Goal: Task Accomplishment & Management: Complete application form

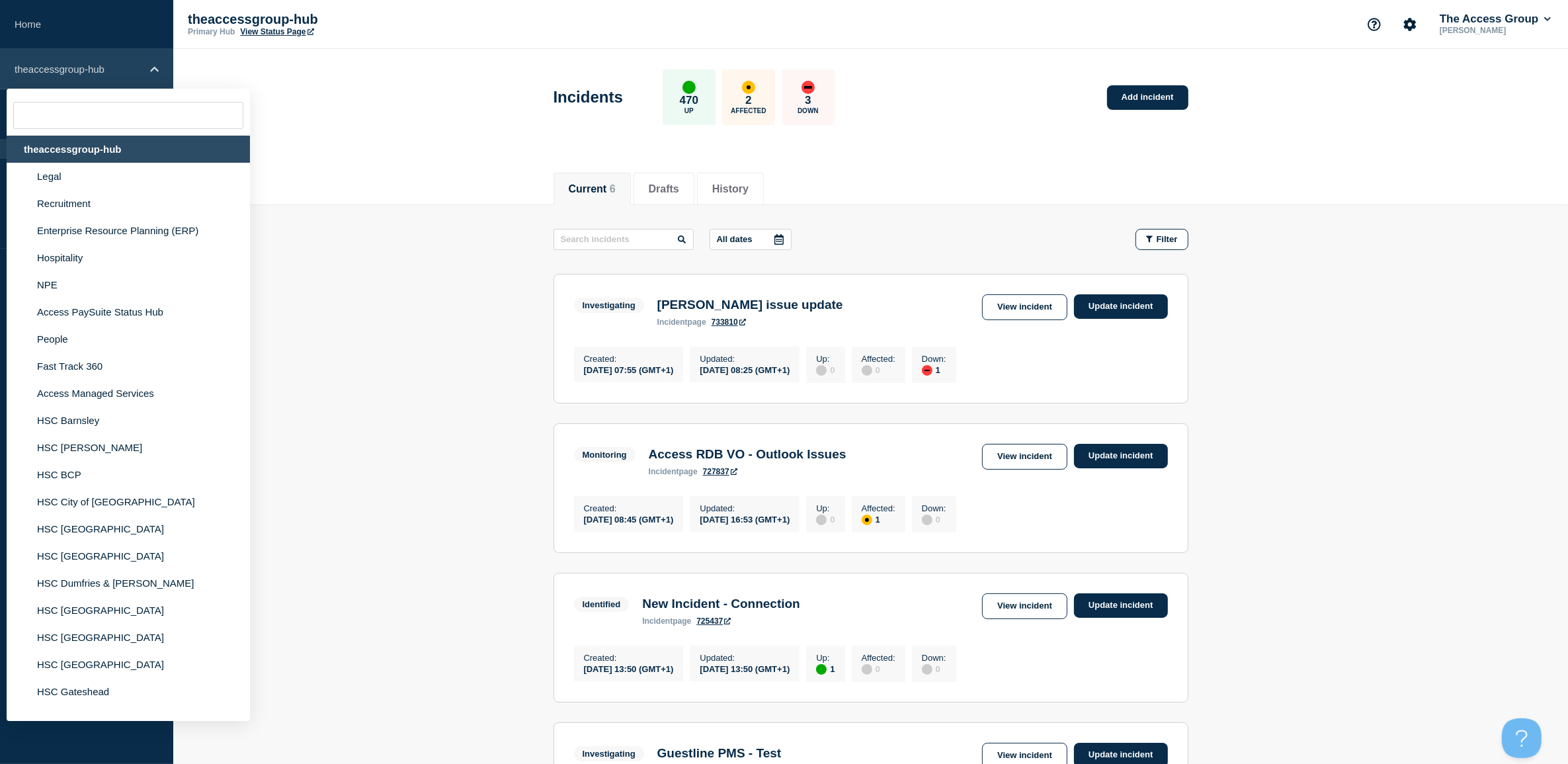
scroll to position [5510, 0]
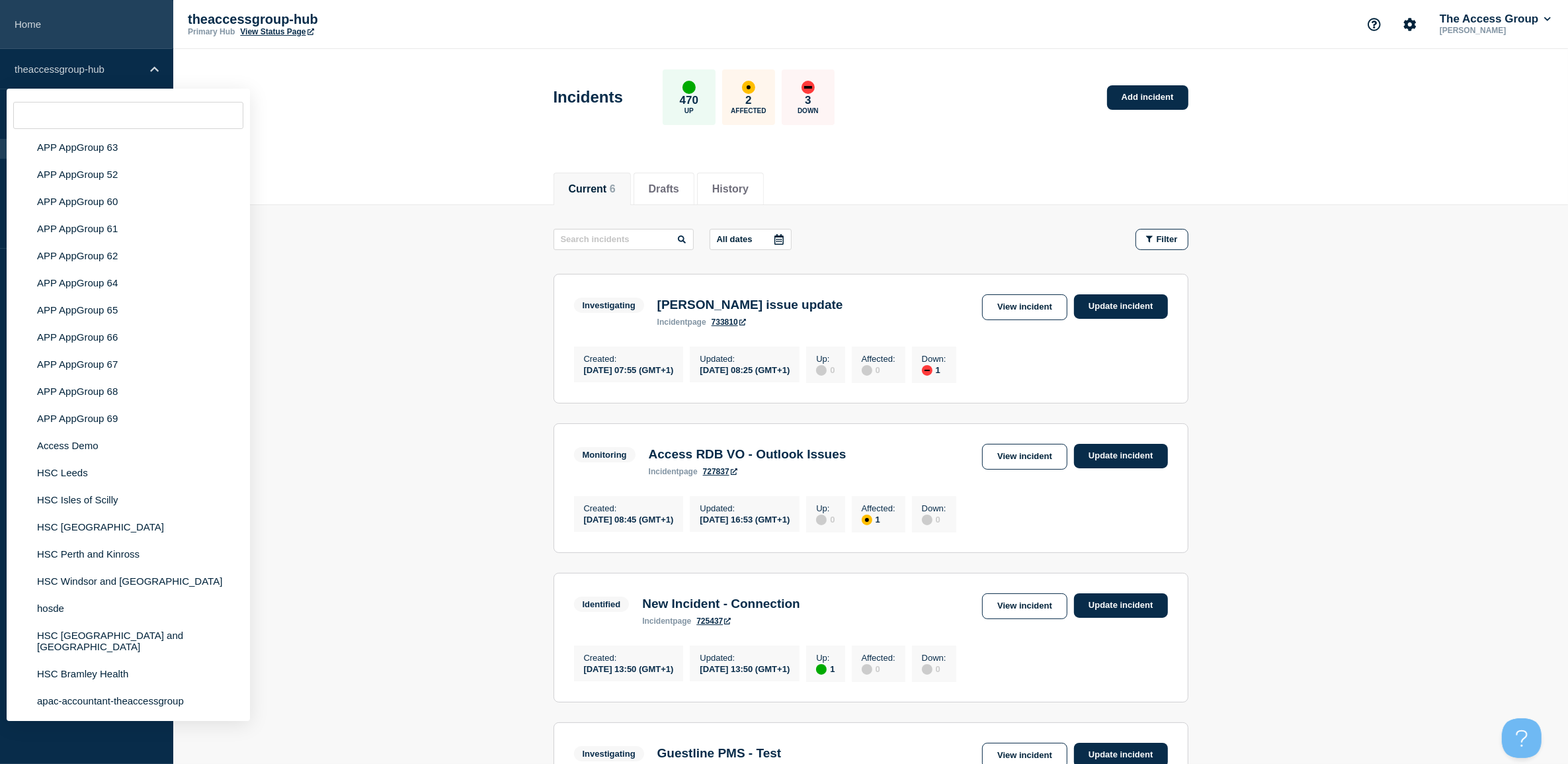
click at [34, 17] on link "Home" at bounding box center [86, 24] width 174 height 49
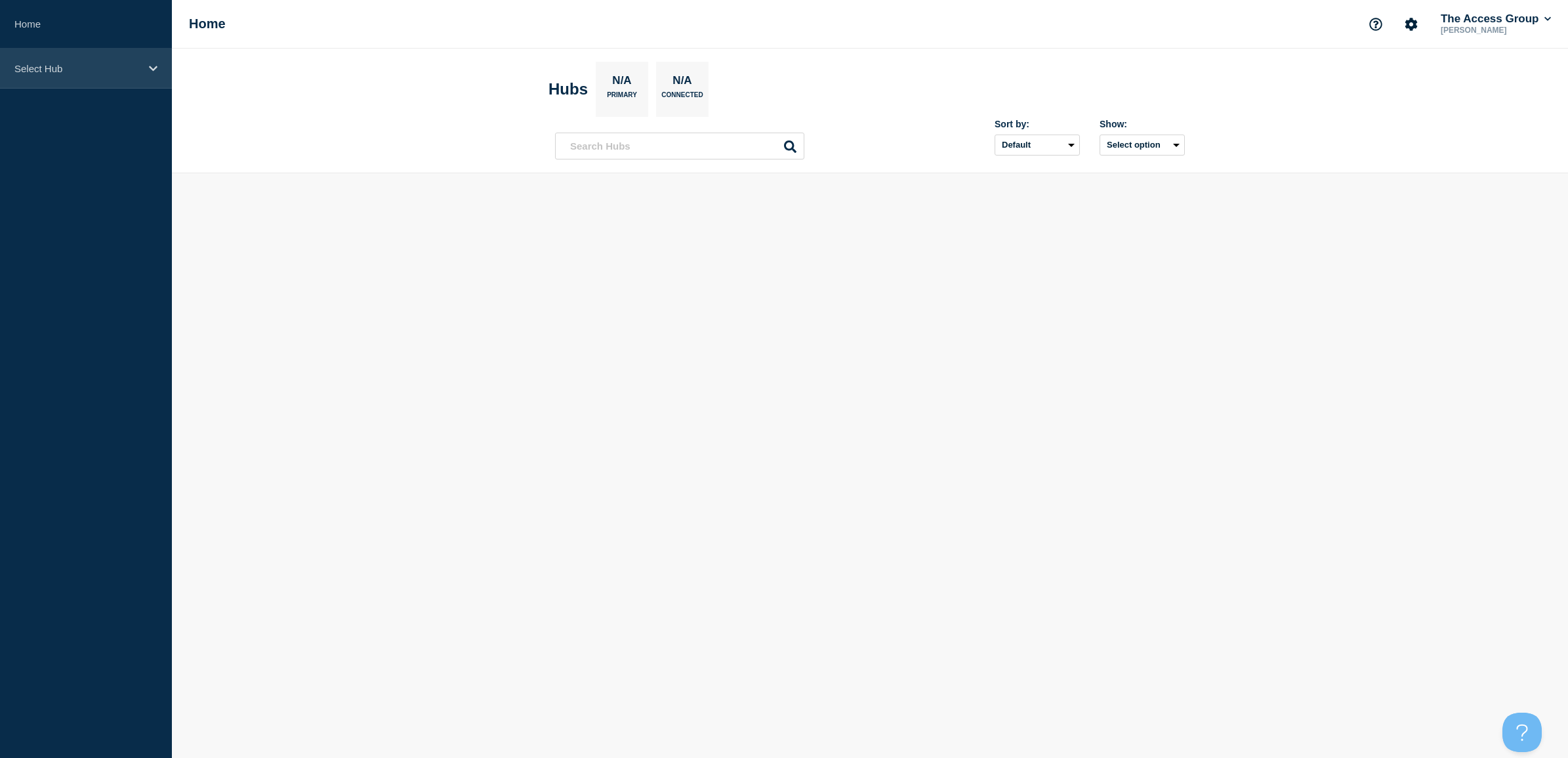
click at [54, 61] on div "Select Hub" at bounding box center [86, 69] width 172 height 40
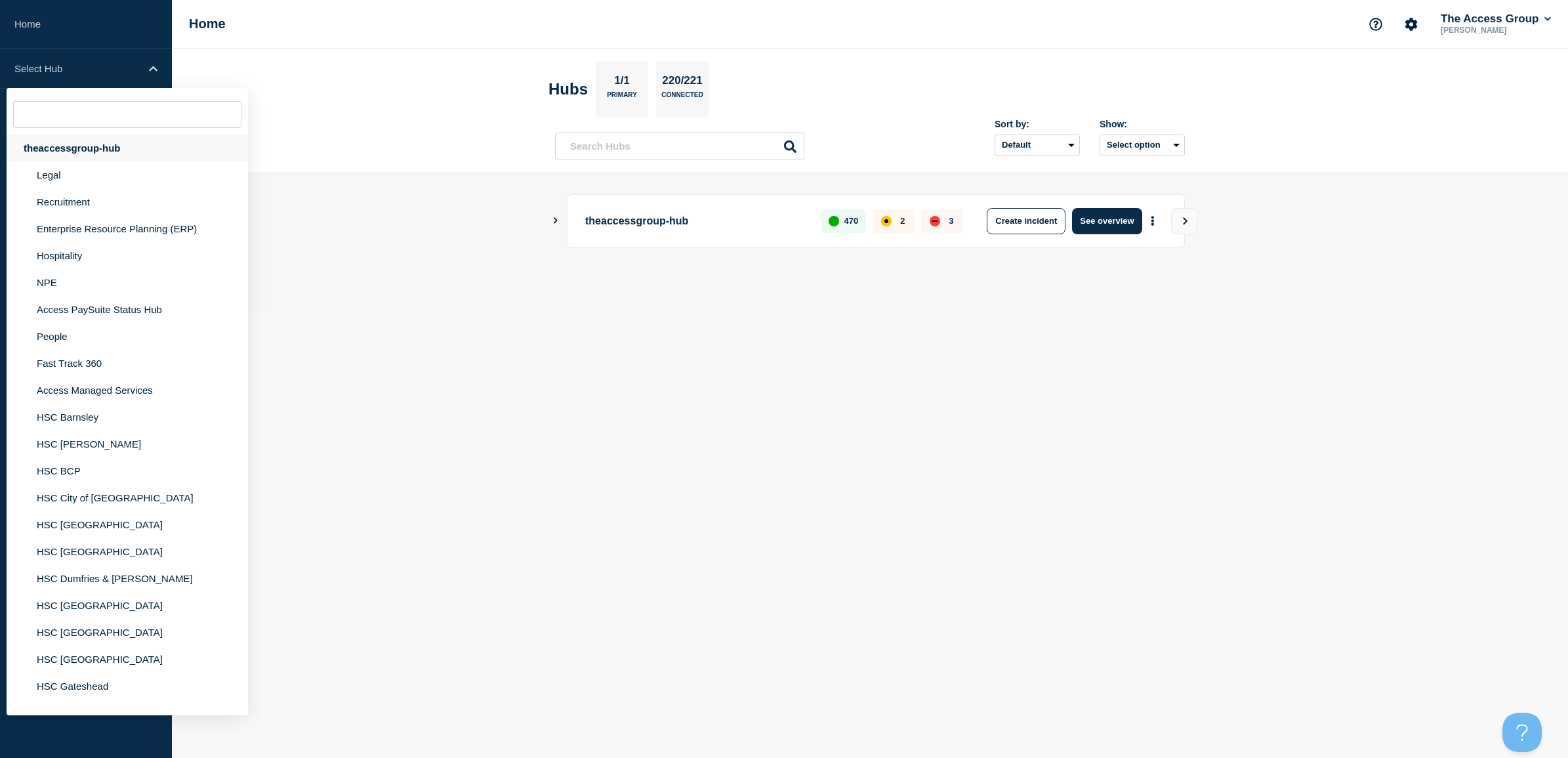
click at [77, 152] on div "theaccessgroup-hub" at bounding box center [128, 148] width 242 height 27
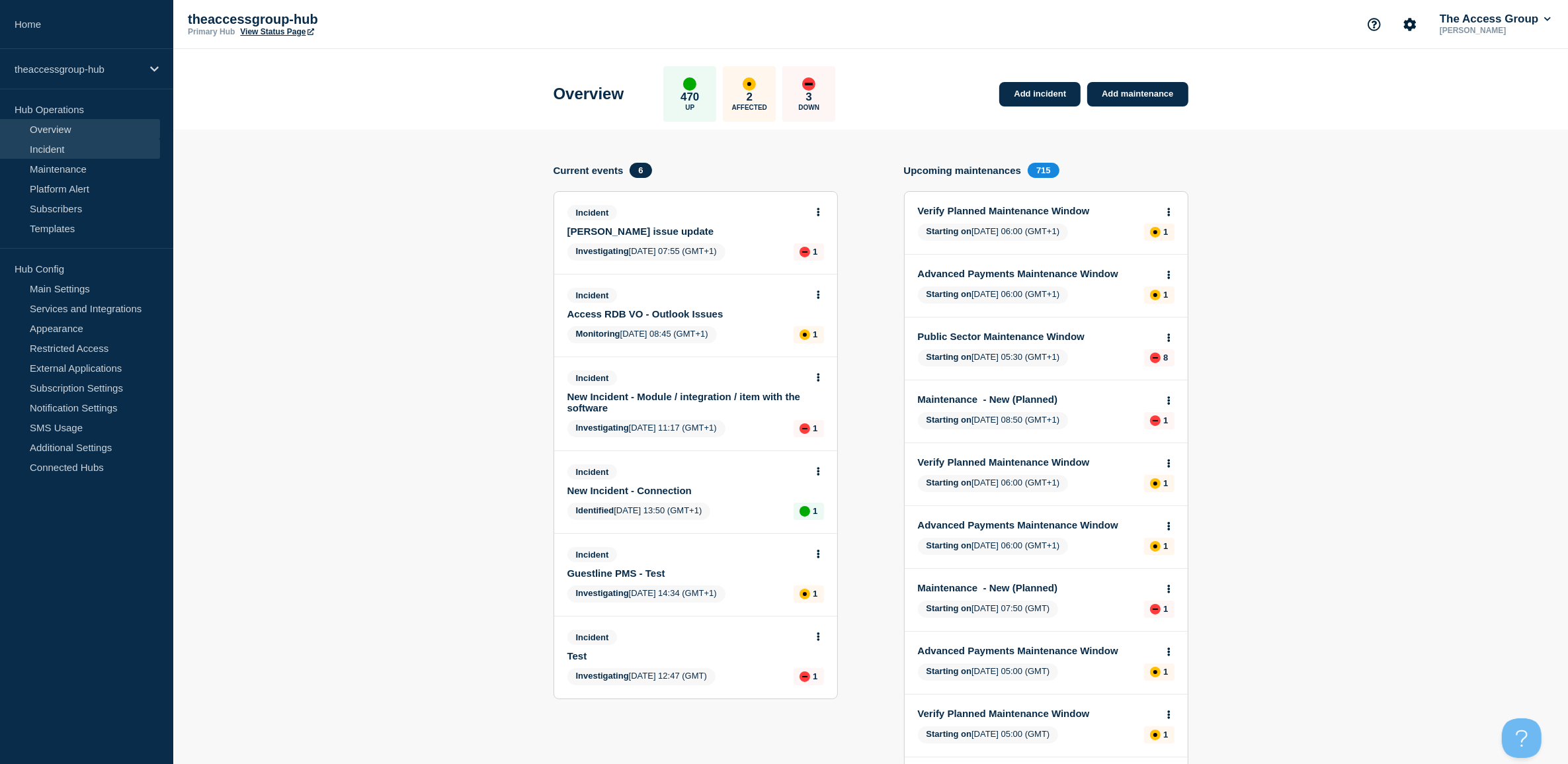
click at [64, 150] on link "Incident" at bounding box center [80, 149] width 160 height 20
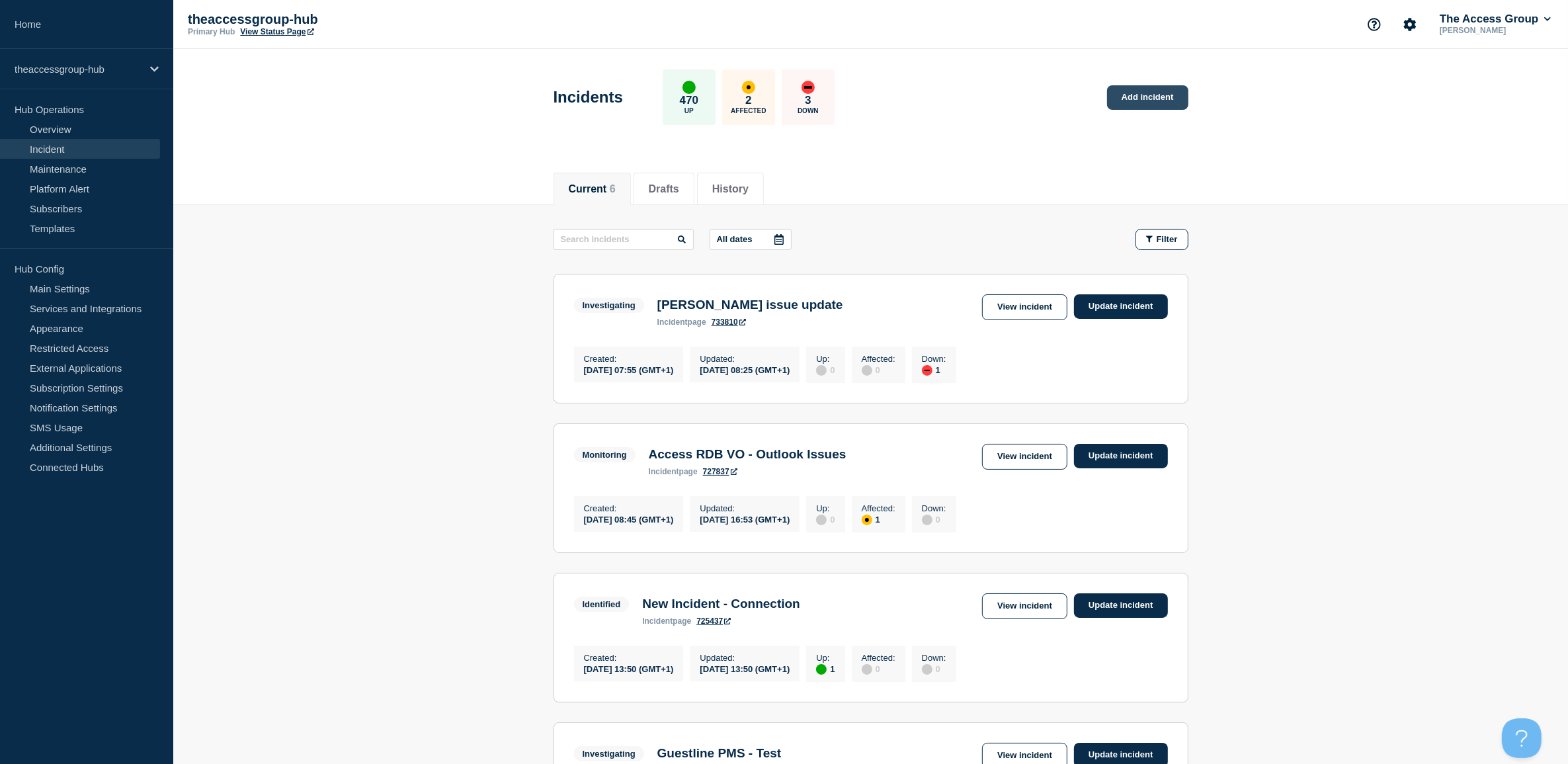
click at [1128, 94] on link "Add incident" at bounding box center [1148, 97] width 82 height 24
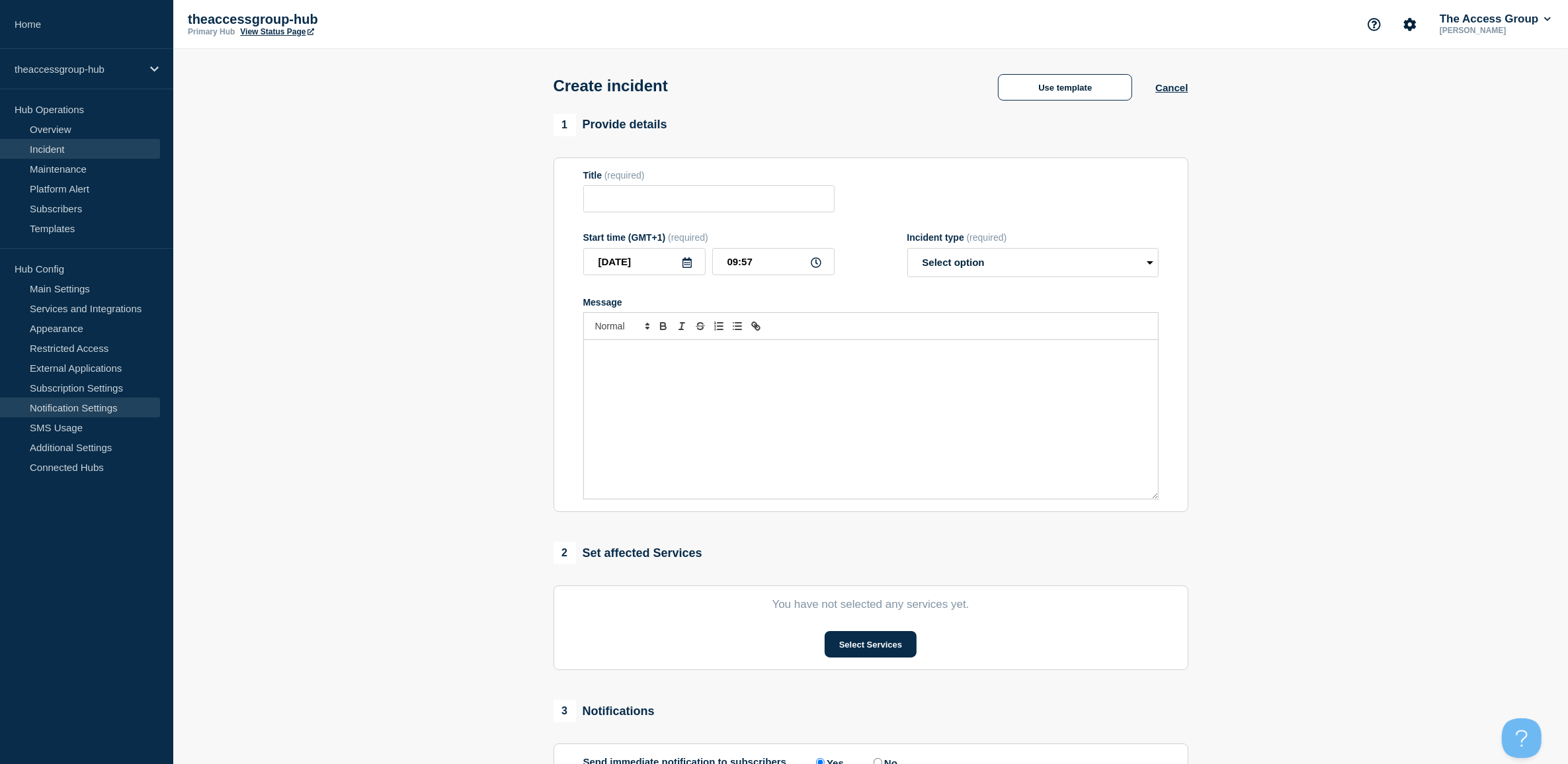
click at [57, 401] on link "Notification Settings" at bounding box center [80, 408] width 160 height 20
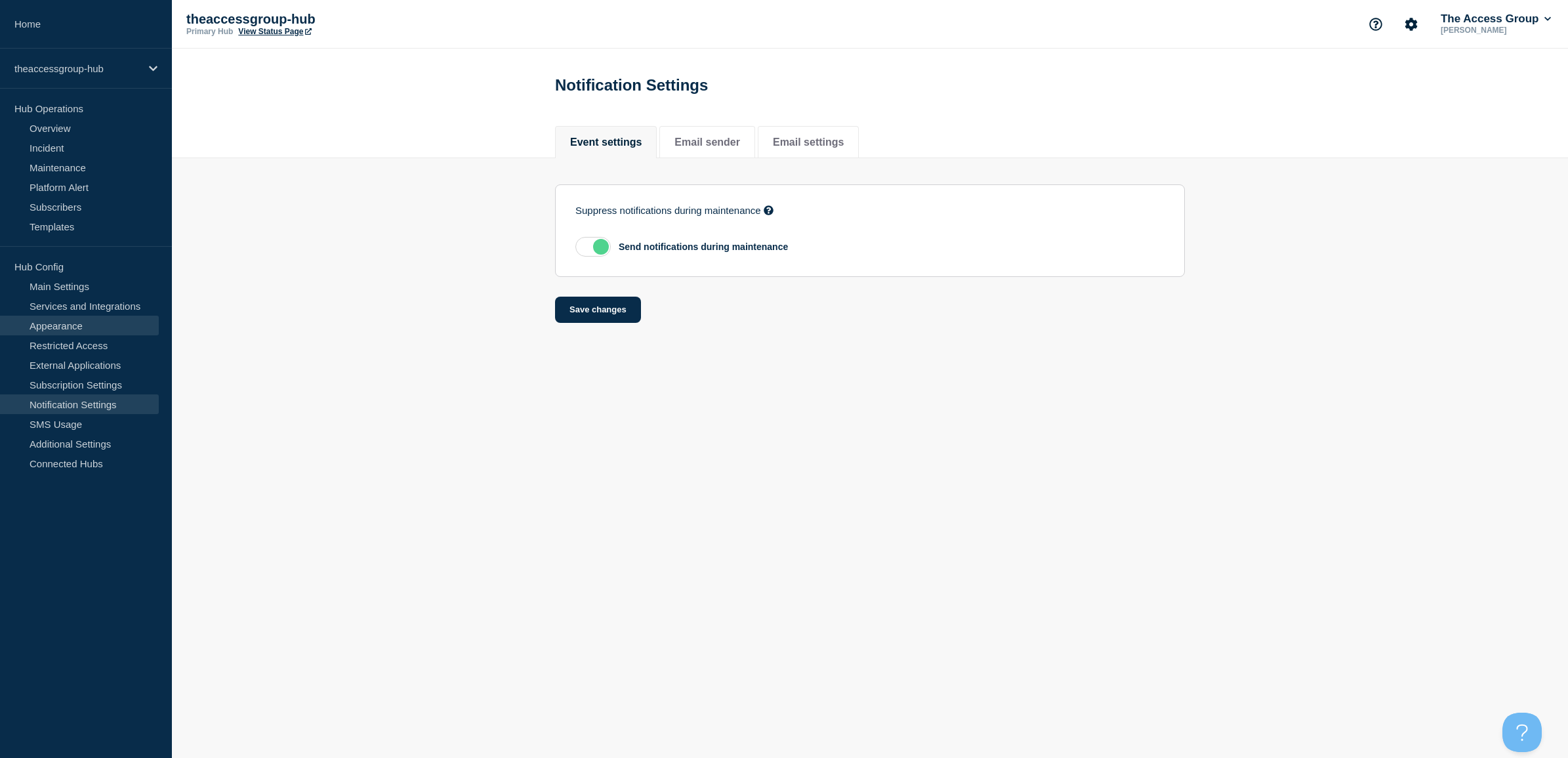
click at [72, 327] on link "Appearance" at bounding box center [79, 325] width 159 height 20
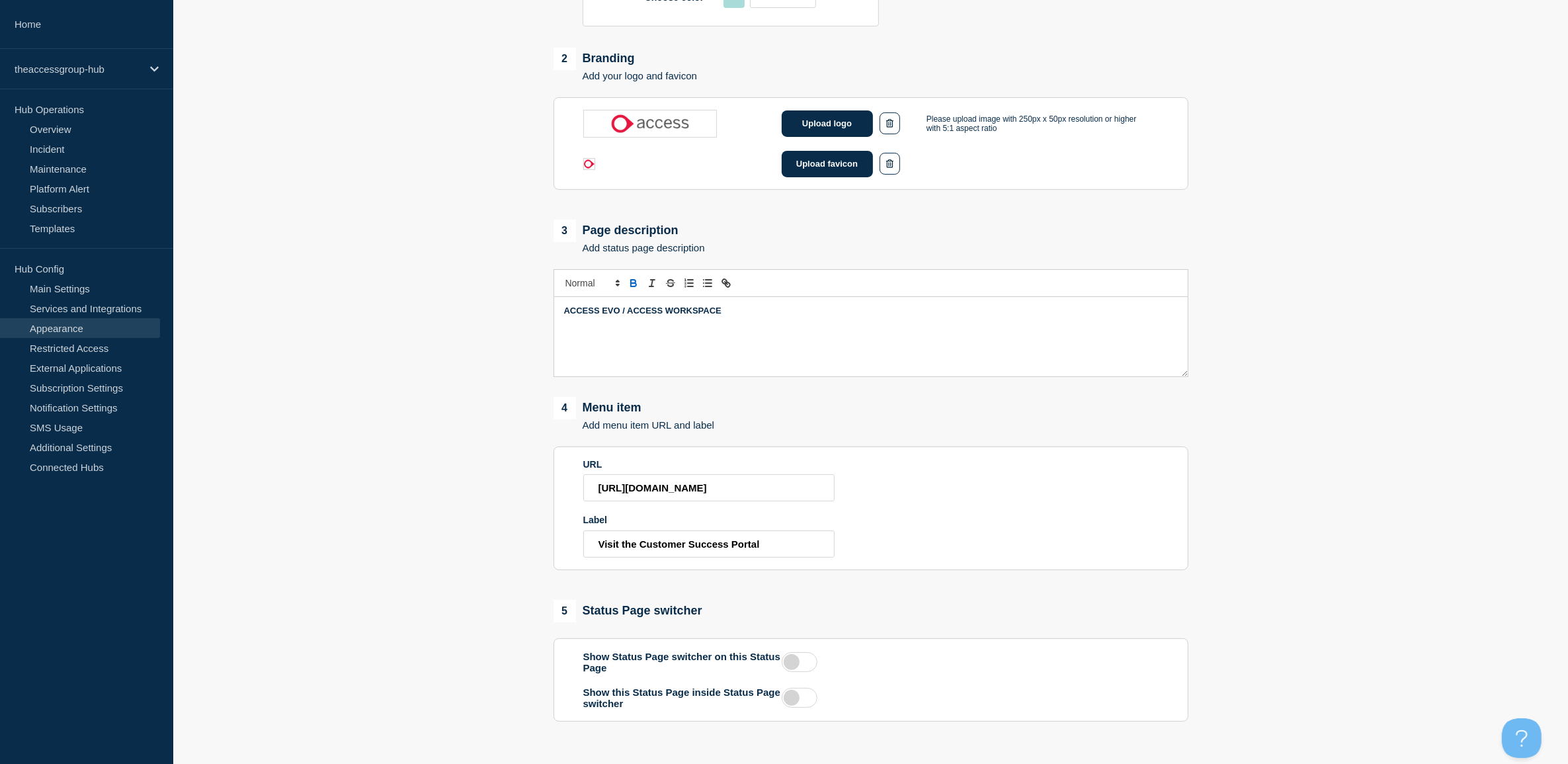
scroll to position [396, 0]
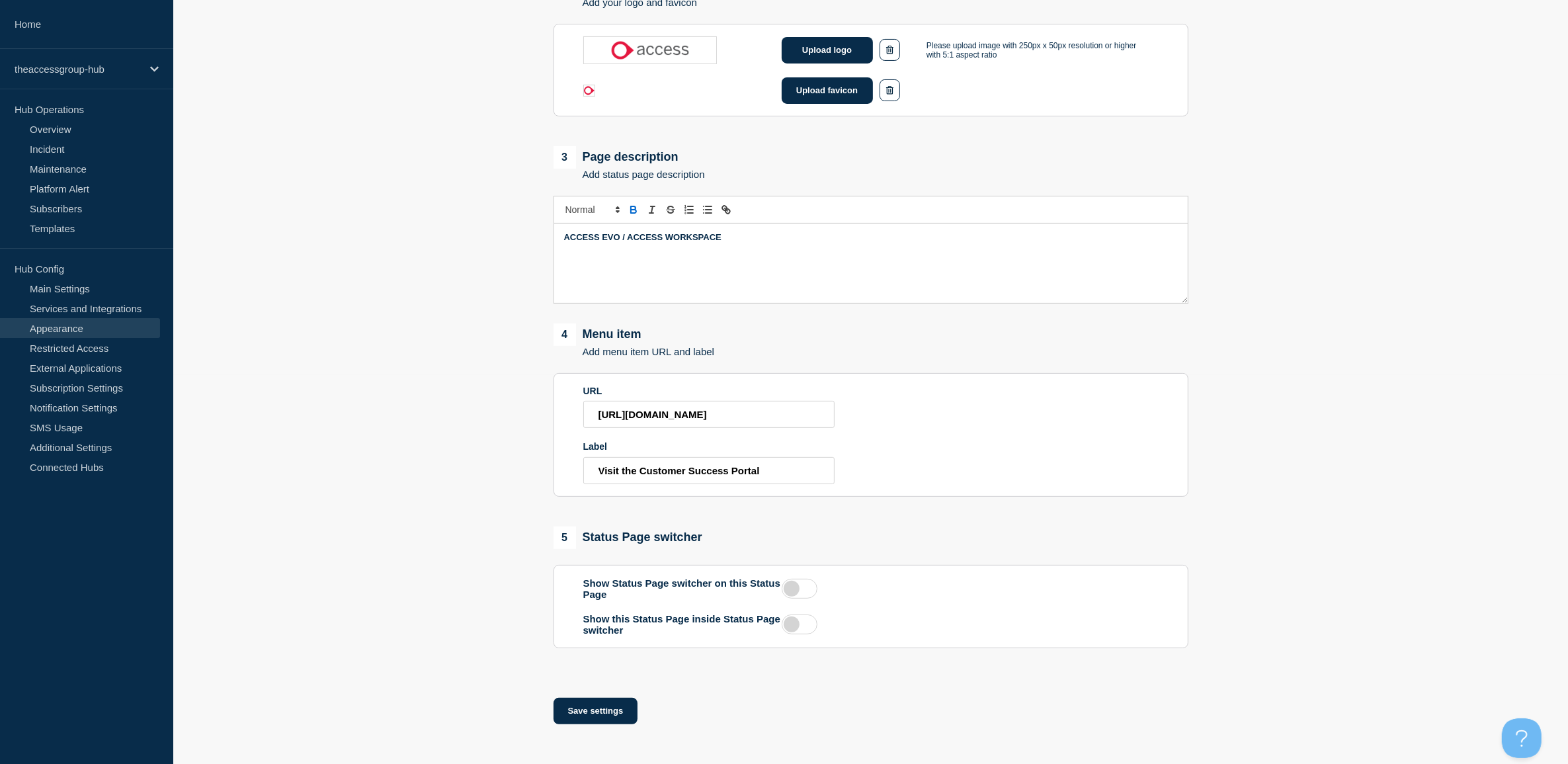
click at [797, 587] on label at bounding box center [800, 589] width 36 height 20
click at [0, 0] on input "checkbox" at bounding box center [0, 0] width 0 height 0
click at [797, 587] on label at bounding box center [800, 589] width 36 height 20
click at [0, 0] on input "checkbox" at bounding box center [0, 0] width 0 height 0
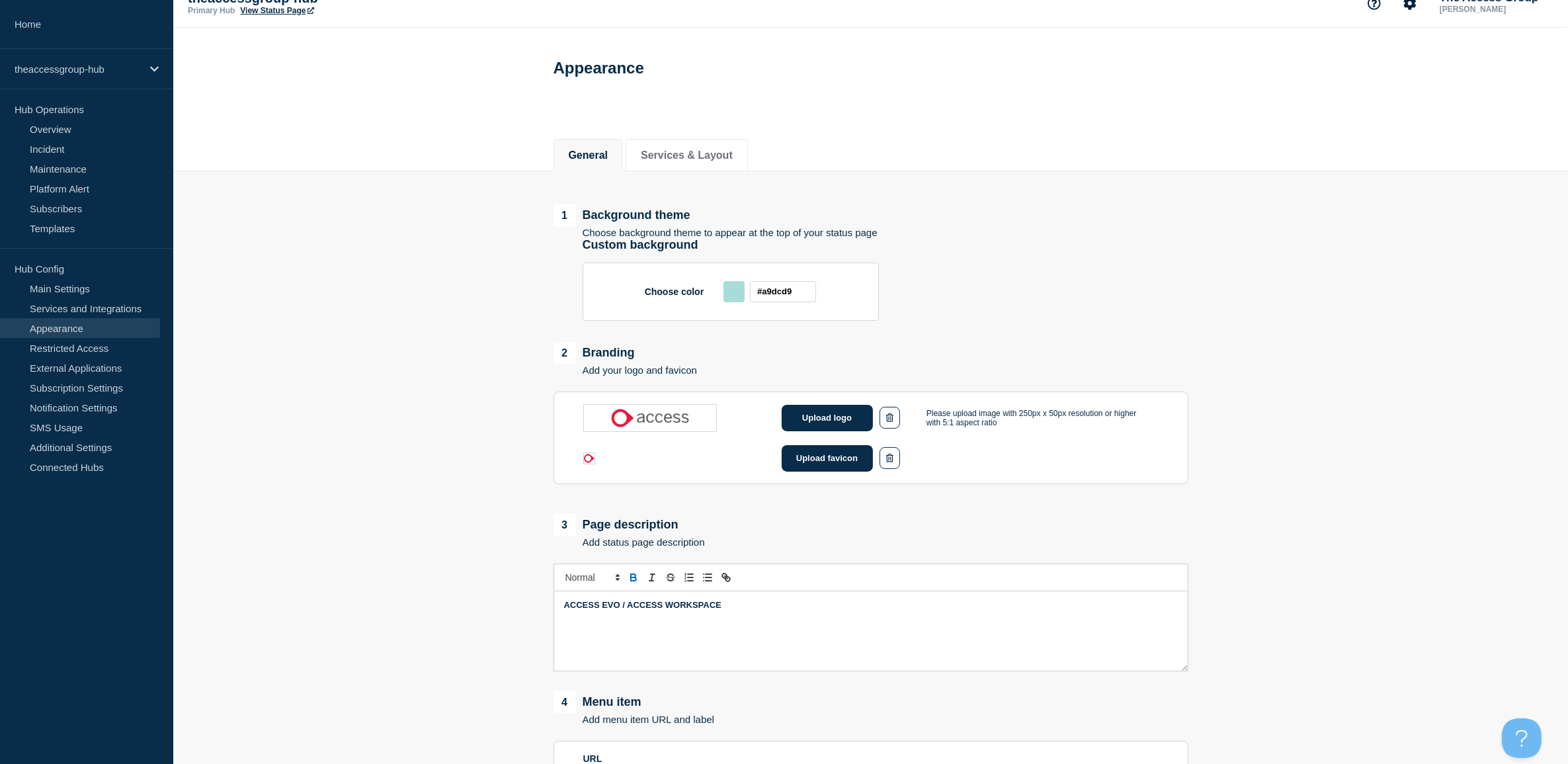
scroll to position [0, 0]
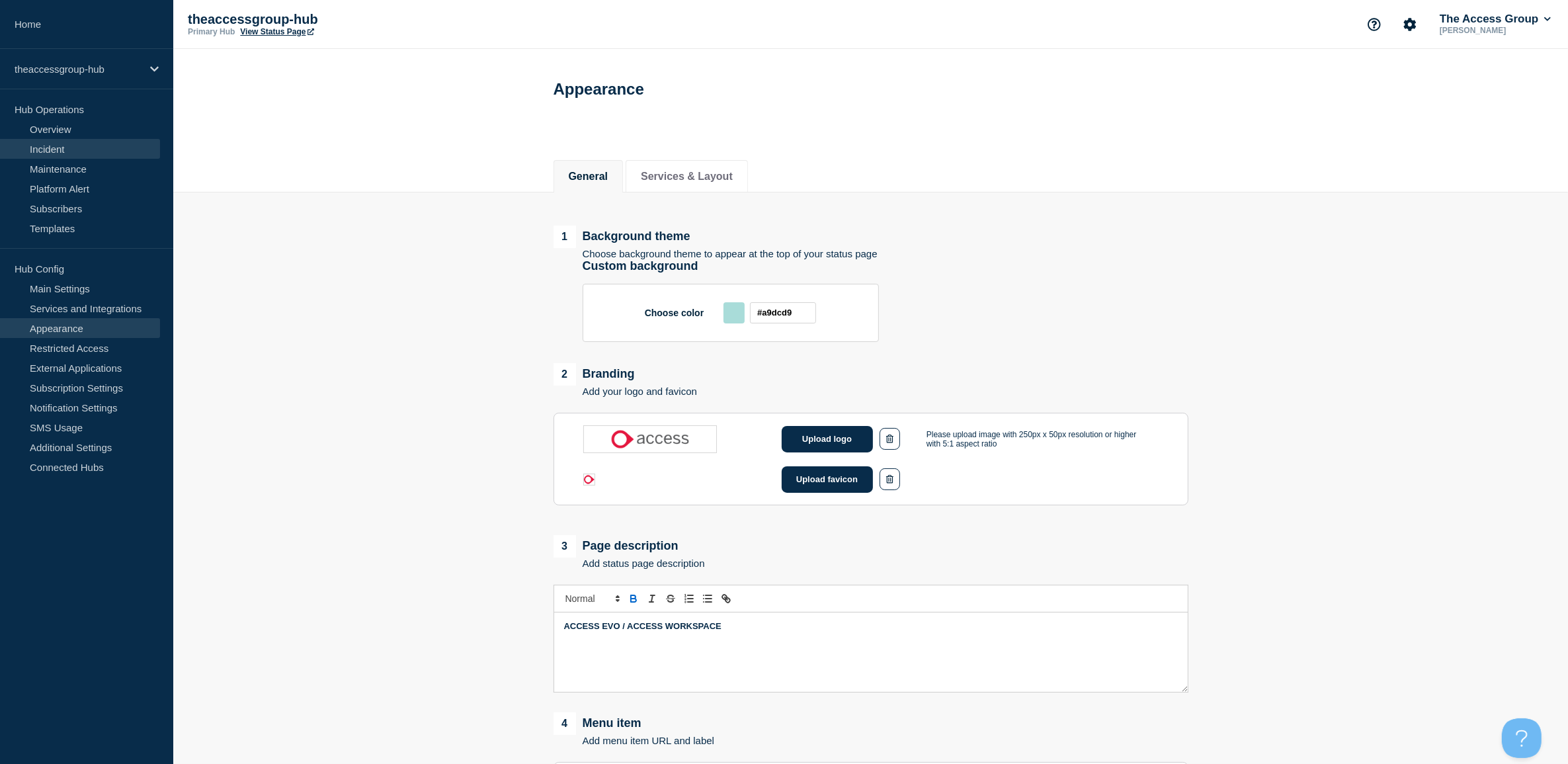
click at [54, 156] on link "Incident" at bounding box center [80, 149] width 160 height 20
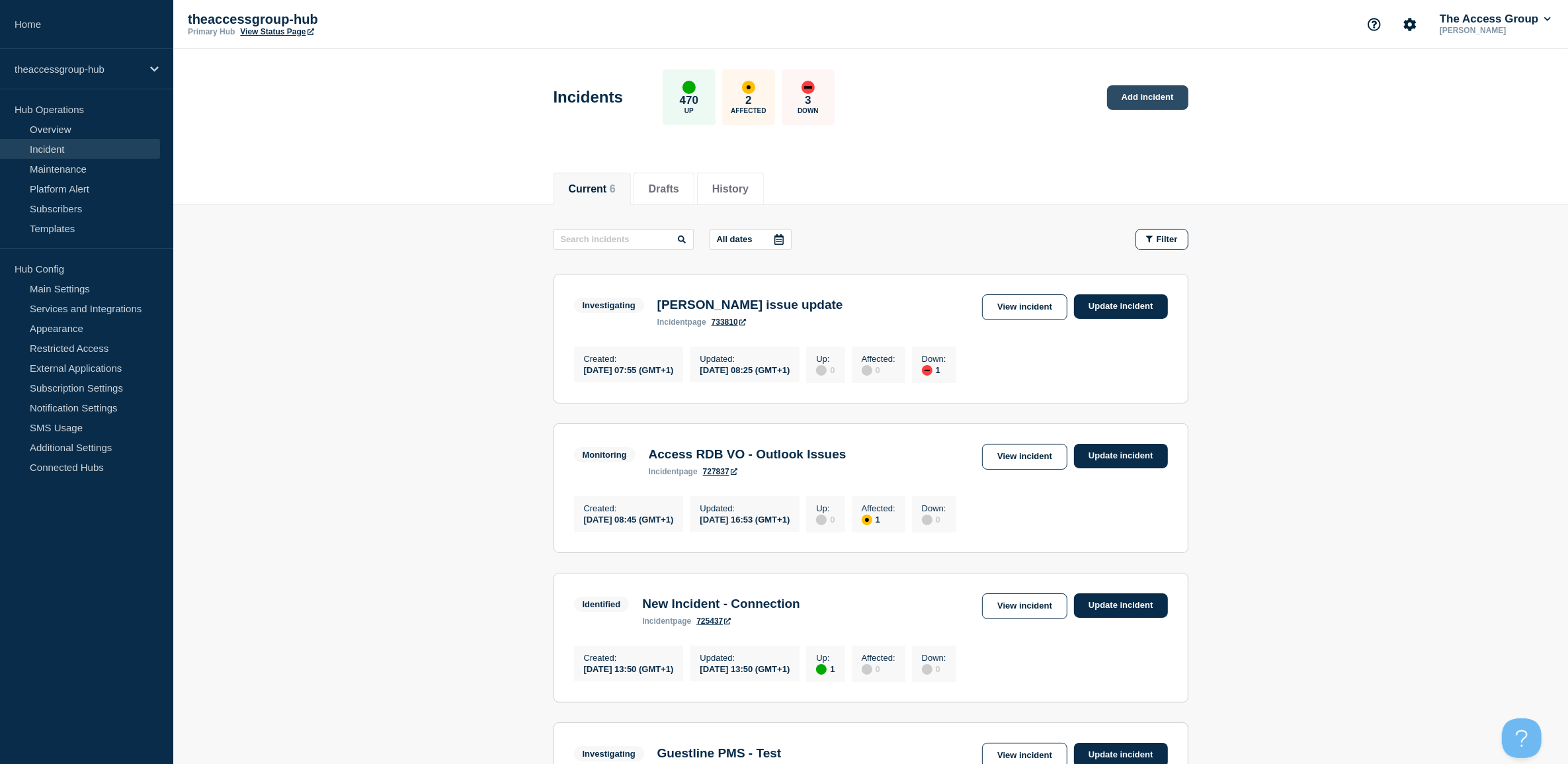
click at [1122, 101] on link "Add incident" at bounding box center [1148, 97] width 82 height 24
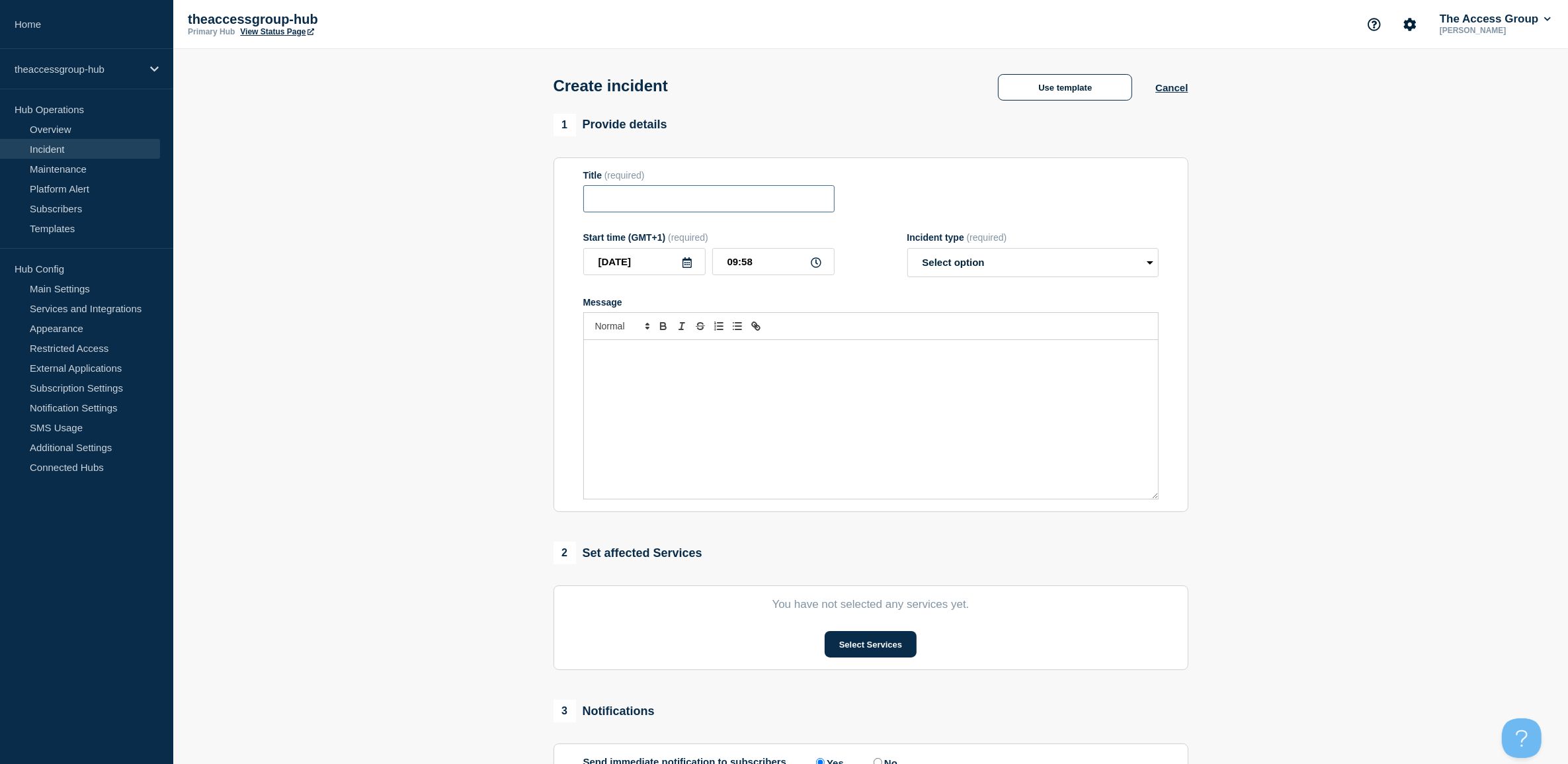
click at [699, 200] on input "Title" at bounding box center [708, 199] width 251 height 27
click at [1108, 84] on button "Use template" at bounding box center [1065, 87] width 134 height 26
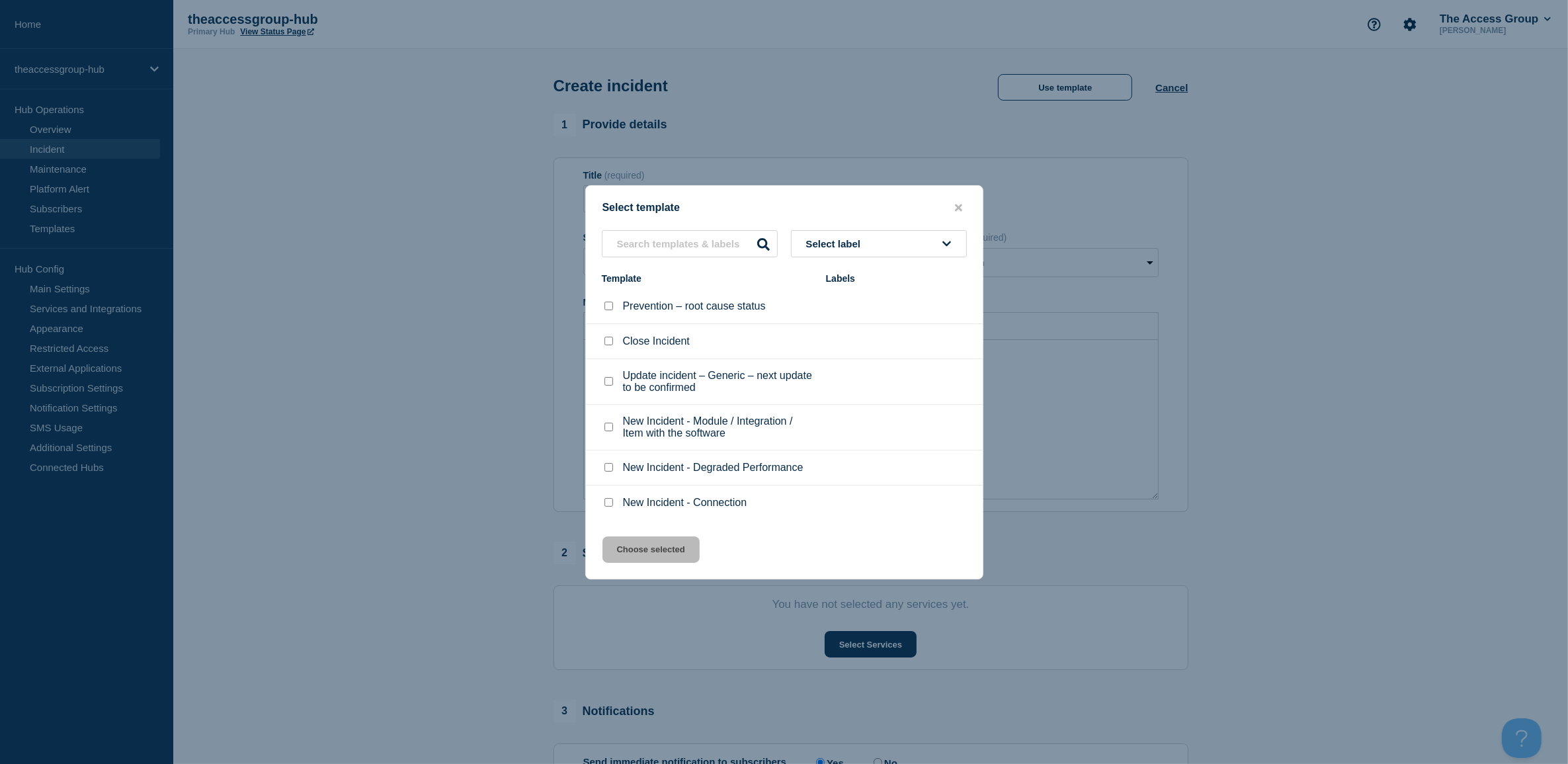
click at [607, 501] on input "New Incident - Connection checkbox" at bounding box center [609, 502] width 8 height 8
checkbox input "true"
click at [647, 554] on button "Choose selected" at bounding box center [651, 549] width 98 height 26
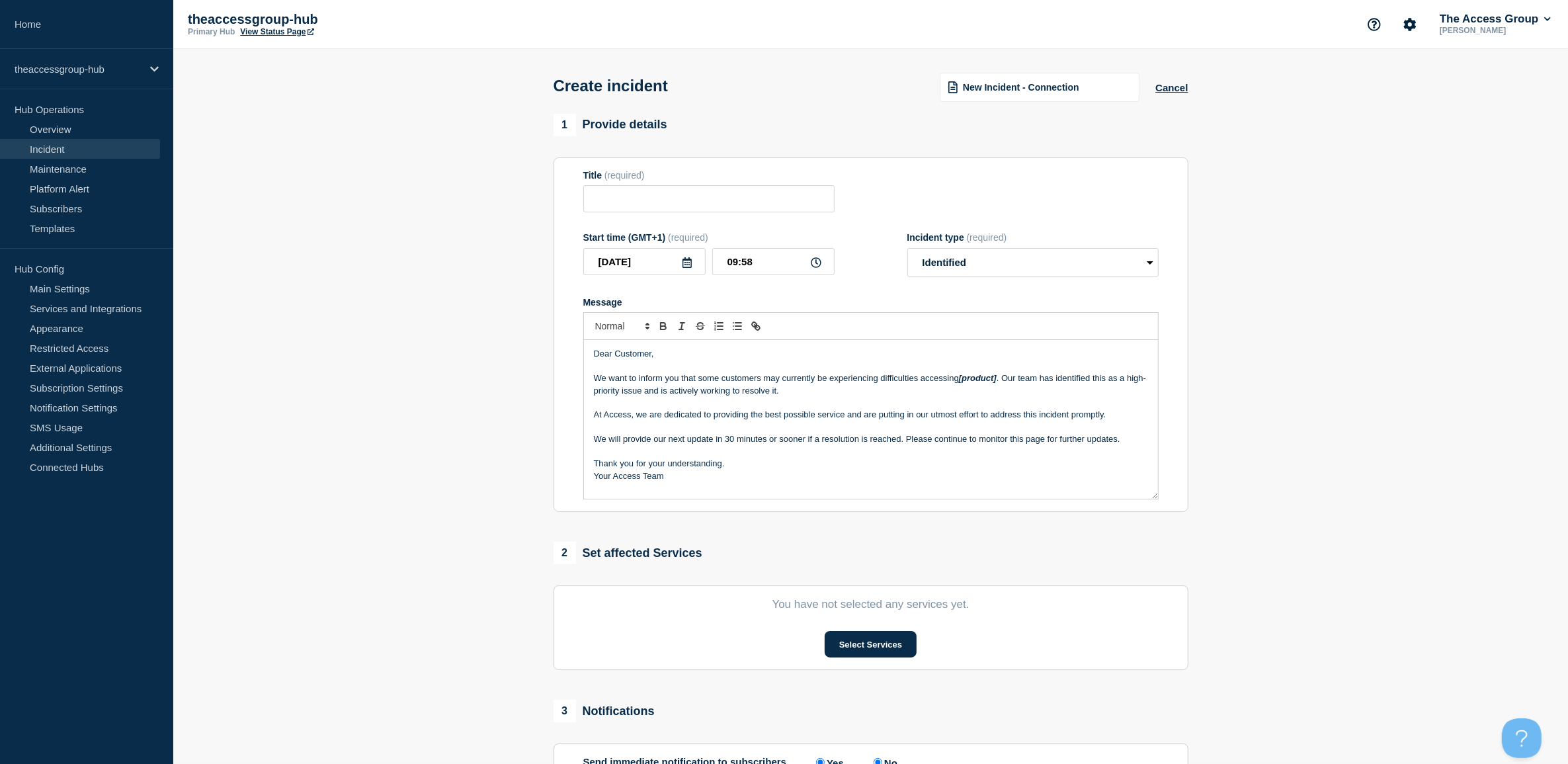
type input "New Incident - Connection"
select select "identified"
radio input "false"
radio input "true"
drag, startPoint x: 960, startPoint y: 381, endPoint x: 1000, endPoint y: 381, distance: 40.0
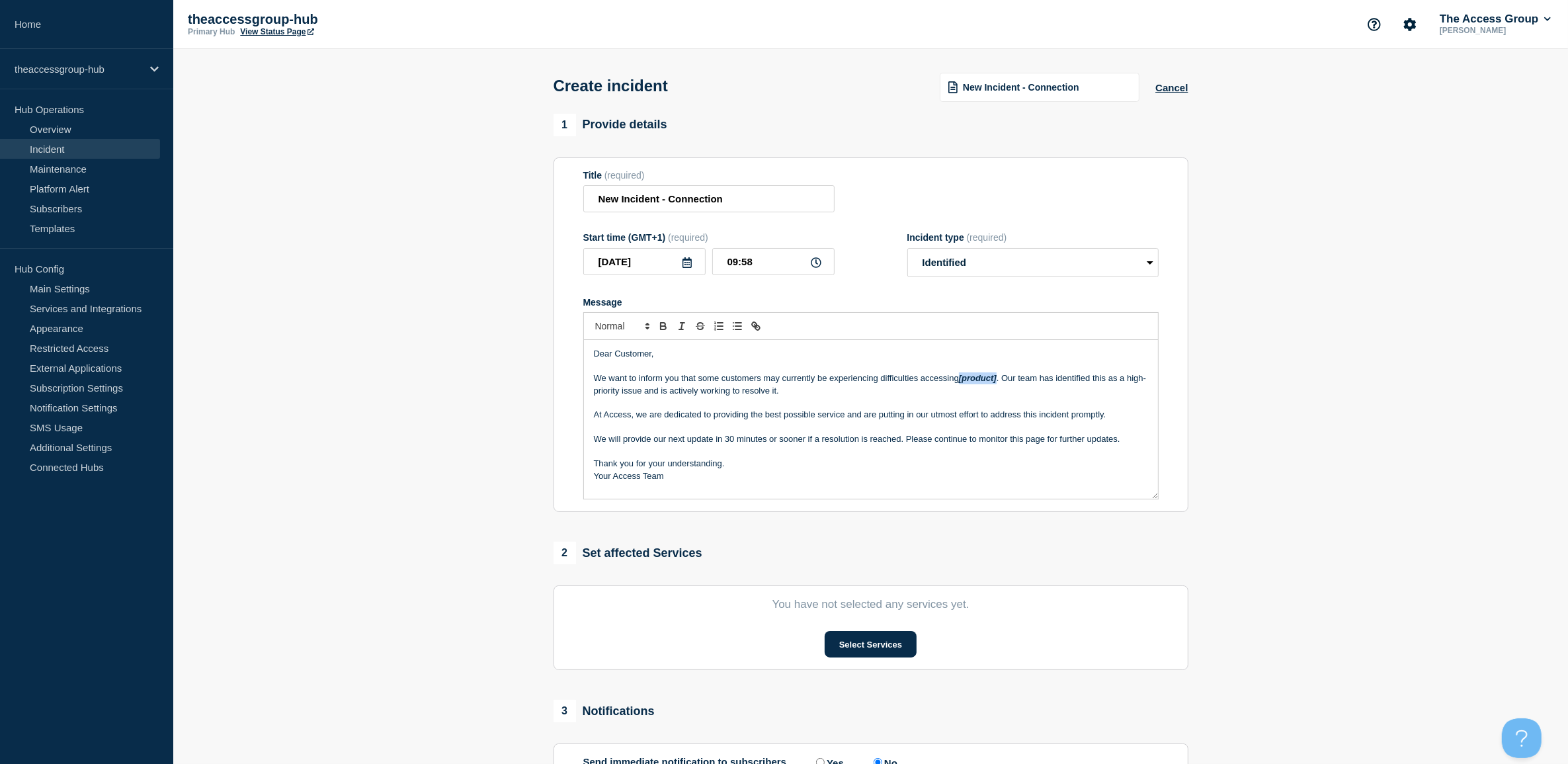
click at [1000, 381] on p "We want to inform you that some customers may currently be experiencing difficu…" at bounding box center [871, 384] width 554 height 24
click at [986, 372] on p "Message" at bounding box center [871, 366] width 554 height 12
click at [987, 379] on em "Workspace" at bounding box center [981, 378] width 46 height 10
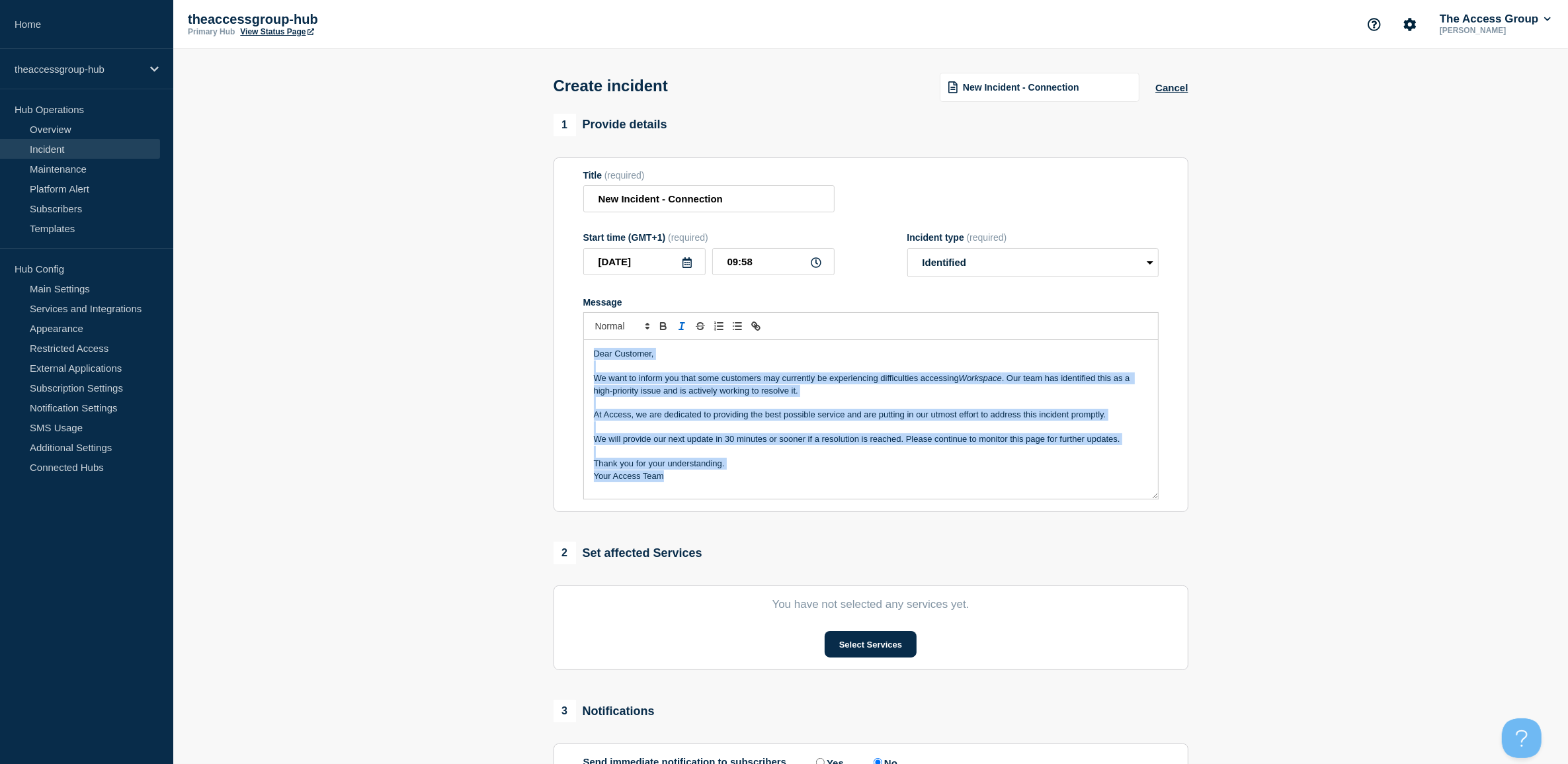
drag, startPoint x: 700, startPoint y: 484, endPoint x: 557, endPoint y: 352, distance: 194.6
click at [557, 352] on section "Title (required) New Incident - Connection Start time (GMT+1) (required) [DATE]…" at bounding box center [871, 335] width 635 height 355
copy div "Dear Customer, We want to inform you that some customers may currently be exper…"
click at [977, 372] on p "Message" at bounding box center [871, 366] width 554 height 12
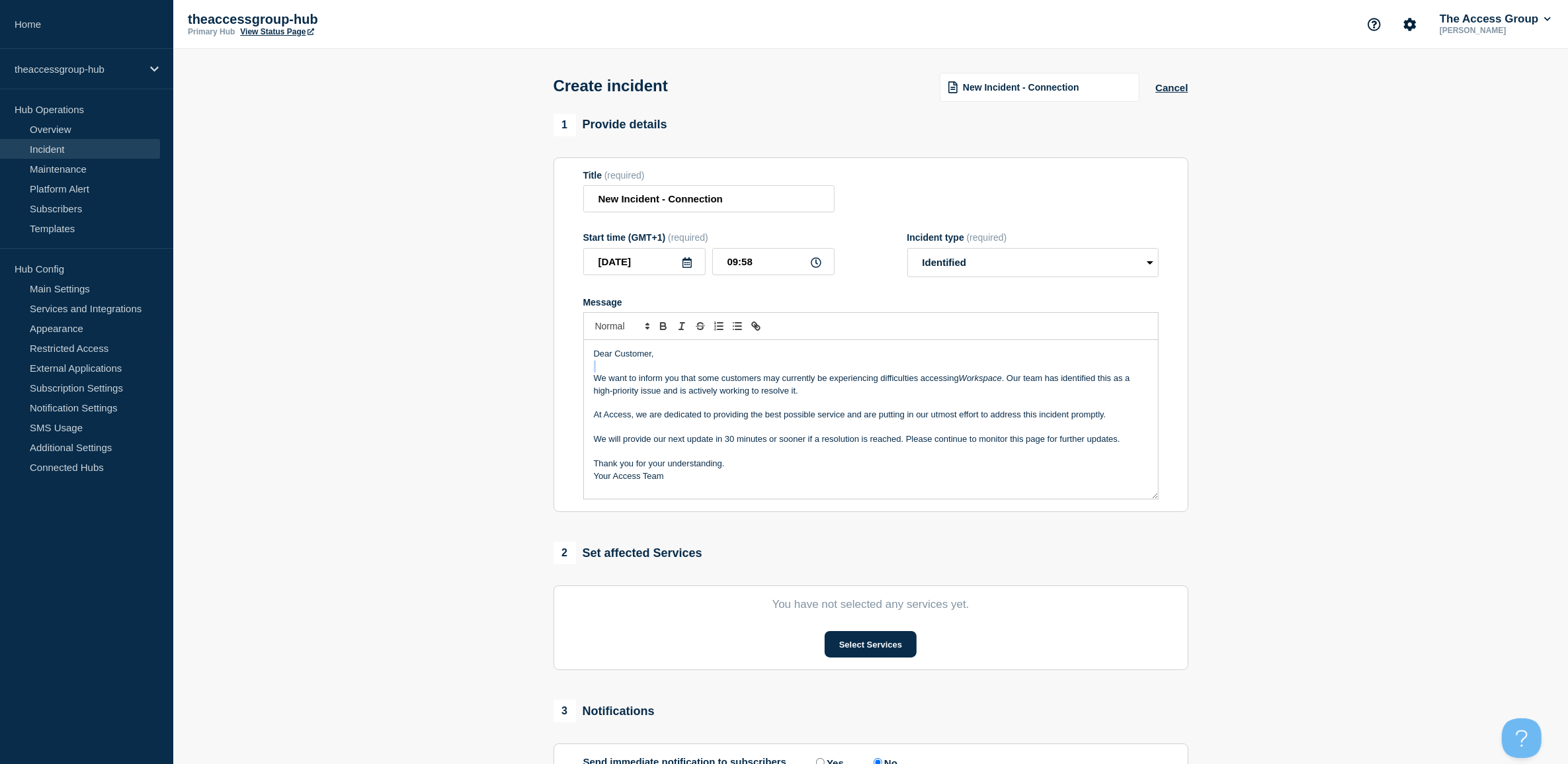
click at [977, 372] on p "Message" at bounding box center [871, 366] width 554 height 12
click at [977, 377] on em "Workspace" at bounding box center [980, 378] width 43 height 10
click at [959, 381] on p "We want to inform you that some customers may currently be experiencing difficu…" at bounding box center [871, 384] width 554 height 24
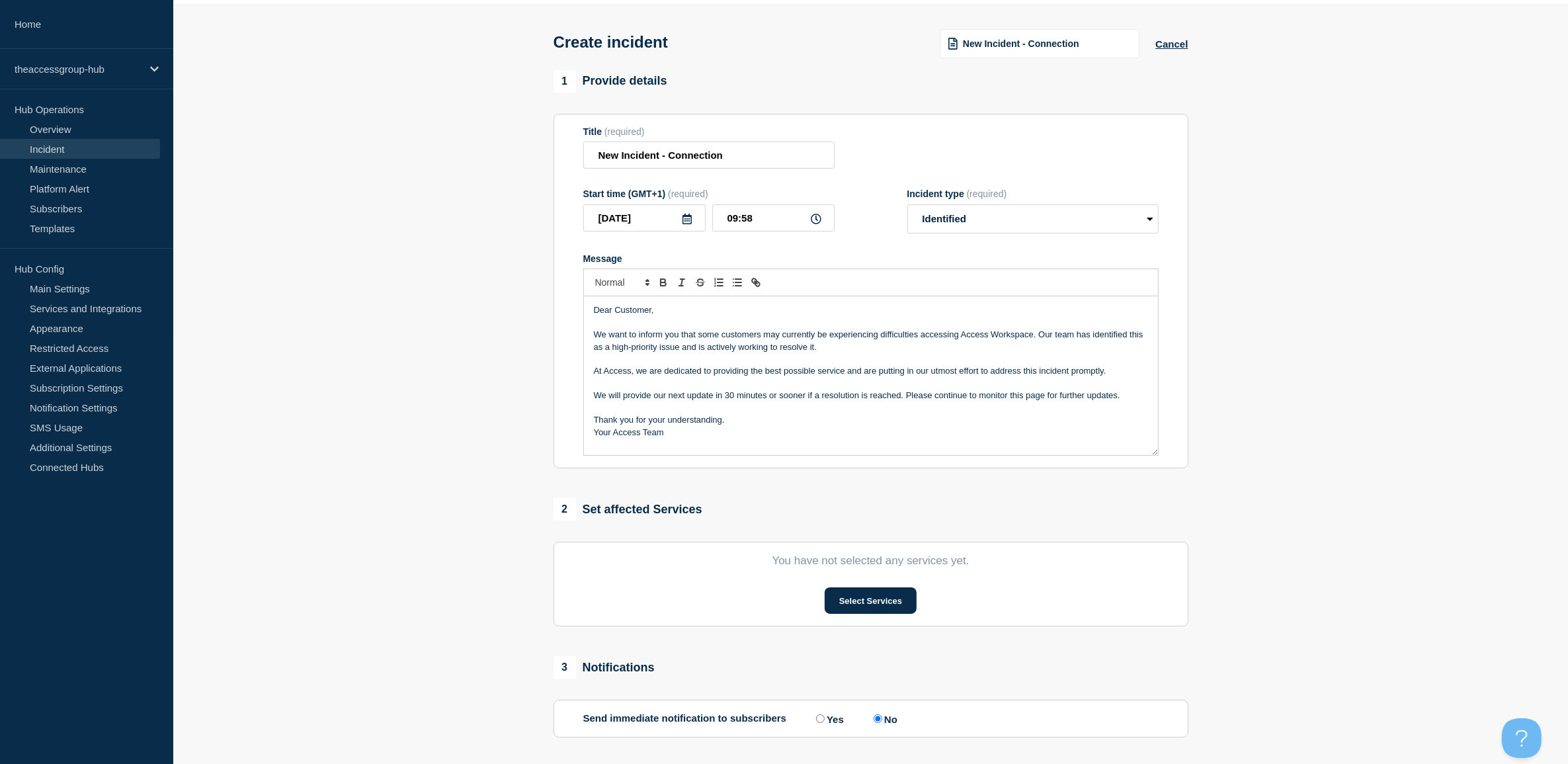
scroll to position [83, 0]
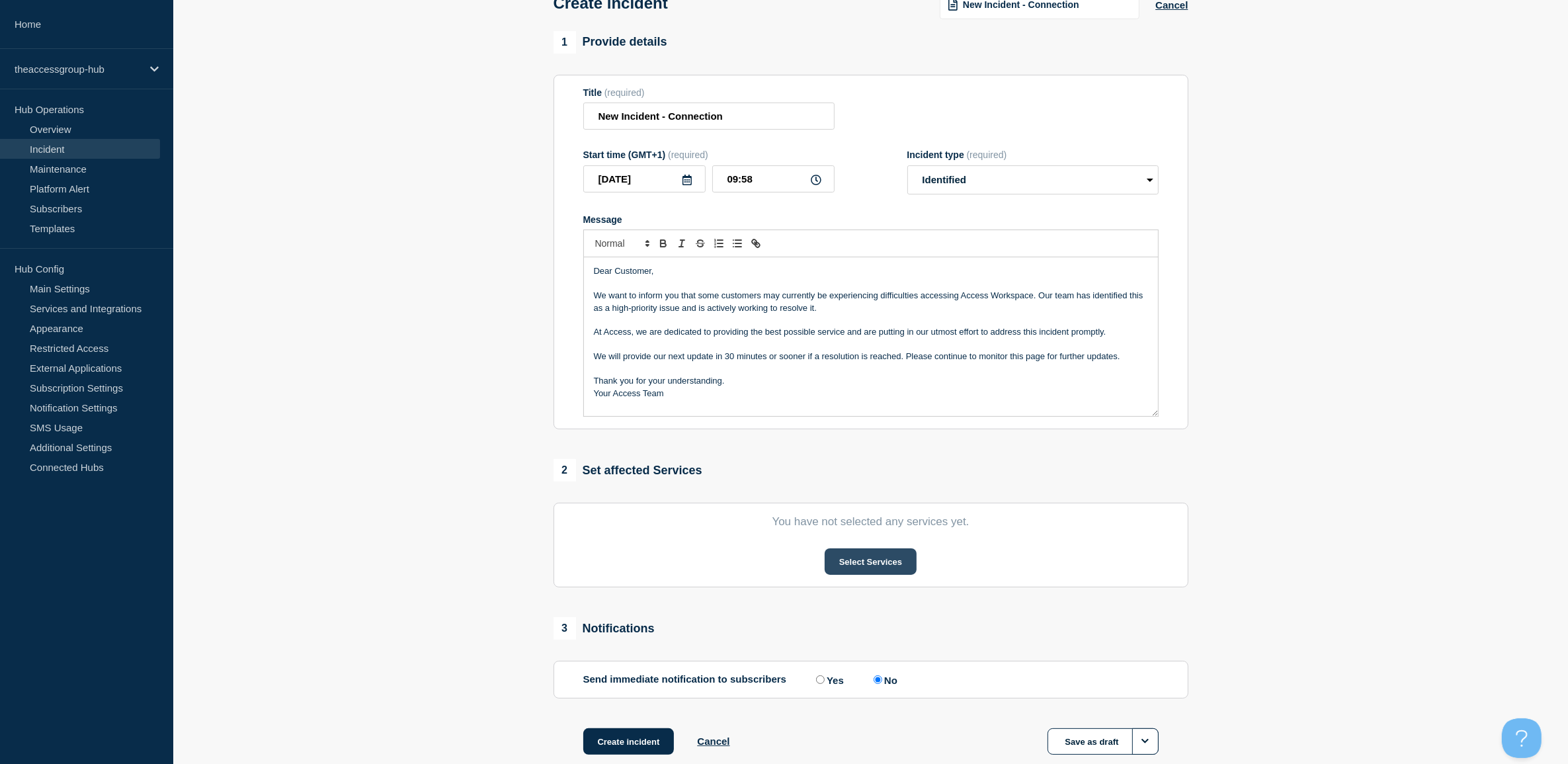
click at [858, 564] on button "Select Services" at bounding box center [870, 562] width 92 height 26
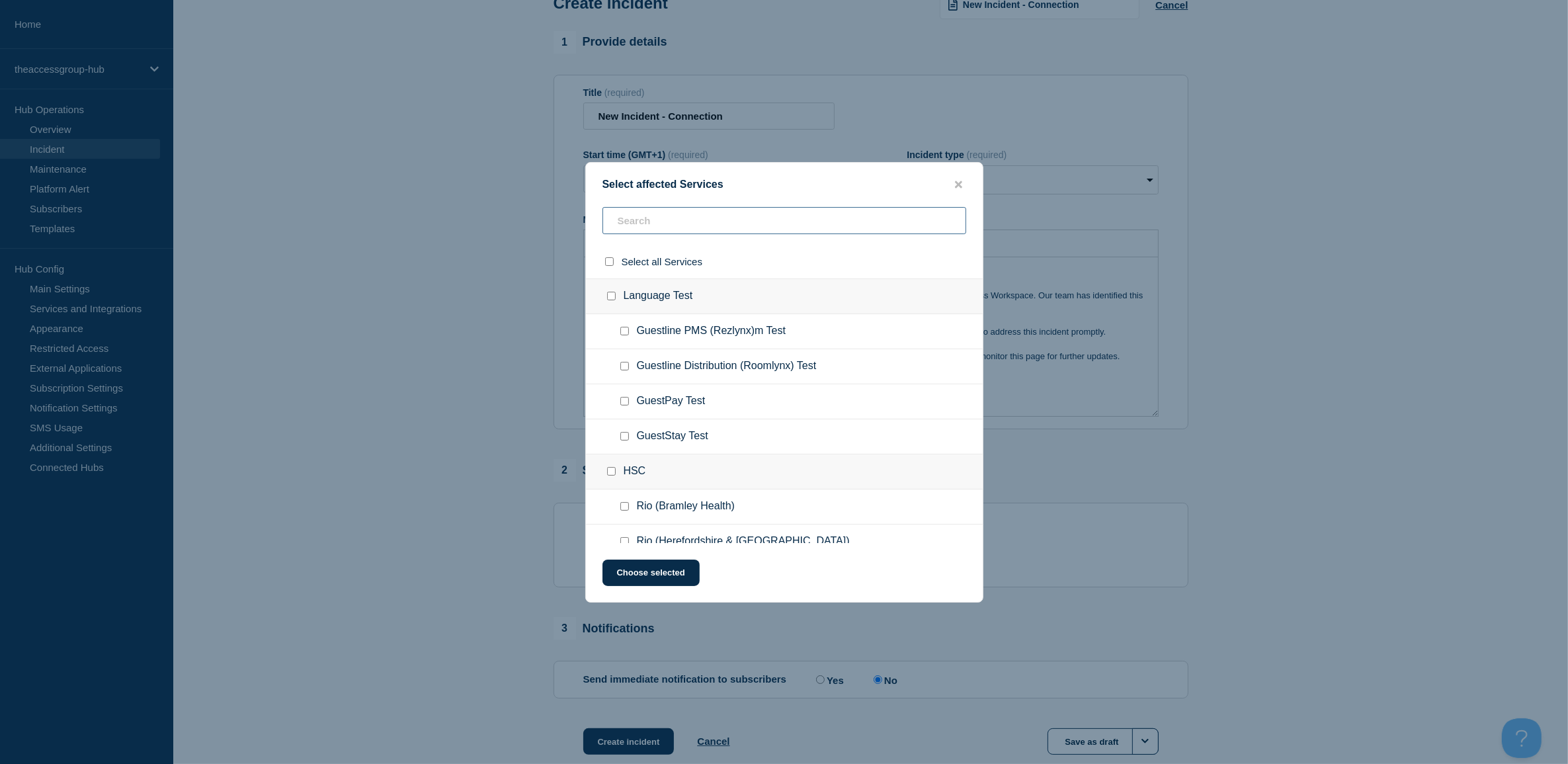
click at [735, 220] on input "text" at bounding box center [784, 220] width 364 height 27
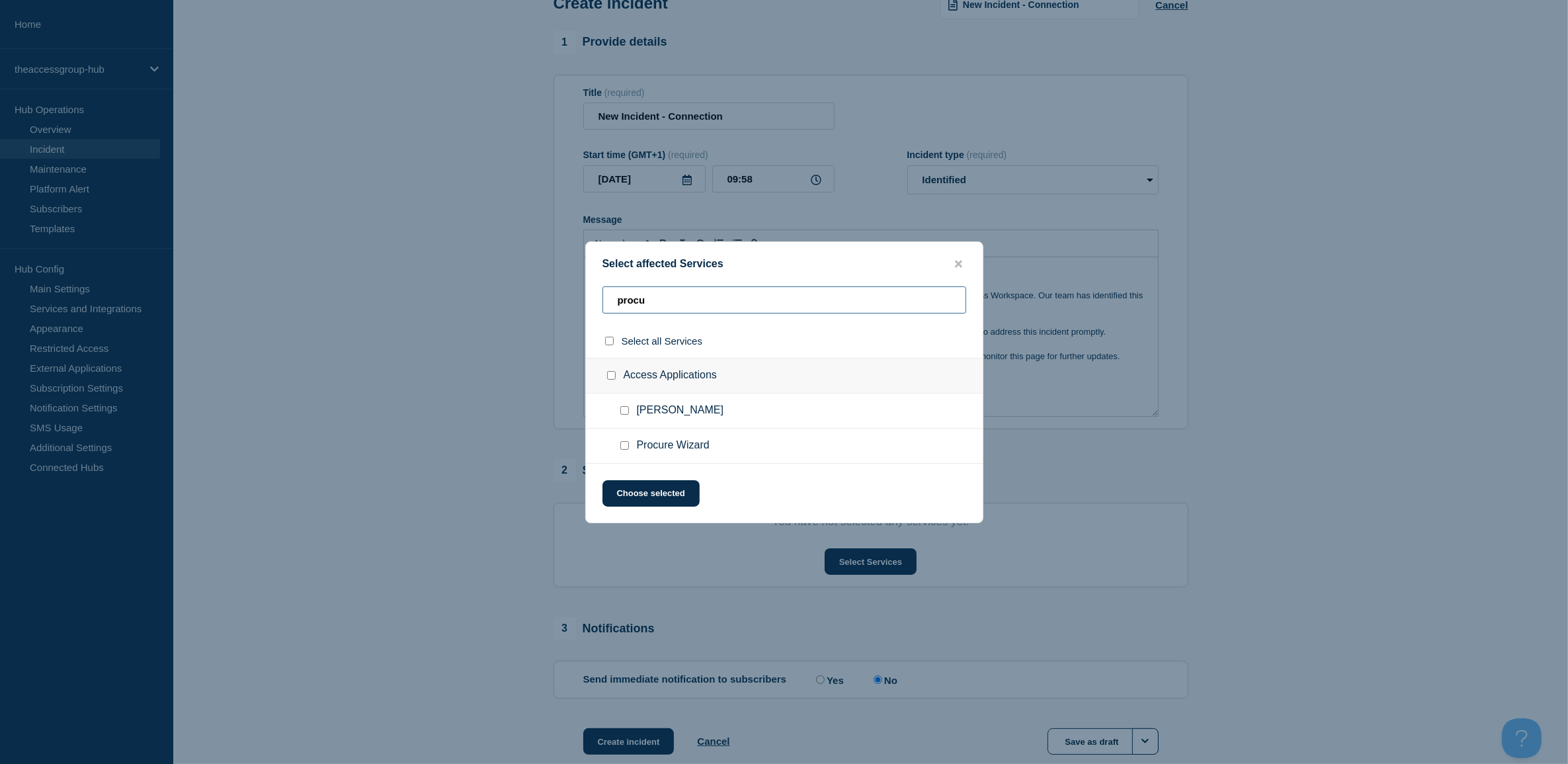
type input "procu"
click at [622, 450] on input "Procure Wizard checkbox" at bounding box center [625, 446] width 8 height 8
checkbox input "true"
click at [671, 306] on input "procu" at bounding box center [784, 300] width 364 height 27
drag, startPoint x: 671, startPoint y: 306, endPoint x: 622, endPoint y: 298, distance: 49.6
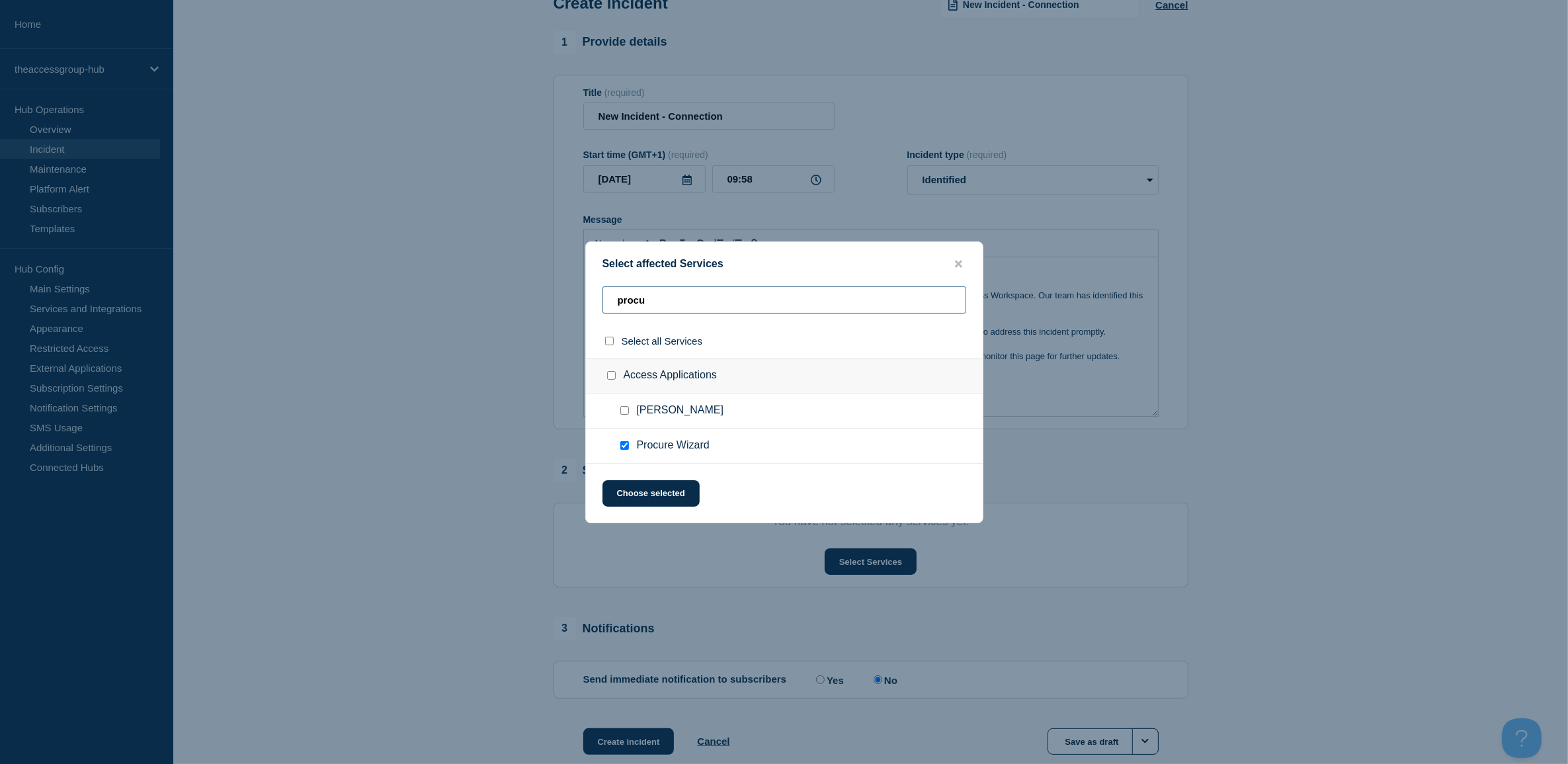
click at [622, 298] on input "procu" at bounding box center [784, 300] width 364 height 27
click at [777, 295] on input "procu" at bounding box center [784, 300] width 364 height 27
drag, startPoint x: 777, startPoint y: 295, endPoint x: 546, endPoint y: 275, distance: 231.9
click at [546, 275] on div "Select affected Services procu Select all Services Access Applications [PERSON_…" at bounding box center [784, 382] width 1568 height 764
type input "financials"
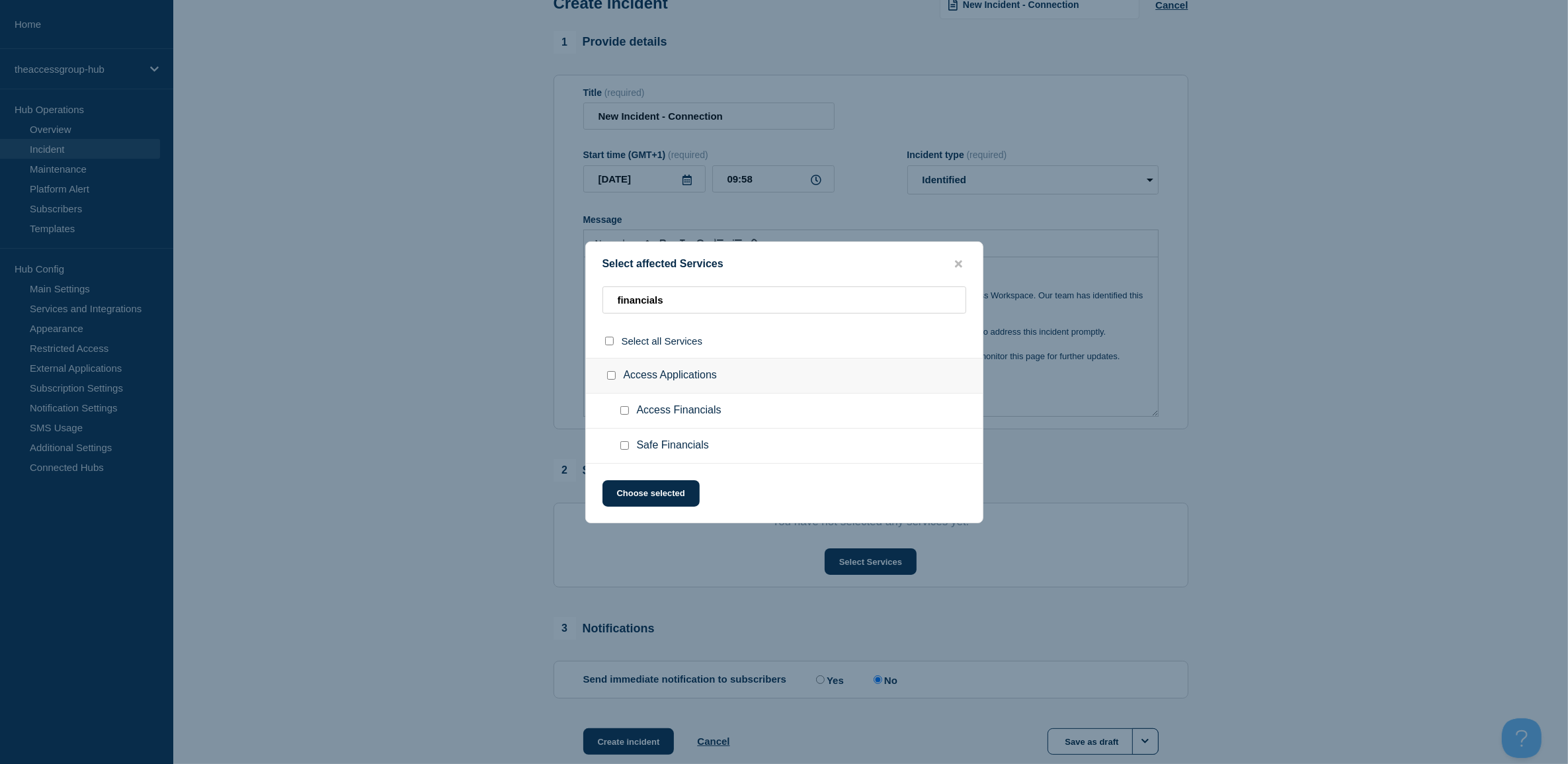
click at [623, 411] on input "Access Financials checkbox" at bounding box center [625, 410] width 8 height 8
checkbox input "true"
click at [676, 308] on input "financials" at bounding box center [784, 300] width 364 height 27
drag, startPoint x: 674, startPoint y: 302, endPoint x: 544, endPoint y: 281, distance: 131.7
click at [551, 283] on div "Select affected Services financials Select all Services Access Applications Acc…" at bounding box center [784, 382] width 1568 height 764
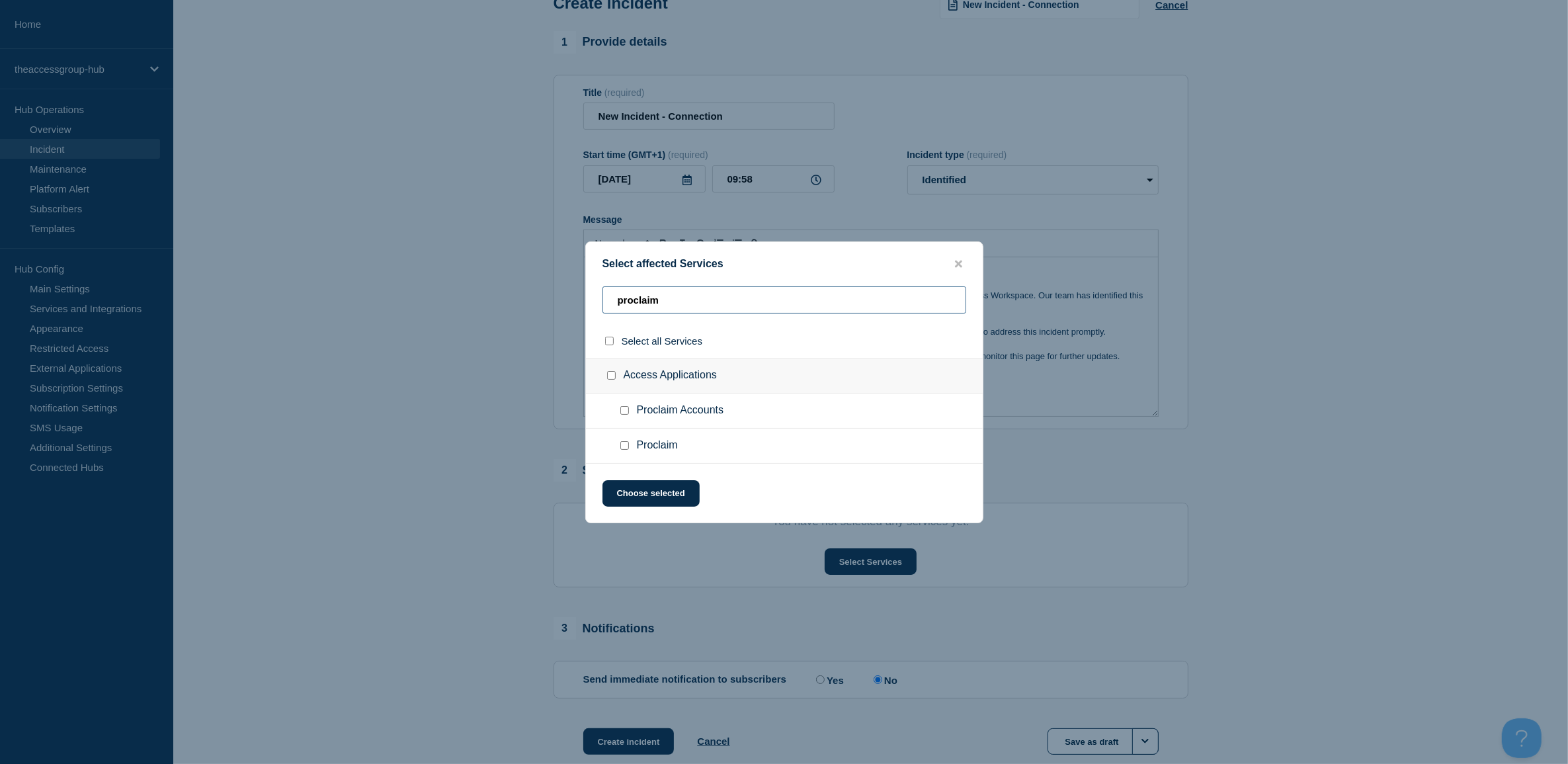
type input "proclaim"
click at [624, 444] on input "Proclaim checkbox" at bounding box center [625, 446] width 8 height 8
checkbox input "false"
drag, startPoint x: 692, startPoint y: 295, endPoint x: 517, endPoint y: 272, distance: 176.5
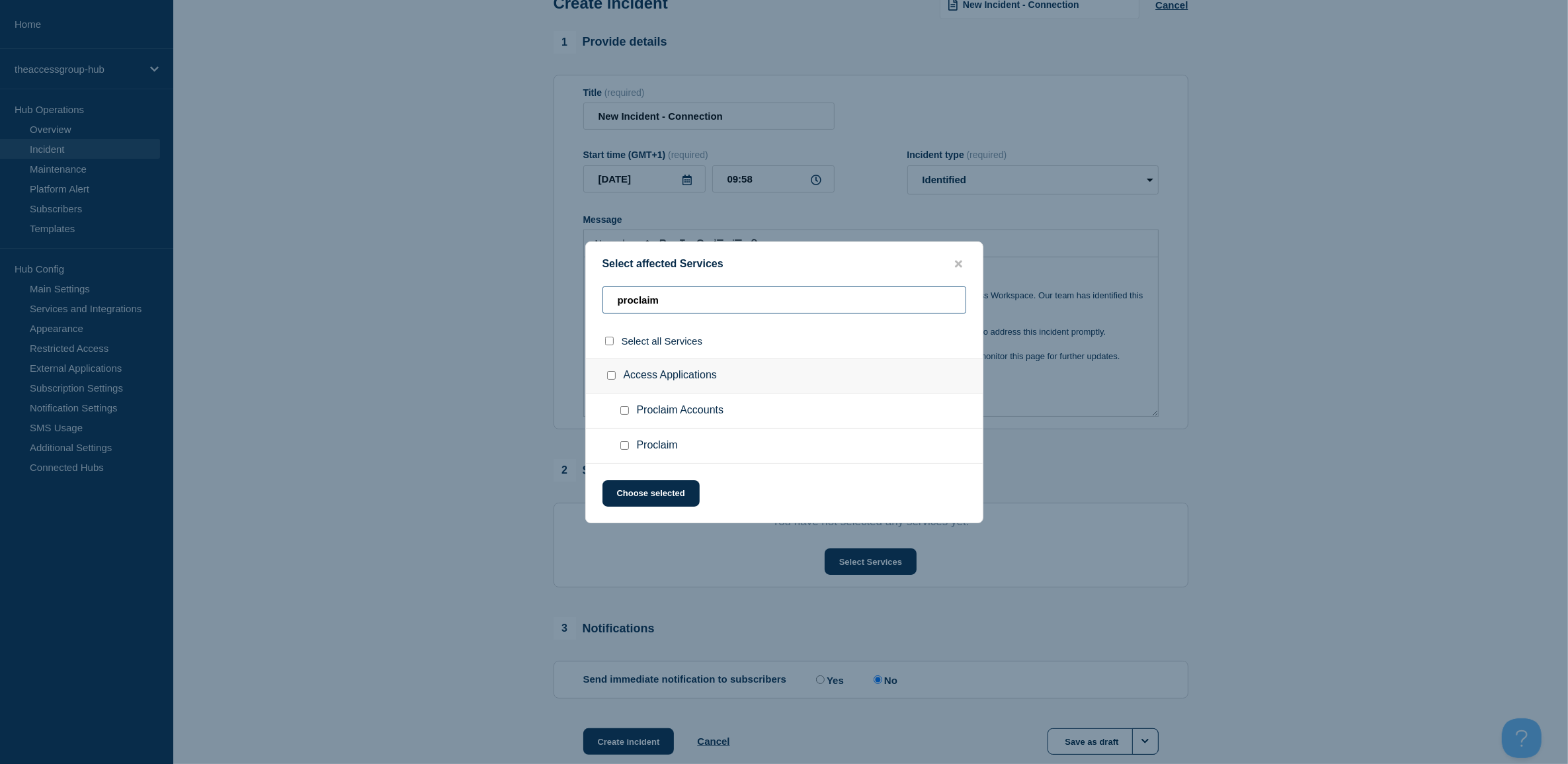
click at [517, 272] on div "Select affected Services proclaim Select all Services Access Applications Procl…" at bounding box center [784, 382] width 1568 height 764
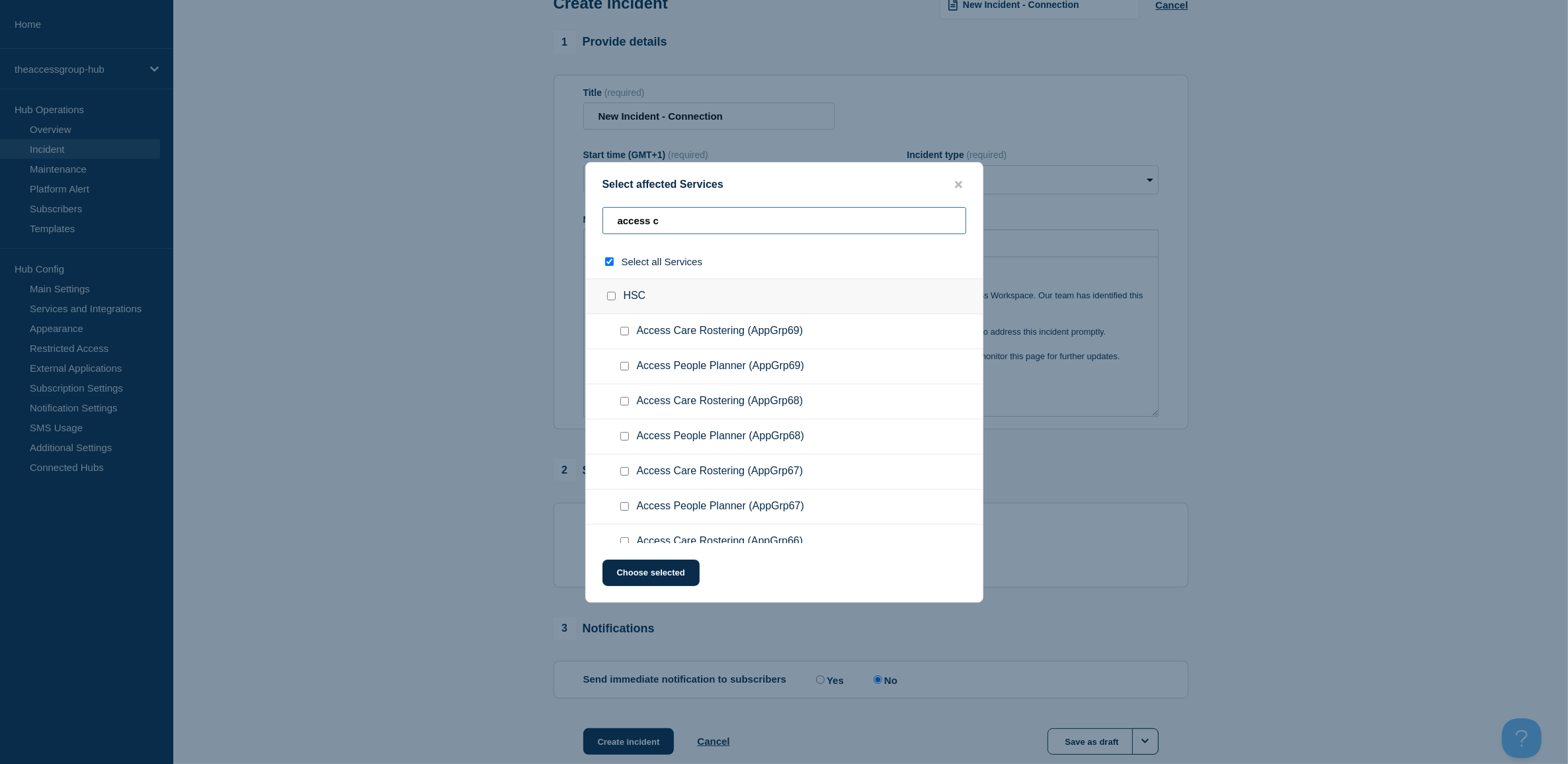
type input "access ch"
checkbox input "true"
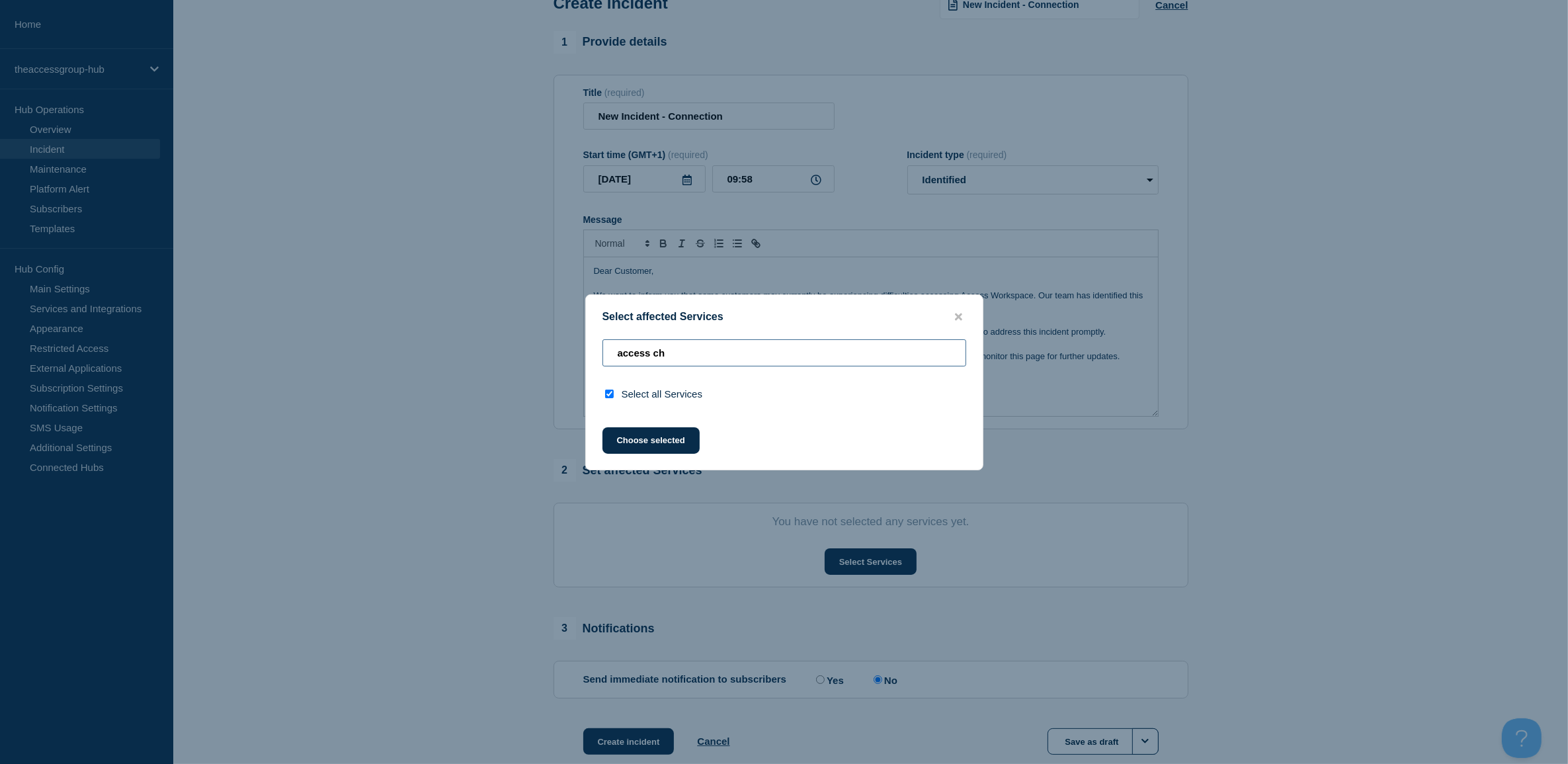
type input "access c"
checkbox input "false"
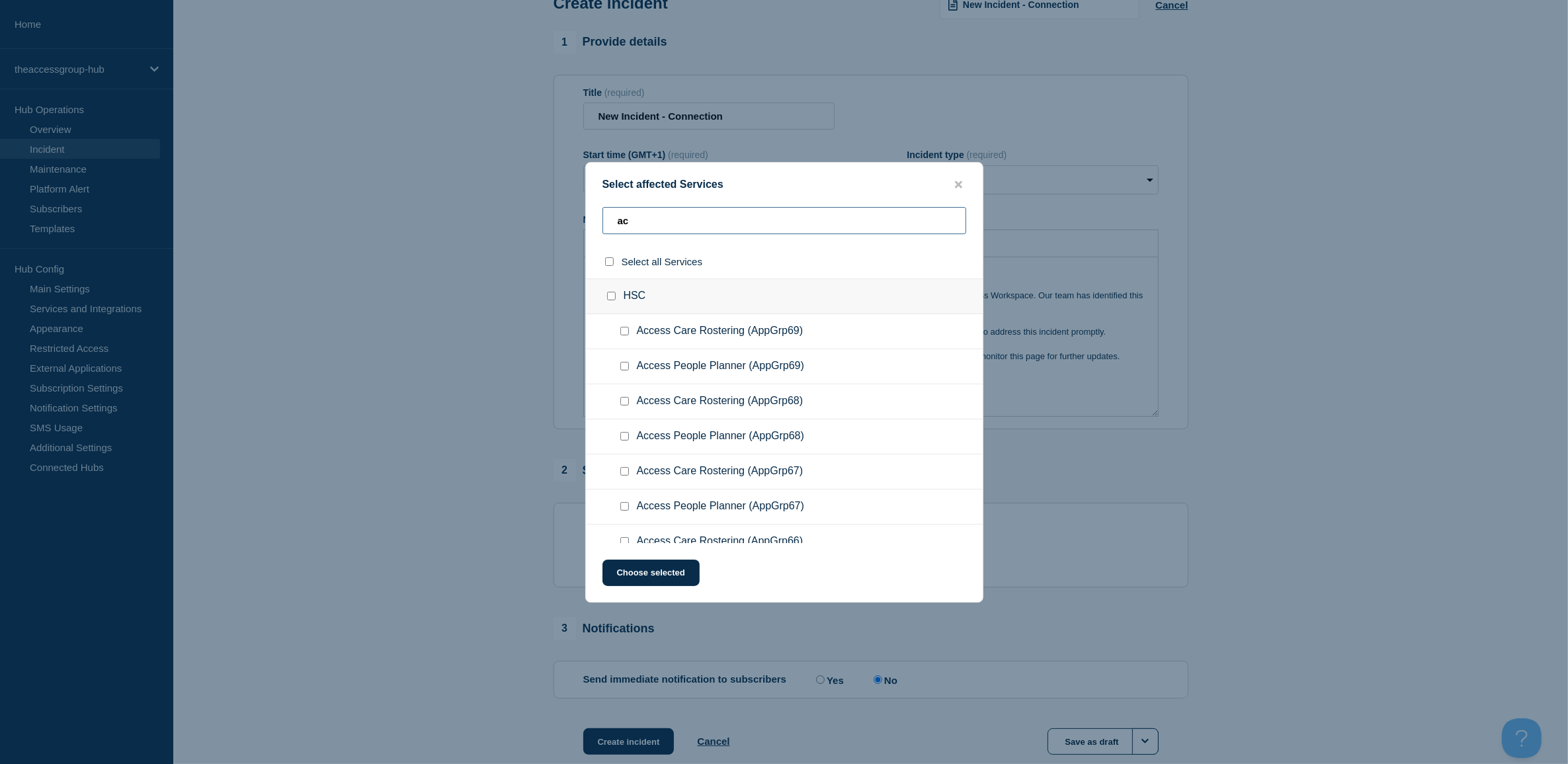
type input "a"
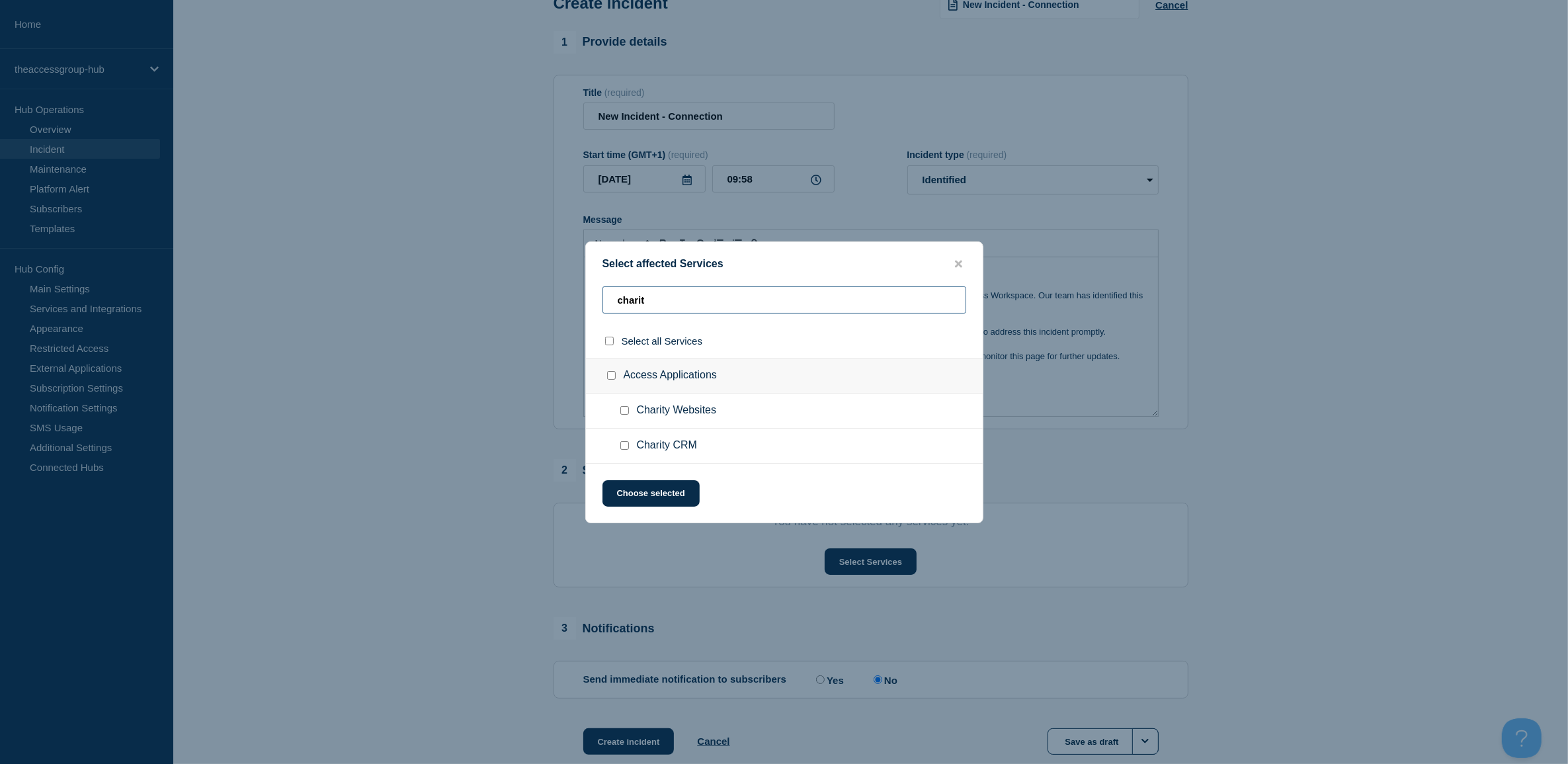
type input "charity"
drag, startPoint x: 686, startPoint y: 299, endPoint x: 547, endPoint y: 280, distance: 140.3
click at [534, 280] on div "Select affected Services charity Select all Services Access Applications Charit…" at bounding box center [784, 382] width 1568 height 764
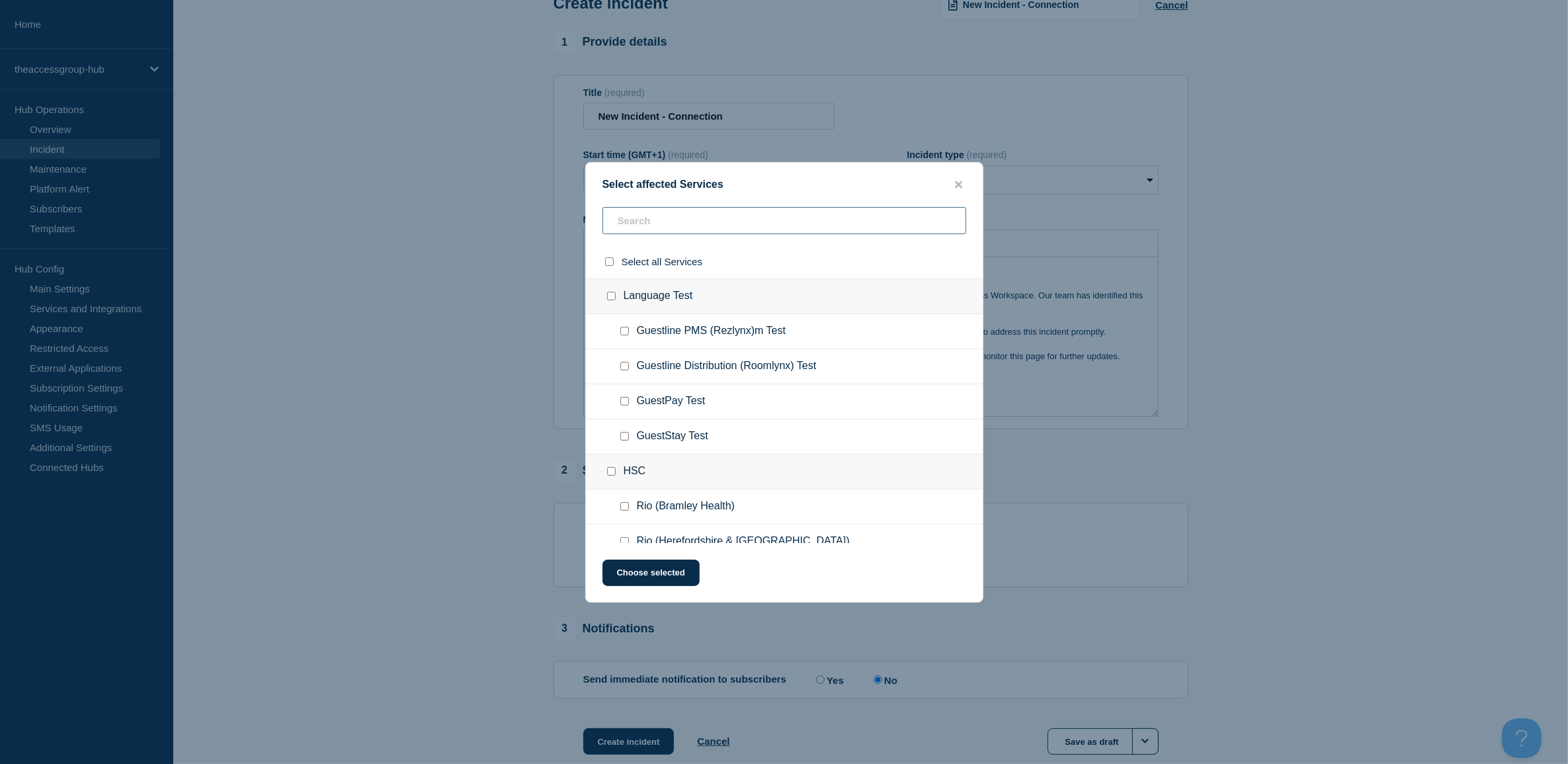
click at [771, 229] on input "text" at bounding box center [784, 220] width 364 height 27
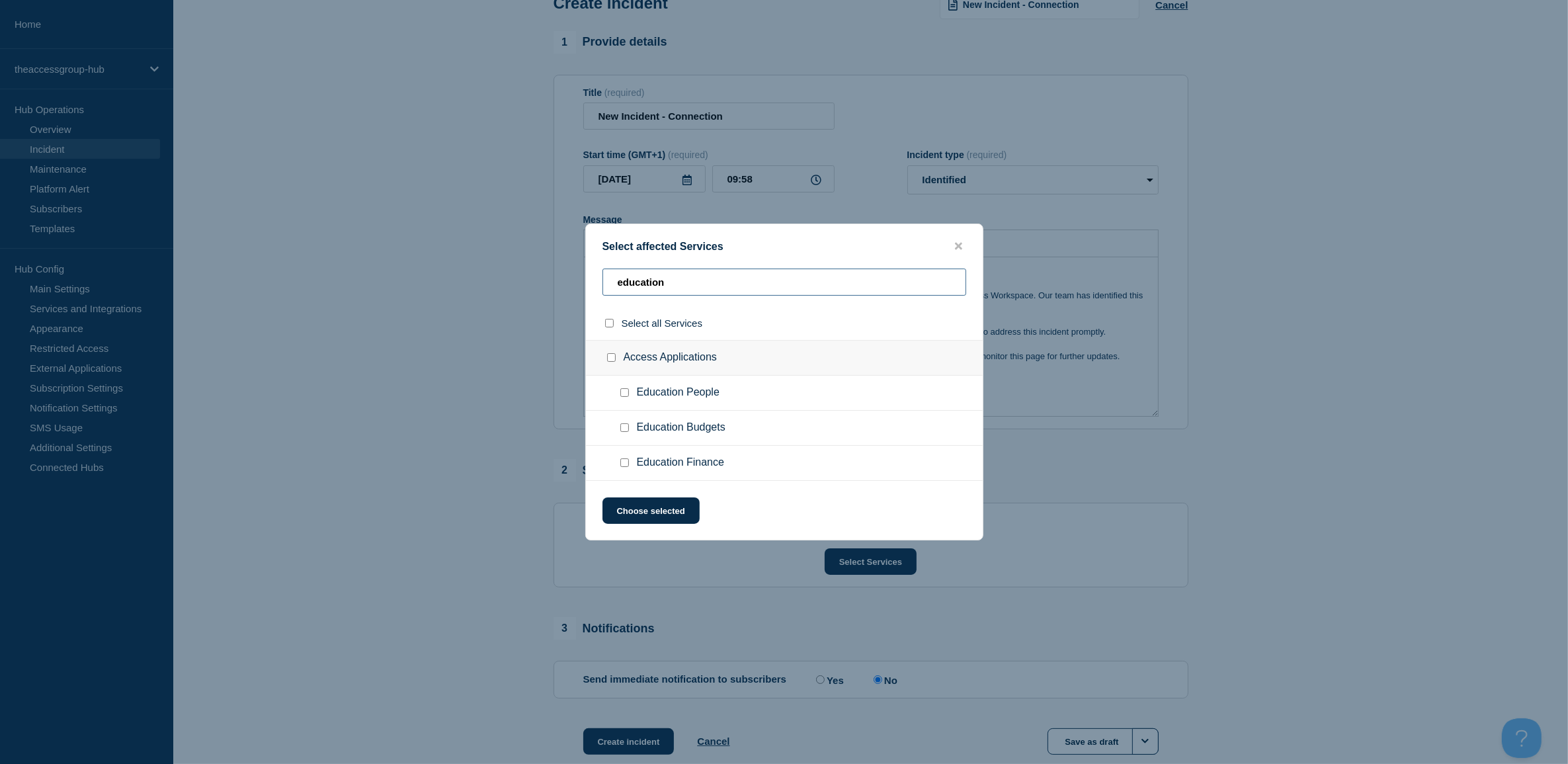
type input "education"
click at [622, 394] on input "Education People checkbox" at bounding box center [625, 392] width 8 height 8
checkbox input "true"
drag, startPoint x: 679, startPoint y: 282, endPoint x: 615, endPoint y: 273, distance: 64.6
click at [607, 266] on div "Select affected Services education Select all Services Access Applications Educ…" at bounding box center [784, 382] width 398 height 317
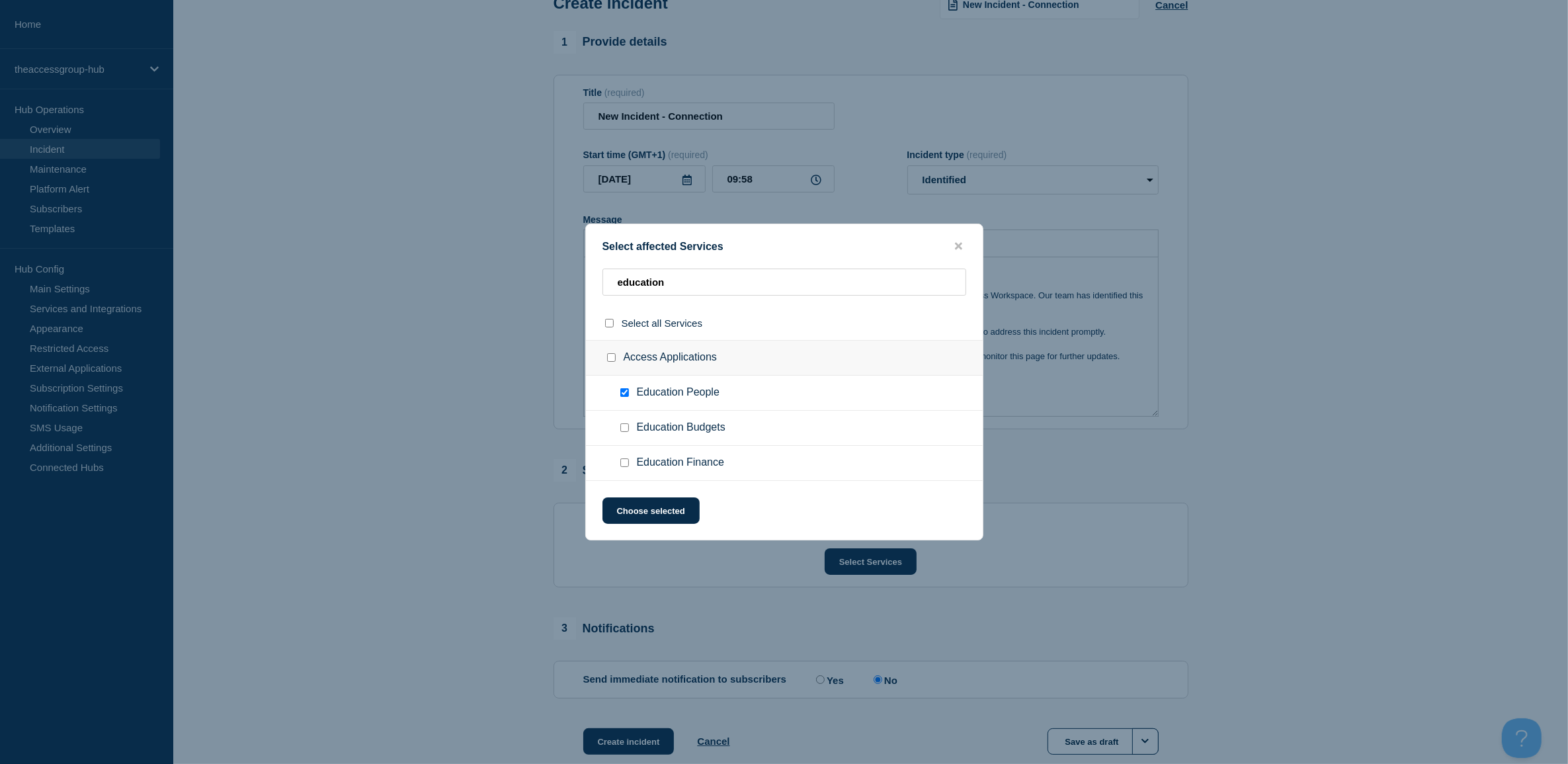
click at [627, 465] on input "Education Finance checkbox" at bounding box center [625, 463] width 8 height 8
checkbox input "true"
click at [624, 429] on input "Education Budgets checkbox" at bounding box center [625, 428] width 8 height 8
checkbox input "true"
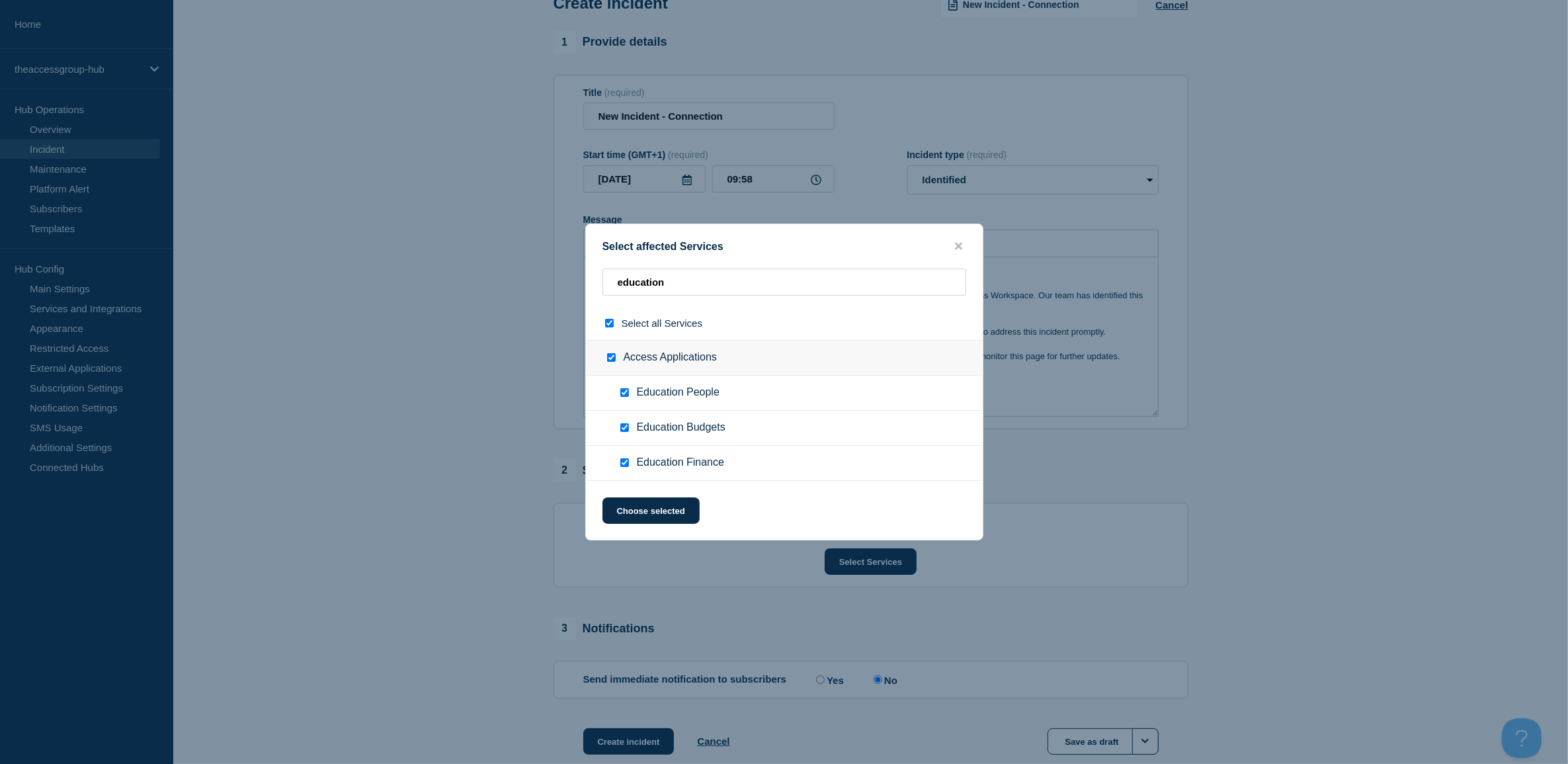
checkbox input "true"
click at [653, 516] on button "Choose selected" at bounding box center [651, 511] width 98 height 26
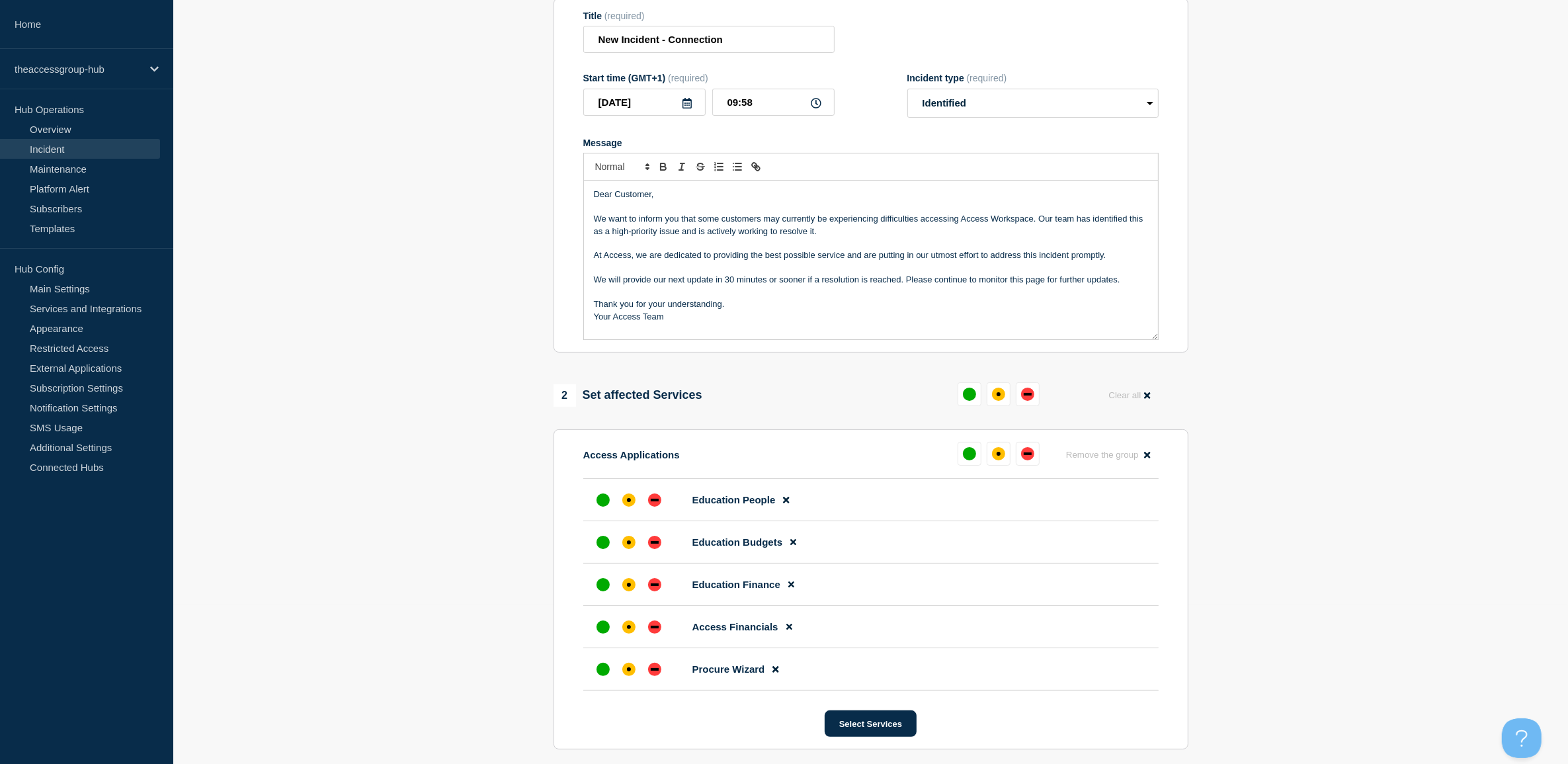
scroll to position [248, 0]
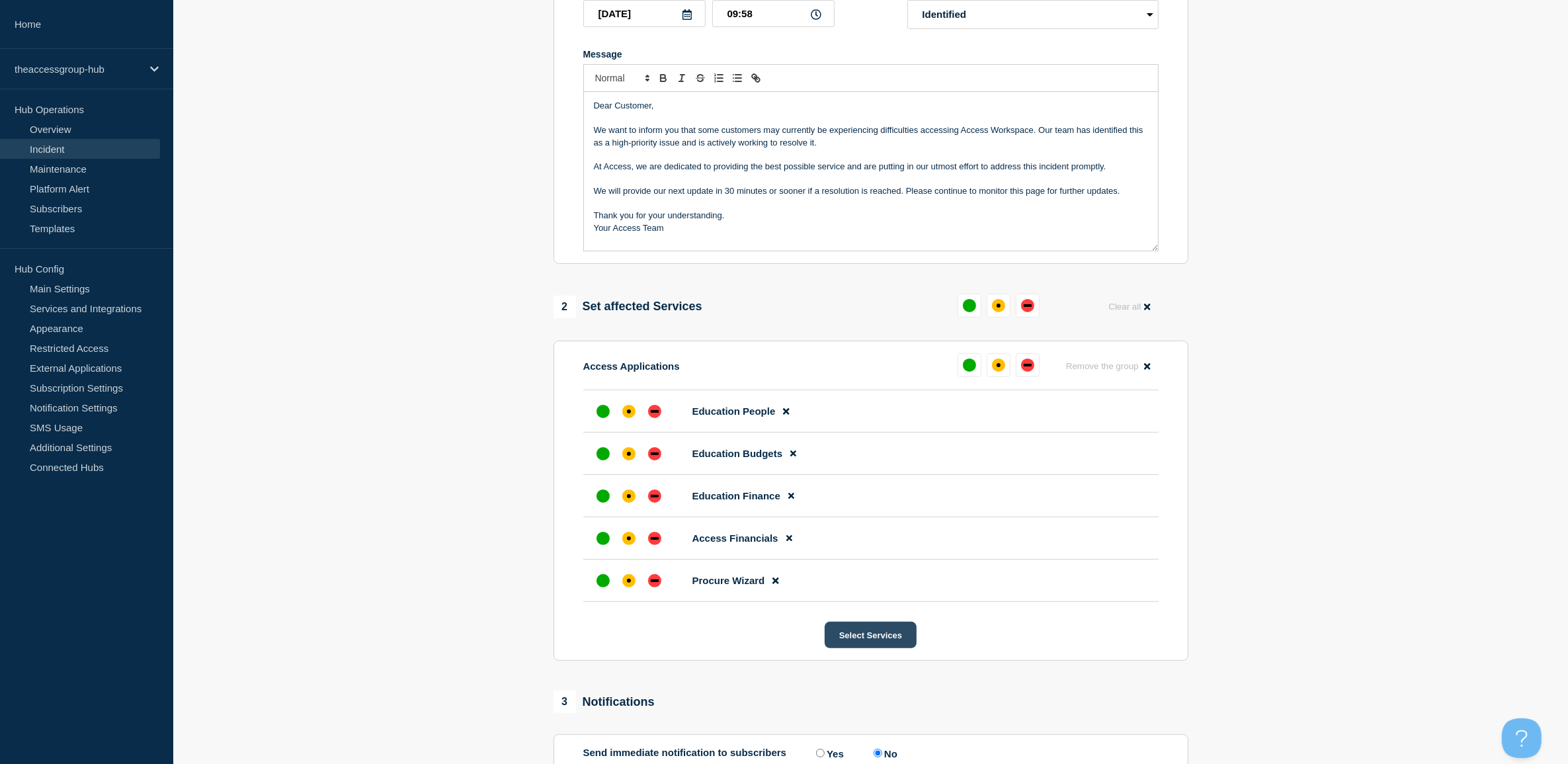
click at [851, 639] on button "Select Services" at bounding box center [870, 635] width 92 height 26
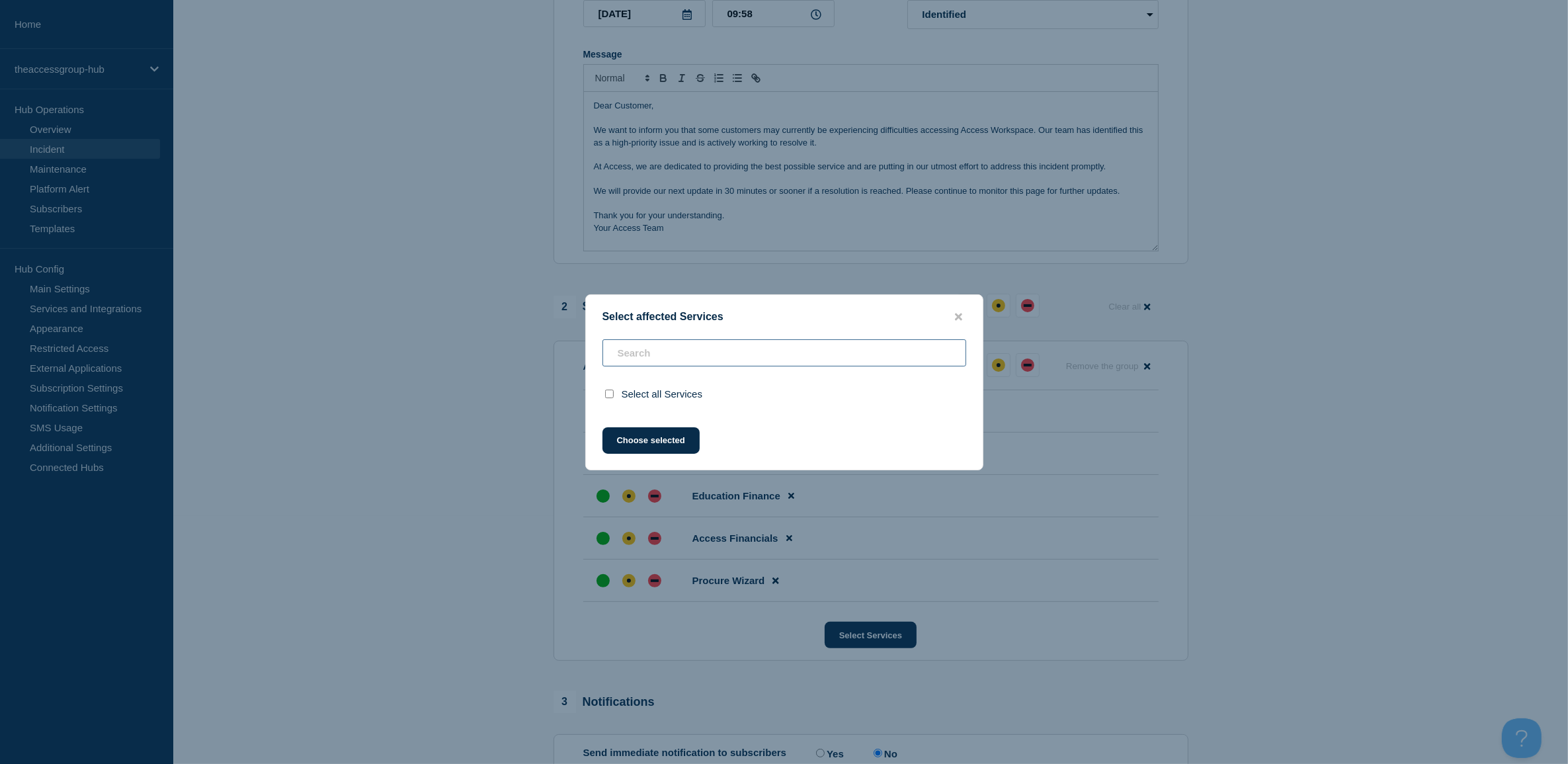
click at [873, 354] on div "Select all Services" at bounding box center [784, 374] width 397 height 71
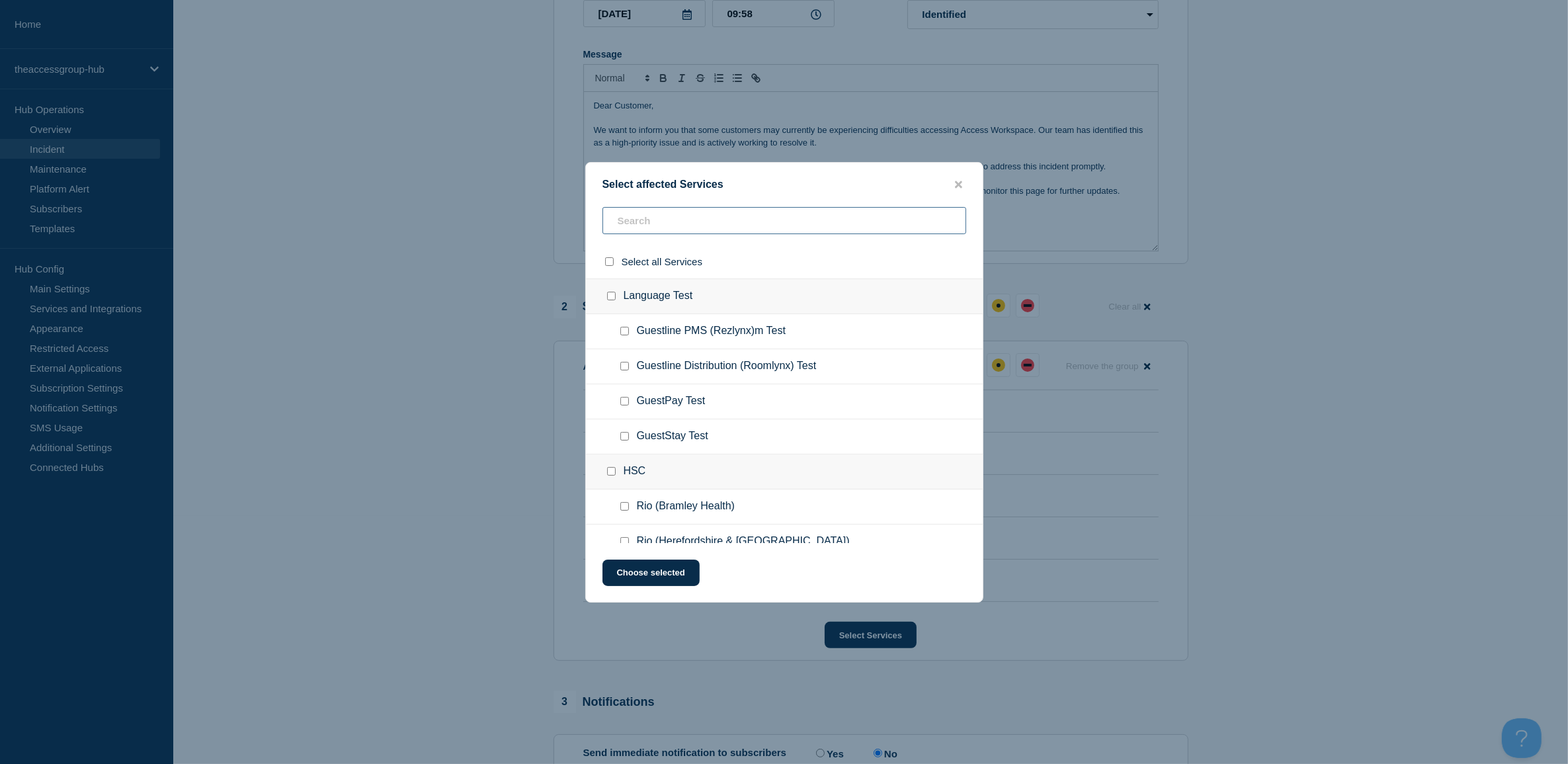
click at [769, 226] on input "text" at bounding box center [784, 220] width 364 height 27
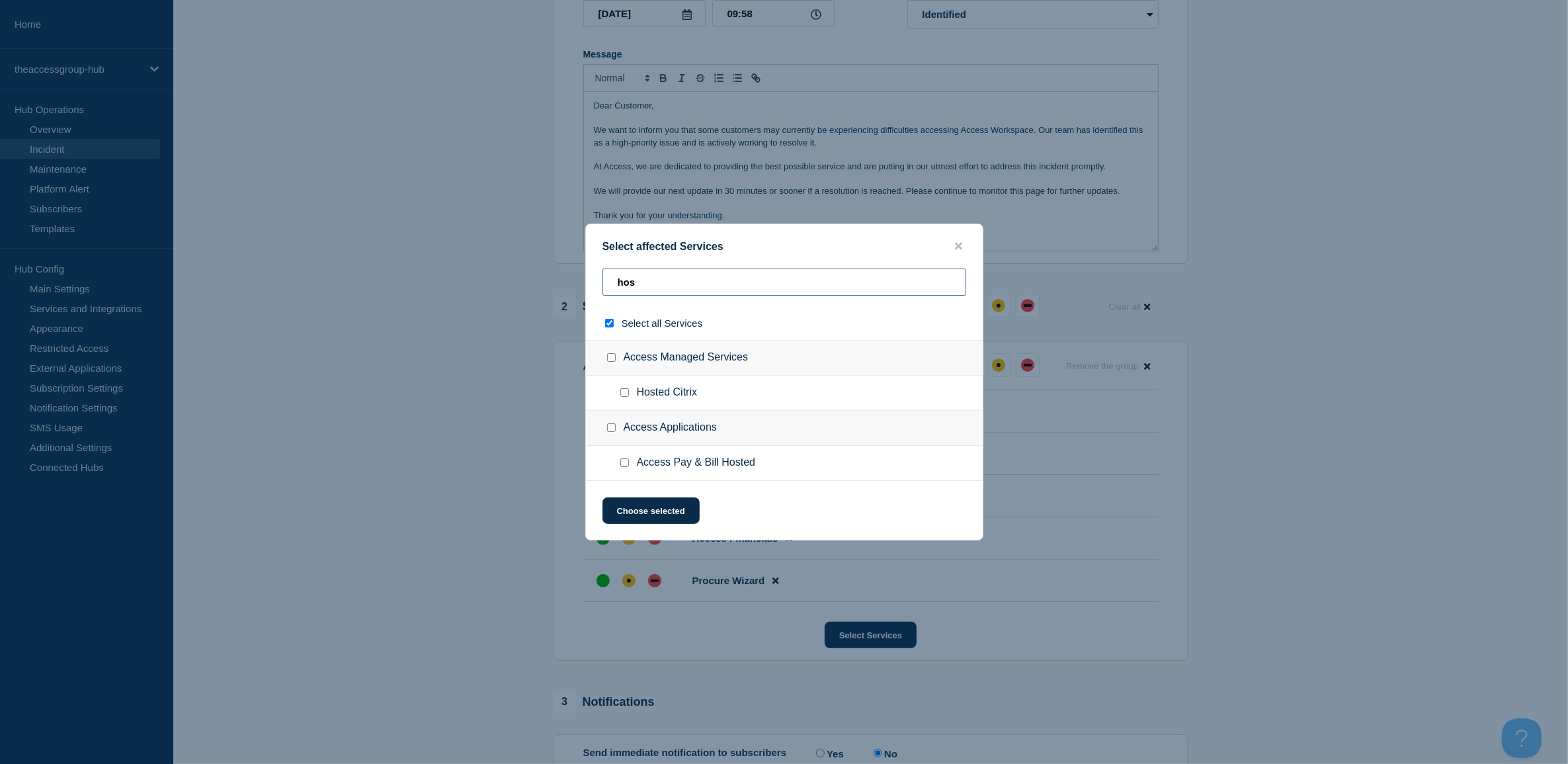
type input "hosp"
checkbox input "true"
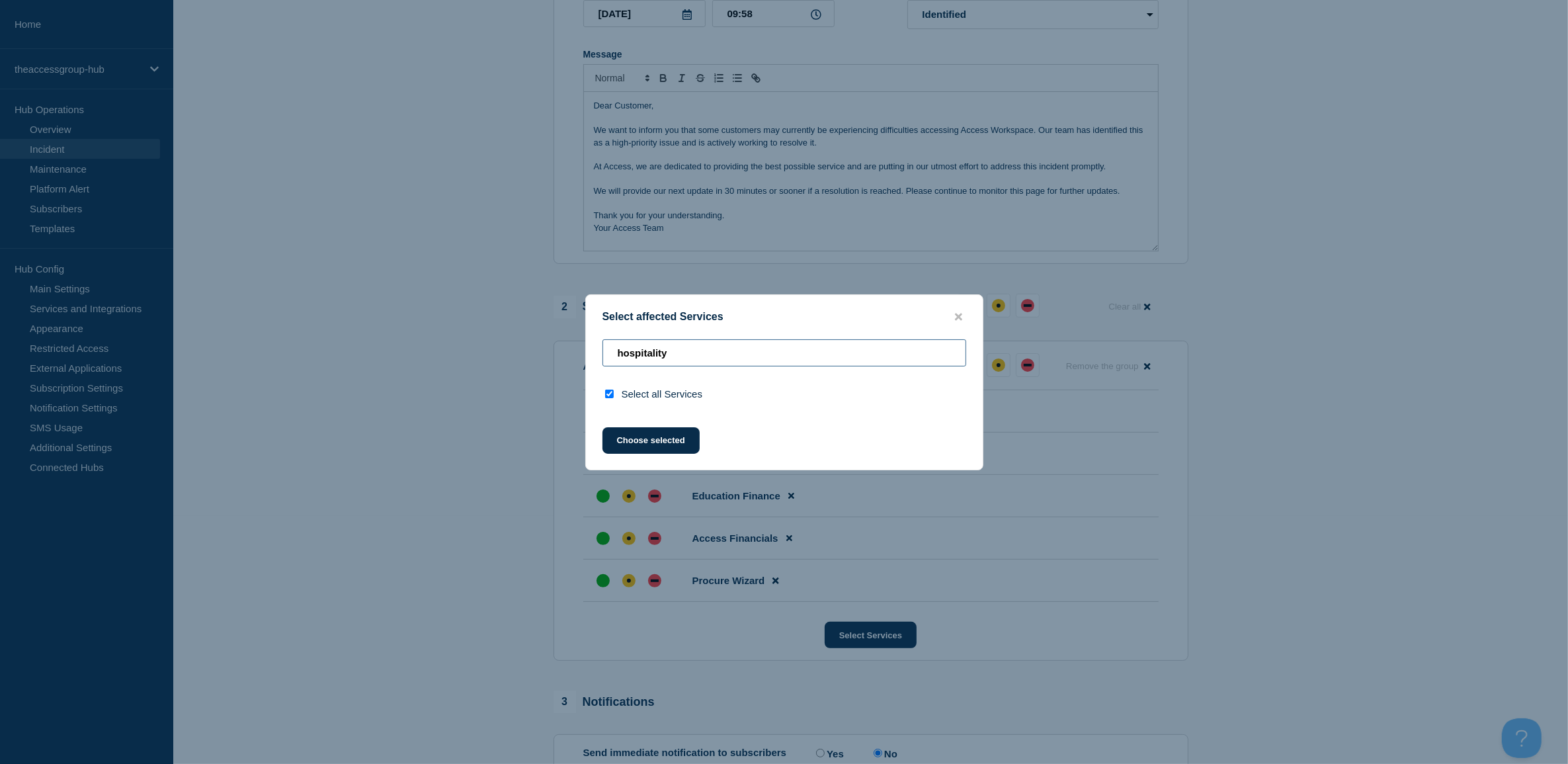
drag, startPoint x: 670, startPoint y: 349, endPoint x: 598, endPoint y: 345, distance: 72.1
click at [598, 345] on div "hospitality" at bounding box center [784, 358] width 397 height 37
type input "p"
checkbox input "false"
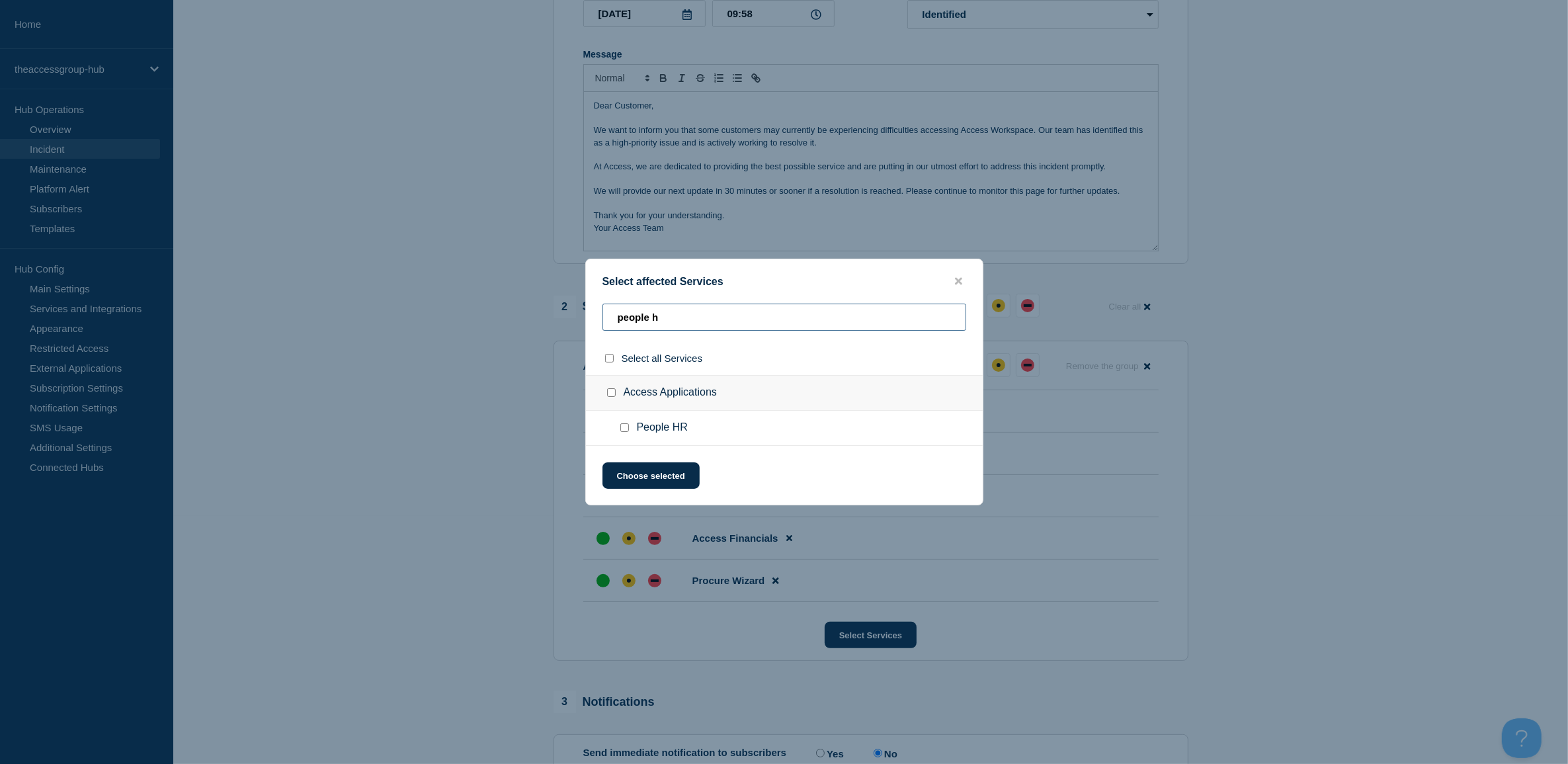
type input "people ho"
checkbox input "true"
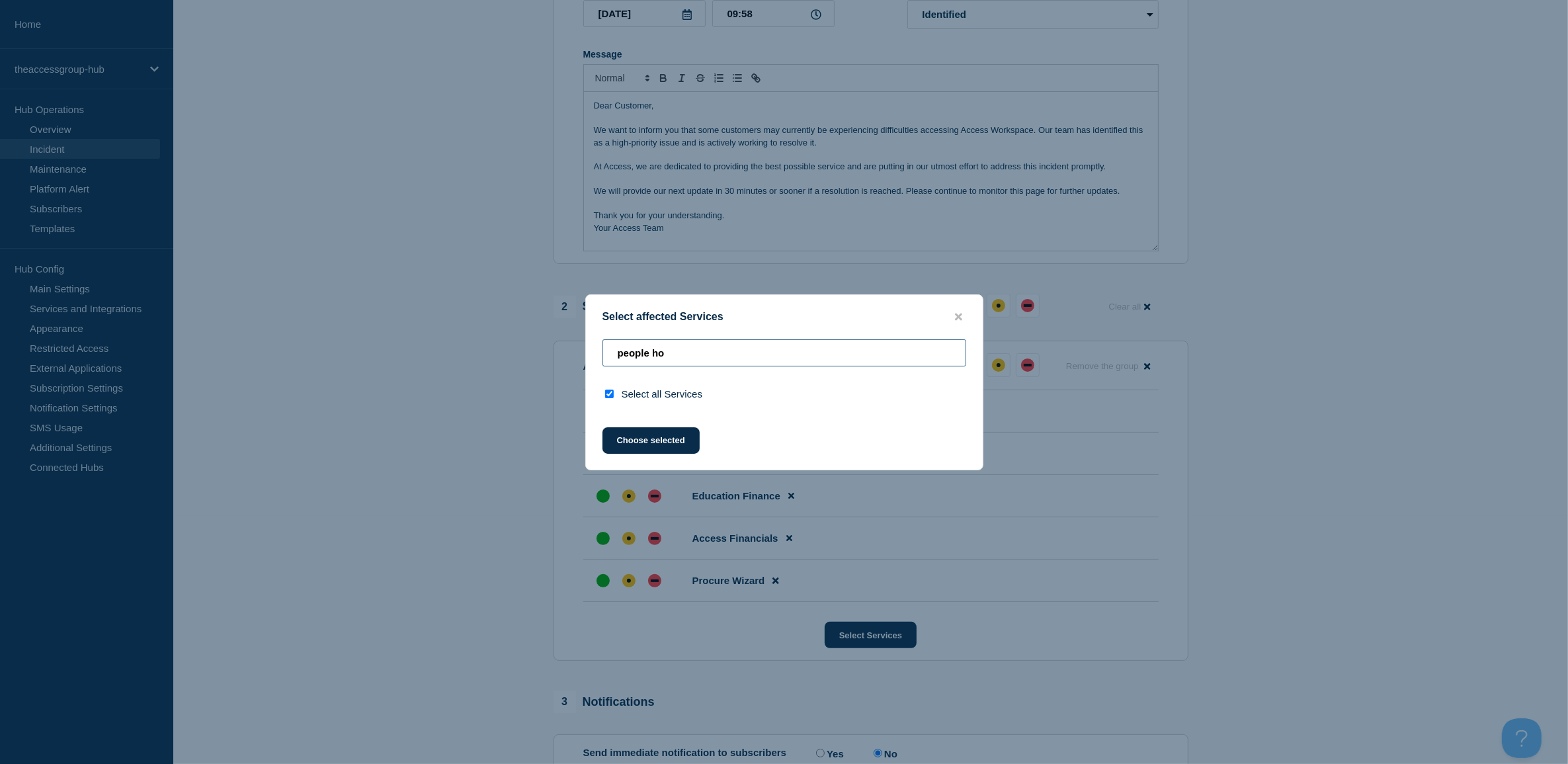
type input "people h"
checkbox input "false"
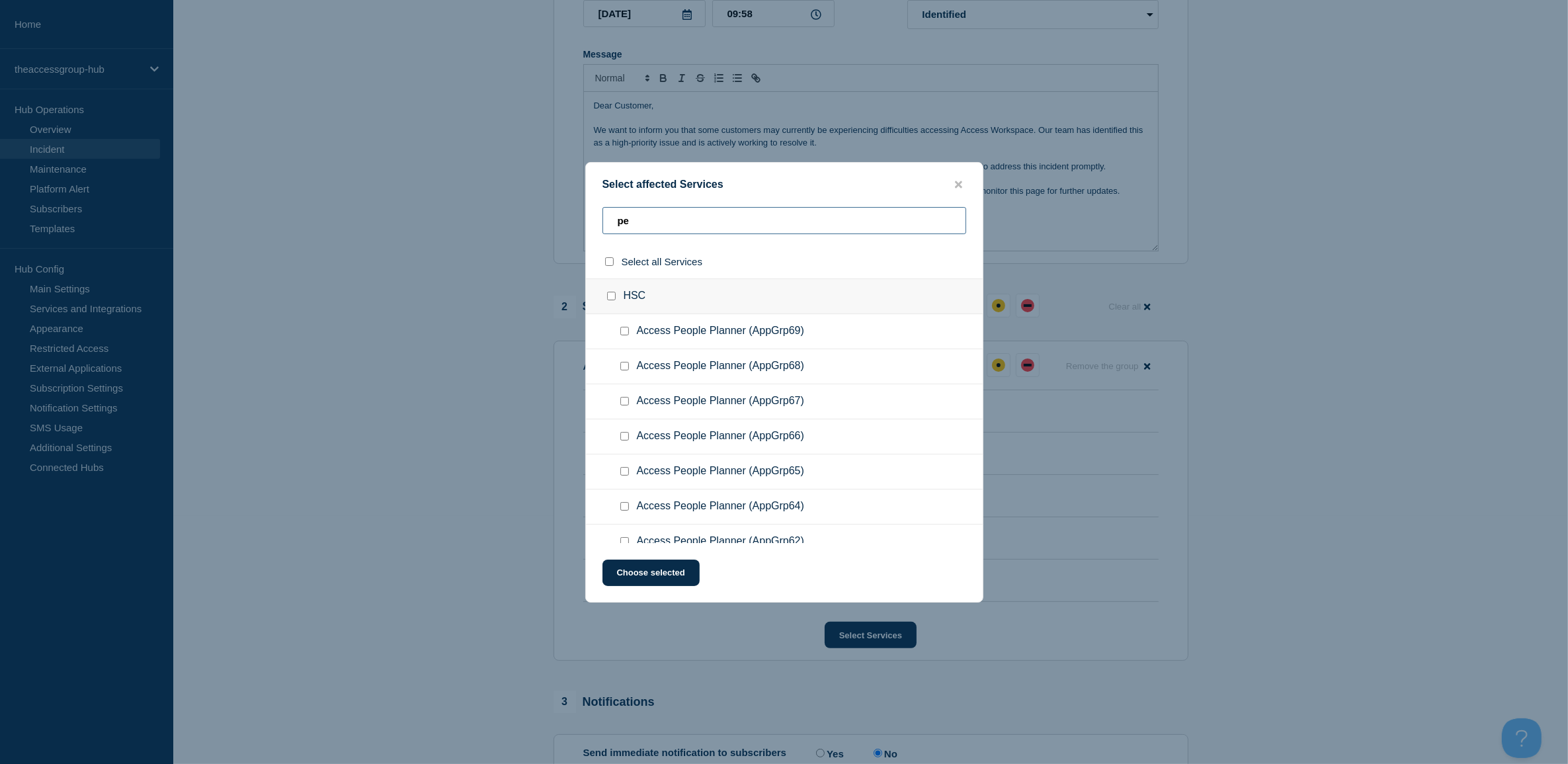
type input "p"
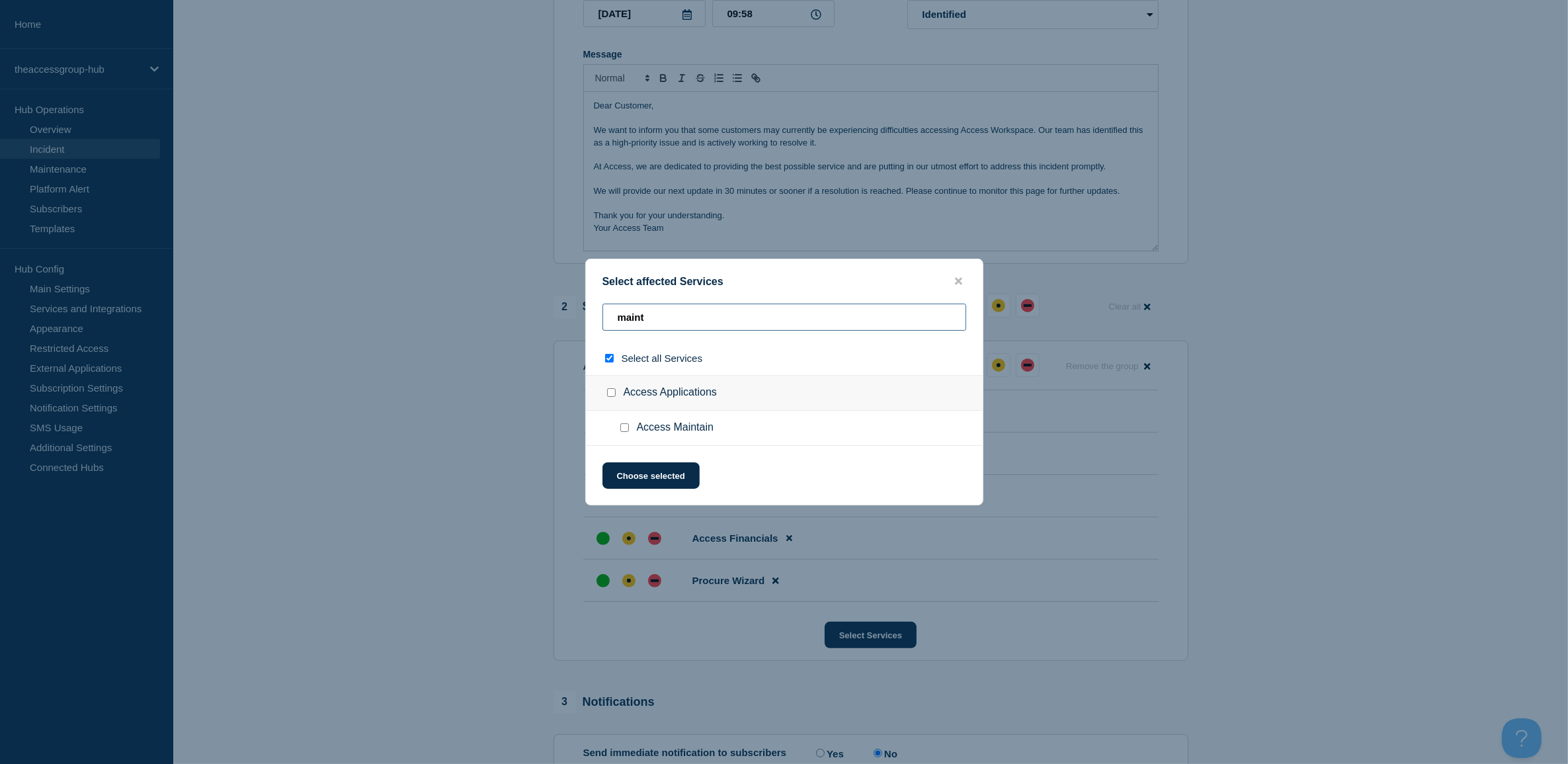
type input "mainti"
checkbox input "true"
type input "maint"
checkbox input "false"
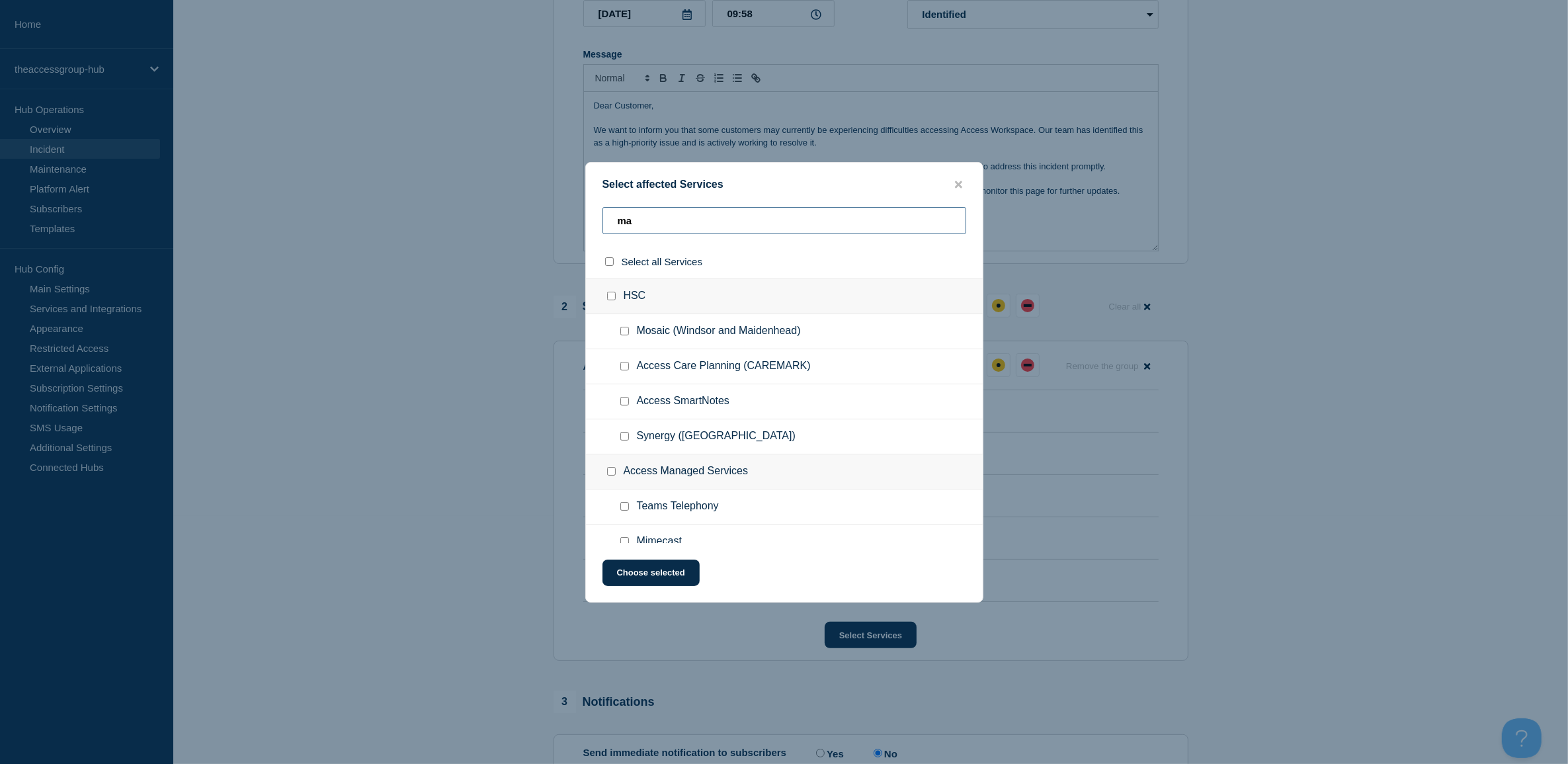
type input "m"
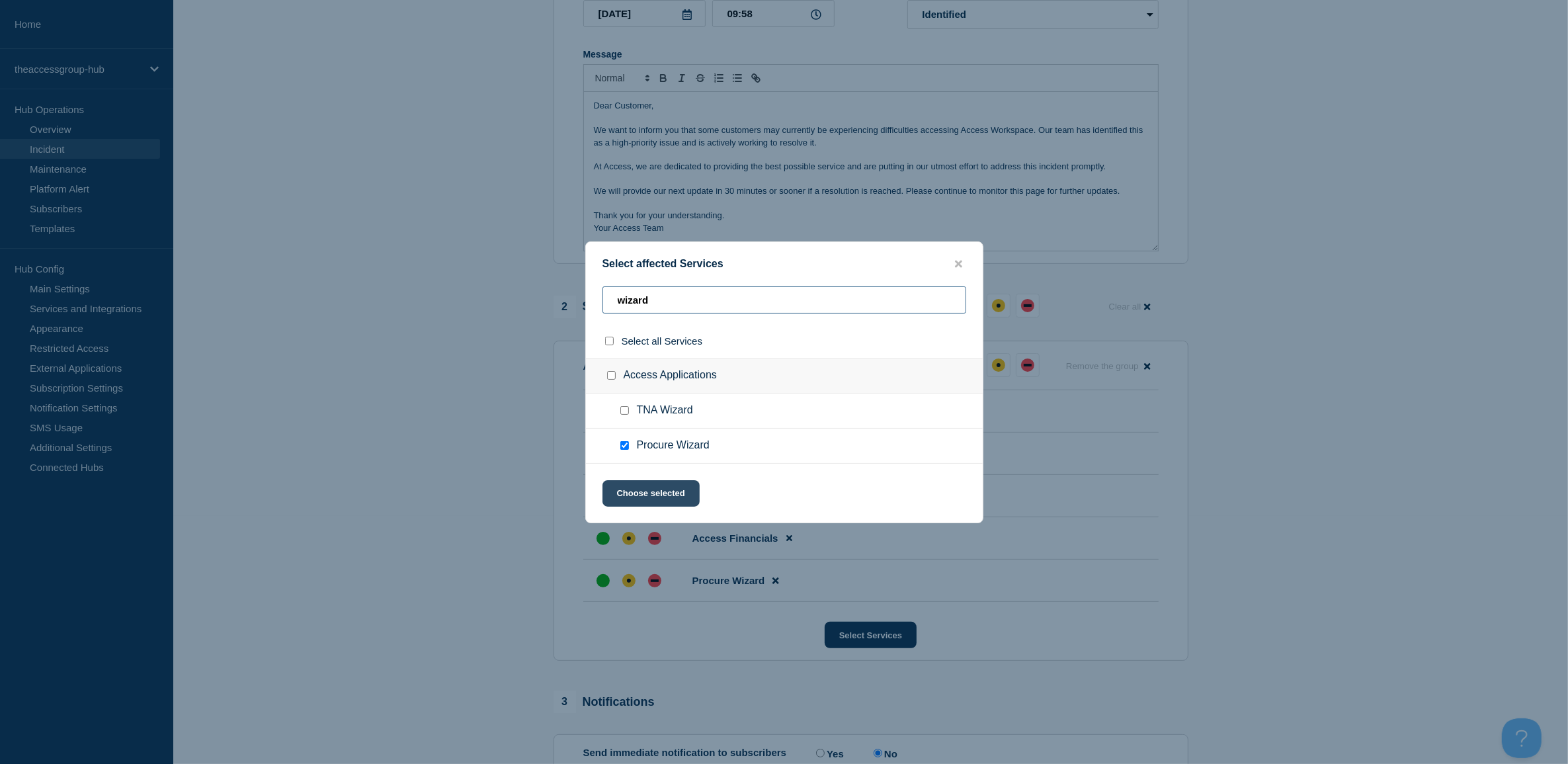
type input "wizard"
click at [643, 493] on button "Choose selected" at bounding box center [651, 493] width 98 height 26
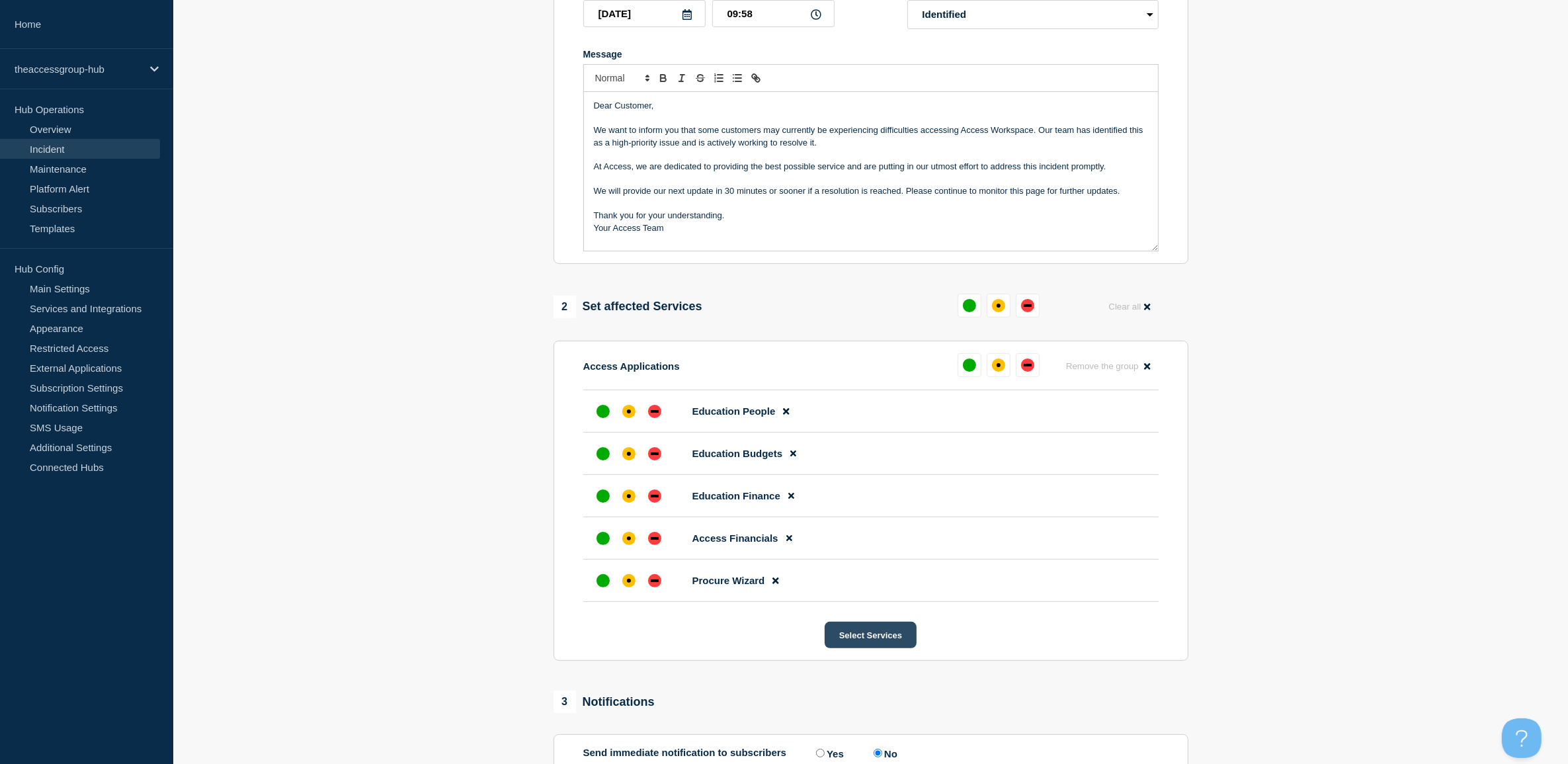
click at [878, 632] on button "Select Services" at bounding box center [870, 635] width 92 height 26
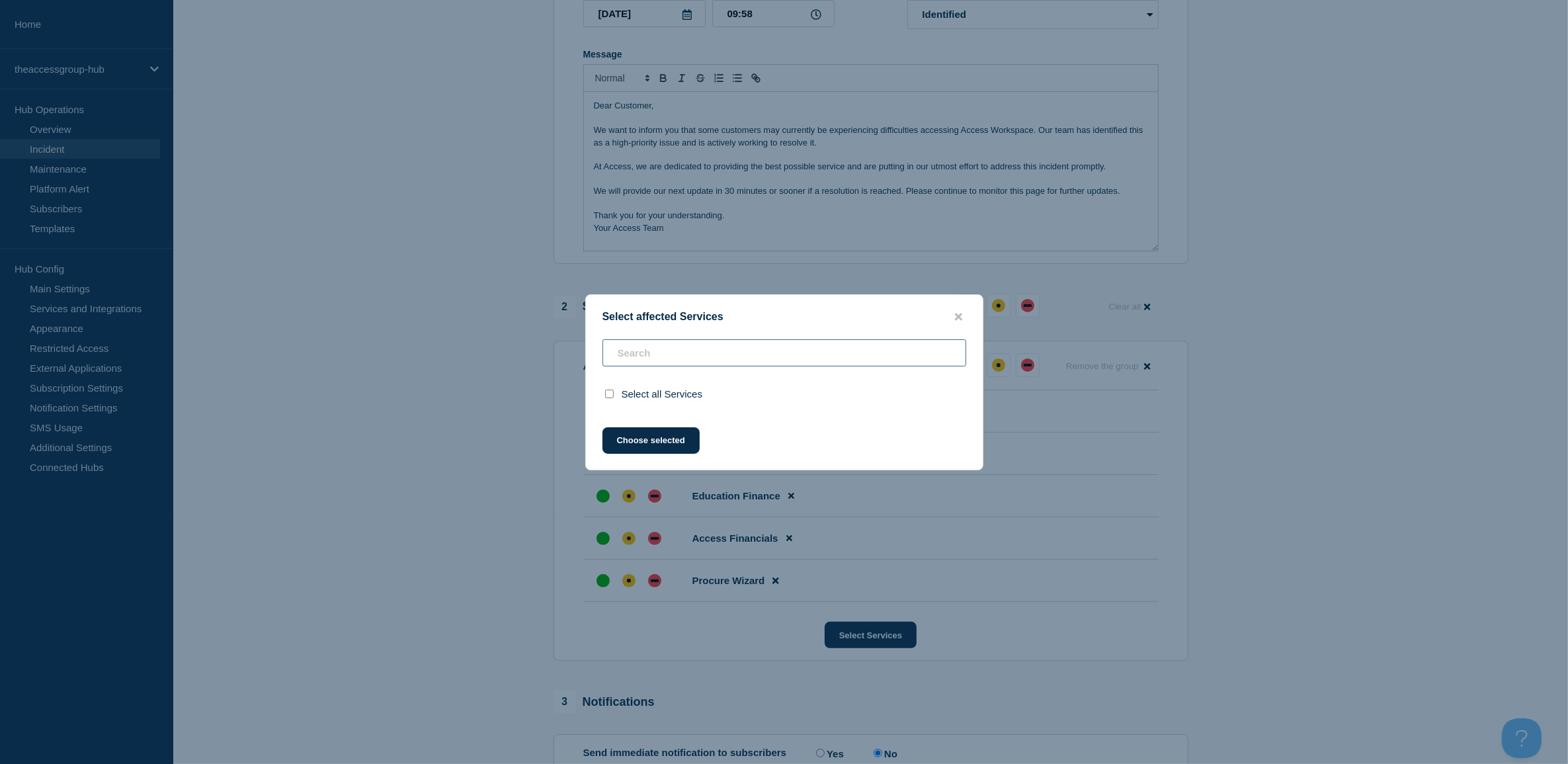
click at [775, 365] on input "text" at bounding box center [784, 352] width 364 height 27
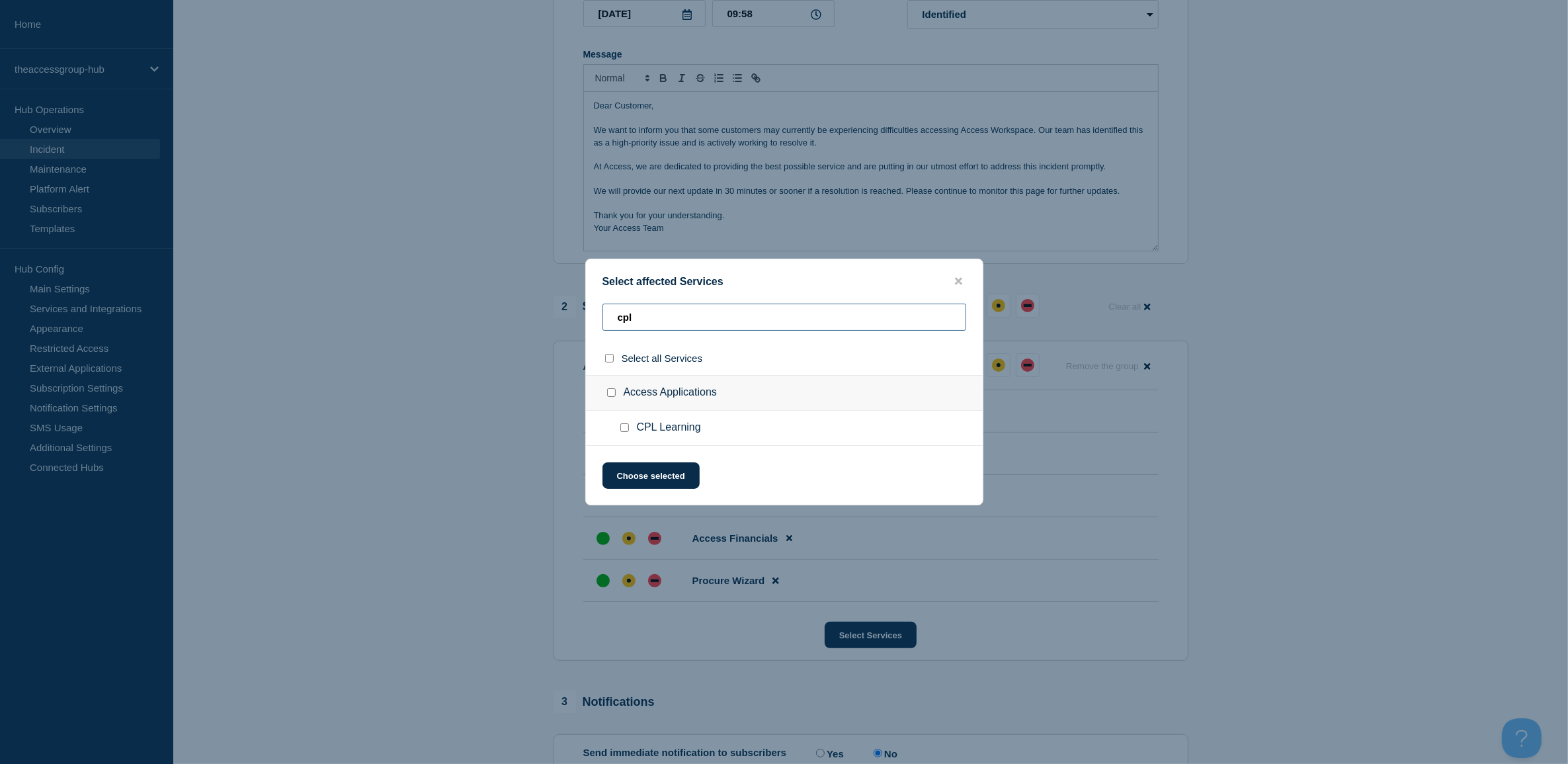
type input "cpl"
click at [629, 429] on div at bounding box center [627, 428] width 19 height 13
click at [626, 429] on input "CPL Learning checkbox" at bounding box center [625, 428] width 8 height 8
checkbox input "true"
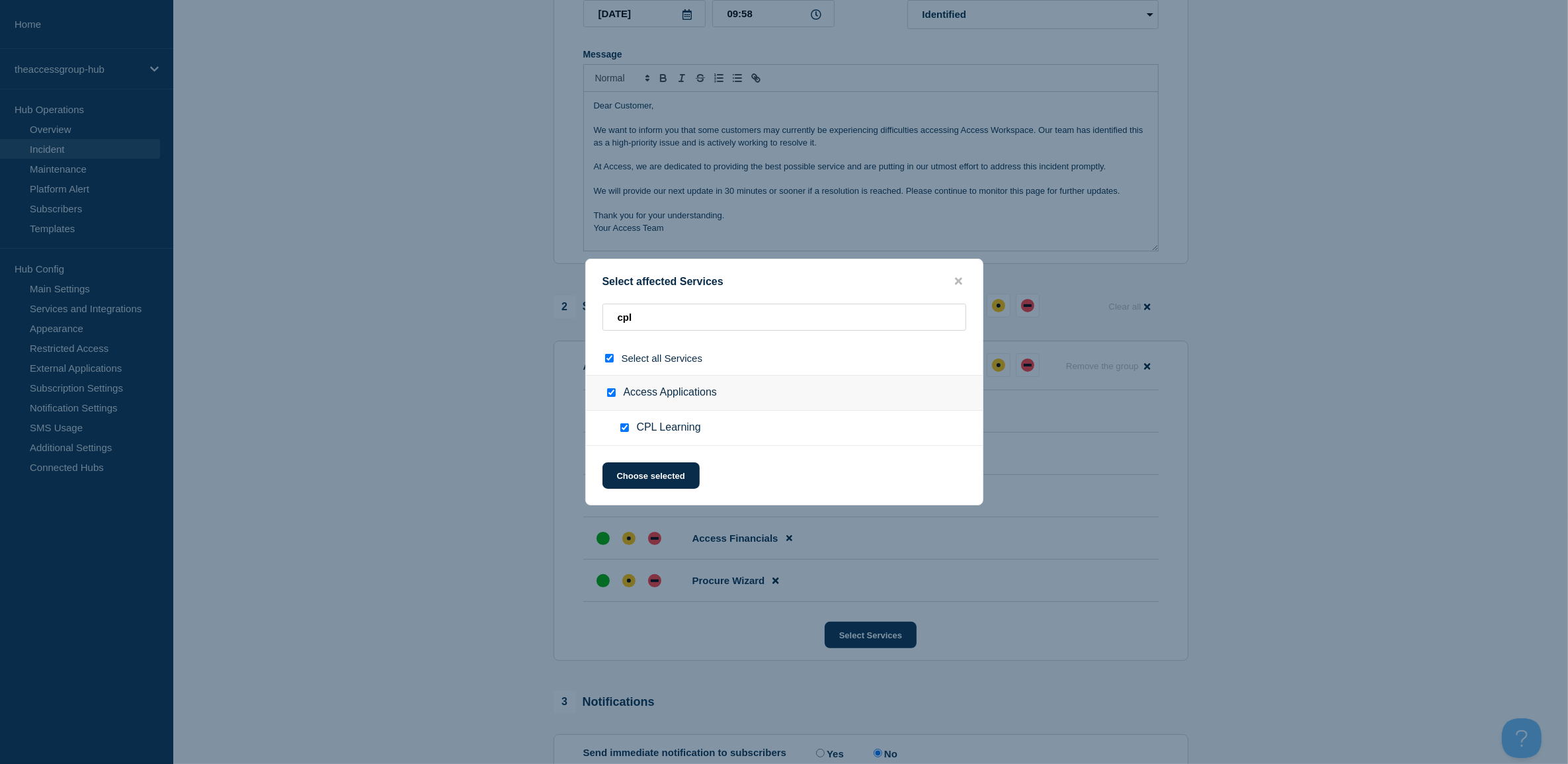
checkbox input "true"
click at [635, 475] on button "Choose selected" at bounding box center [651, 475] width 98 height 26
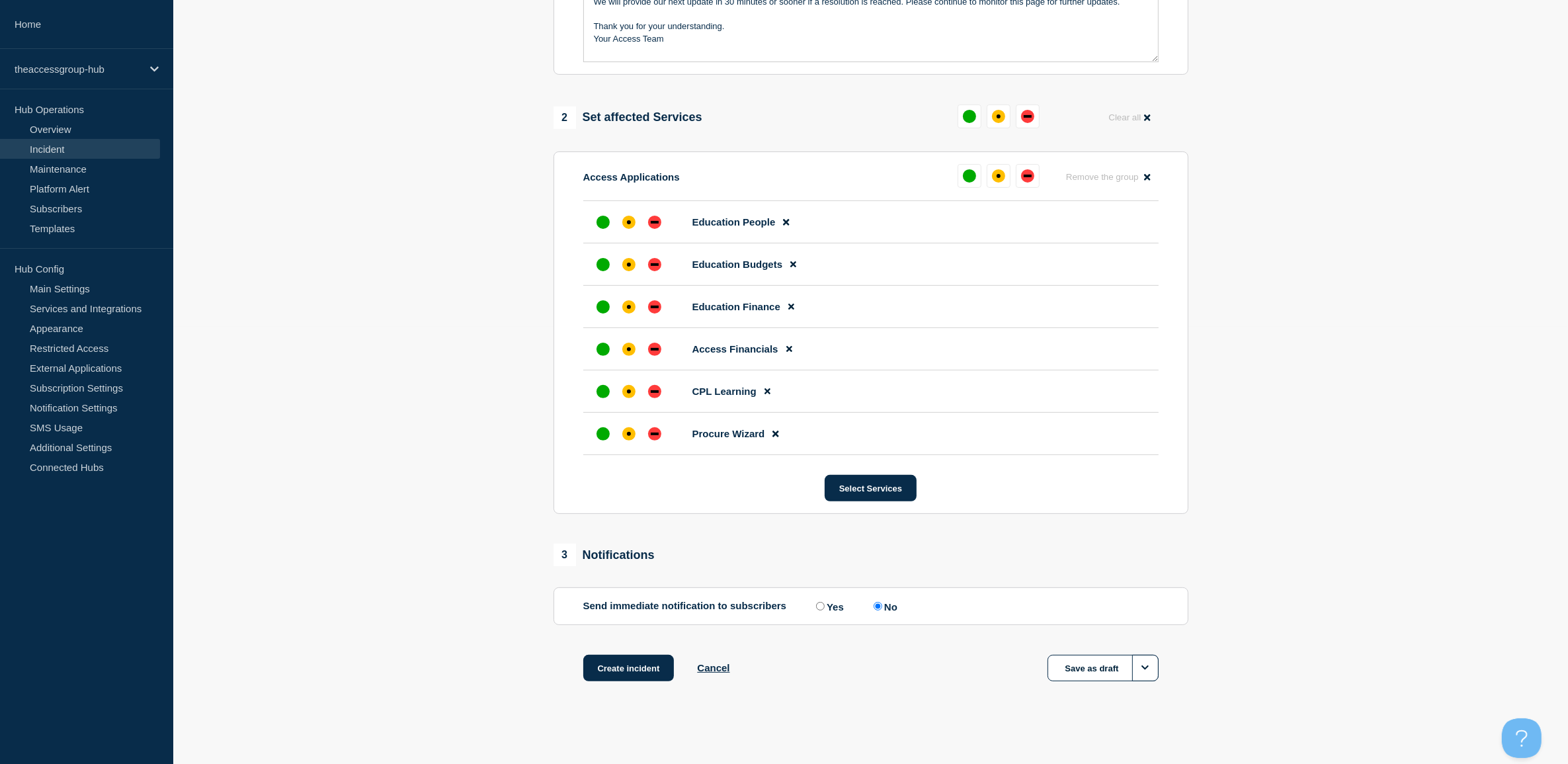
scroll to position [446, 0]
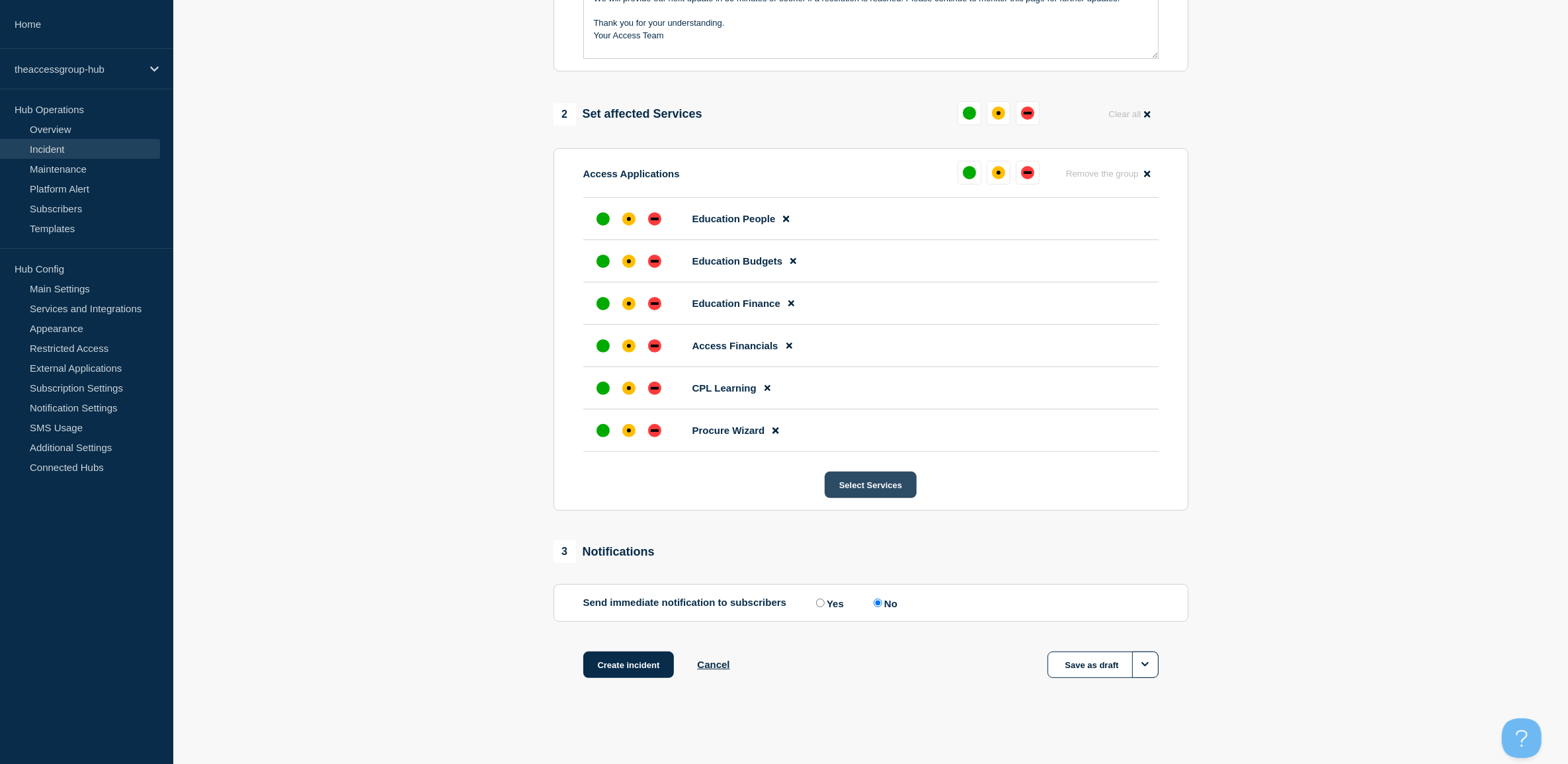
click at [853, 493] on button "Select Services" at bounding box center [870, 485] width 92 height 26
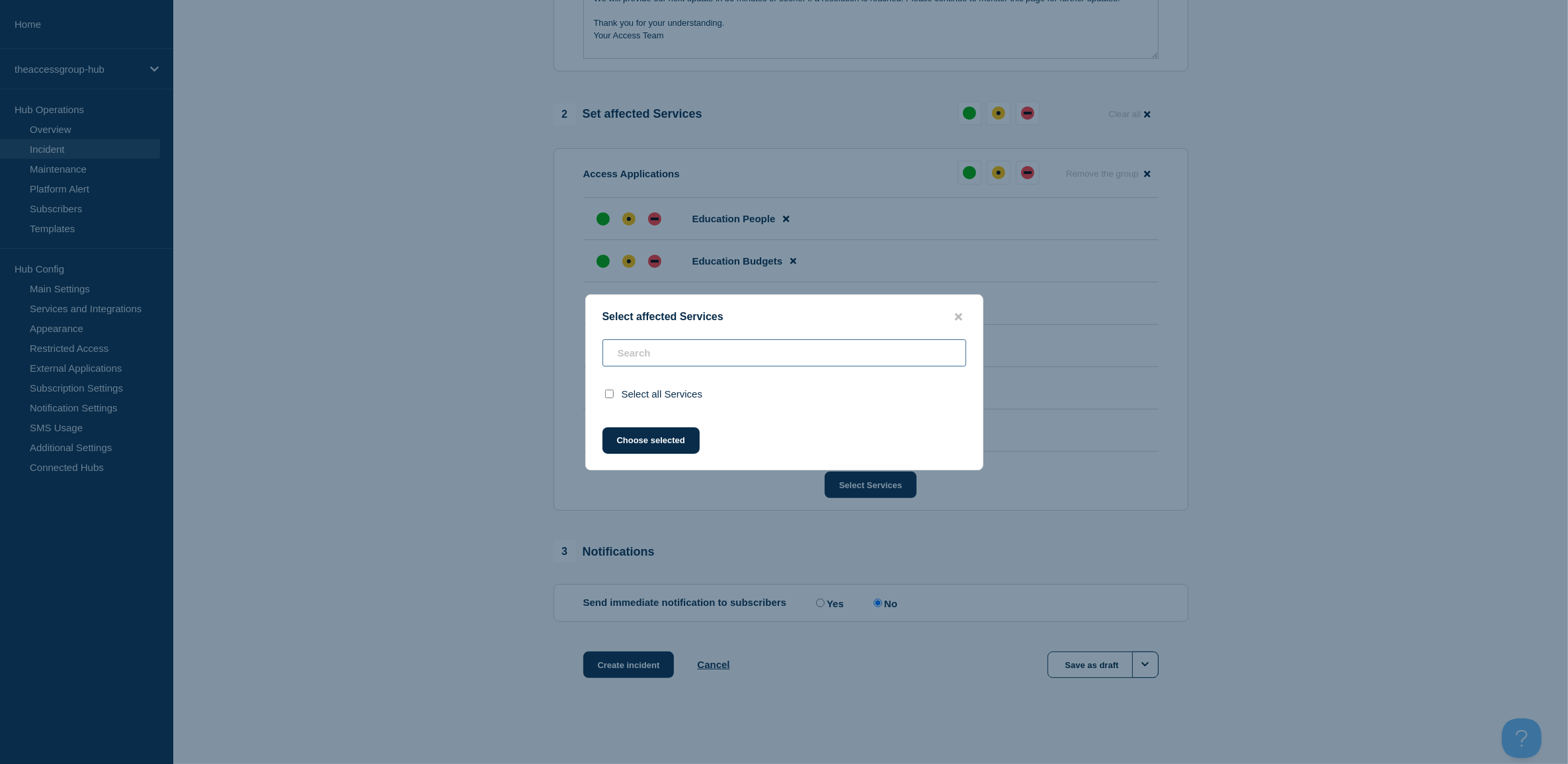
click at [755, 357] on input "text" at bounding box center [784, 352] width 364 height 27
type input "m"
checkbox input "true"
drag, startPoint x: 773, startPoint y: 356, endPoint x: 551, endPoint y: 327, distance: 223.9
click at [547, 326] on div "Select affected Services mlb Select all Services Choose selected" at bounding box center [784, 382] width 1568 height 764
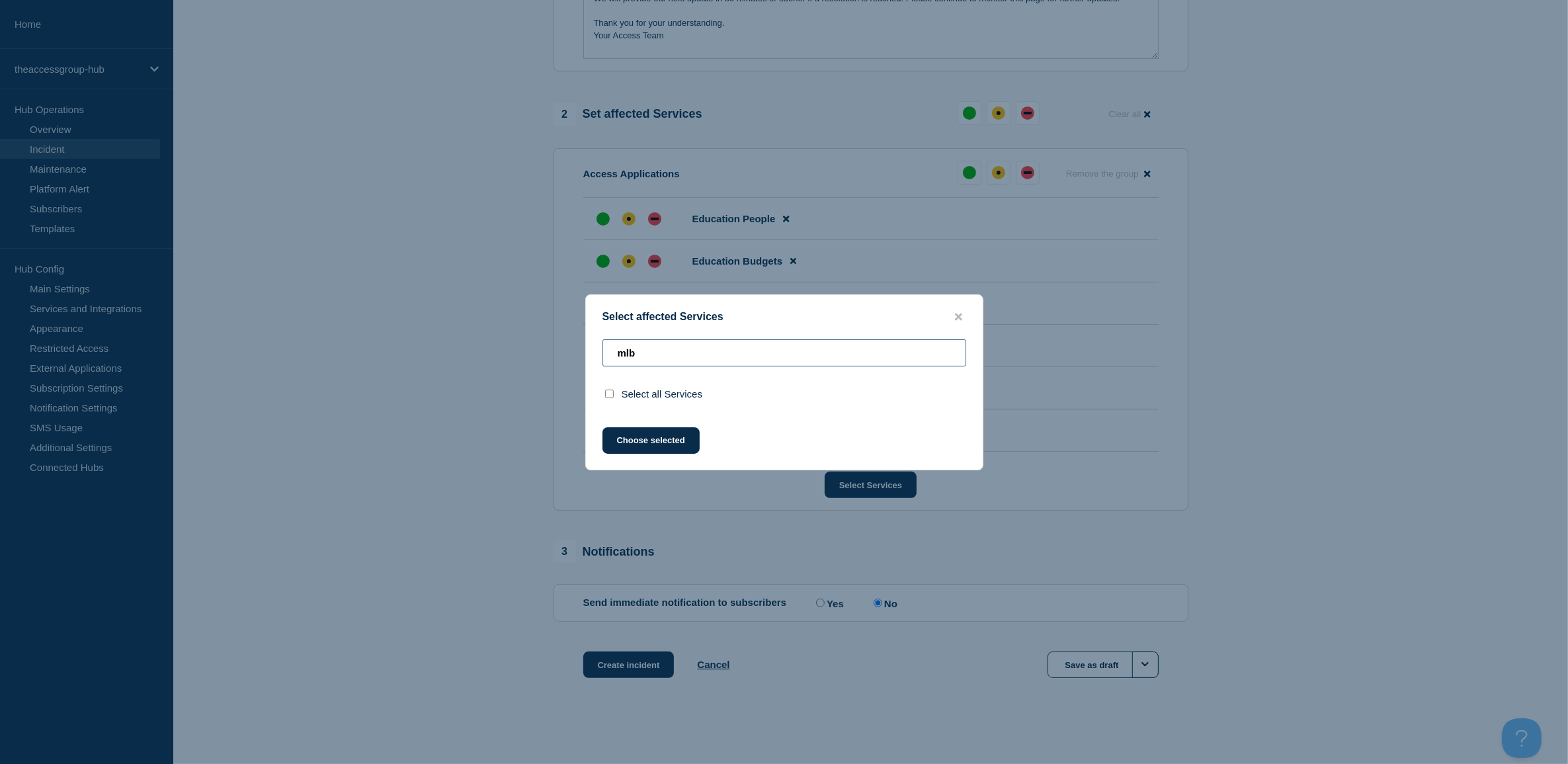
type input "f"
checkbox input "false"
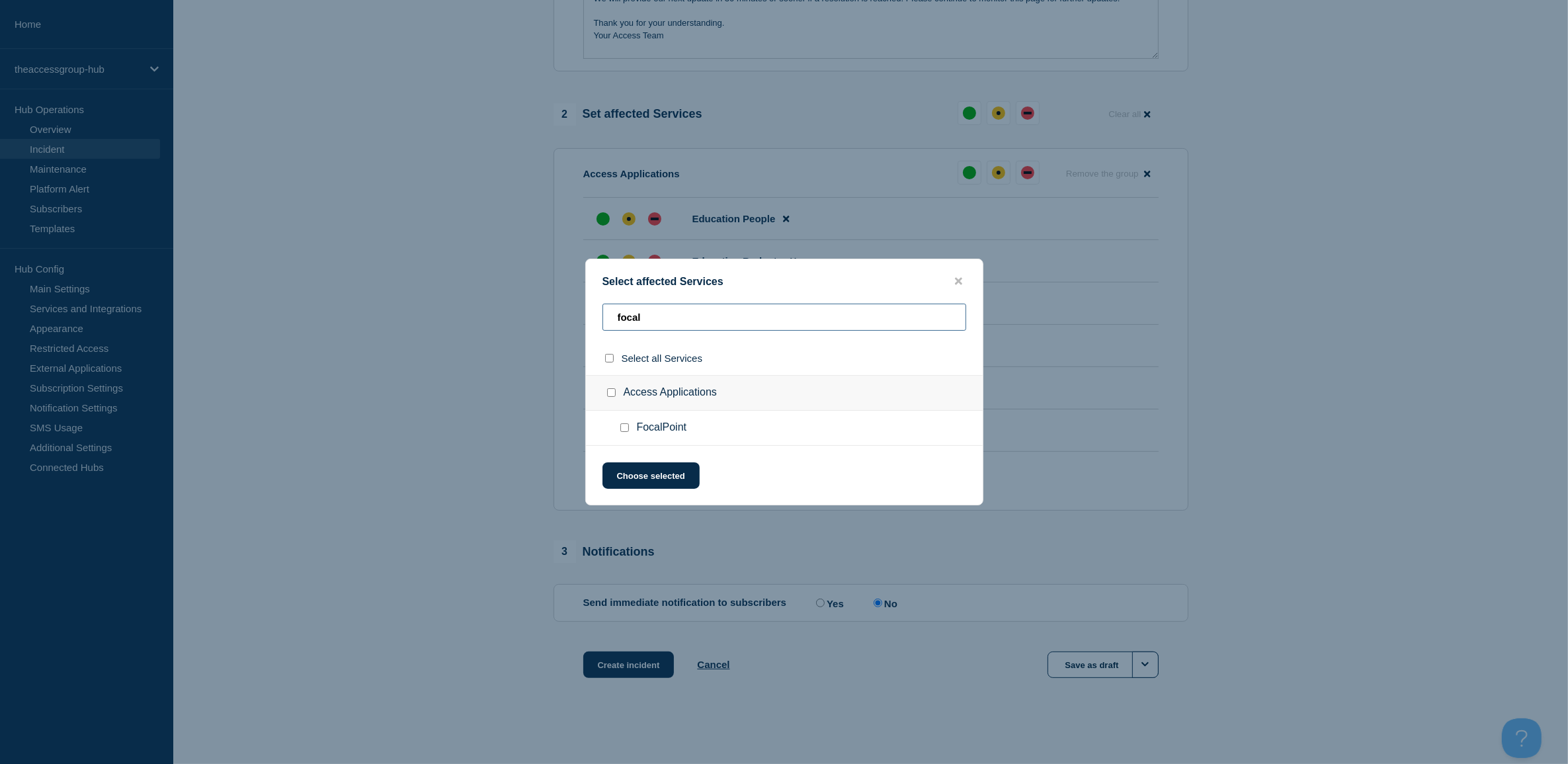
type input "focal"
click at [622, 427] on input "FocalPoint checkbox" at bounding box center [625, 428] width 8 height 8
checkbox input "true"
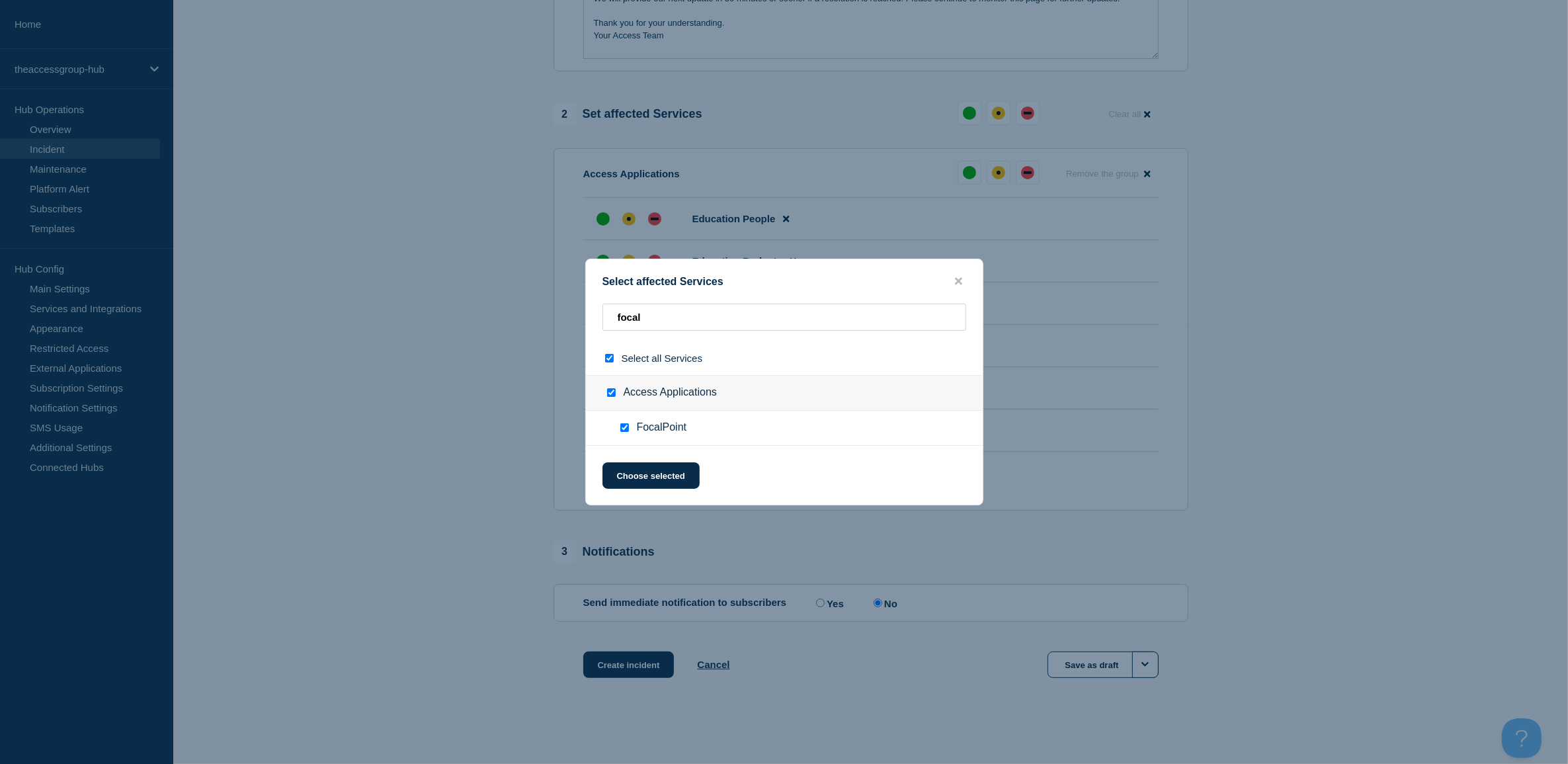
click at [663, 302] on div "Select affected Services focal Select all Services Access Applications FocalPoi…" at bounding box center [784, 382] width 398 height 247
drag, startPoint x: 665, startPoint y: 316, endPoint x: 582, endPoint y: 302, distance: 84.2
click at [582, 302] on div "Select affected Services focal Select all Services Access Applications FocalPoi…" at bounding box center [784, 382] width 1568 height 764
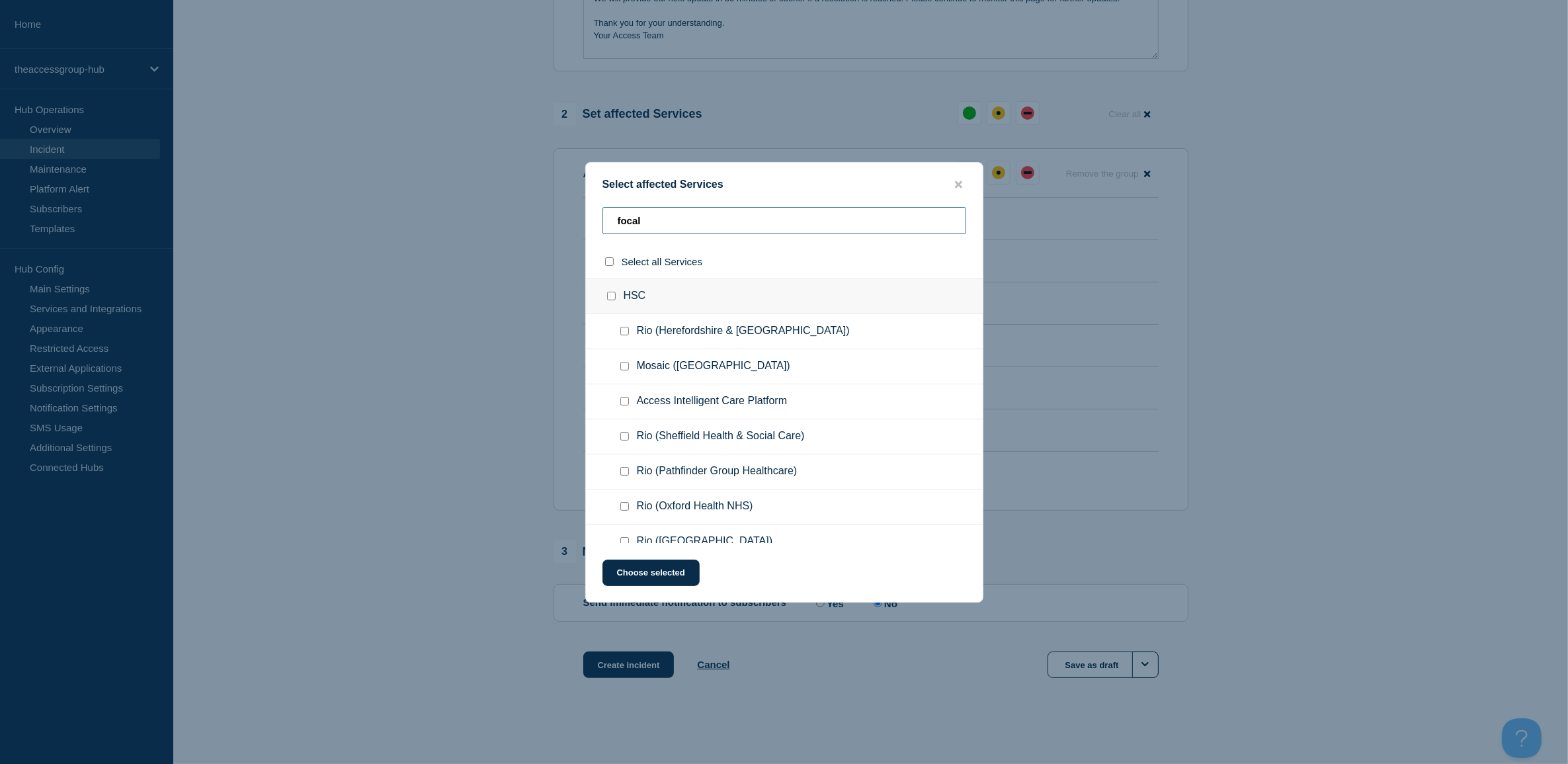
type input "f"
checkbox input "false"
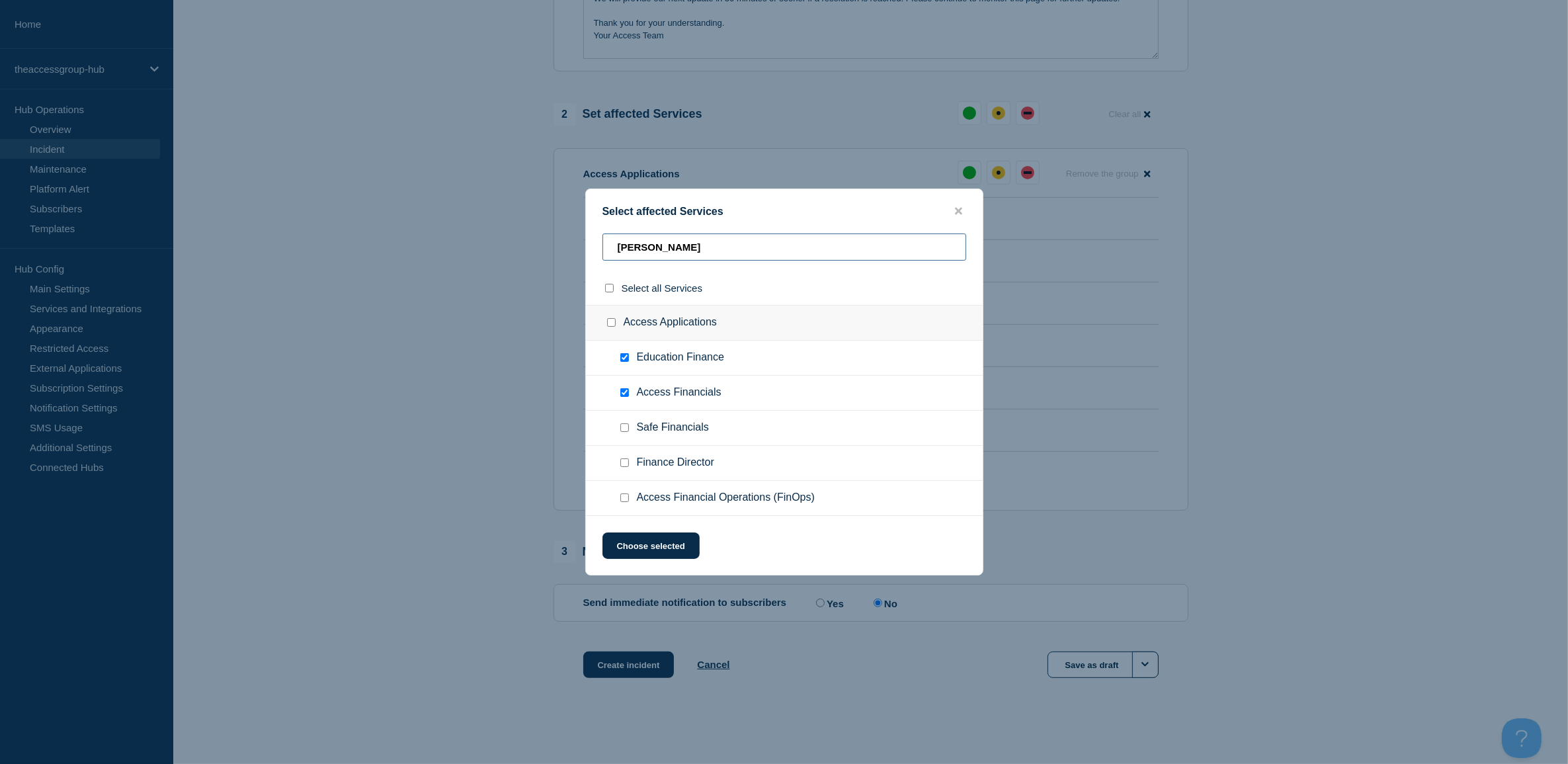
type input "[PERSON_NAME]"
click at [626, 432] on input "Safe Financials checkbox" at bounding box center [625, 428] width 8 height 8
checkbox input "true"
click at [645, 545] on button "Choose selected" at bounding box center [651, 546] width 98 height 26
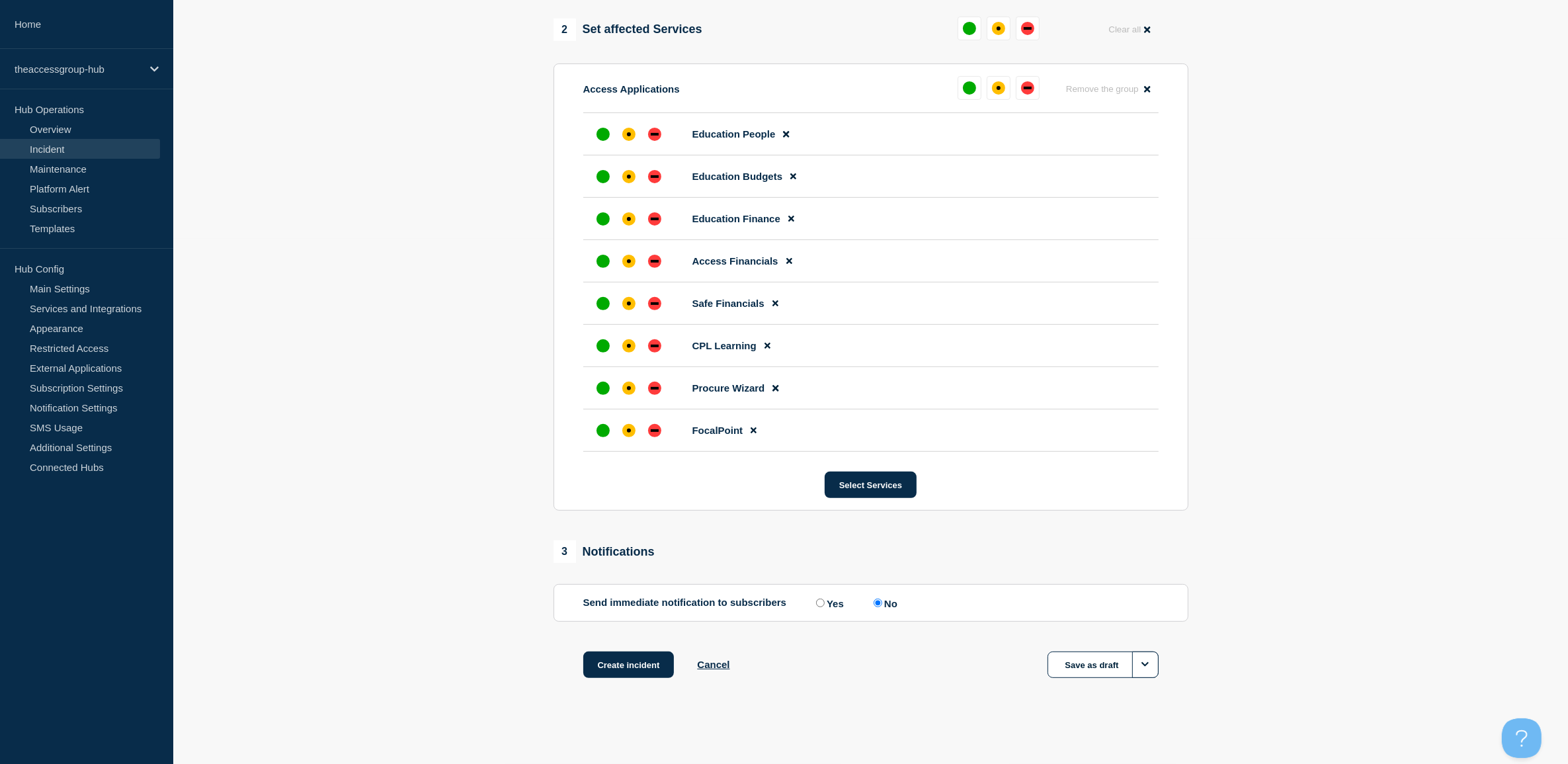
scroll to position [531, 0]
drag, startPoint x: 1031, startPoint y: 80, endPoint x: 1073, endPoint y: 205, distance: 131.9
click at [1031, 82] on div "down" at bounding box center [1027, 88] width 13 height 13
click at [824, 597] on label "Yes" at bounding box center [828, 603] width 31 height 12
click at [824, 599] on input "Yes" at bounding box center [820, 603] width 8 height 8
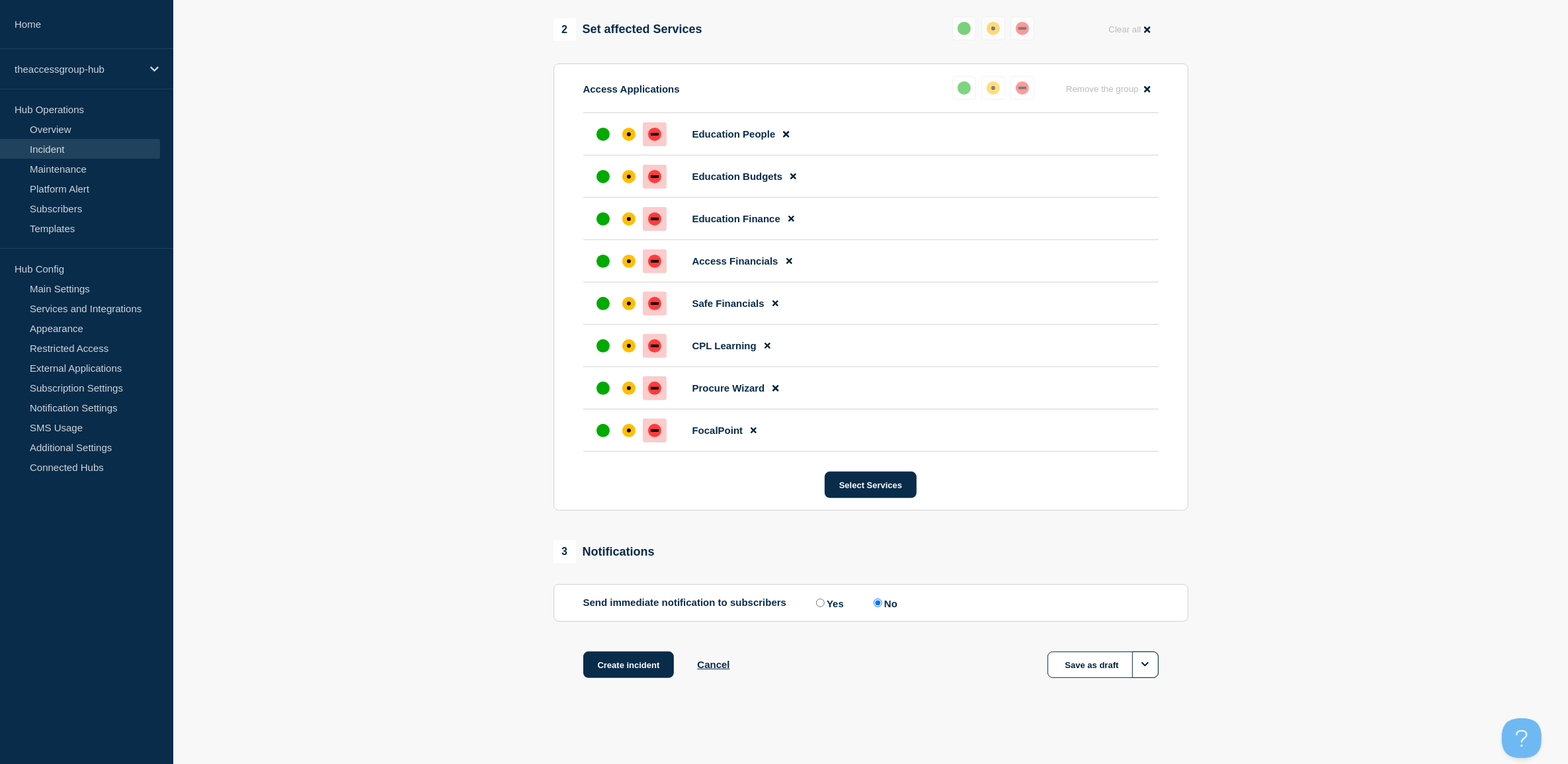
radio input "true"
radio input "false"
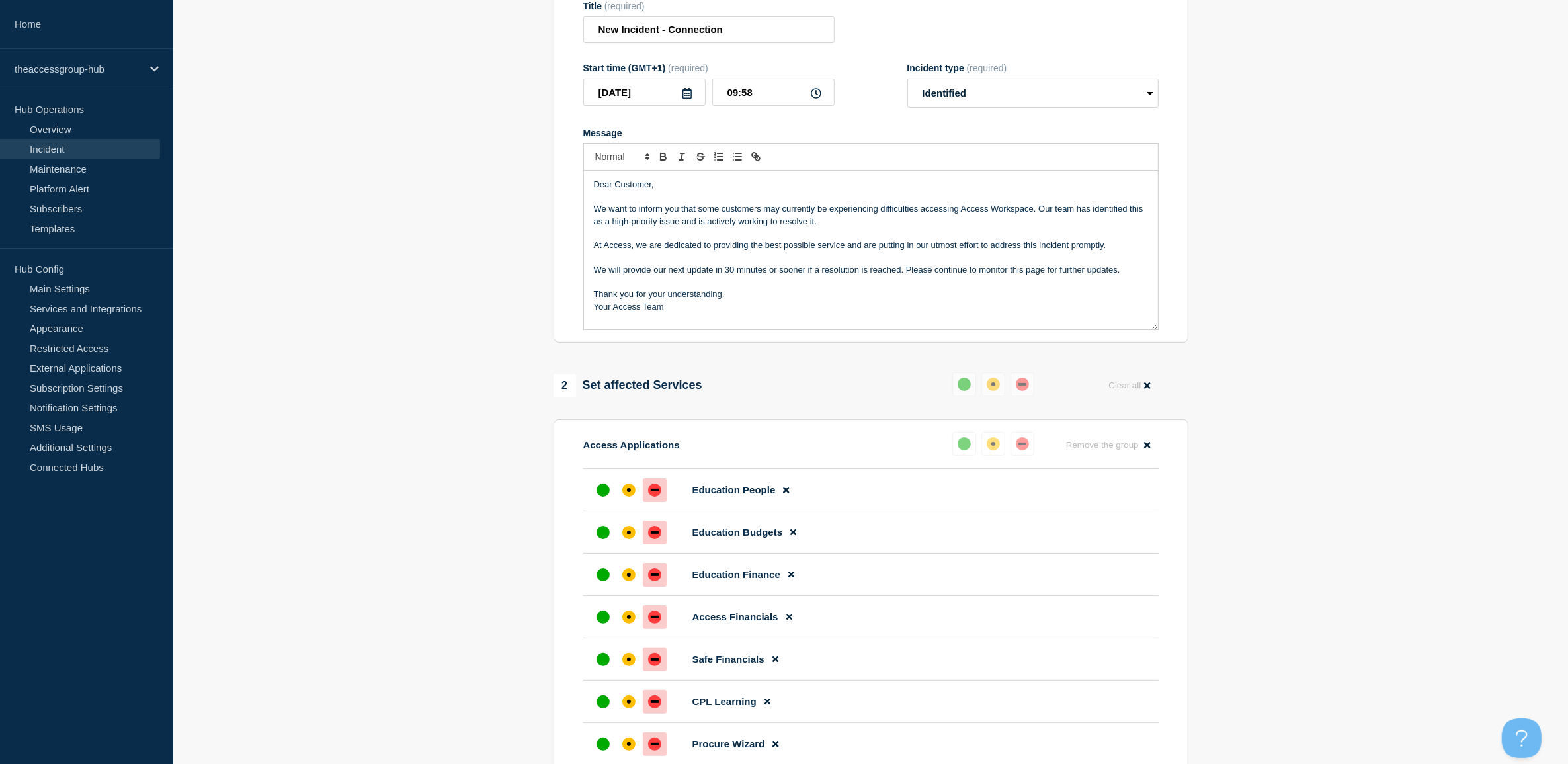
scroll to position [0, 0]
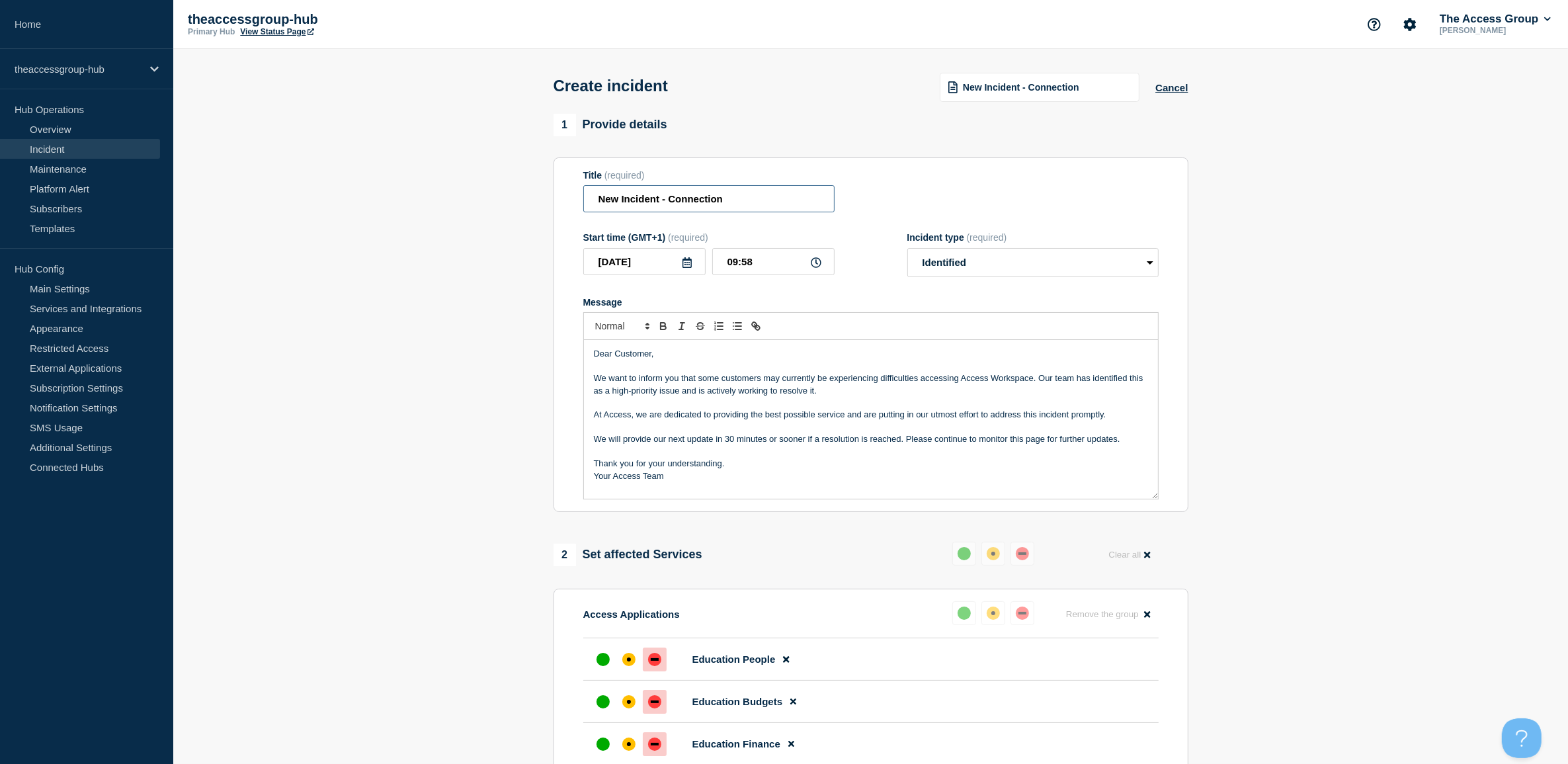
click at [745, 202] on input "New Incident - Connection" at bounding box center [708, 199] width 251 height 27
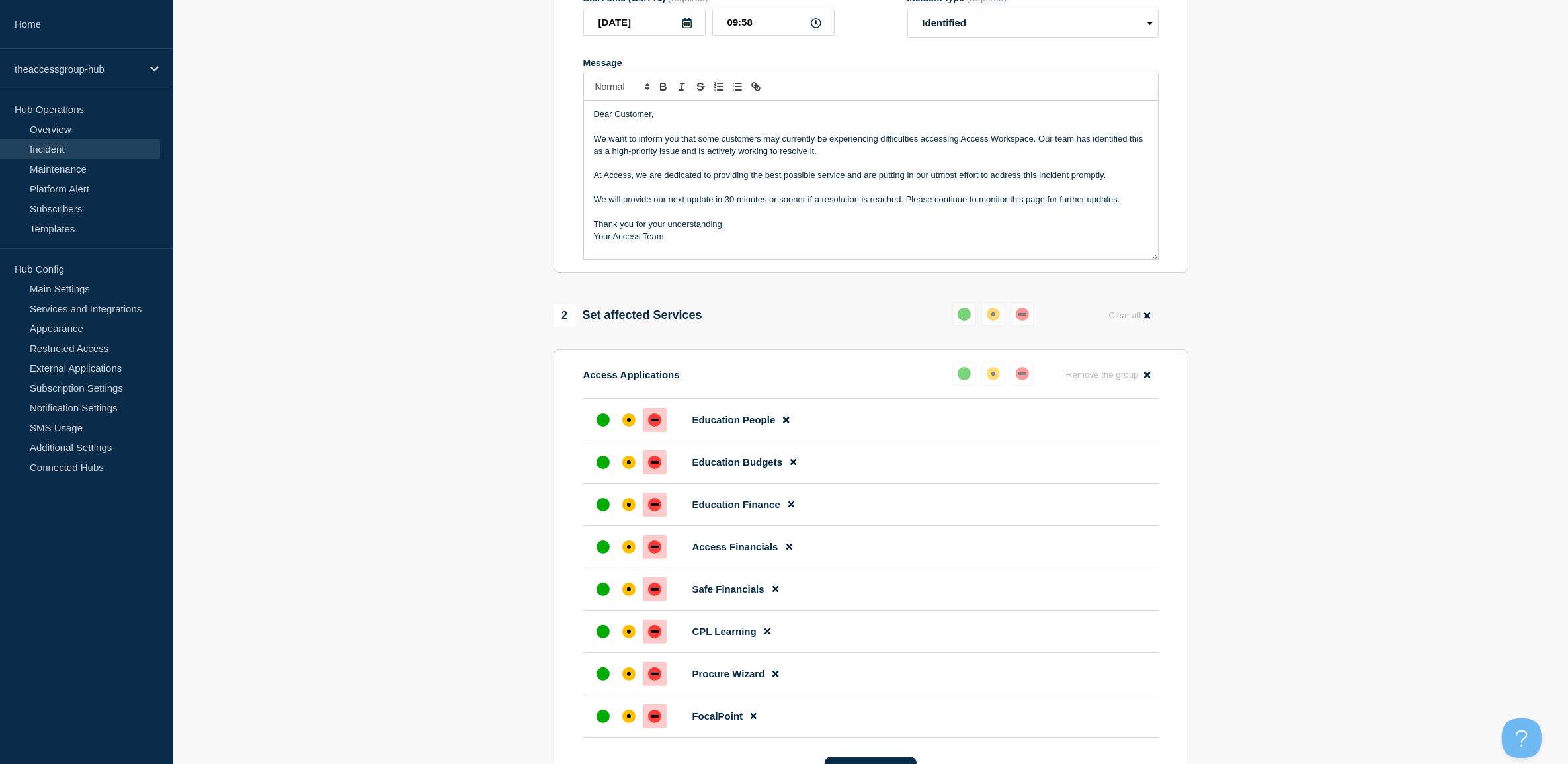
scroll to position [531, 0]
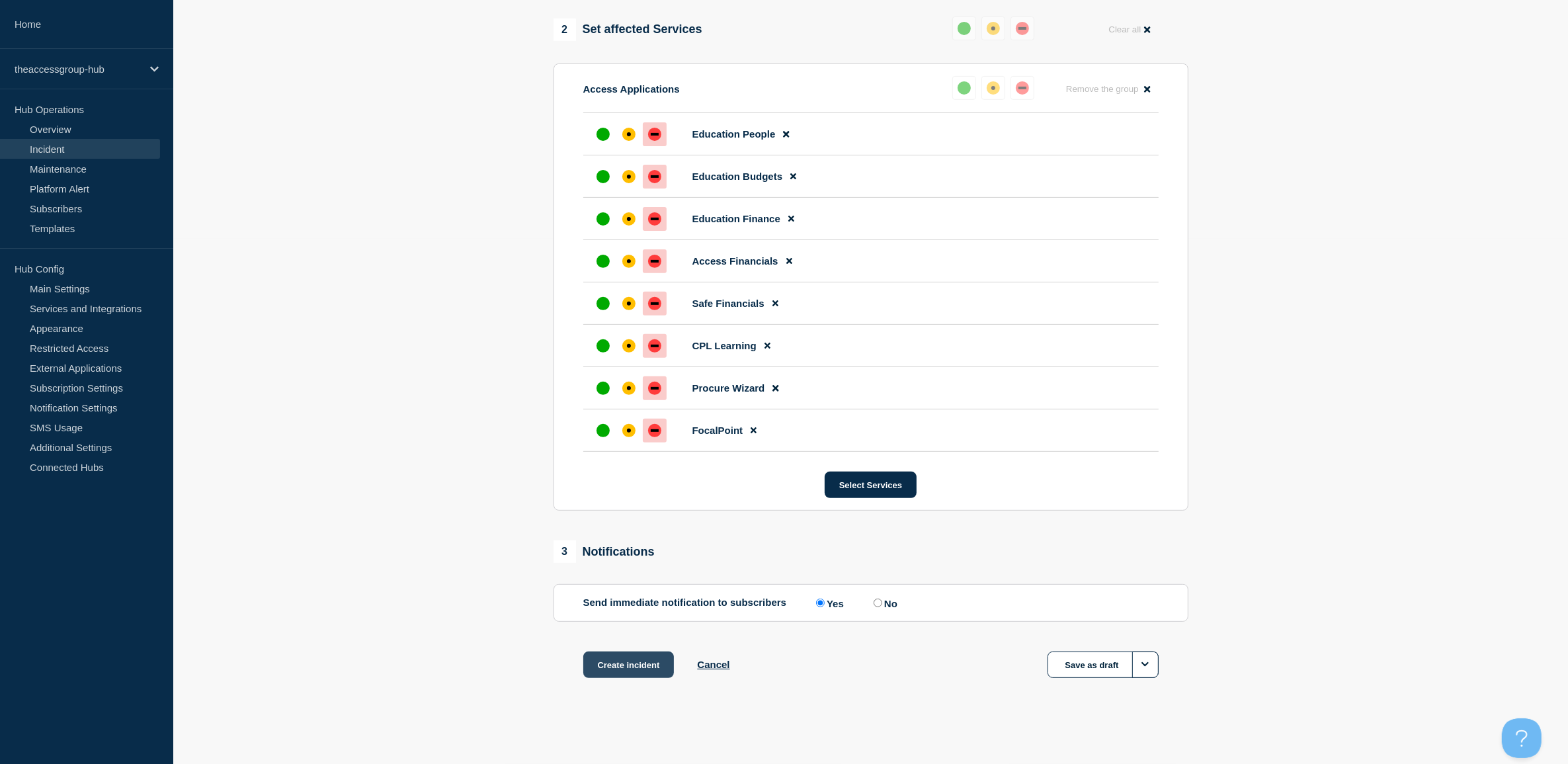
click at [613, 671] on button "Create incident" at bounding box center [629, 665] width 91 height 26
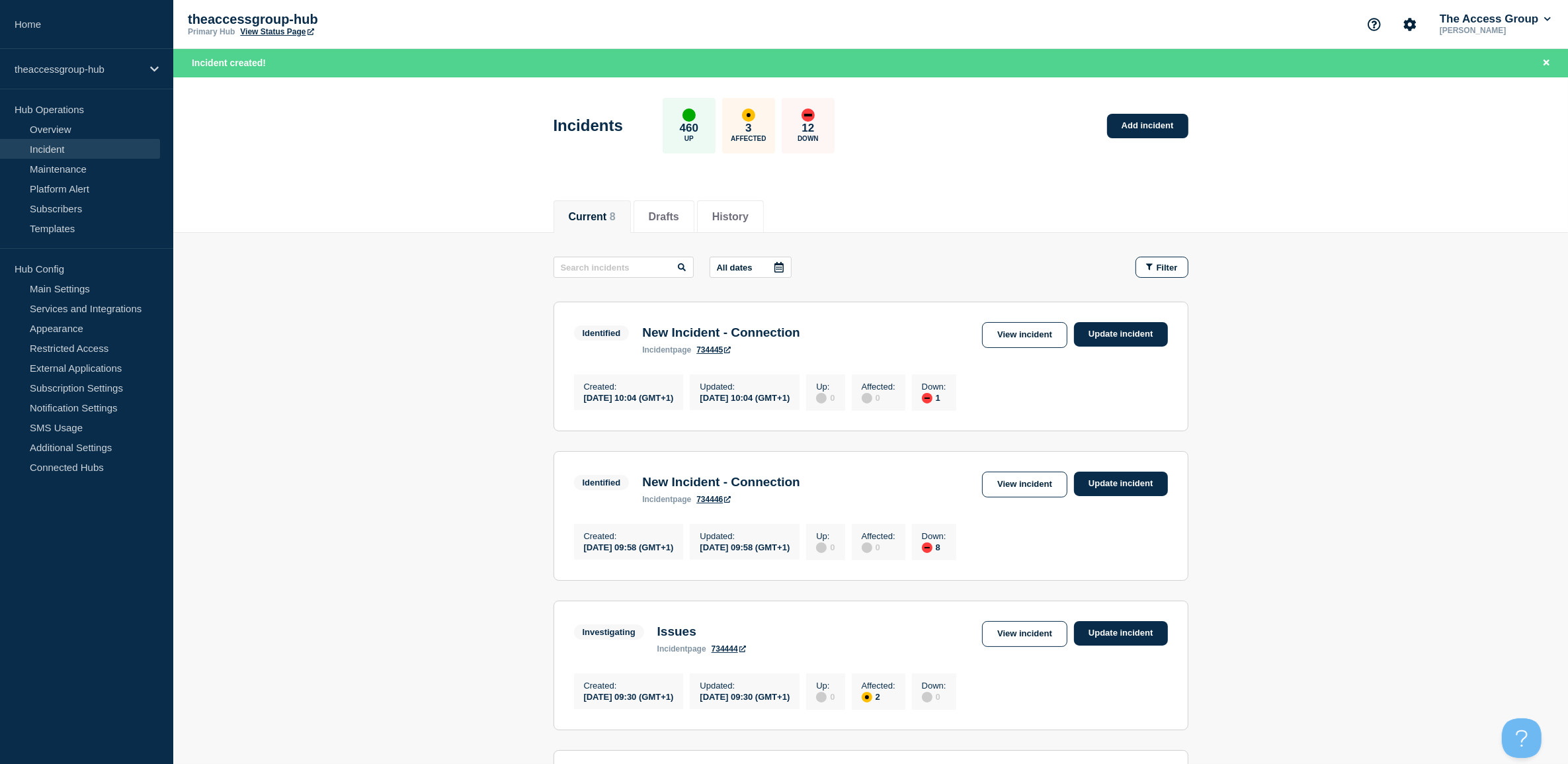
click at [1015, 483] on link "View incident" at bounding box center [1024, 484] width 85 height 26
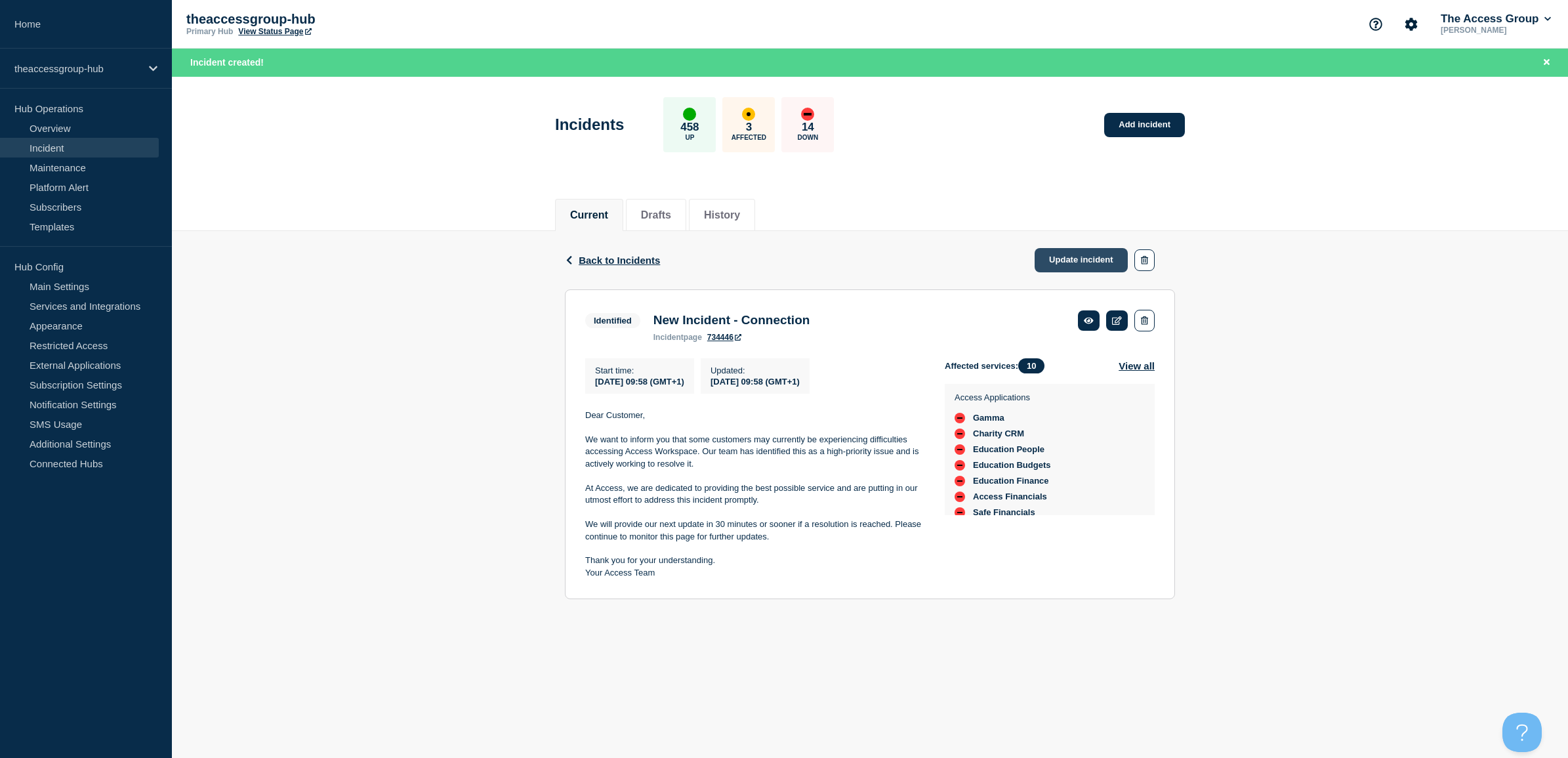
click at [1067, 262] on link "Update incident" at bounding box center [1081, 260] width 93 height 24
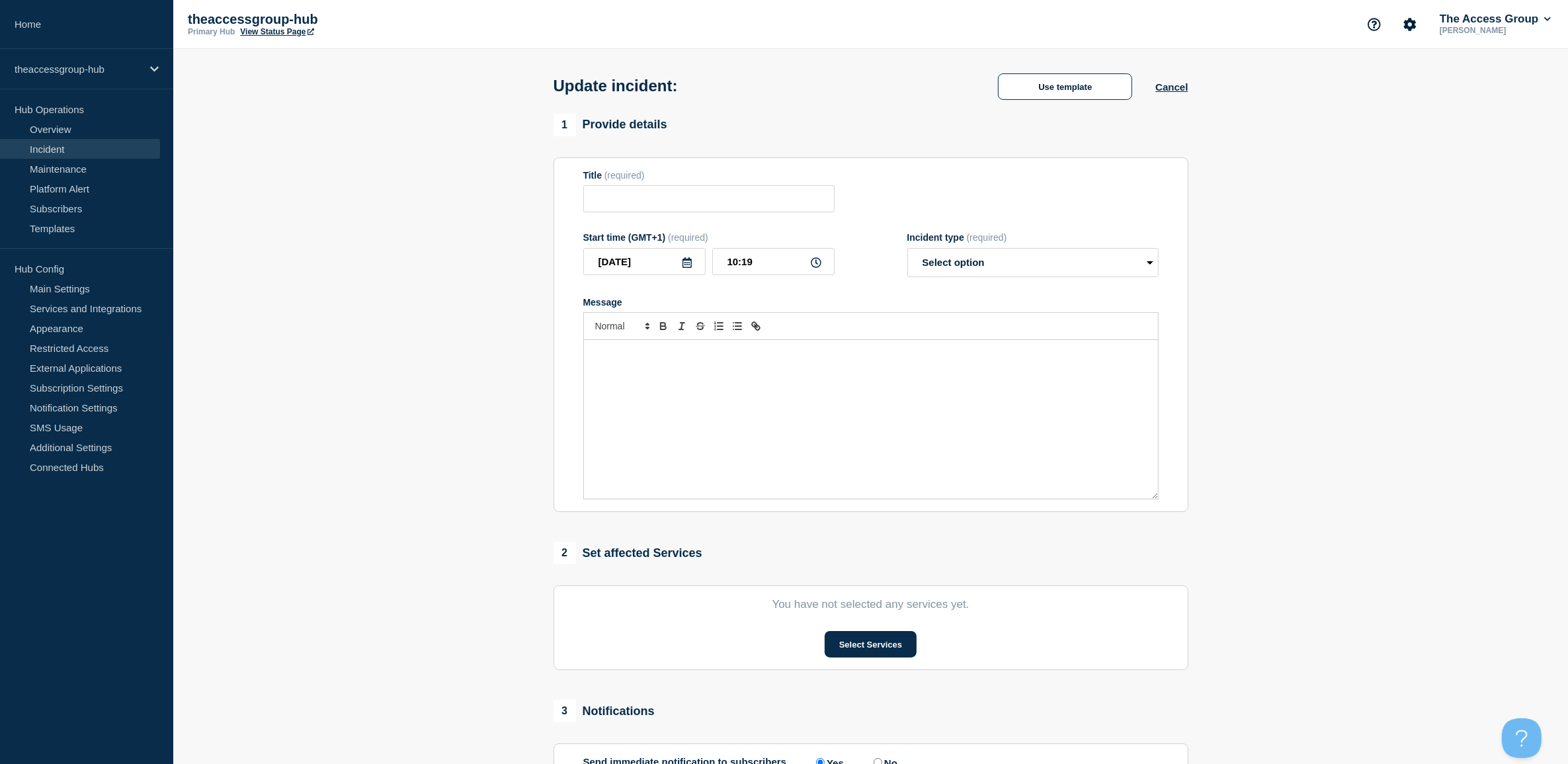
type input "New Incident - Connection"
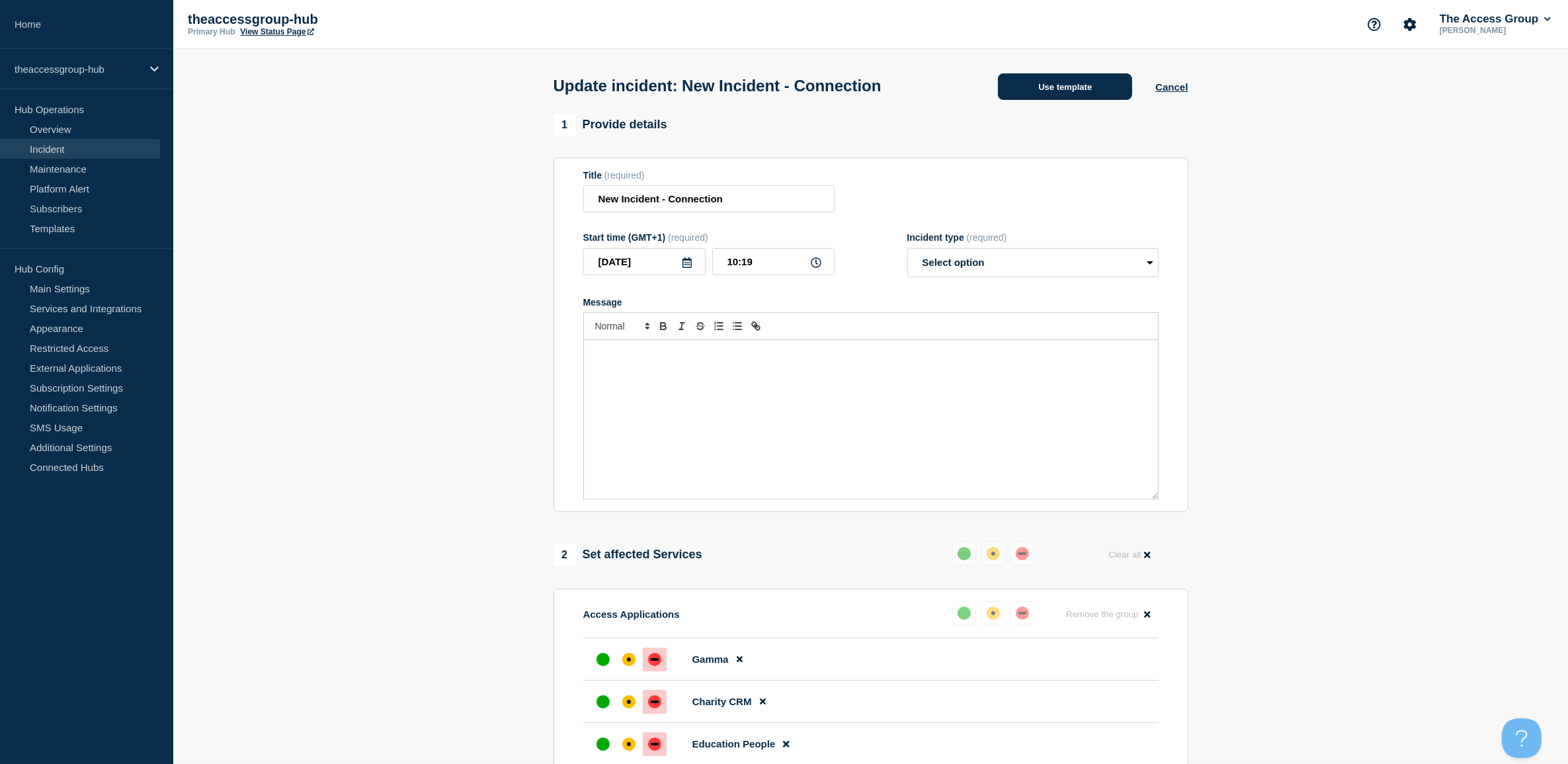
click at [1035, 93] on button "Use template" at bounding box center [1065, 87] width 134 height 26
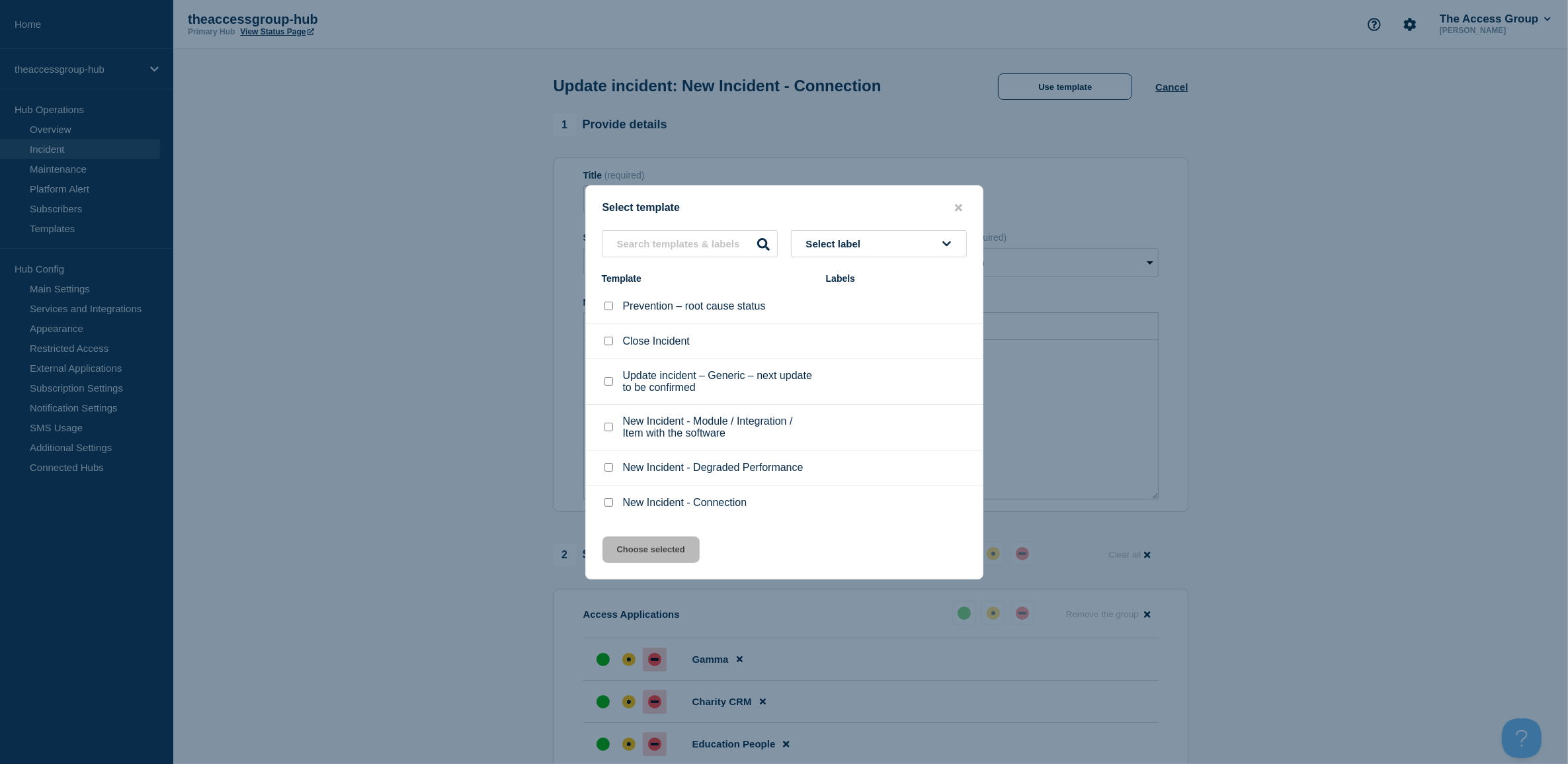
click at [605, 385] on input "Update incident – Generic – next update to be confirmed checkbox" at bounding box center [609, 381] width 8 height 8
checkbox input "true"
click at [633, 546] on button "Choose selected" at bounding box center [651, 549] width 98 height 26
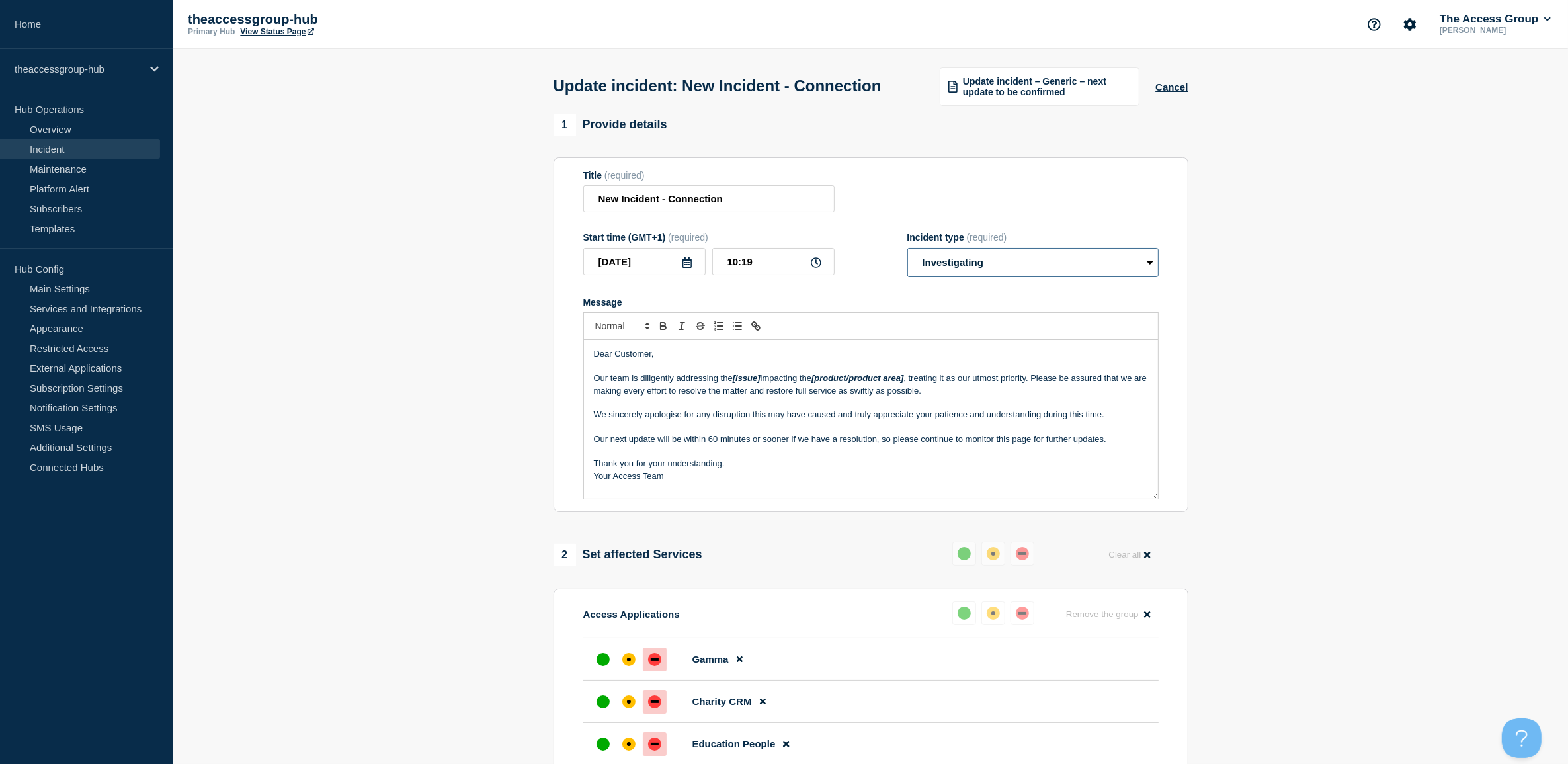
click at [959, 278] on select "Select option Investigating Identified Monitoring Resolved" at bounding box center [1033, 263] width 251 height 29
select select "monitoring"
click at [907, 273] on select "Select option Investigating Identified Monitoring Resolved" at bounding box center [1033, 263] width 251 height 29
click at [1049, 98] on span "Update incident – Generic – next update to be confirmed" at bounding box center [1046, 87] width 168 height 21
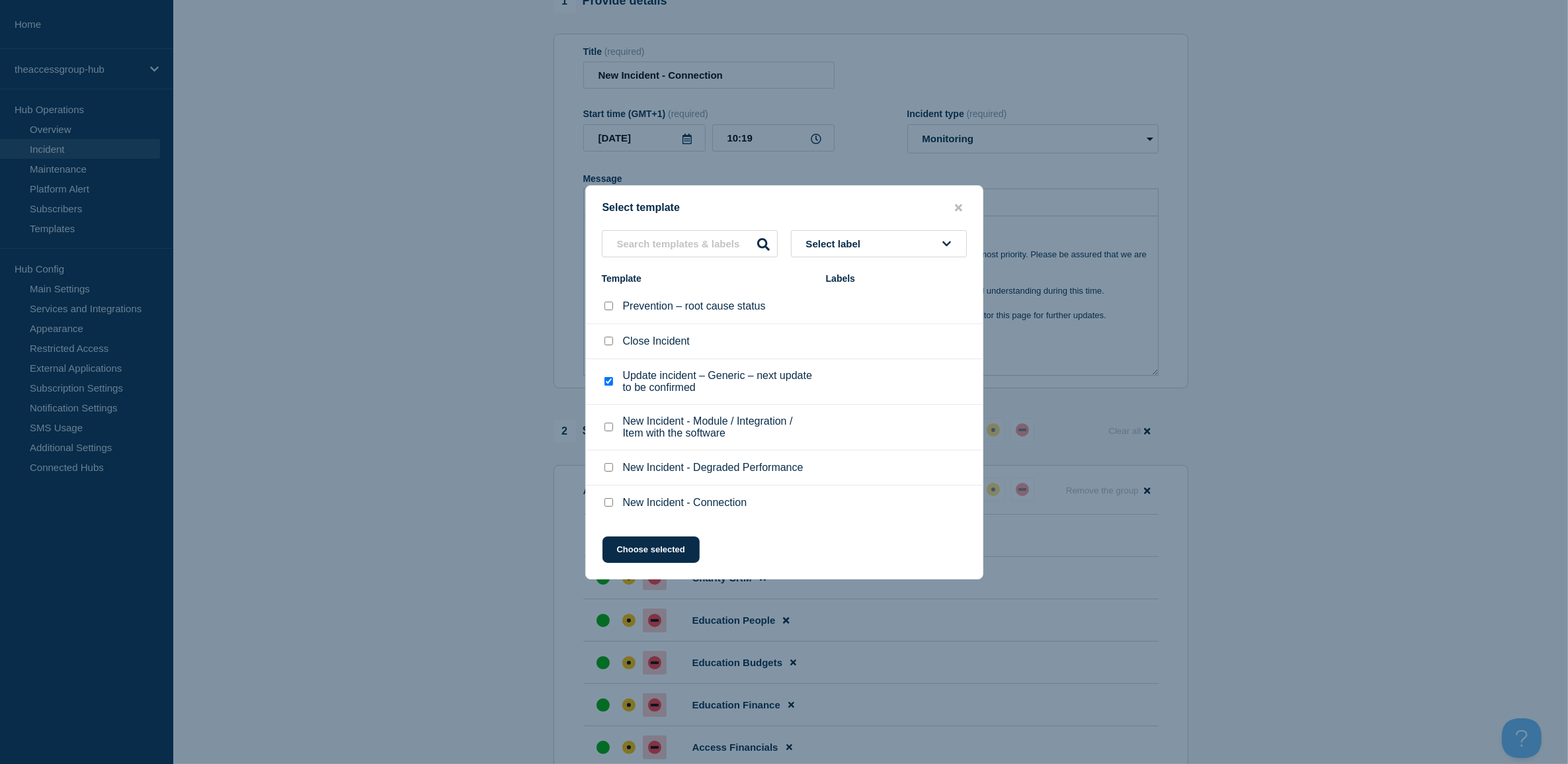
scroll to position [83, 0]
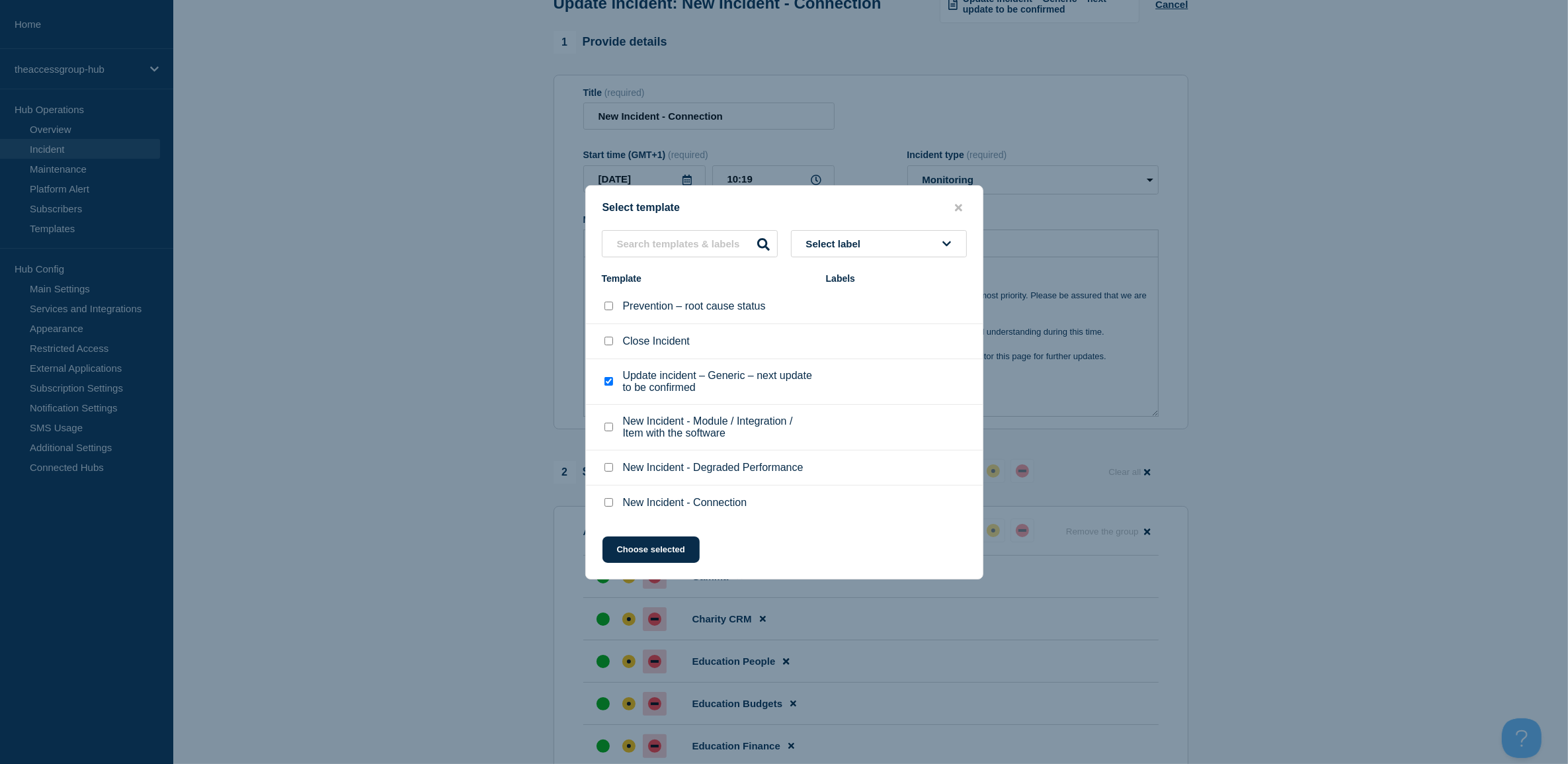
click at [1318, 262] on div at bounding box center [784, 382] width 1568 height 764
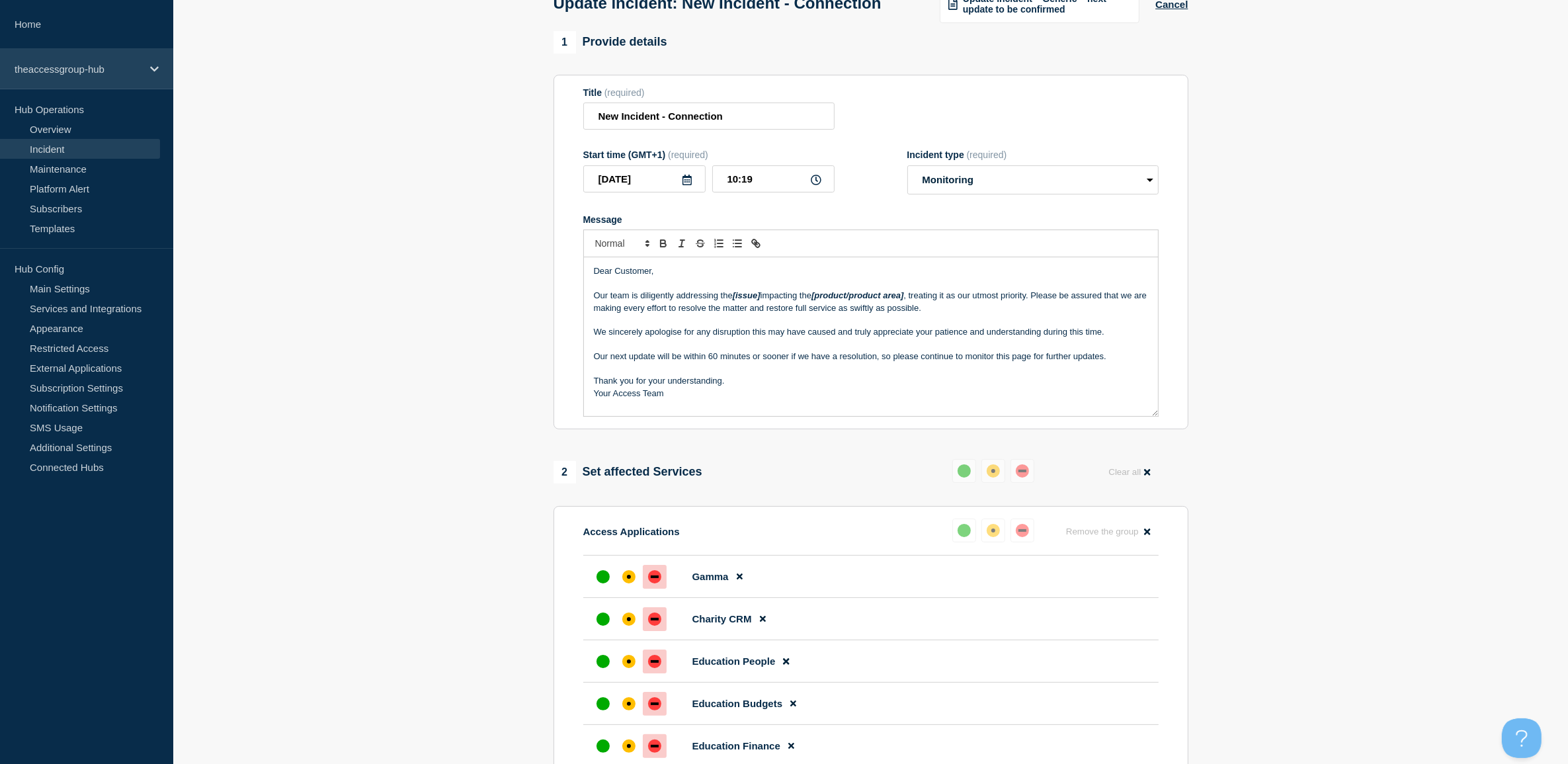
click at [77, 69] on p "theaccessgroup-hub" at bounding box center [78, 69] width 127 height 11
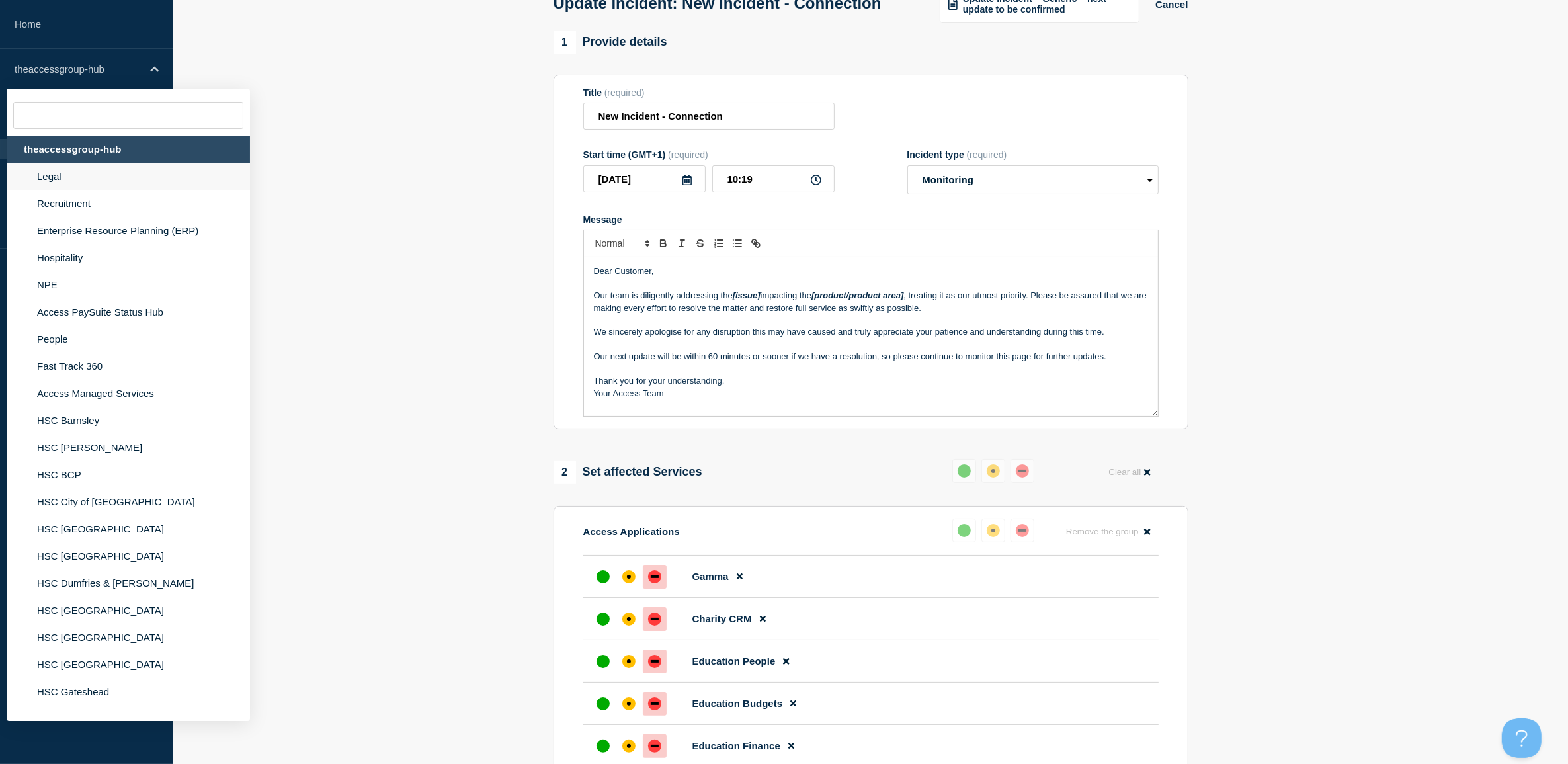
click at [66, 186] on li "Legal" at bounding box center [129, 176] width 243 height 27
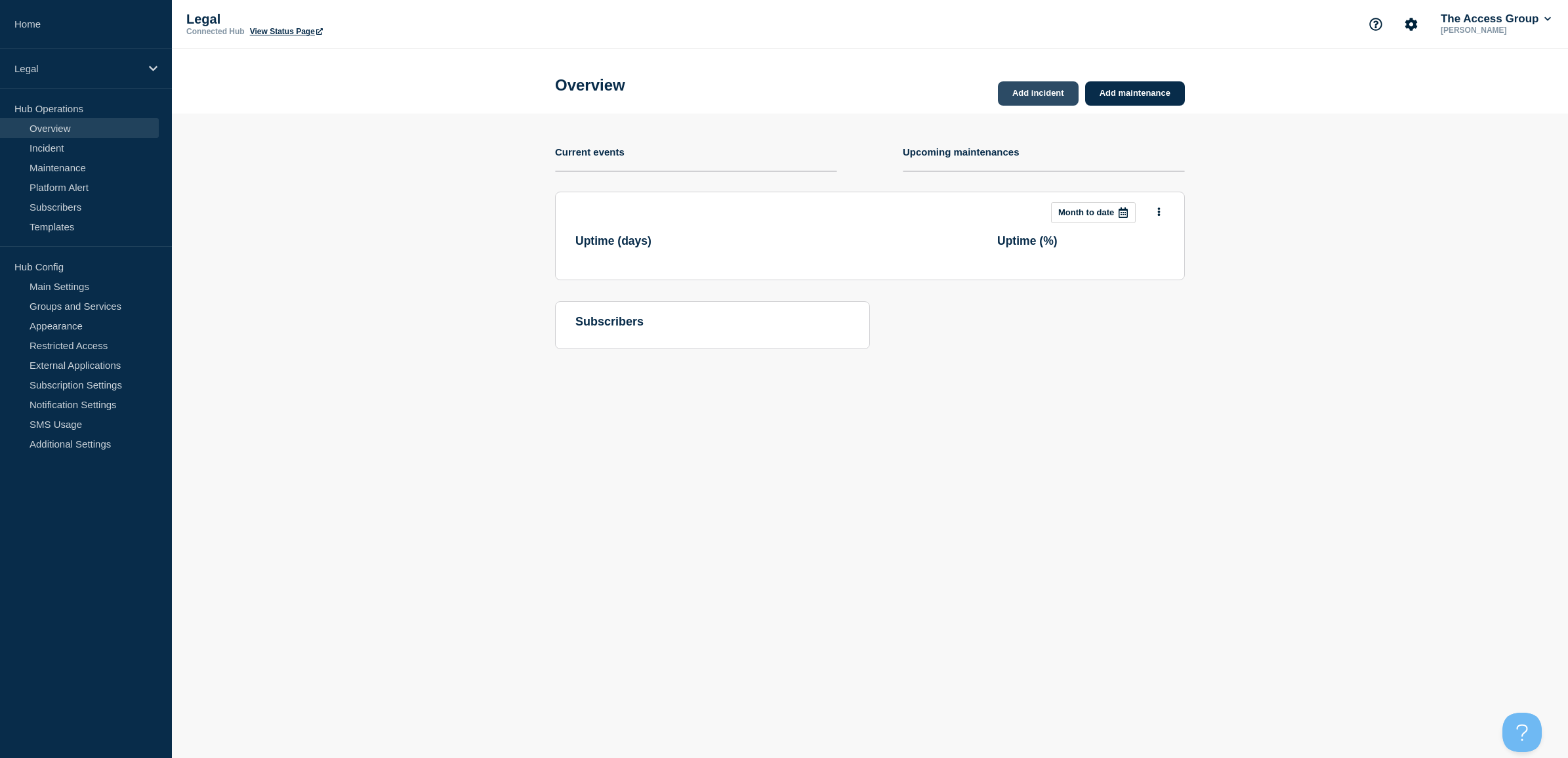
click at [1045, 93] on link "Add incident" at bounding box center [1038, 93] width 81 height 24
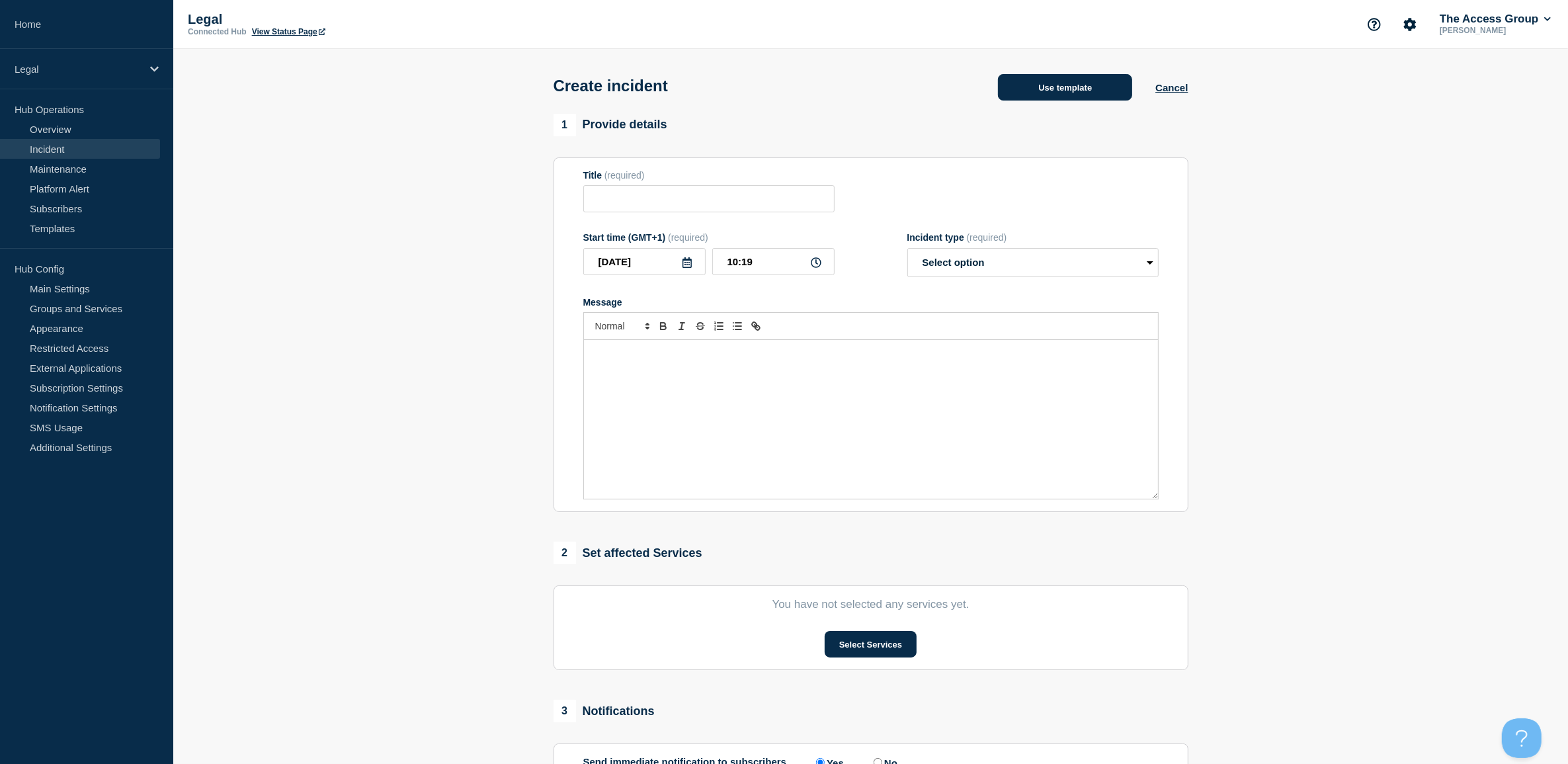
click at [1046, 84] on button "Use template" at bounding box center [1065, 87] width 134 height 26
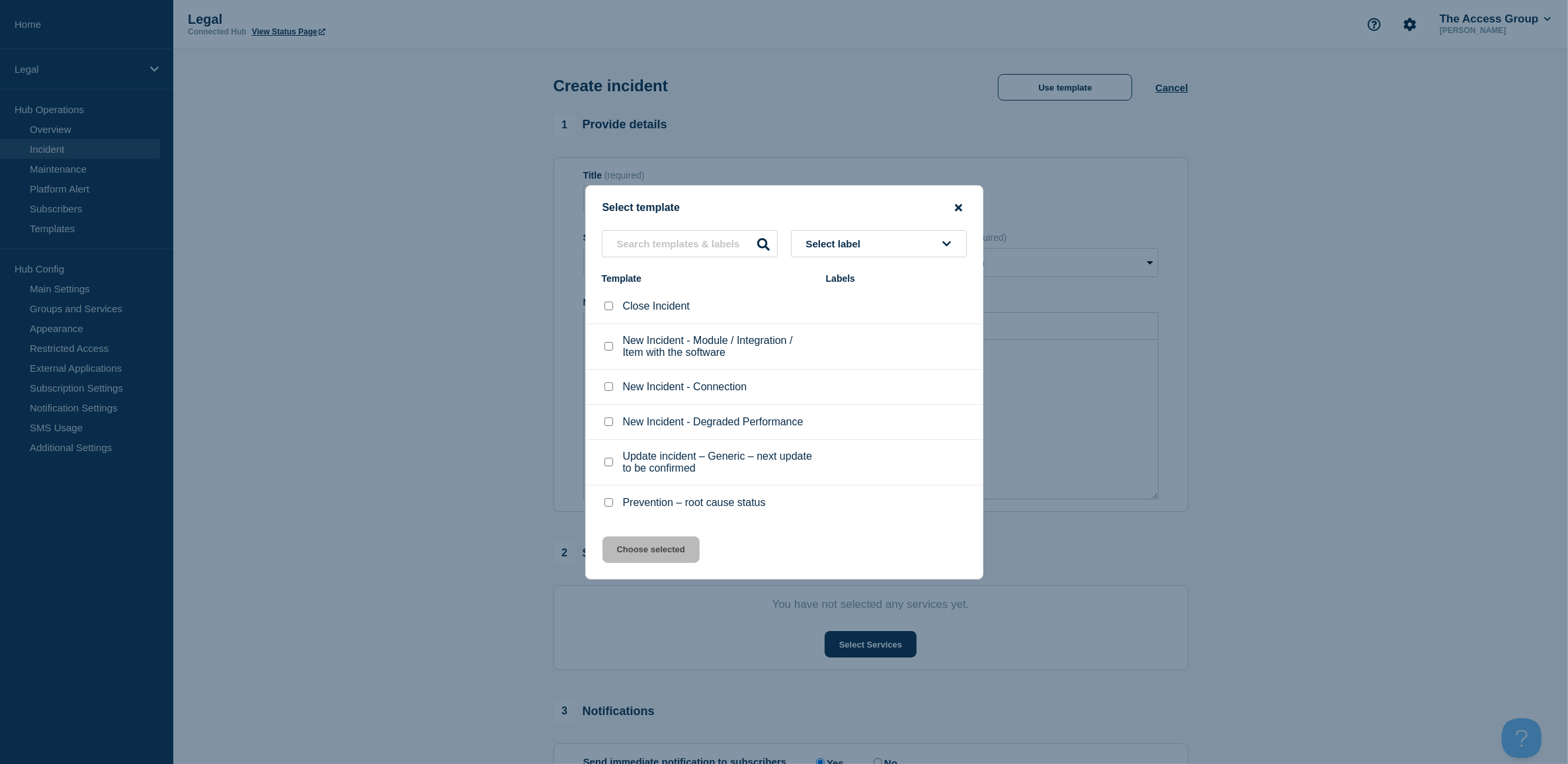
click at [959, 206] on icon "close button" at bounding box center [959, 207] width 8 height 8
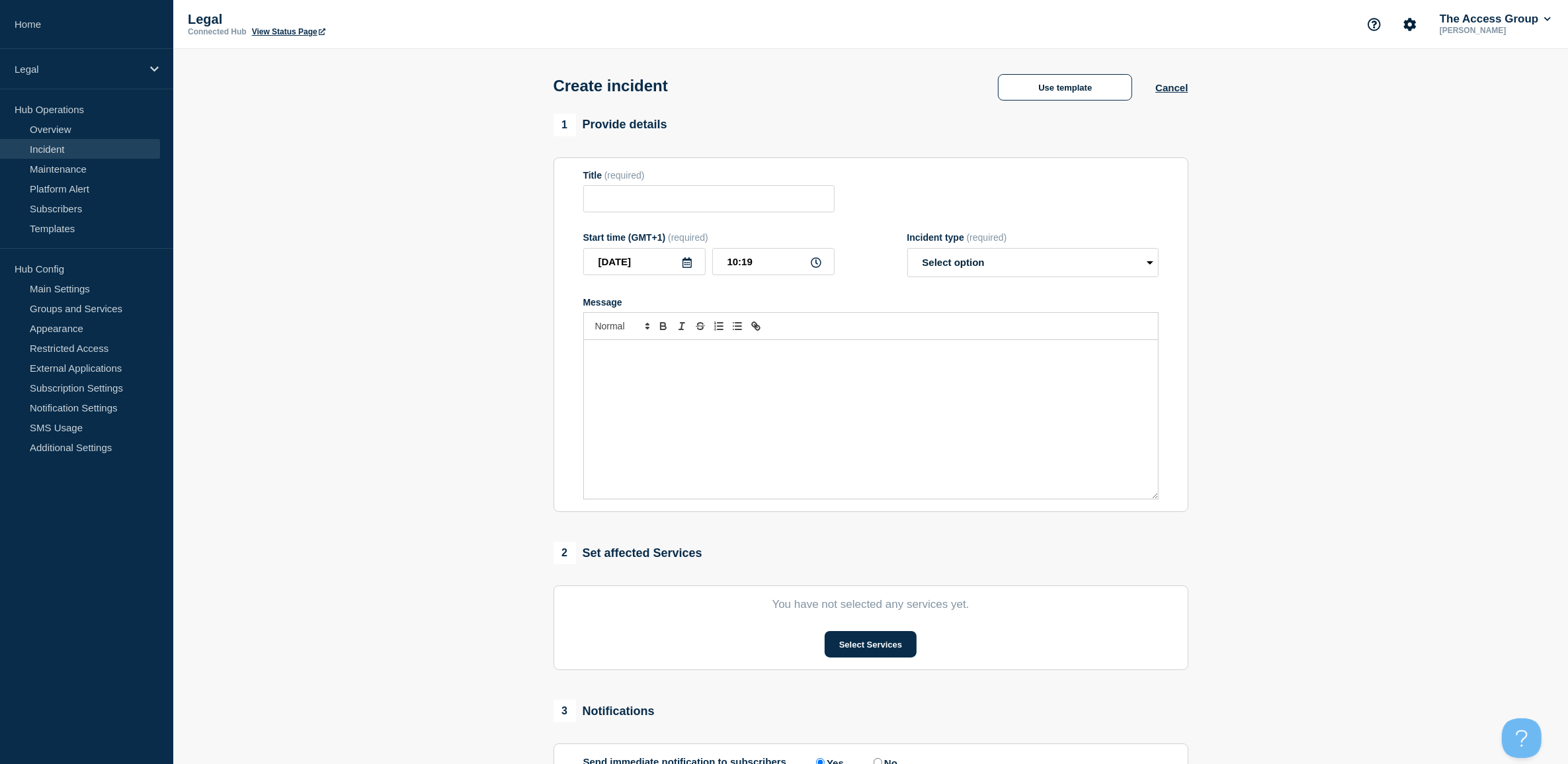
click at [63, 145] on link "Incident" at bounding box center [80, 149] width 160 height 20
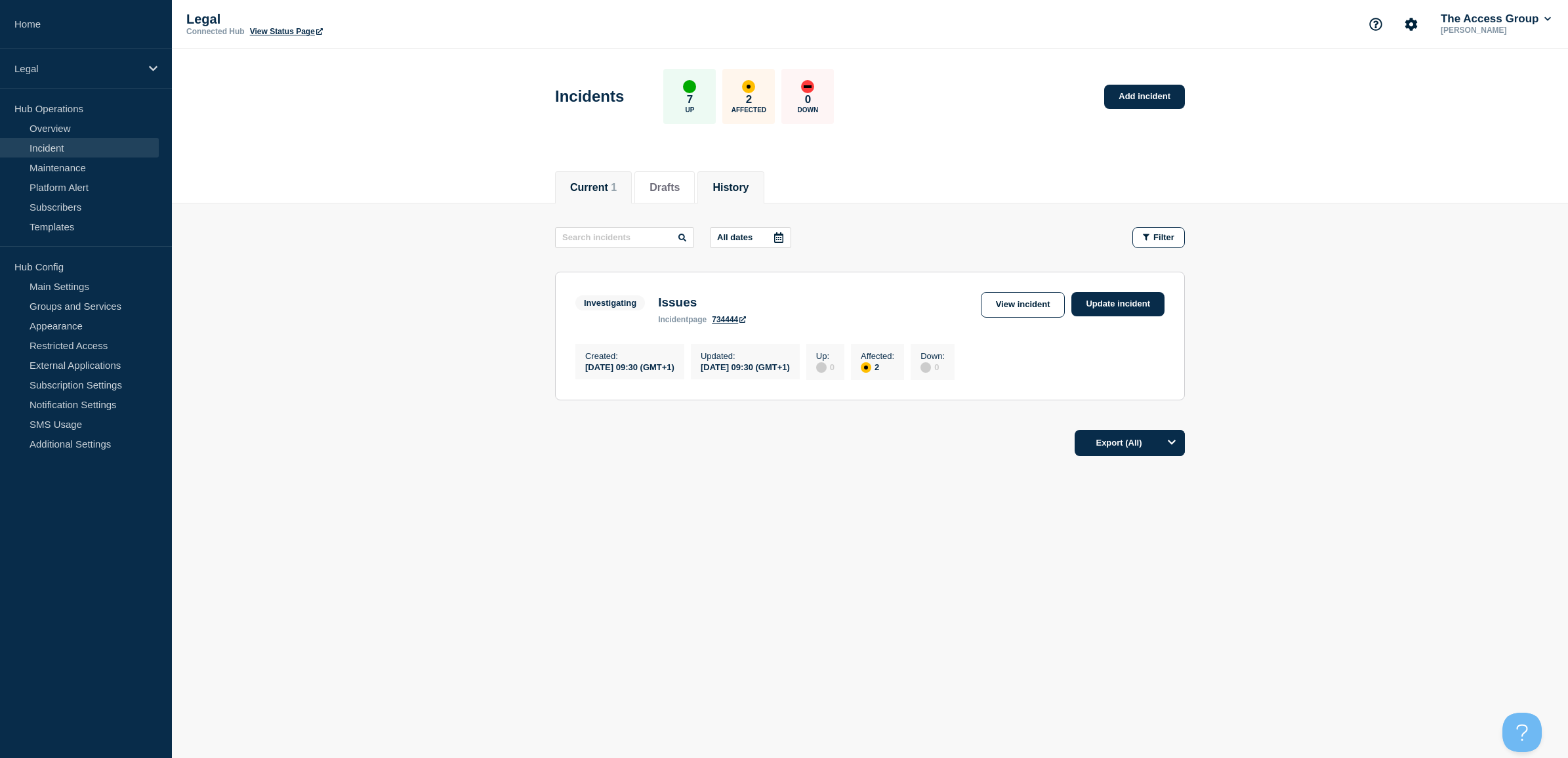
click at [732, 183] on button "History" at bounding box center [730, 187] width 36 height 12
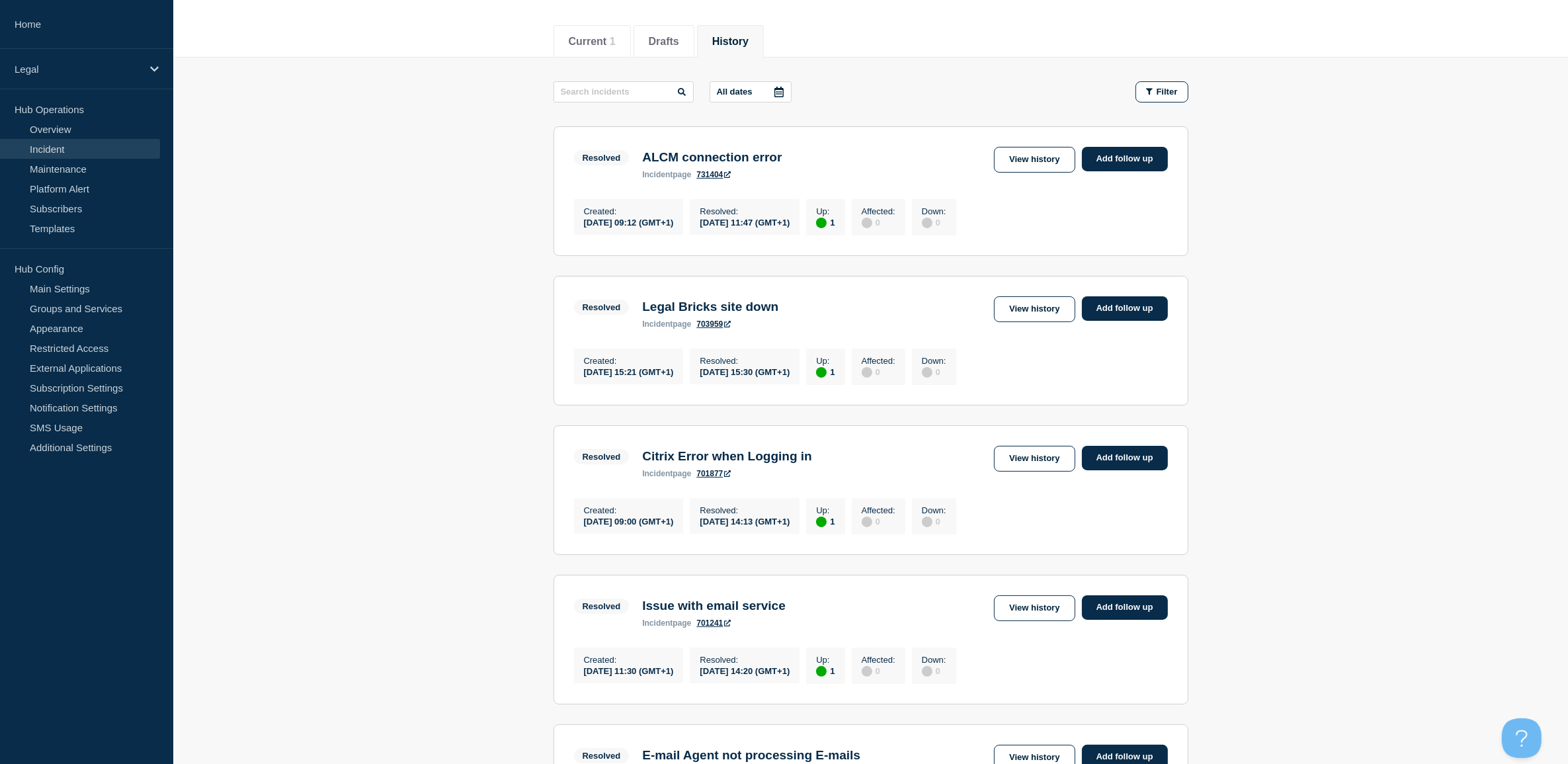
scroll to position [165, 0]
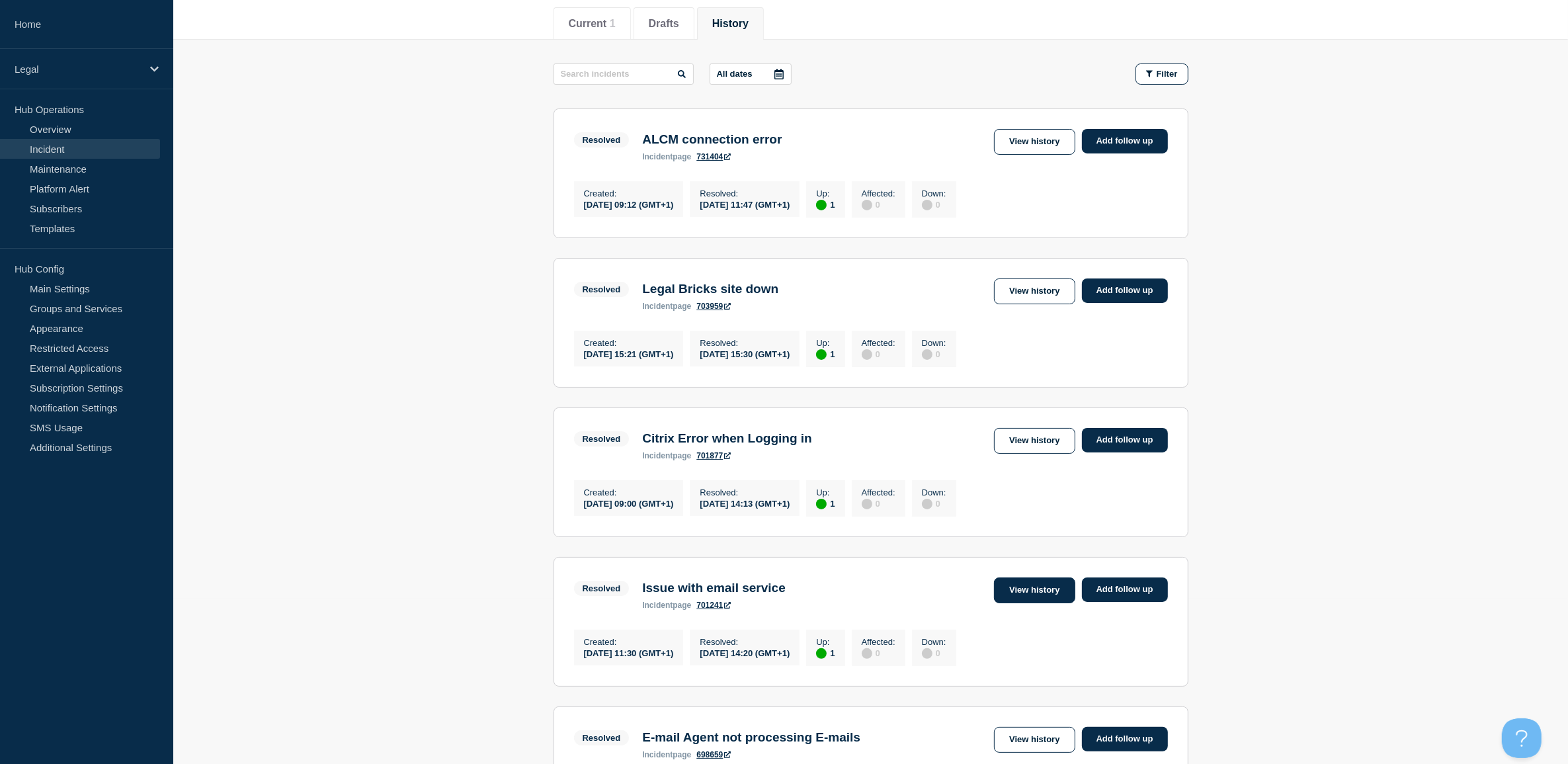
click at [1035, 603] on link "View history" at bounding box center [1034, 590] width 81 height 26
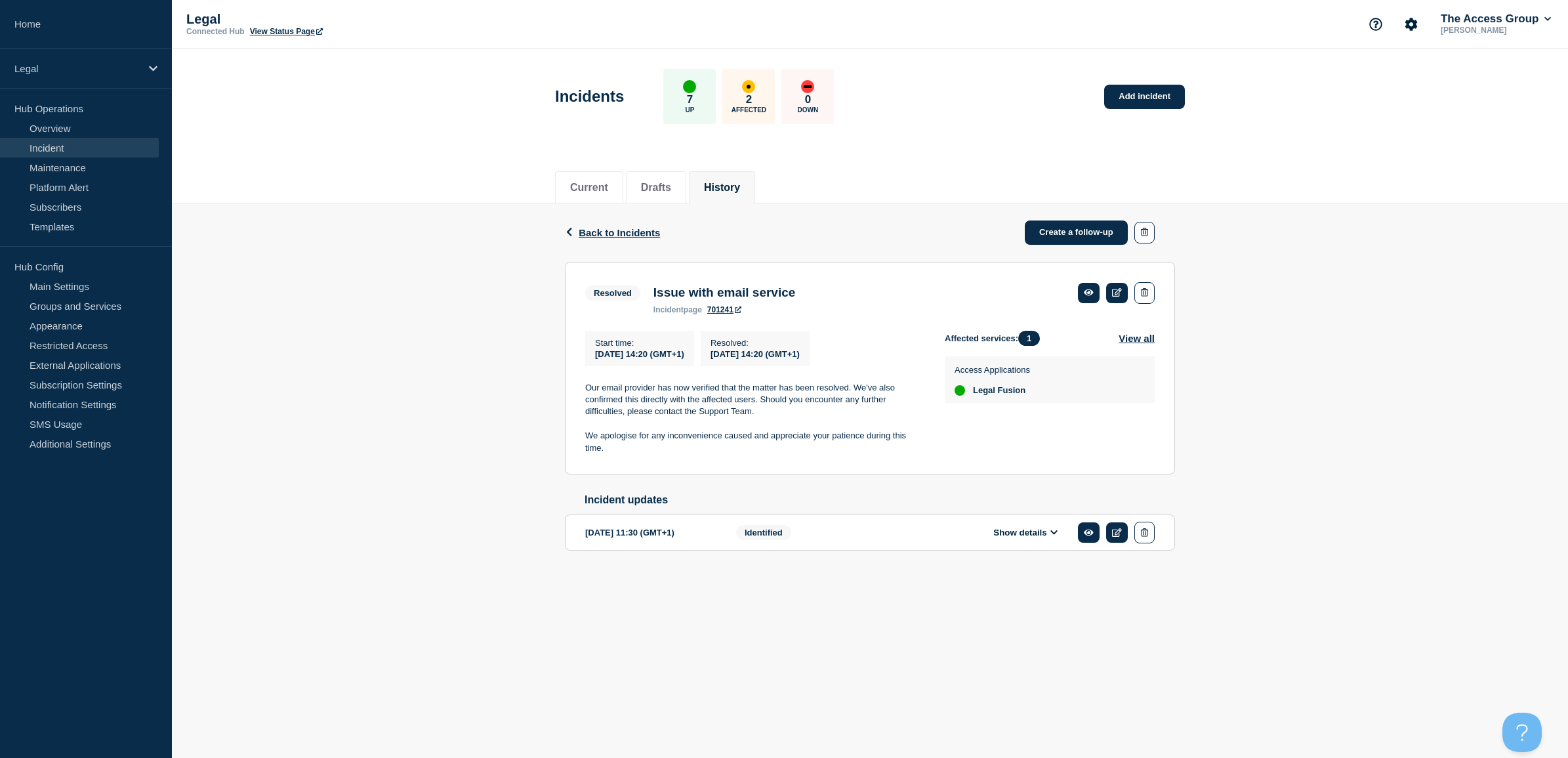
click at [598, 227] on span "Back to Incidents" at bounding box center [619, 233] width 82 height 11
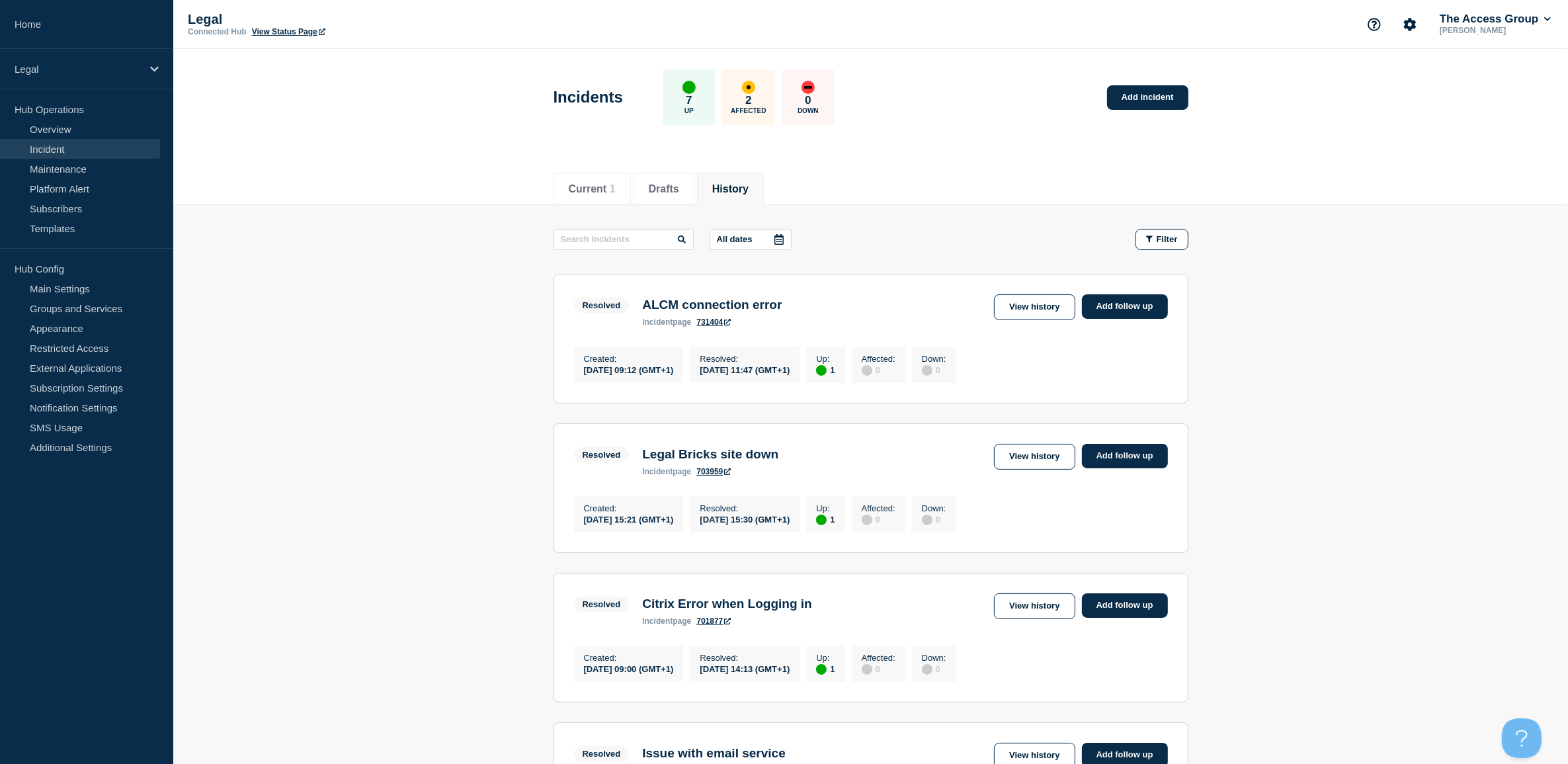
drag, startPoint x: 1025, startPoint y: 302, endPoint x: 941, endPoint y: 444, distance: 165.0
click at [1025, 302] on link "View history" at bounding box center [1034, 307] width 81 height 26
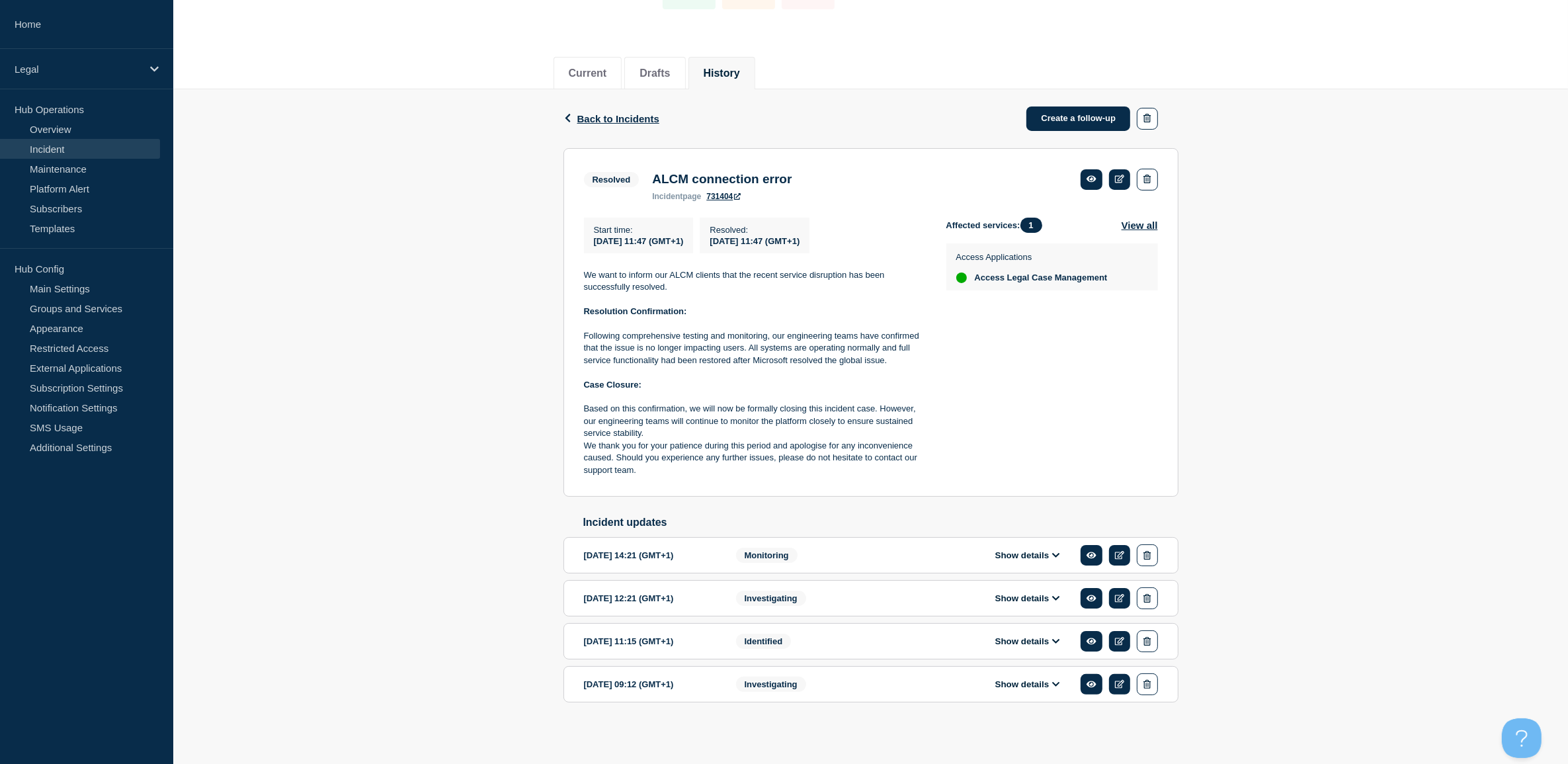
scroll to position [124, 0]
click at [767, 553] on span "Monitoring" at bounding box center [766, 556] width 62 height 15
click at [1120, 558] on icon at bounding box center [1120, 555] width 10 height 8
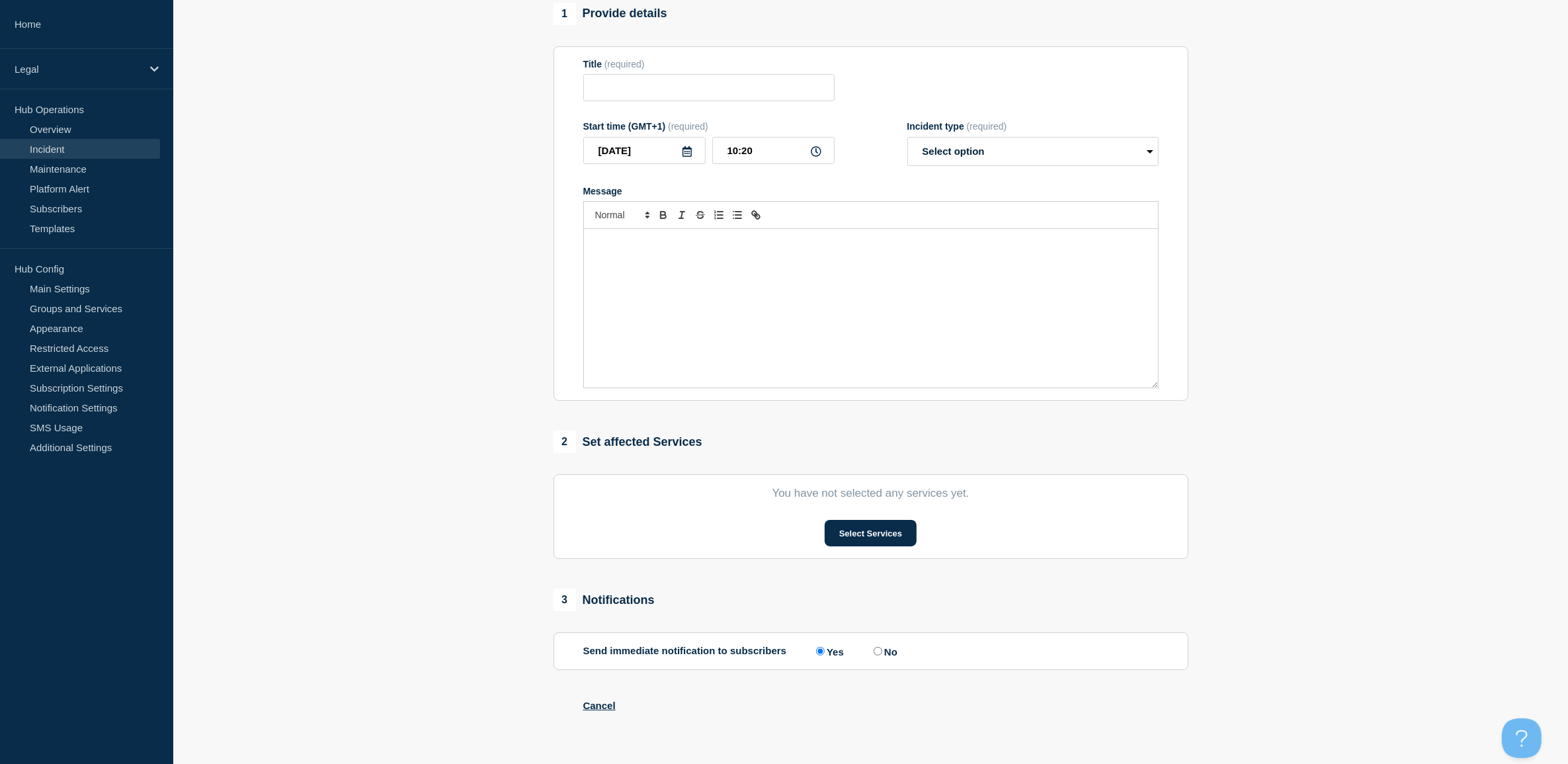
type input "ALCM connection error"
type input "[DATE]"
type input "14:21"
select select "monitoring"
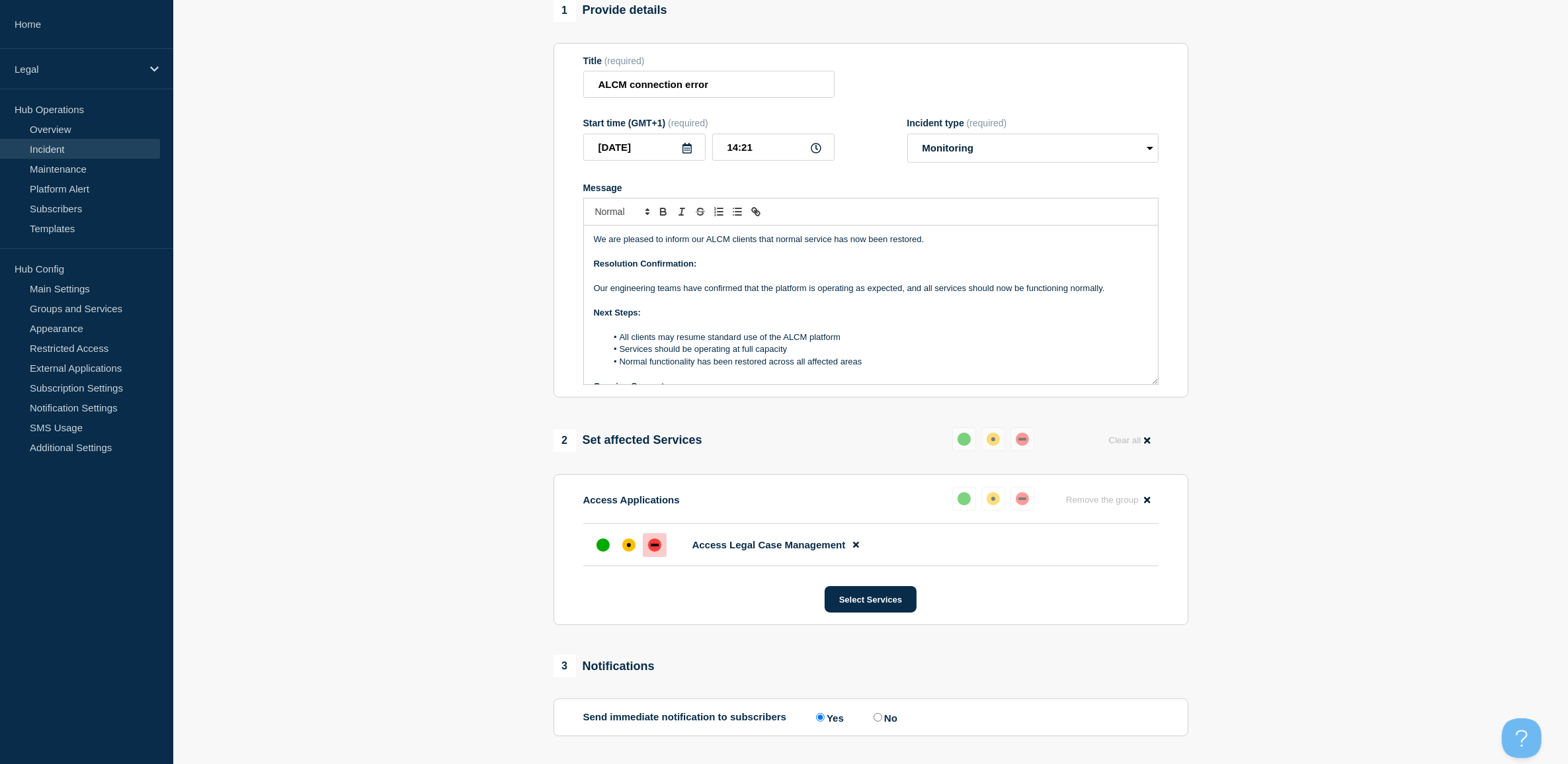
scroll to position [124, 0]
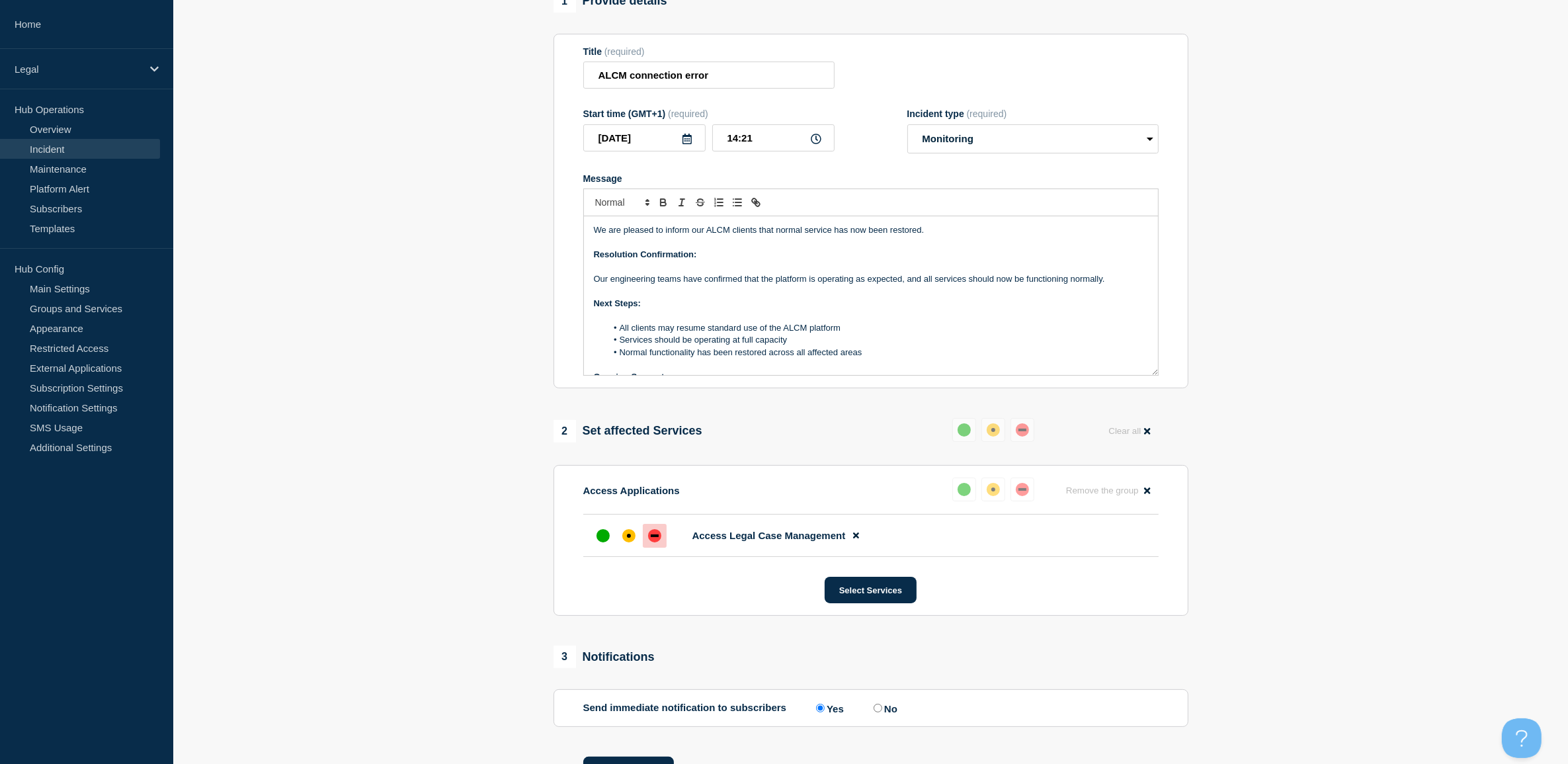
click at [62, 151] on link "Incident" at bounding box center [80, 149] width 160 height 20
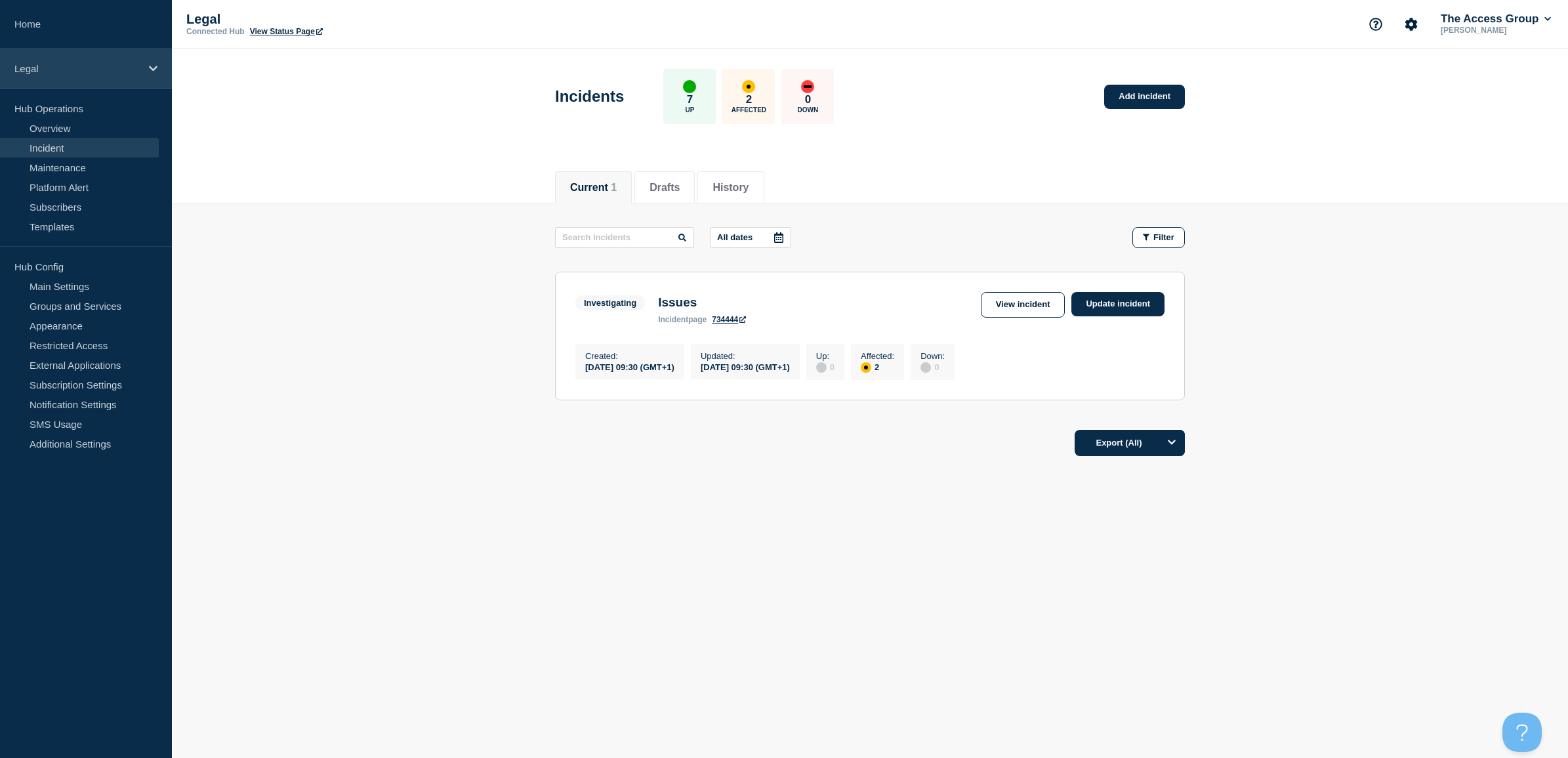
click at [65, 74] on div "Legal" at bounding box center [86, 69] width 172 height 40
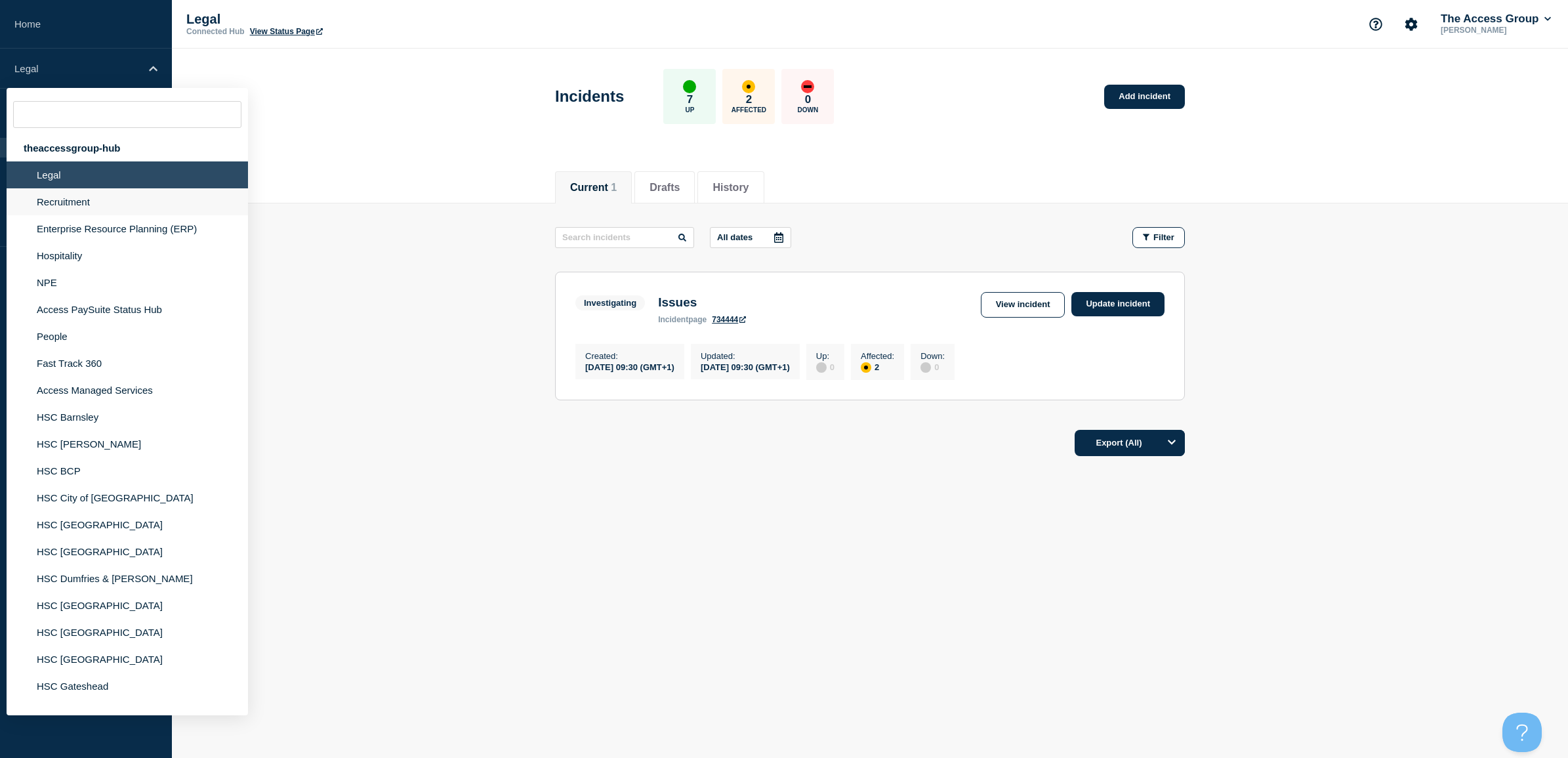
click at [58, 204] on li "Recruitment" at bounding box center [128, 201] width 242 height 27
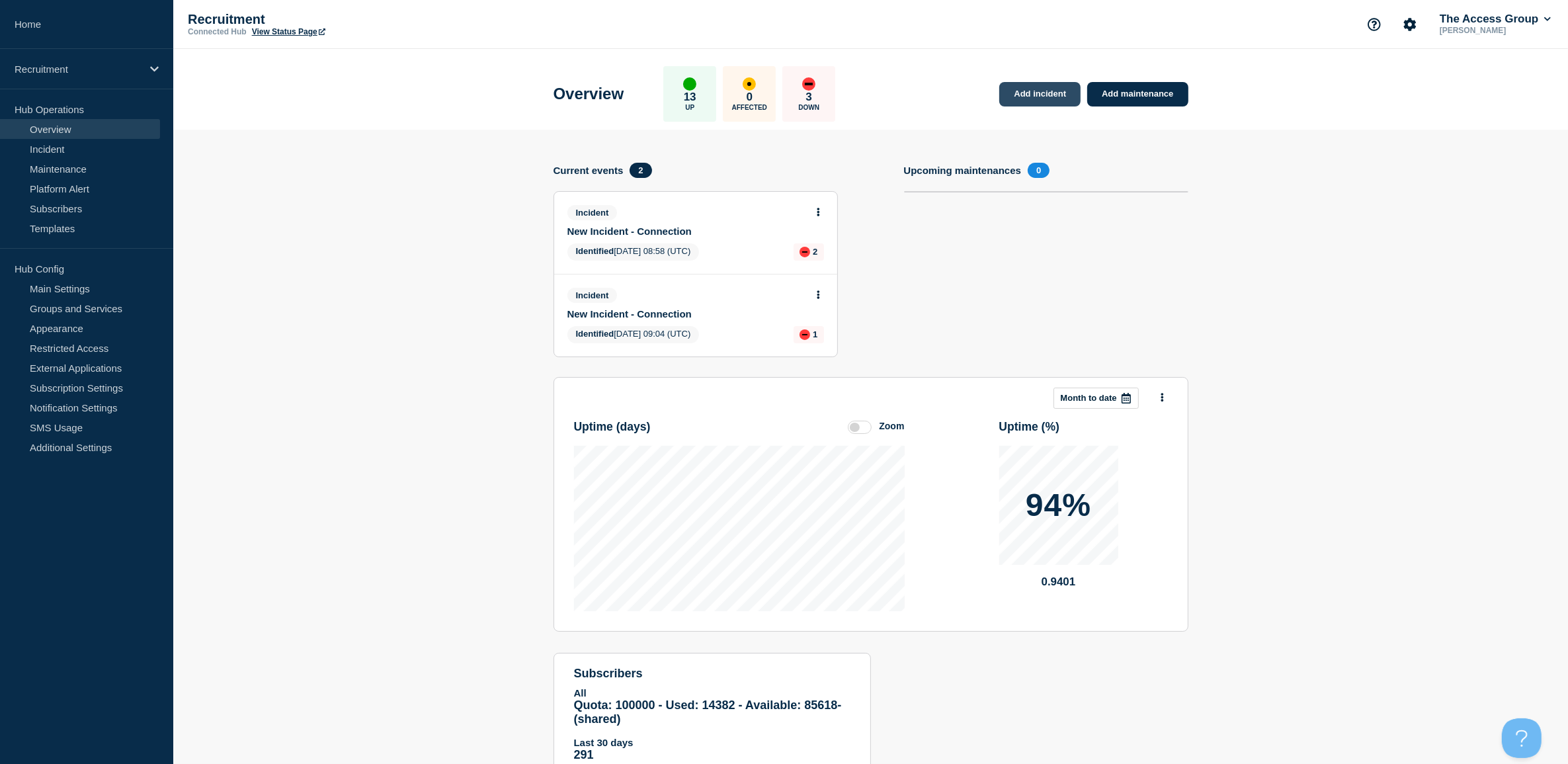
click at [1022, 97] on link "Add incident" at bounding box center [1040, 94] width 82 height 24
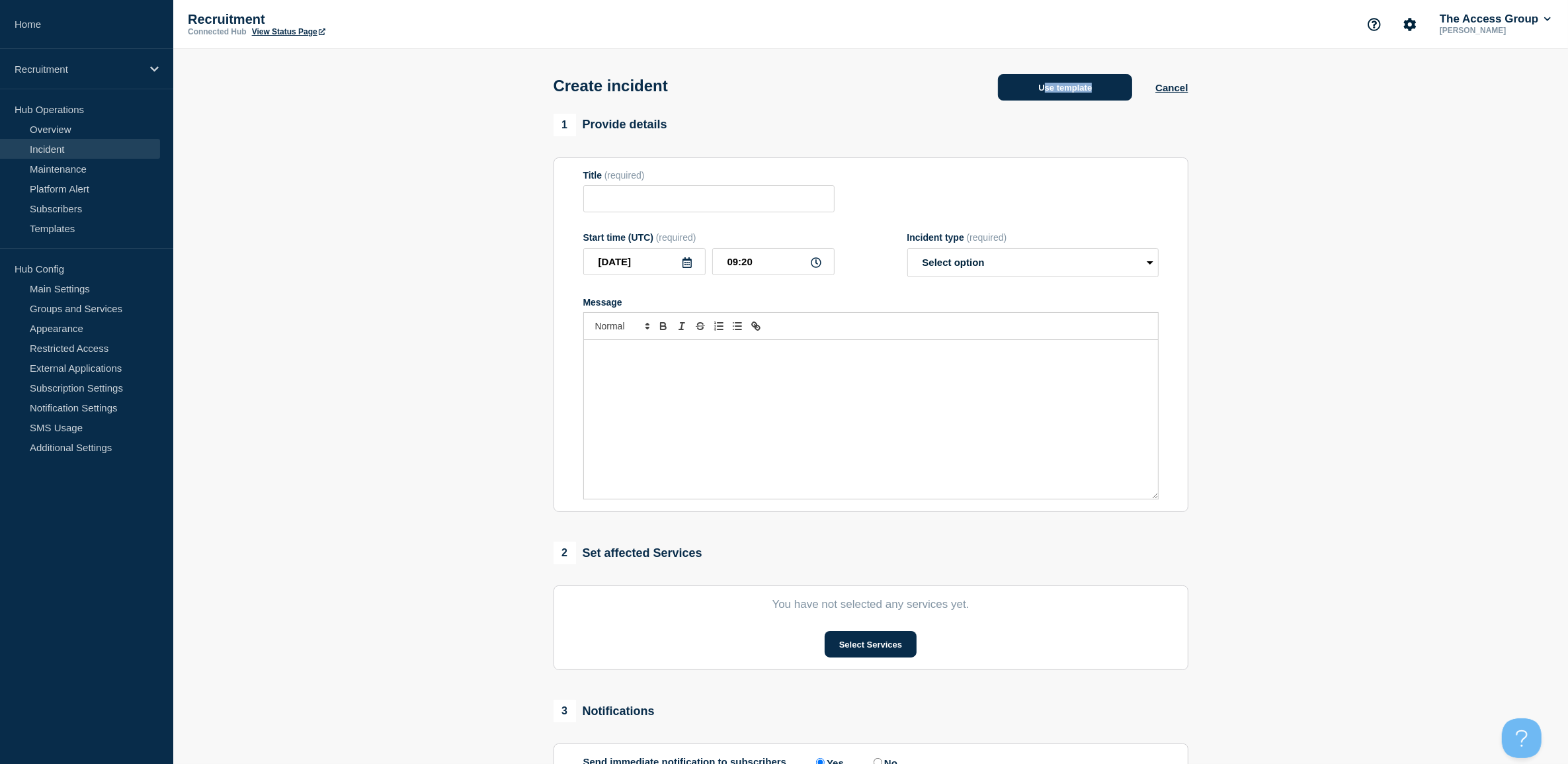
click at [1042, 102] on div "Create incident Use template Cancel" at bounding box center [870, 82] width 665 height 65
drag, startPoint x: 1042, startPoint y: 102, endPoint x: 1042, endPoint y: 95, distance: 7.0
click at [1042, 95] on button "Use template" at bounding box center [1065, 87] width 134 height 26
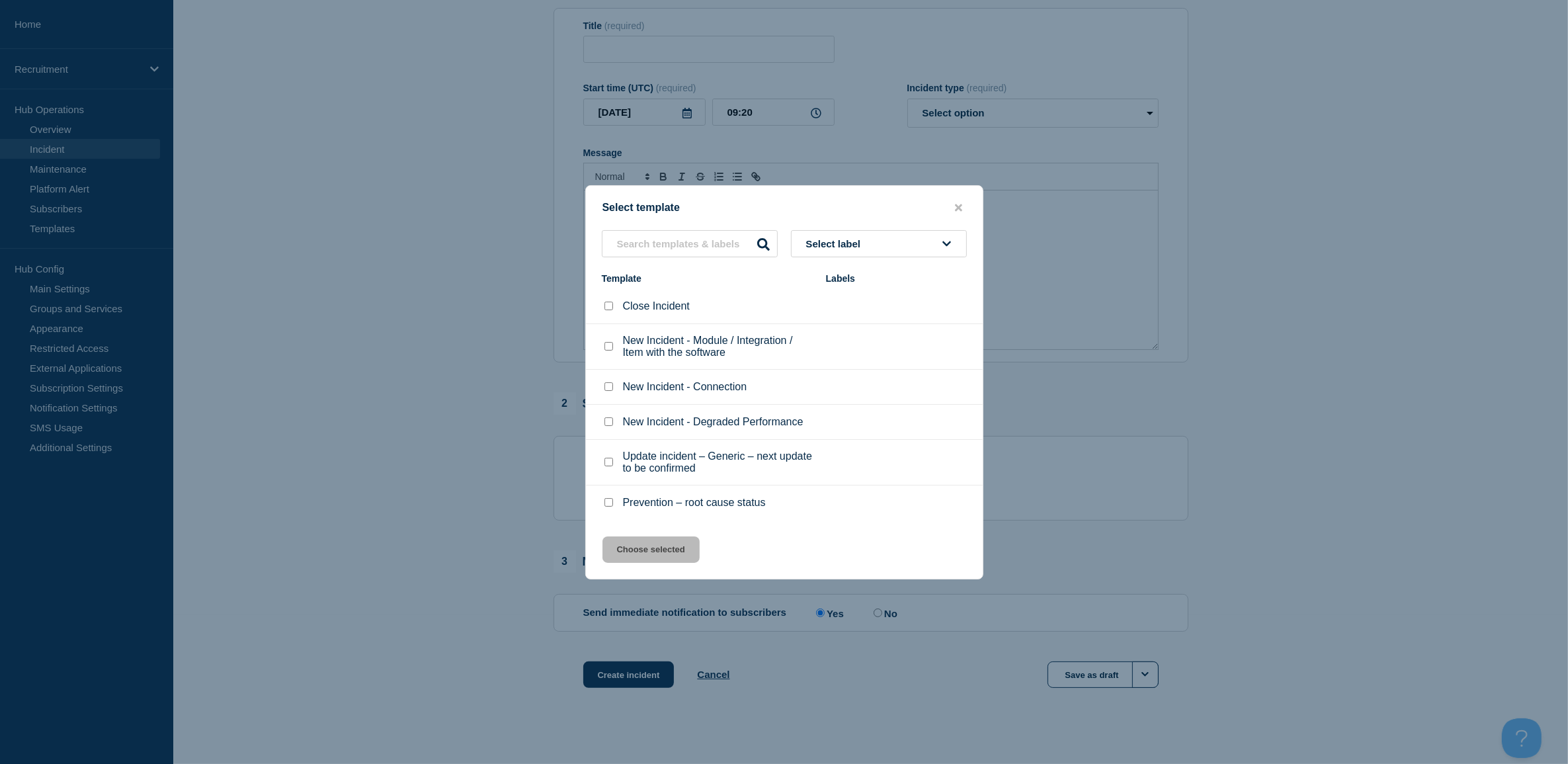
scroll to position [163, 0]
click at [1434, 469] on div at bounding box center [784, 382] width 1568 height 764
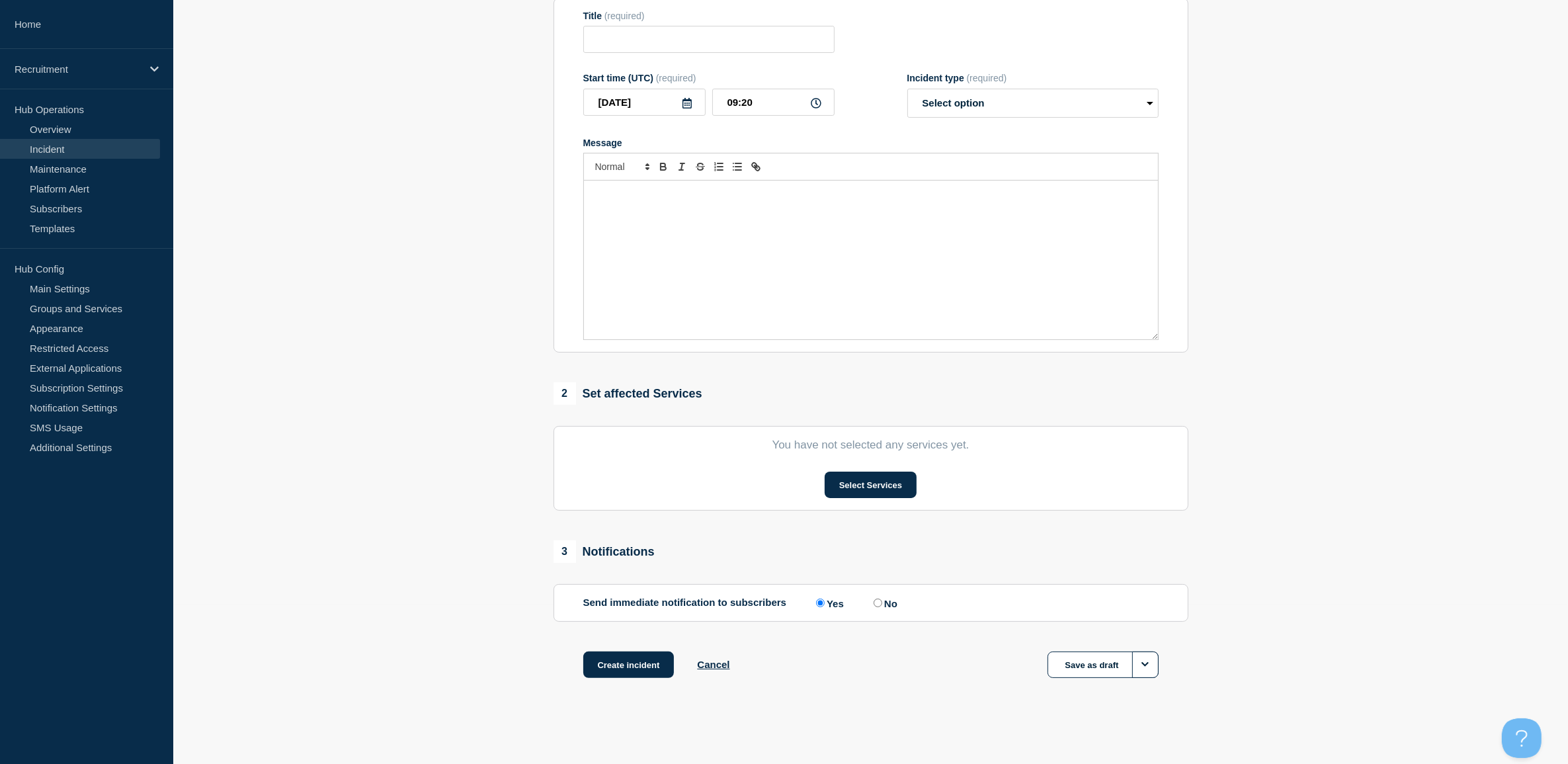
click at [887, 255] on div "Message" at bounding box center [871, 260] width 574 height 158
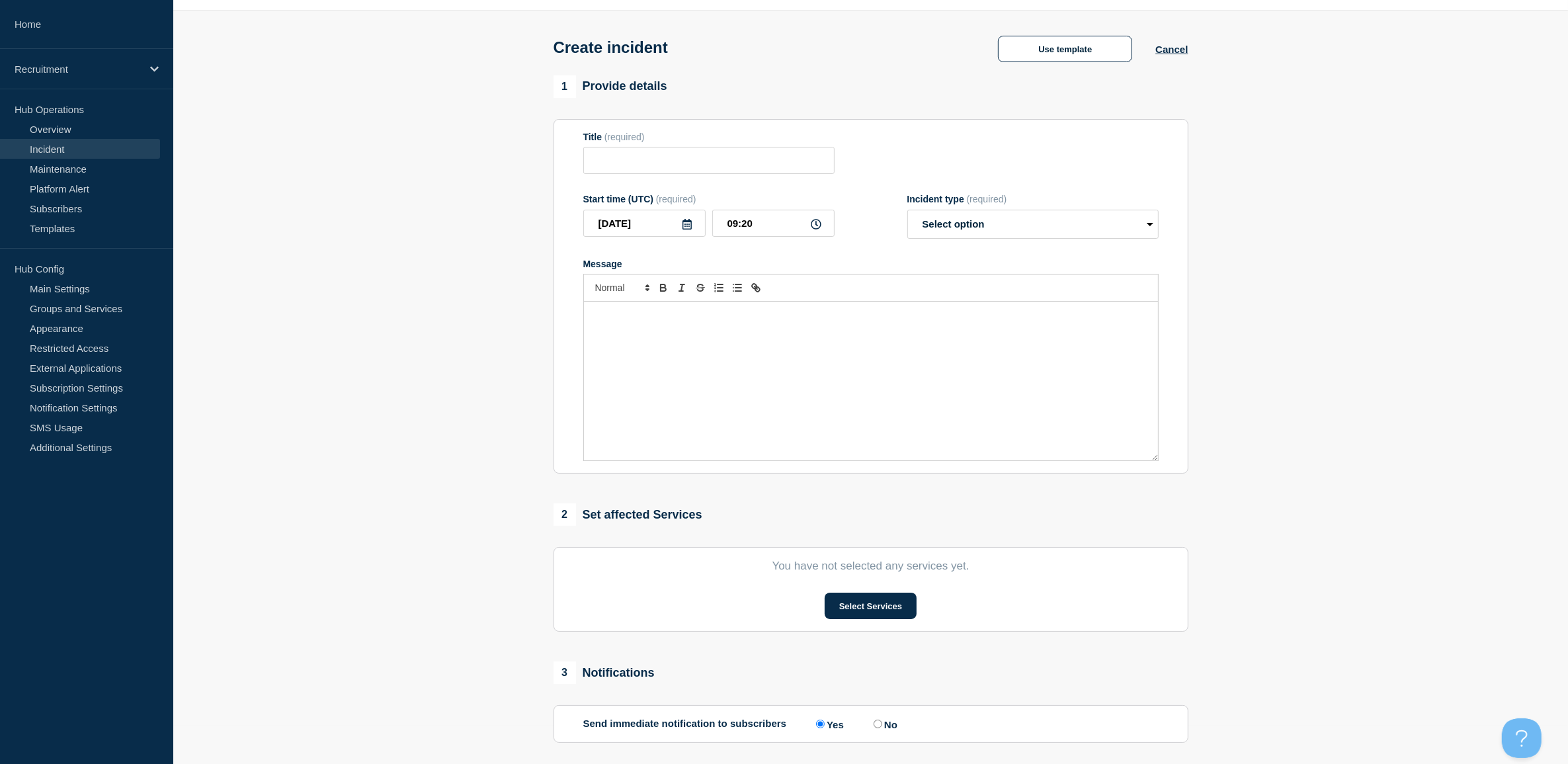
scroll to position [0, 0]
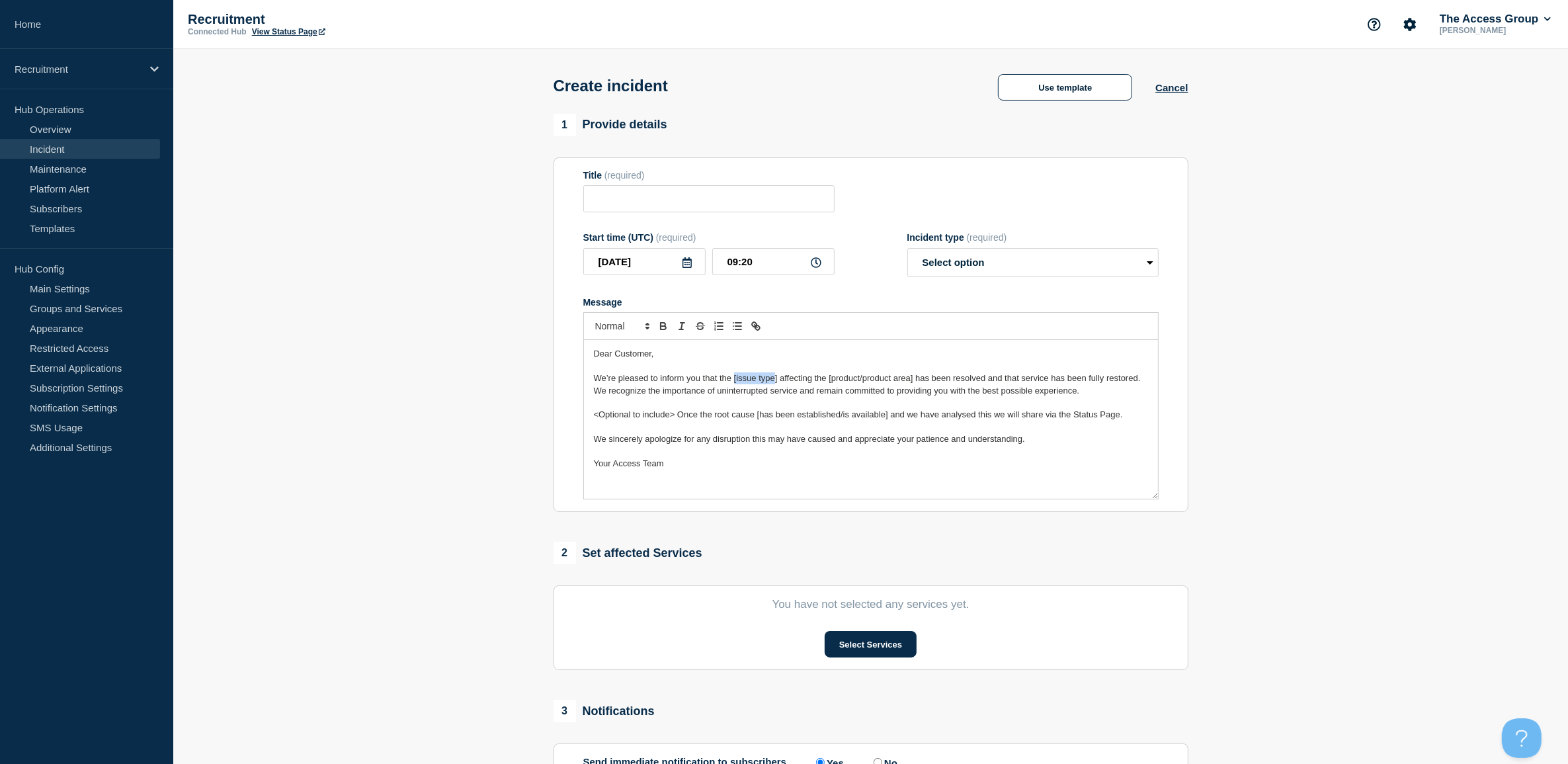
drag, startPoint x: 776, startPoint y: 379, endPoint x: 734, endPoint y: 379, distance: 42.0
click at [734, 379] on span "We’re pleased to inform you that the [issue type] affecting the [product/produc…" at bounding box center [867, 378] width 547 height 10
click at [719, 372] on p "Message" at bounding box center [871, 366] width 554 height 12
click at [716, 383] on span "We’re pleased to inform you that the connecting affecting the [product/product …" at bounding box center [868, 378] width 548 height 10
click at [791, 383] on span "We’re pleased to inform you that we have identified and resolved the connecting…" at bounding box center [869, 384] width 551 height 22
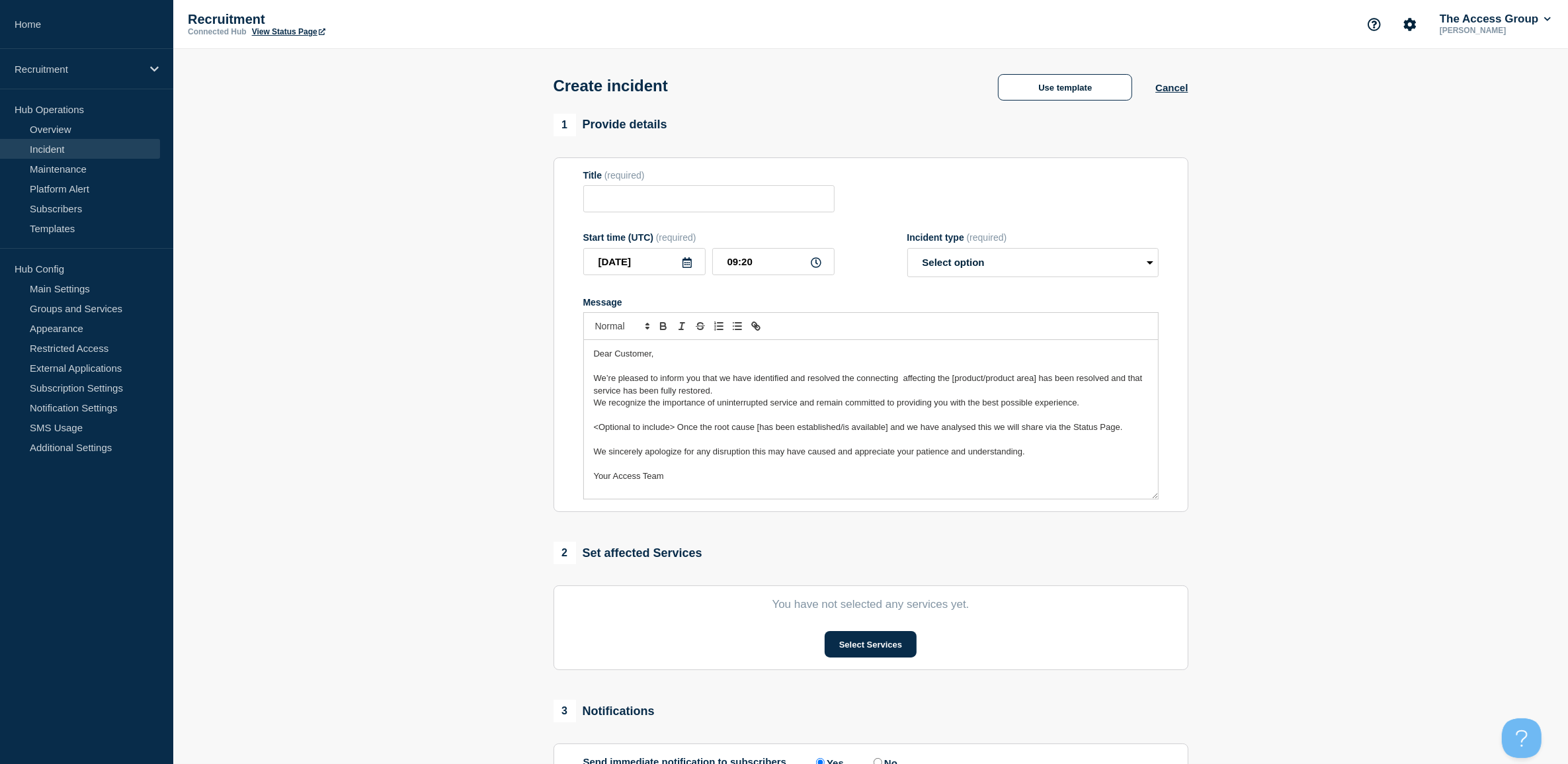
click at [860, 381] on span "We’re pleased to inform you that we have identified and resolved the connecting…" at bounding box center [869, 384] width 551 height 22
click at [855, 381] on span "We’re pleased to inform you that we have identified and resolved the connecting…" at bounding box center [869, 384] width 551 height 22
click at [1037, 375] on p "We’re pleased to inform you that we have identified and resolved the issues con…" at bounding box center [871, 378] width 554 height 12
click at [1129, 381] on p "We’re pleased to inform you that we have identified and resolved the issues con…" at bounding box center [871, 378] width 554 height 12
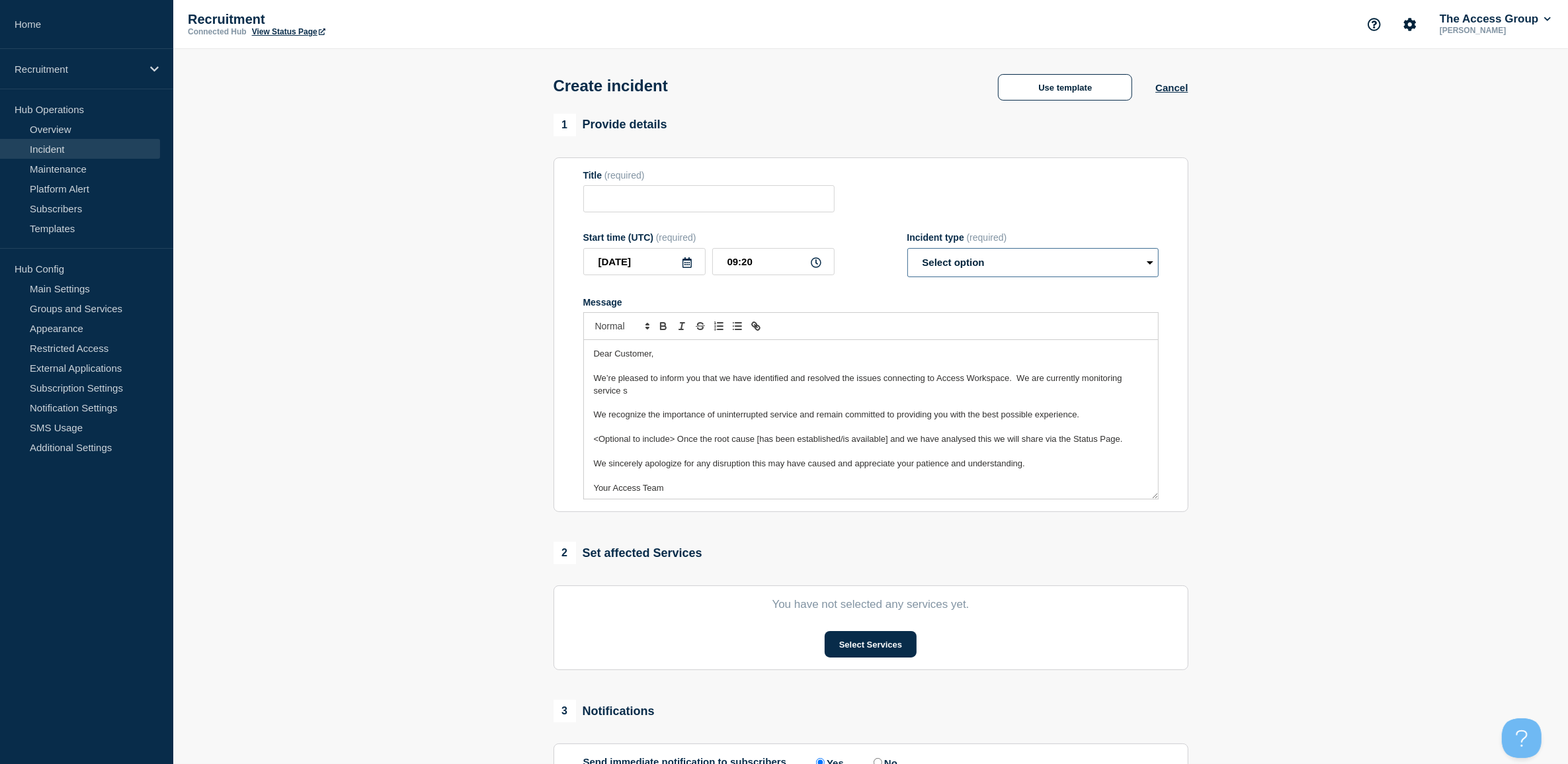
click at [1083, 269] on select "Select option Investigating Identified Monitoring" at bounding box center [1033, 263] width 251 height 29
select select "monitoring"
click at [907, 251] on select "Select option Investigating Identified Monitoring" at bounding box center [1033, 263] width 251 height 29
click at [695, 397] on p "We’re pleased to inform you that we have identified and resolved the issues con…" at bounding box center [871, 384] width 554 height 24
drag, startPoint x: 676, startPoint y: 441, endPoint x: 593, endPoint y: 440, distance: 83.0
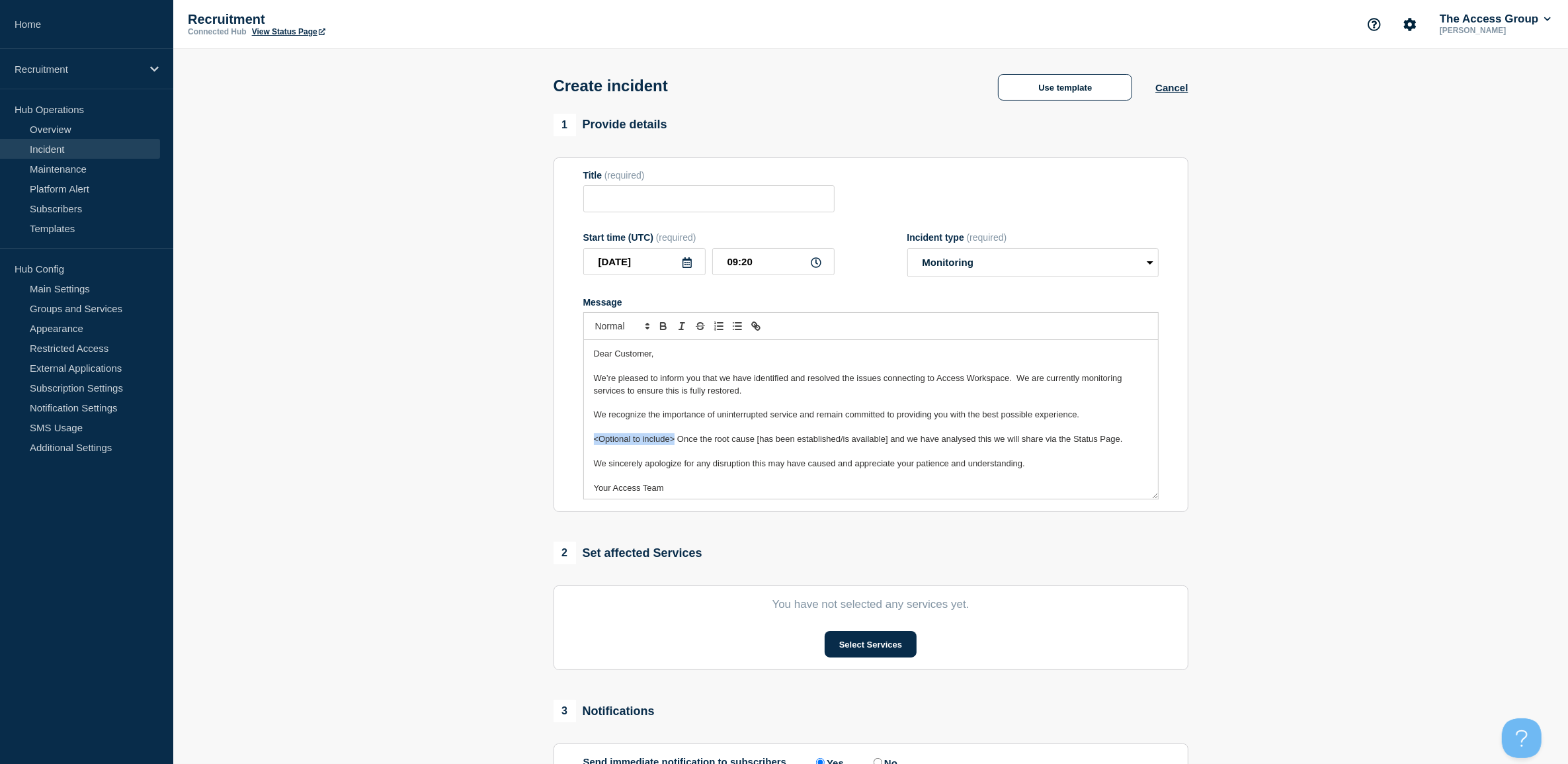
click at [593, 440] on div "Dear Customer, We’re pleased to inform you that we have identified and resolved…" at bounding box center [871, 419] width 574 height 158
drag, startPoint x: 804, startPoint y: 442, endPoint x: 676, endPoint y: 441, distance: 128.0
click at [676, 441] on span "Once the root cause [has been established/is available] and we have analysed th…" at bounding box center [817, 439] width 445 height 10
drag, startPoint x: 712, startPoint y: 441, endPoint x: 728, endPoint y: 445, distance: 16.5
click at [712, 441] on span "Once the root cause [has been established/is available] and we have analysed th…" at bounding box center [817, 439] width 445 height 10
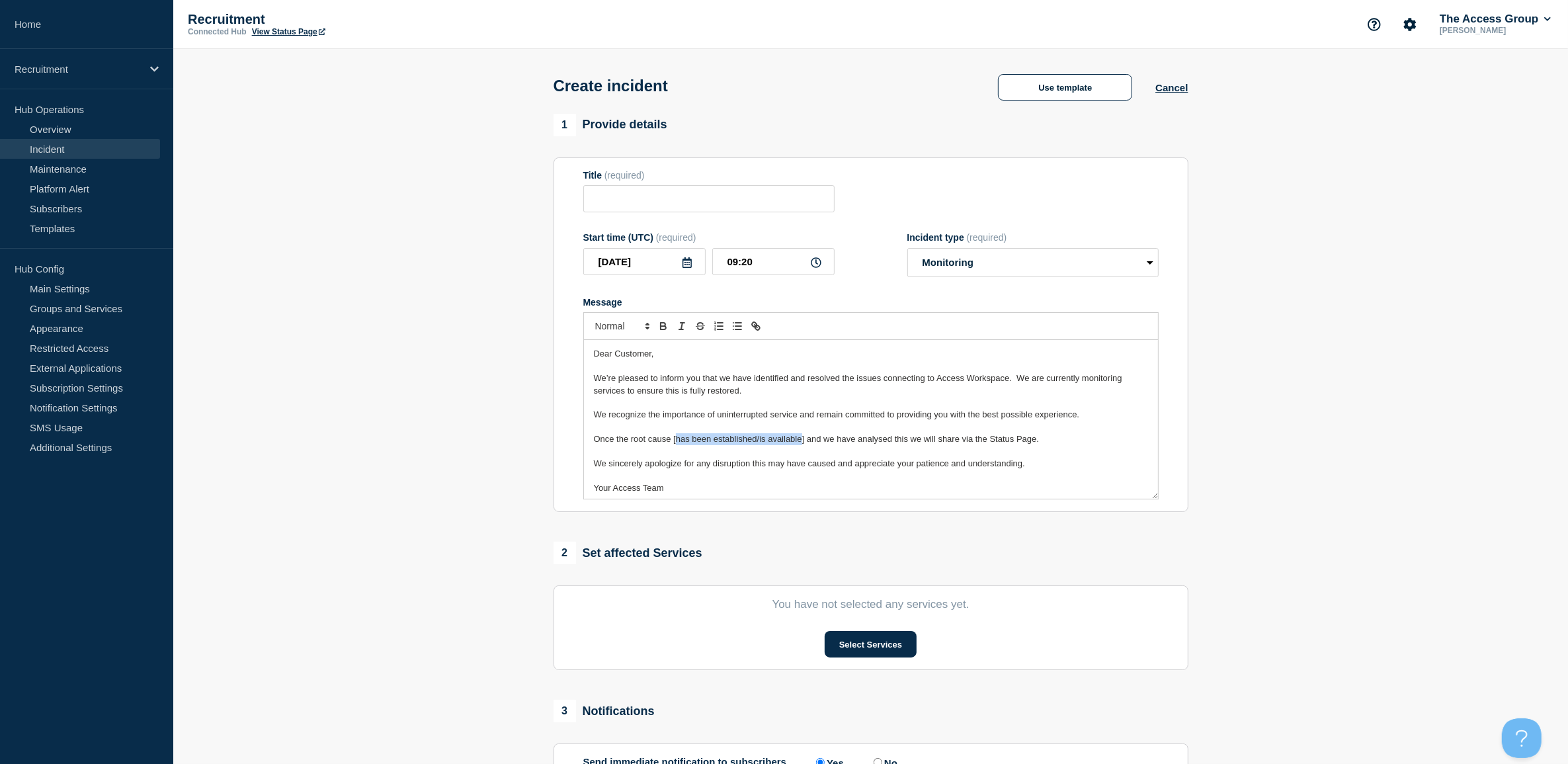
click at [751, 444] on span "Once the root cause [has been established/is available] and we have analysed th…" at bounding box center [817, 439] width 445 height 10
click at [676, 440] on span "Once the root cause [has been established and we have analysed this we will sha…" at bounding box center [793, 439] width 398 height 10
click at [628, 441] on span "Once the root cause [=has been established and we have analysed this we will sh…" at bounding box center [795, 439] width 403 height 10
click at [685, 442] on span "Once the root cause [=has been established and we have analysed this we will sh…" at bounding box center [795, 439] width 403 height 10
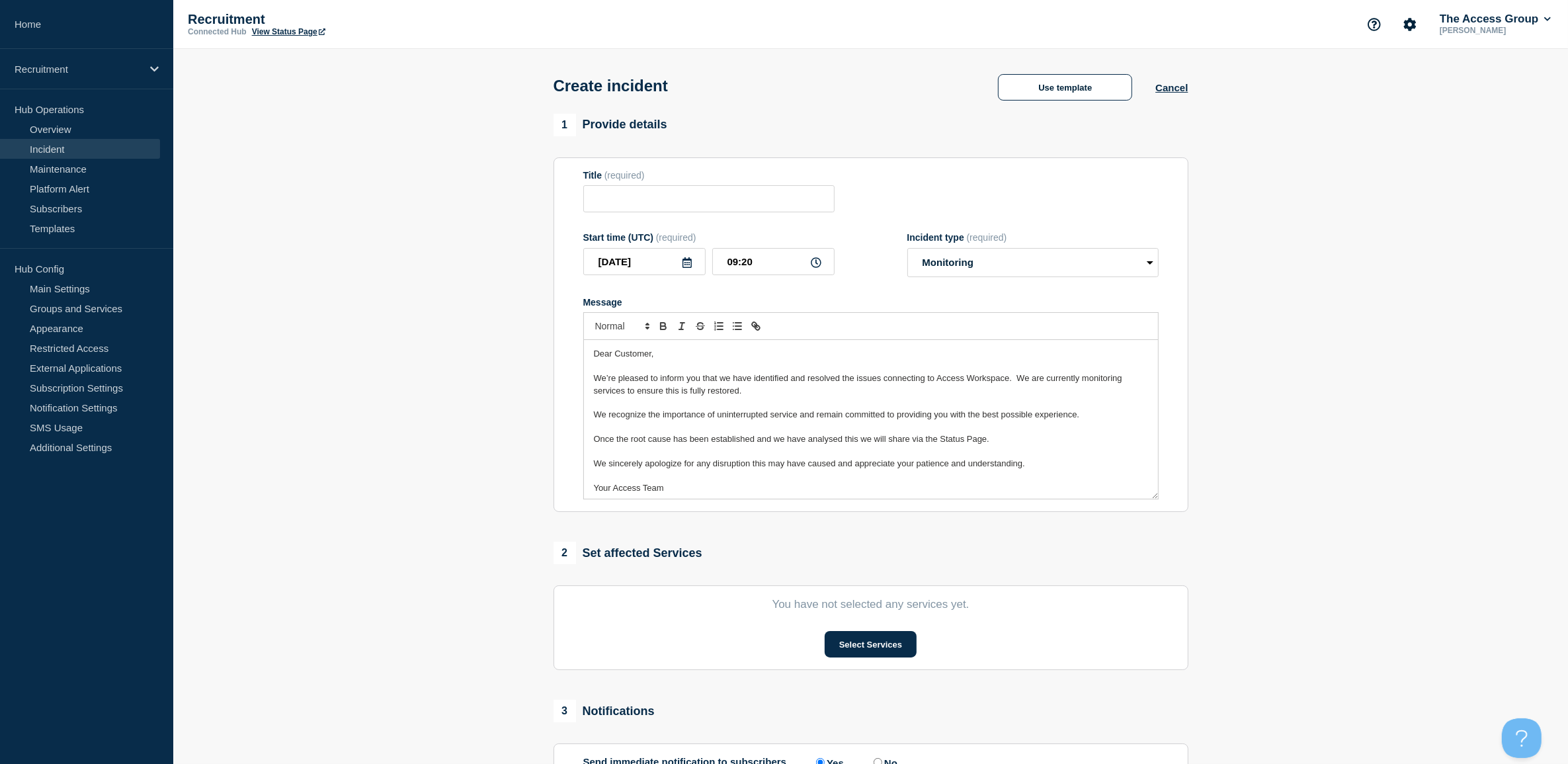
drag, startPoint x: 825, startPoint y: 442, endPoint x: 744, endPoint y: 441, distance: 81.0
click at [744, 441] on span "Once the root cause has been established and we have analysed this we will shar…" at bounding box center [792, 439] width 396 height 10
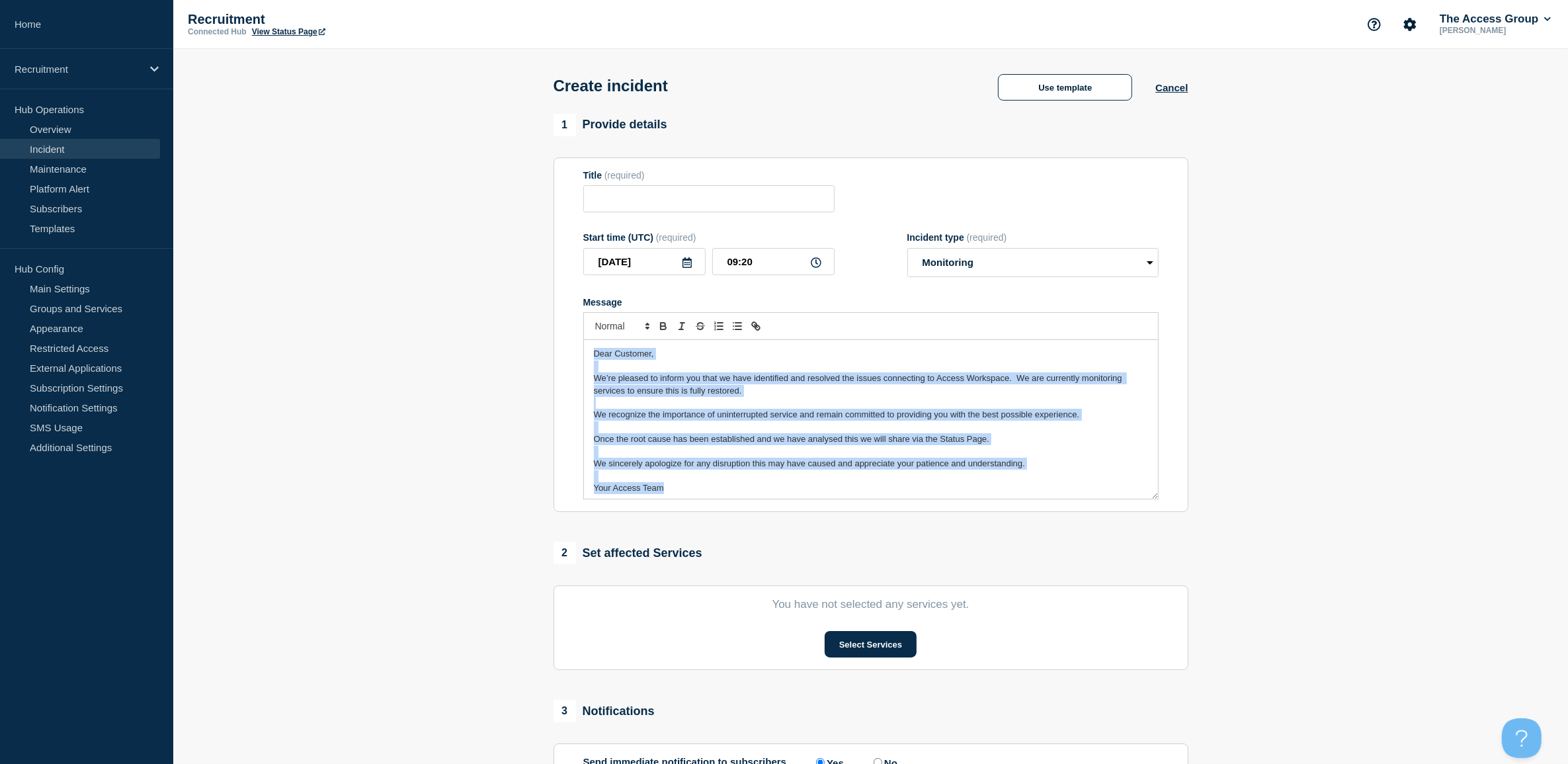
drag, startPoint x: 679, startPoint y: 490, endPoint x: 589, endPoint y: 345, distance: 170.7
click at [589, 345] on div "Dear Customer, We’re pleased to inform you that we have identified and resolved…" at bounding box center [871, 419] width 574 height 158
copy div "Dear Customer, We’re pleased to inform you that we have identified and resolved…"
drag, startPoint x: 931, startPoint y: 457, endPoint x: 923, endPoint y: 457, distance: 8.0
click at [931, 457] on p "Message" at bounding box center [871, 451] width 554 height 12
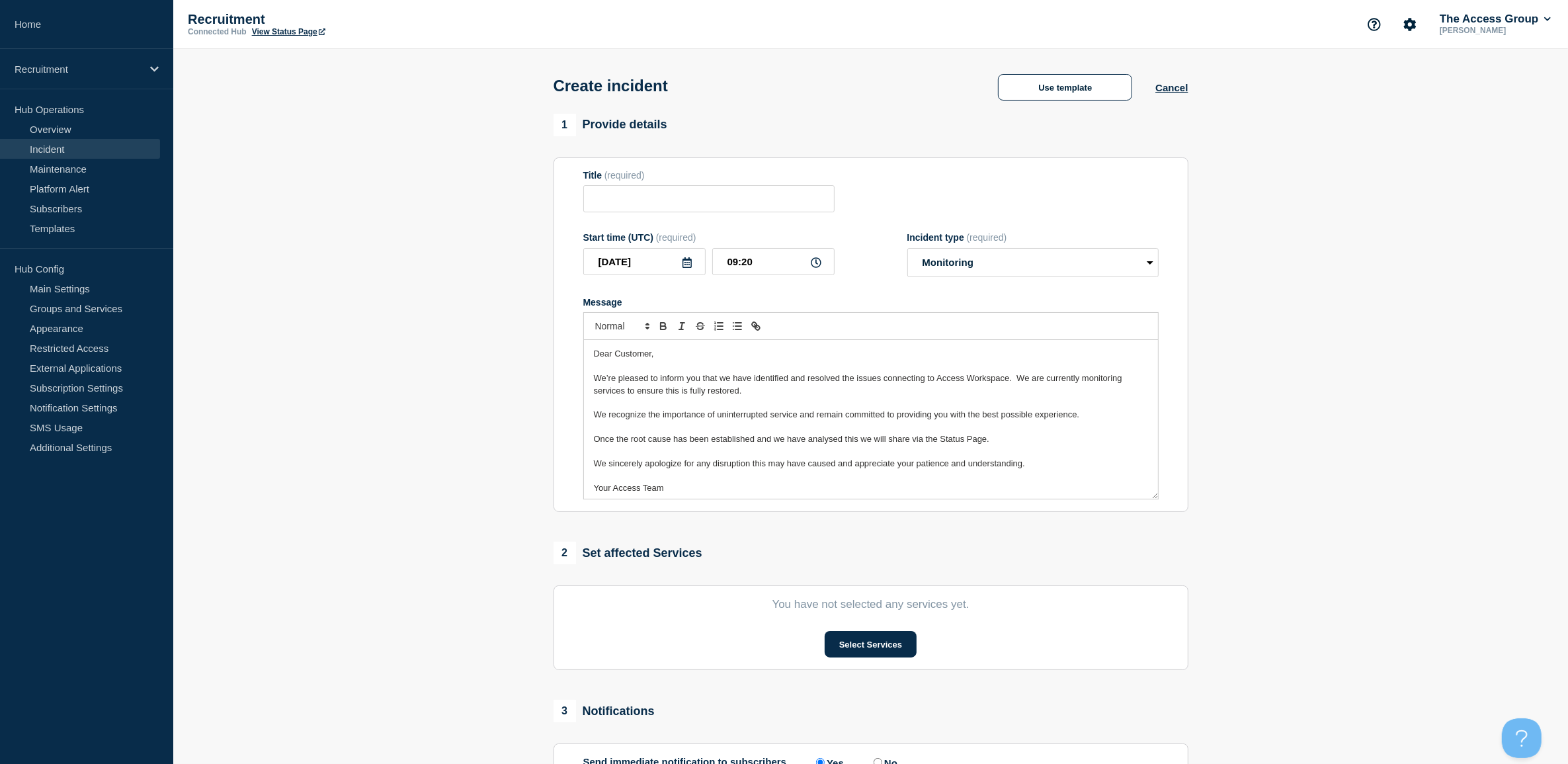
click at [775, 441] on span "Once the root cause has been established and we have analysed this we will shar…" at bounding box center [792, 439] width 396 height 10
drag, startPoint x: 1016, startPoint y: 442, endPoint x: 759, endPoint y: 445, distance: 257.0
click at [759, 445] on p "Once the root cause has been established and this we have analysed this we will…" at bounding box center [871, 439] width 554 height 12
click at [712, 439] on span "Once the root cause has been established and this we have analysed this we will…" at bounding box center [800, 439] width 412 height 10
drag, startPoint x: 828, startPoint y: 440, endPoint x: 812, endPoint y: 440, distance: 16.0
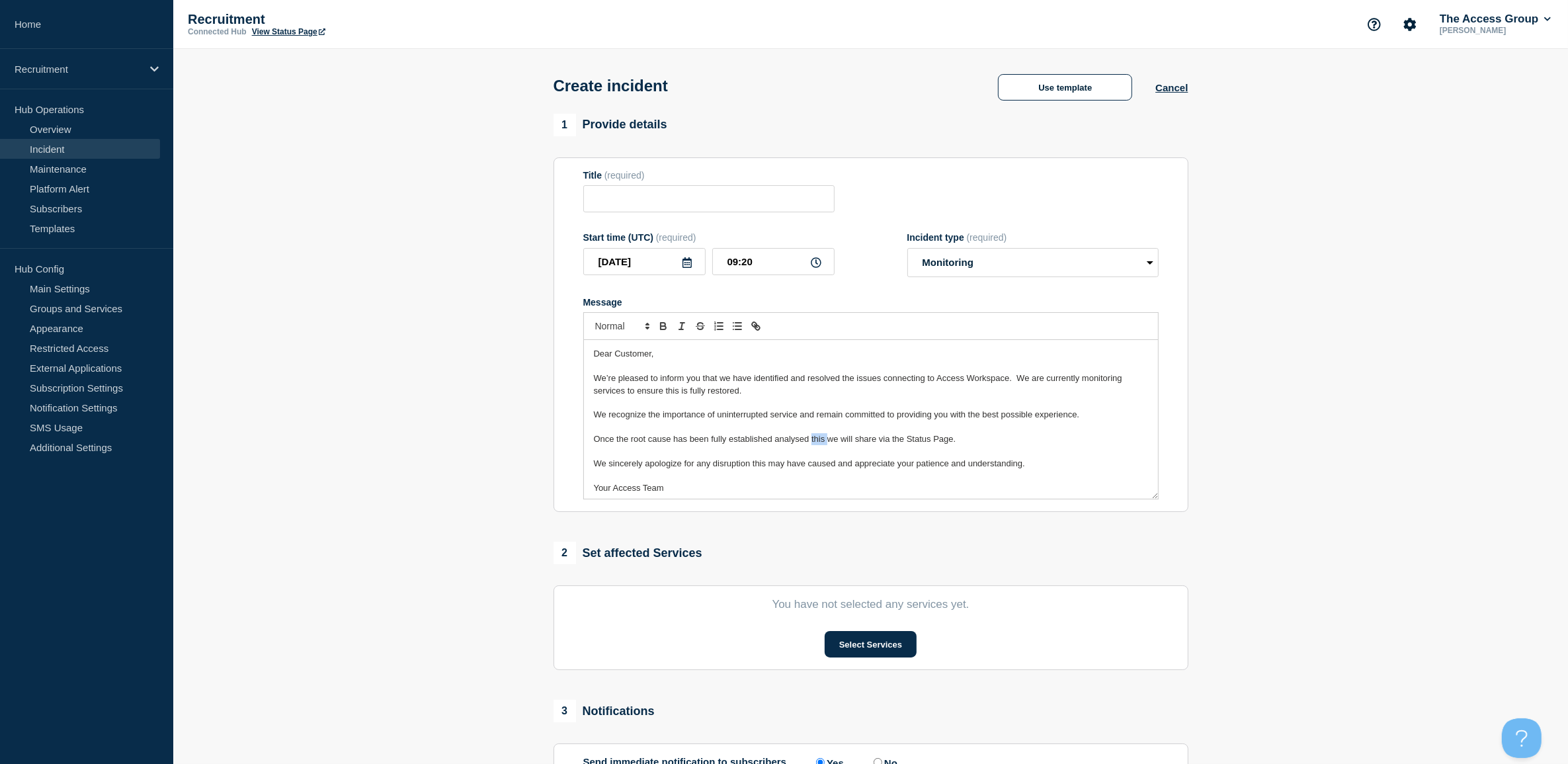
click at [812, 440] on span "Once the root cause has been fully established analysed this we will share via …" at bounding box center [775, 439] width 362 height 10
click at [957, 439] on p "Once the root cause has been fully established analysed we will share via the S…" at bounding box center [871, 439] width 554 height 12
drag, startPoint x: 788, startPoint y: 437, endPoint x: 1056, endPoint y: 451, distance: 268.4
click at [999, 461] on p "We sincerely apologize for any disruption this may have caused and appreciate y…" at bounding box center [871, 464] width 554 height 12
click at [1080, 450] on p "Message" at bounding box center [871, 451] width 554 height 12
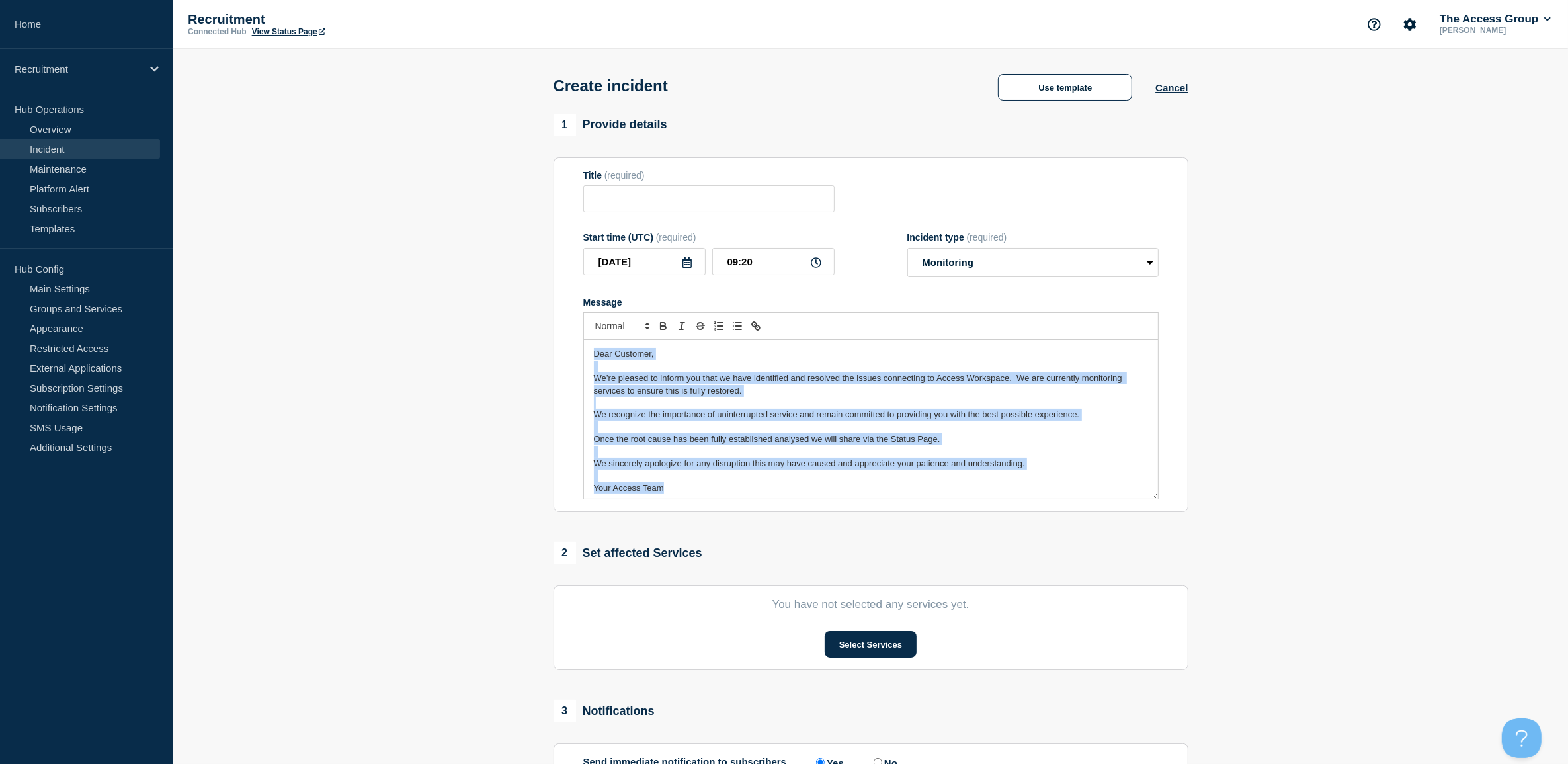
drag, startPoint x: 734, startPoint y: 485, endPoint x: 479, endPoint y: 265, distance: 336.8
click at [473, 265] on section "1 Provide details Title (required) Start time (UTC) (required) [DATE] 09:20 Inc…" at bounding box center [871, 492] width 1394 height 758
copy div "Dear Customer, We’re pleased to inform you that we have identified and resolved…"
click at [1029, 401] on p "Message" at bounding box center [871, 403] width 554 height 12
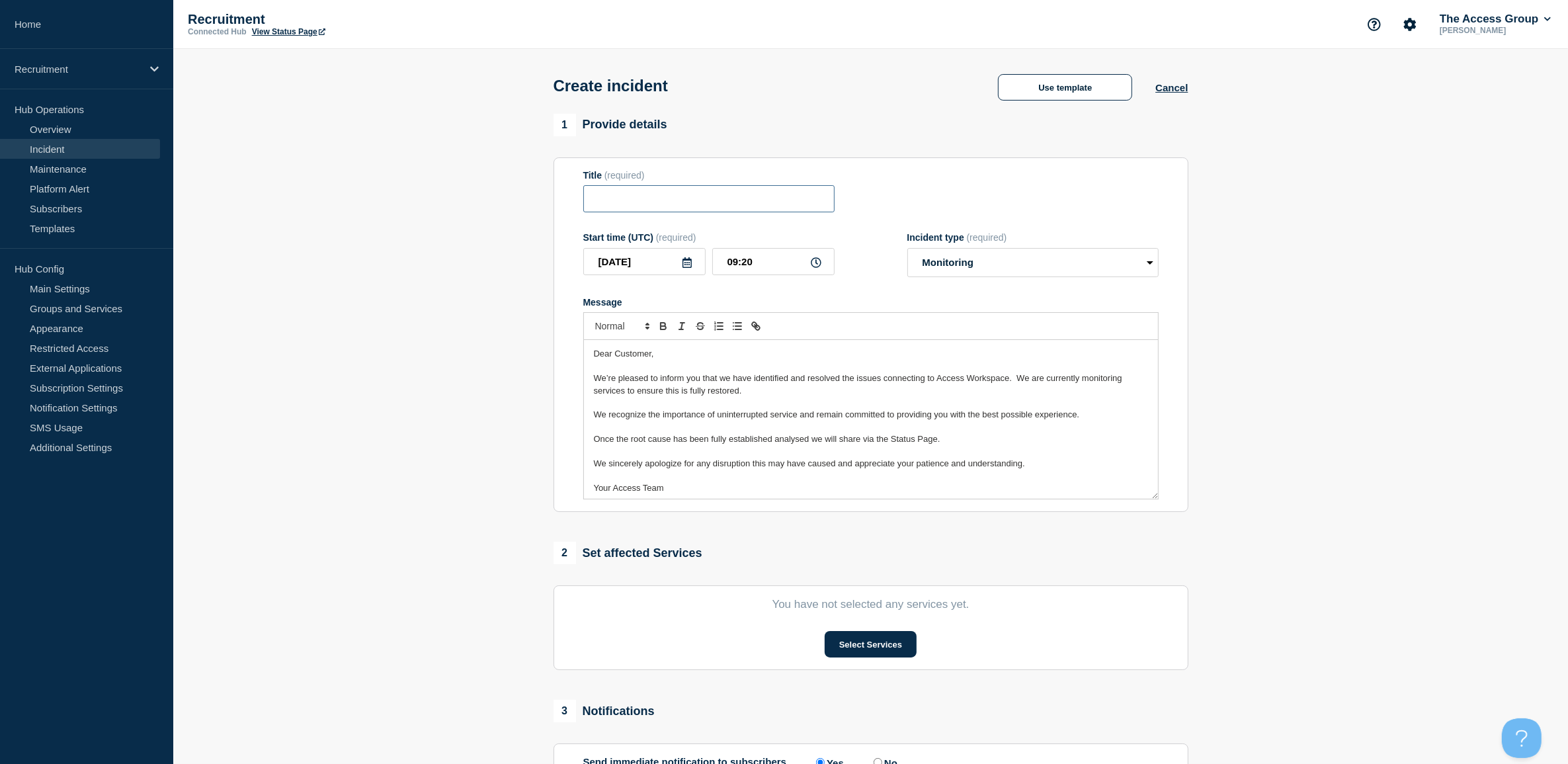
click at [641, 190] on input "Title" at bounding box center [708, 199] width 251 height 27
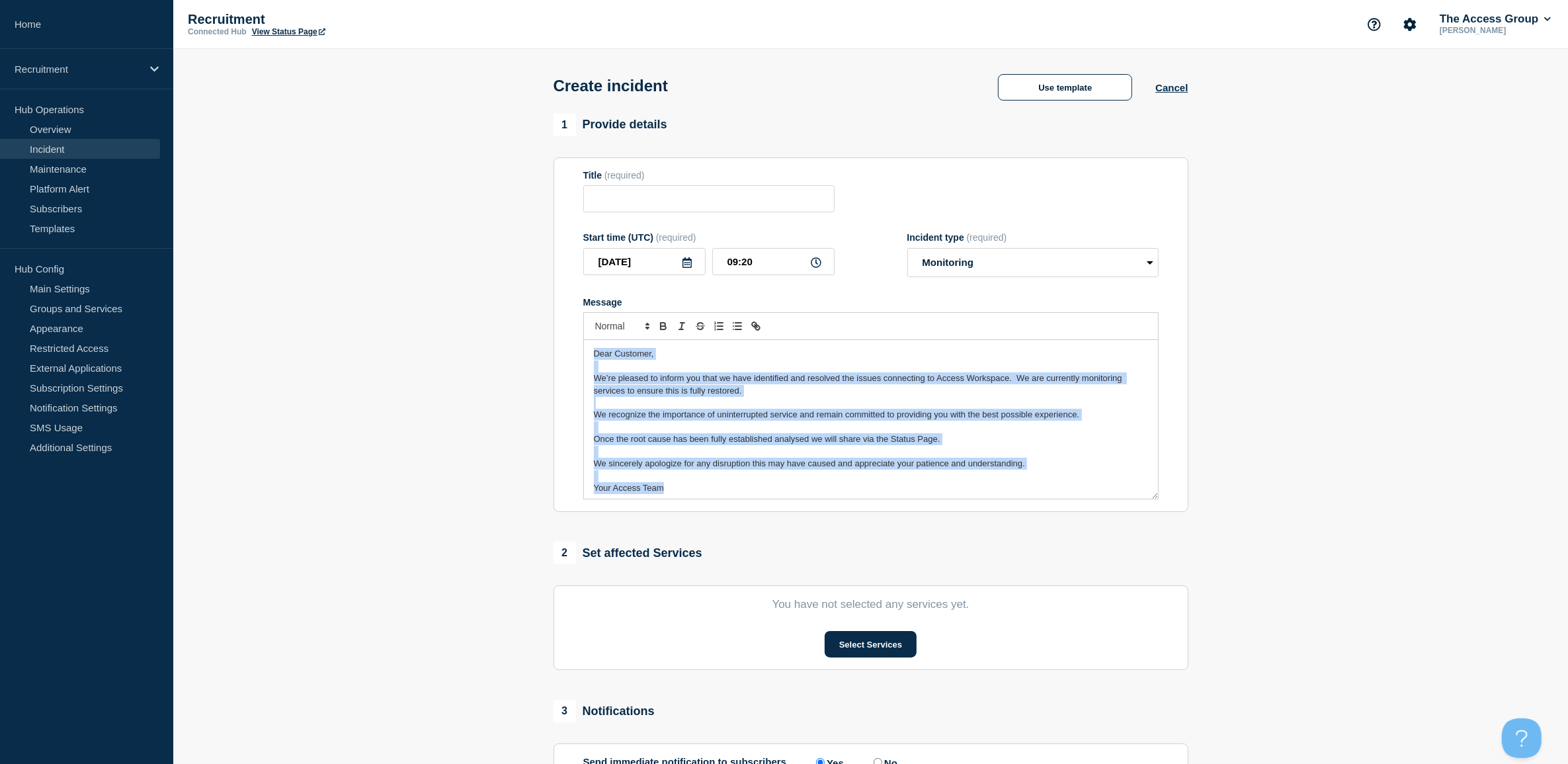
drag, startPoint x: 672, startPoint y: 474, endPoint x: 554, endPoint y: 293, distance: 216.1
click at [554, 293] on section "Title (required) Start time (UTC) (required) [DATE] 09:20 Incident type (requir…" at bounding box center [871, 335] width 635 height 355
copy div "Dear Customer, We’re pleased to inform you that we have identified and resolved…"
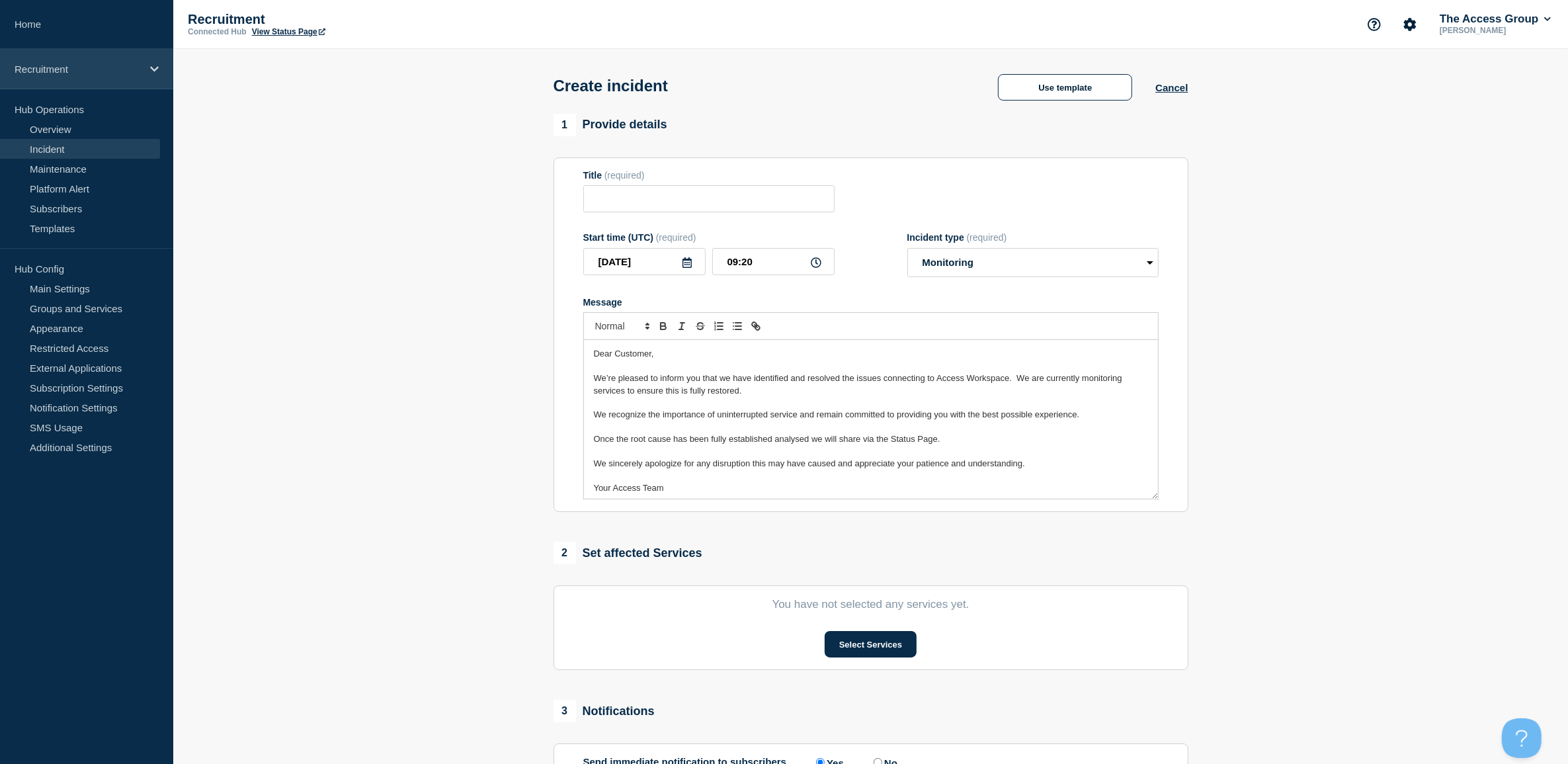
click at [74, 69] on p "Recruitment" at bounding box center [78, 69] width 127 height 11
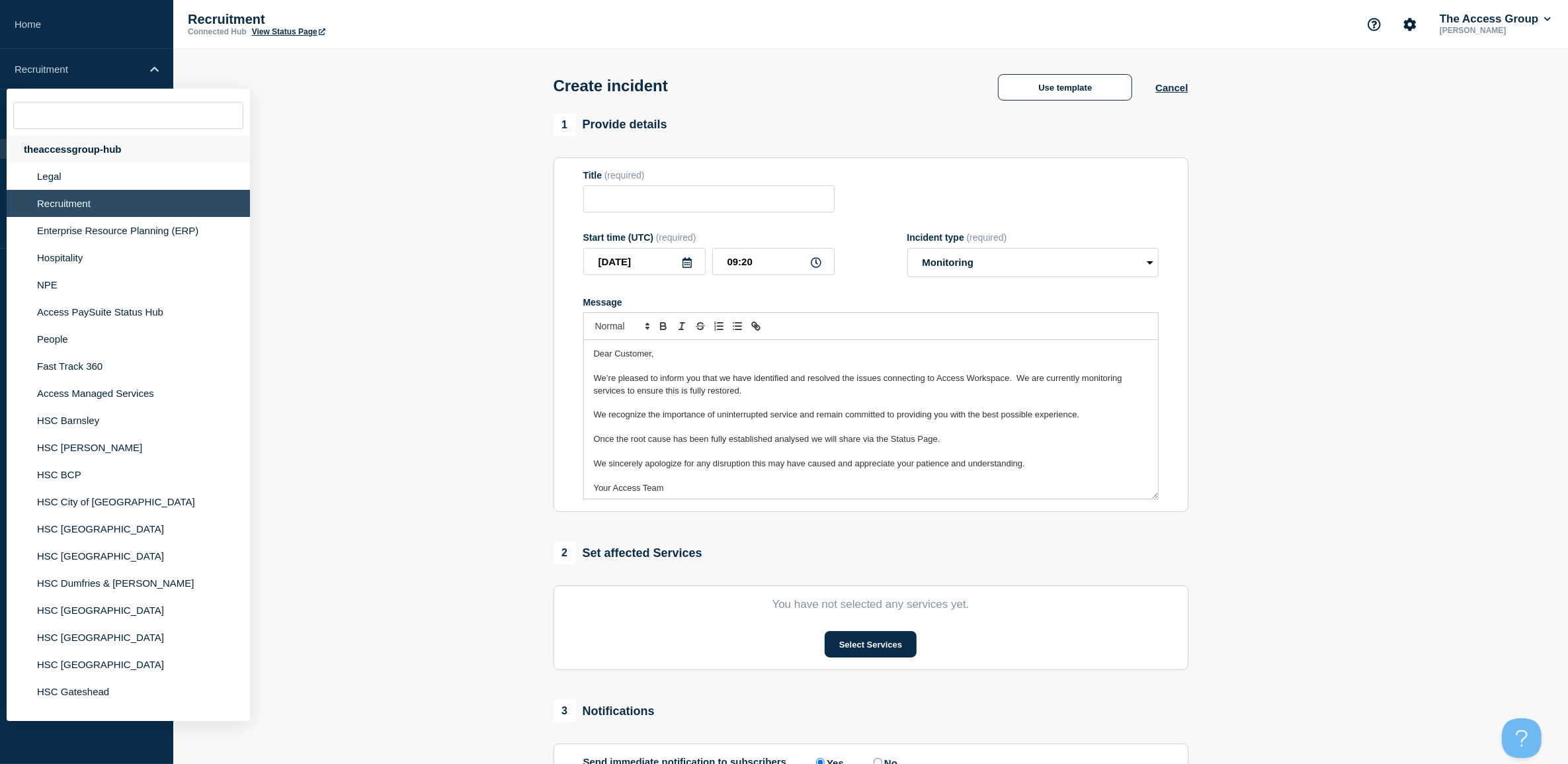
click at [73, 153] on div "theaccessgroup-hub" at bounding box center [129, 149] width 243 height 27
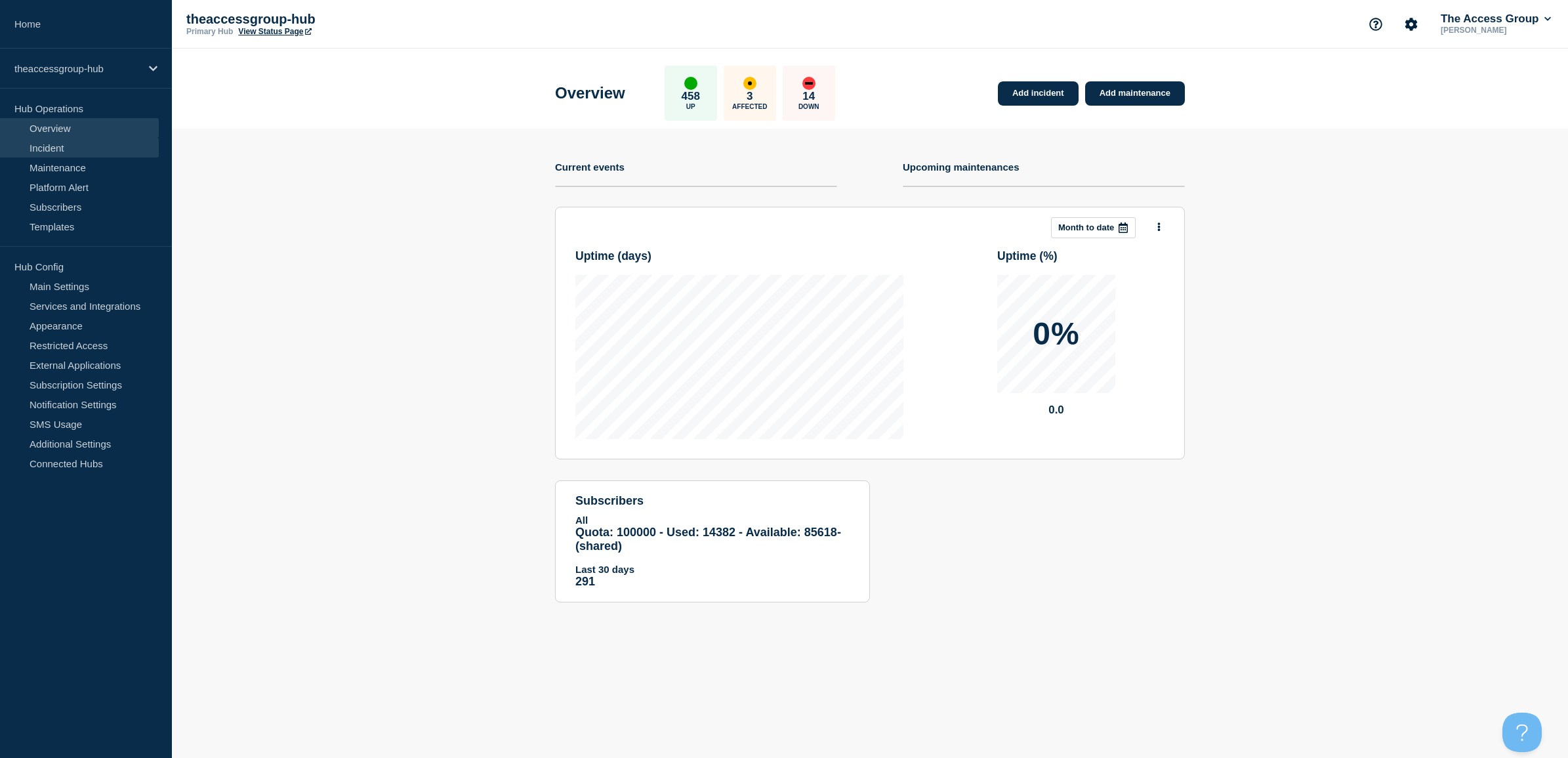
click at [60, 148] on link "Incident" at bounding box center [79, 148] width 159 height 20
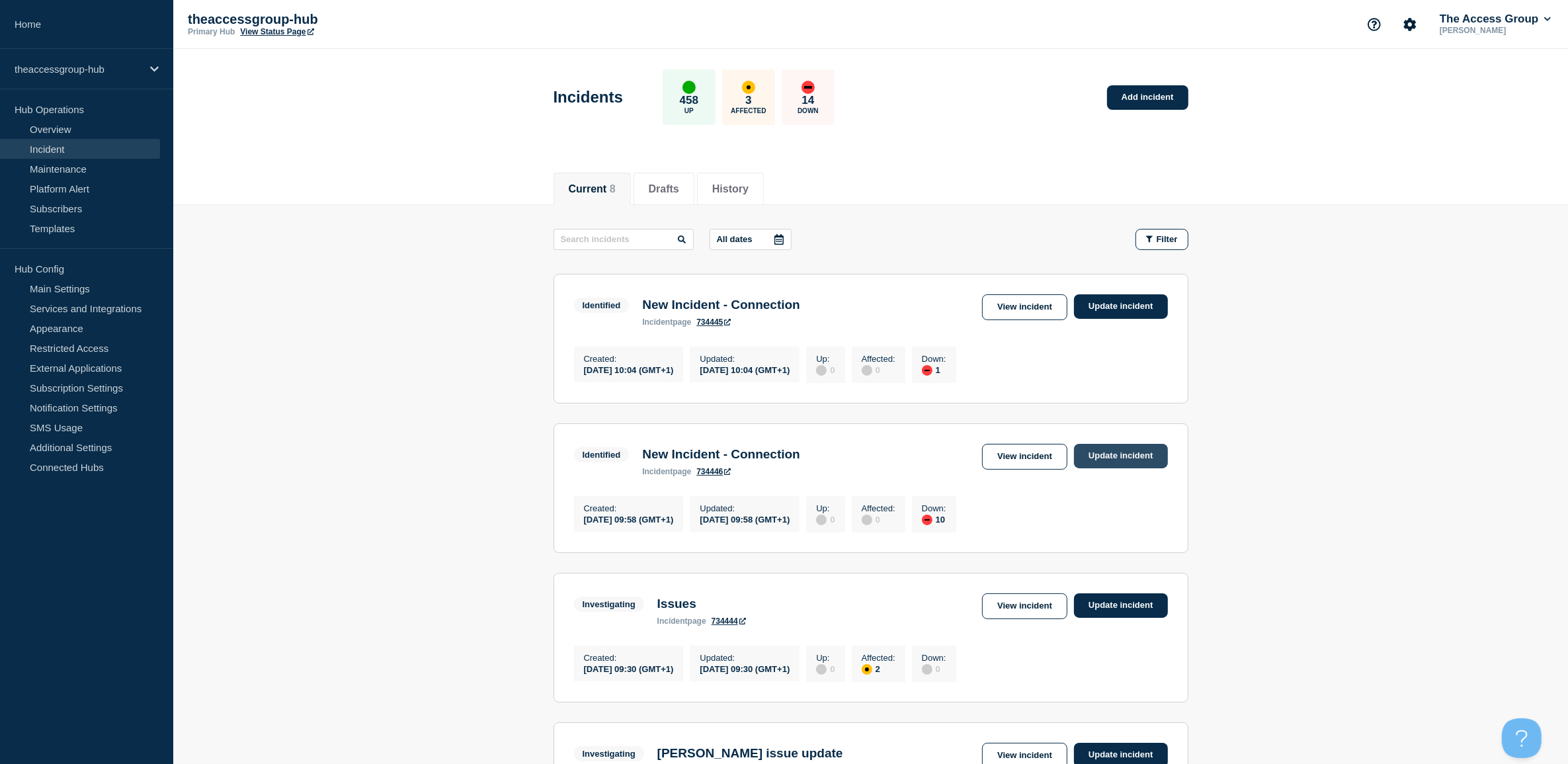
click at [1108, 461] on link "Update incident" at bounding box center [1121, 456] width 94 height 24
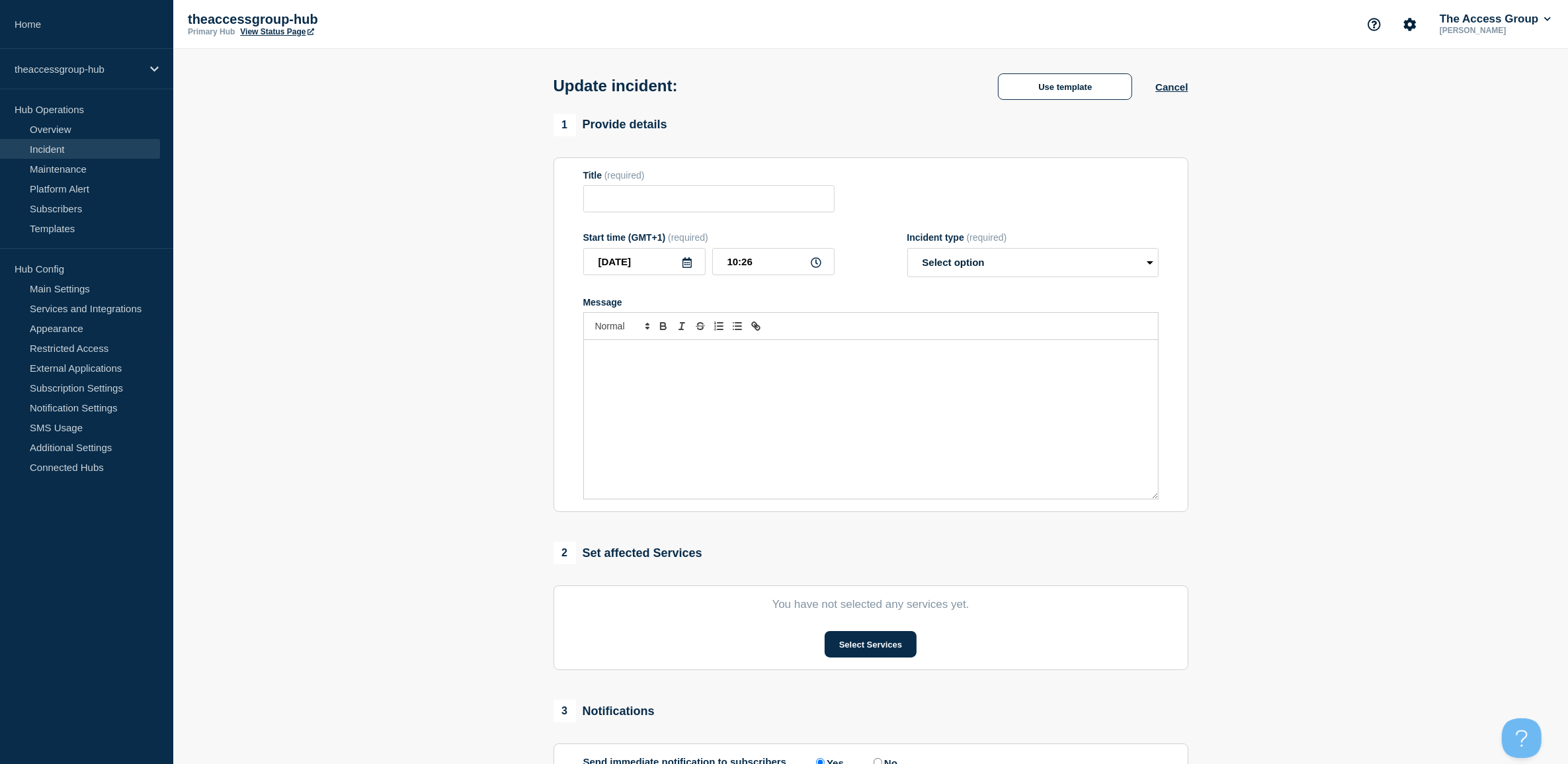
type input "New Incident - Connection"
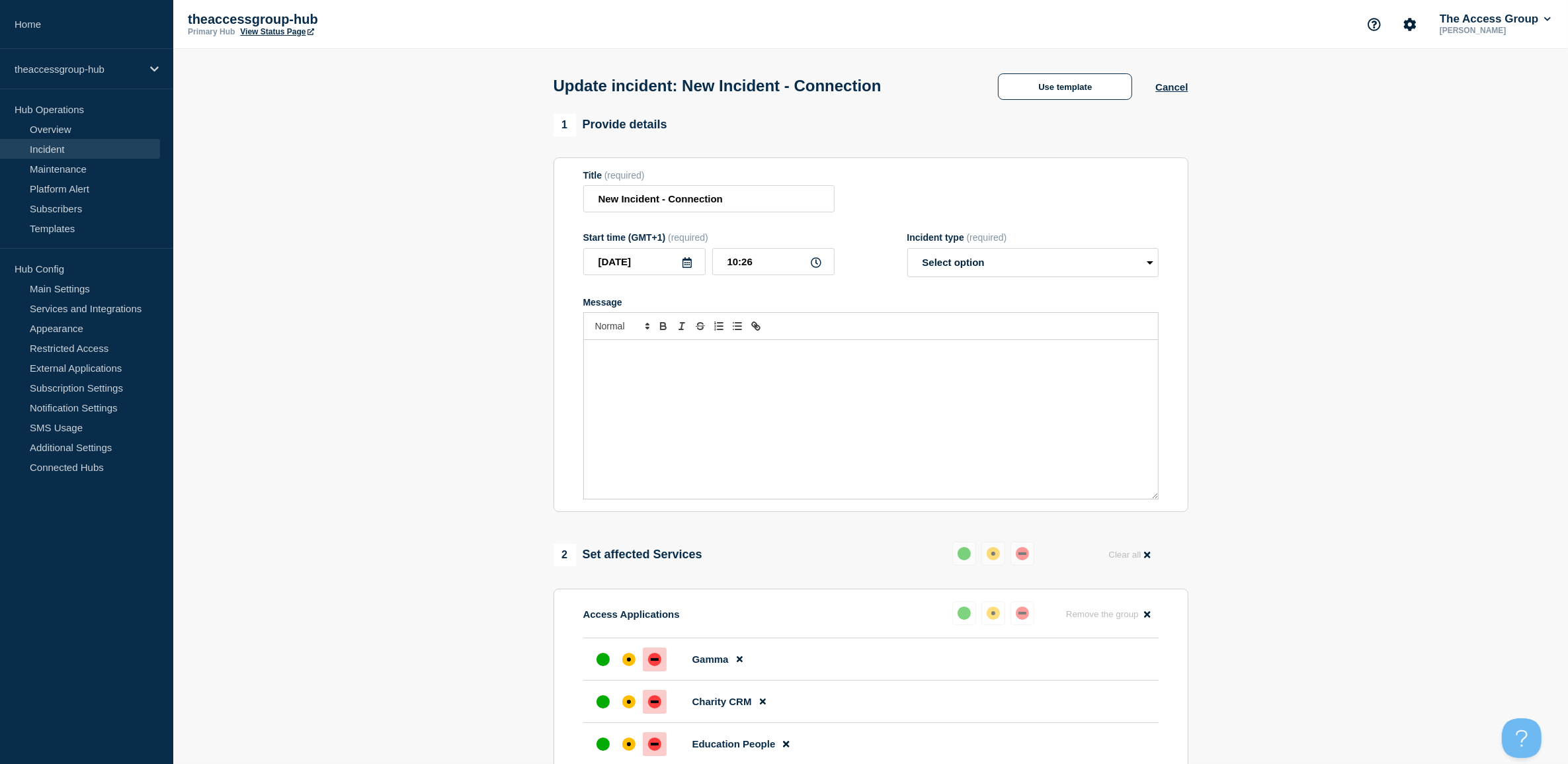
click at [785, 403] on div "Message" at bounding box center [871, 419] width 574 height 158
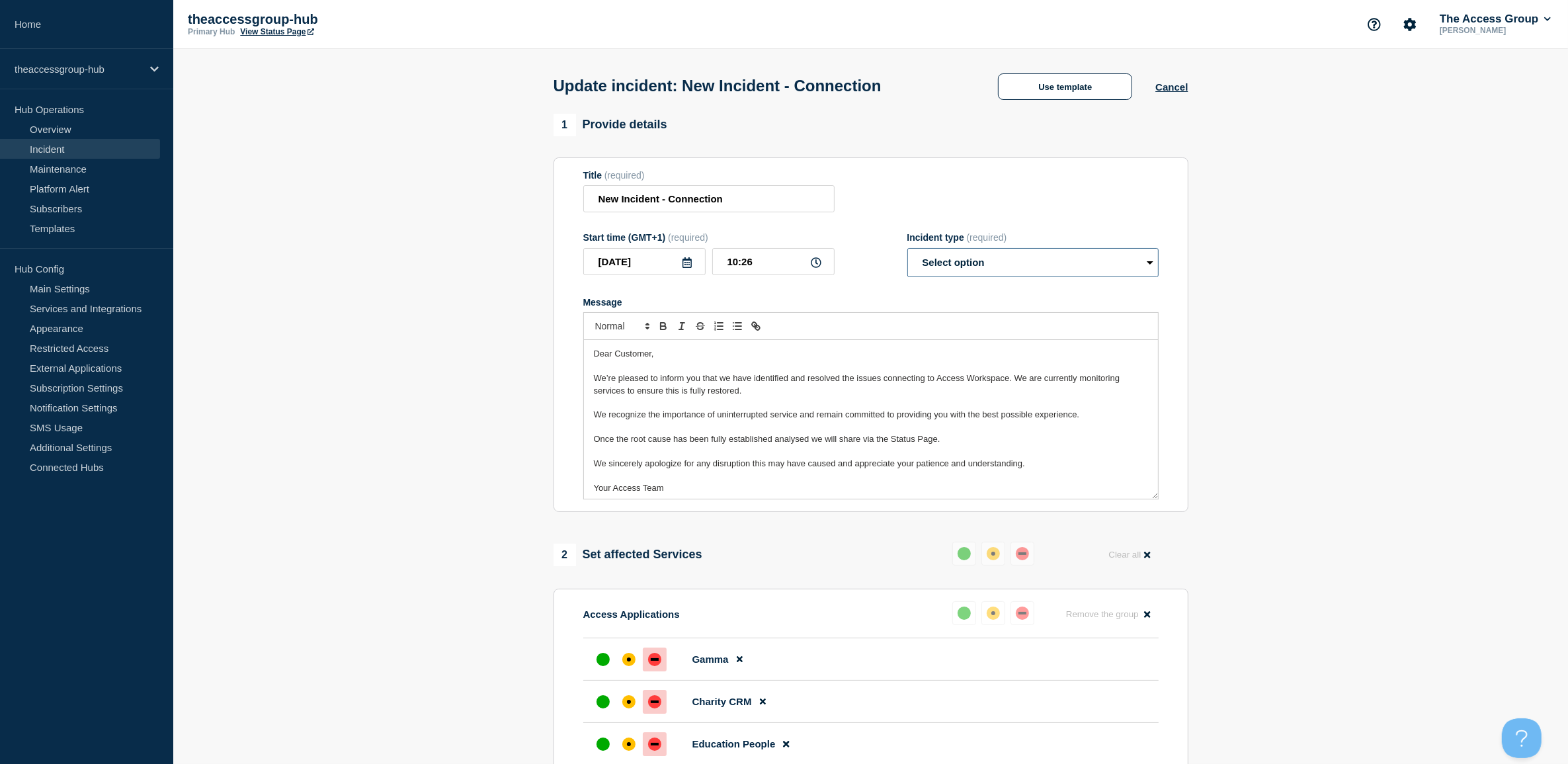
click at [970, 273] on select "Select option Investigating Identified Monitoring Resolved" at bounding box center [1033, 263] width 251 height 29
select select "monitoring"
click at [907, 251] on select "Select option Investigating Identified Monitoring Resolved" at bounding box center [1033, 263] width 251 height 29
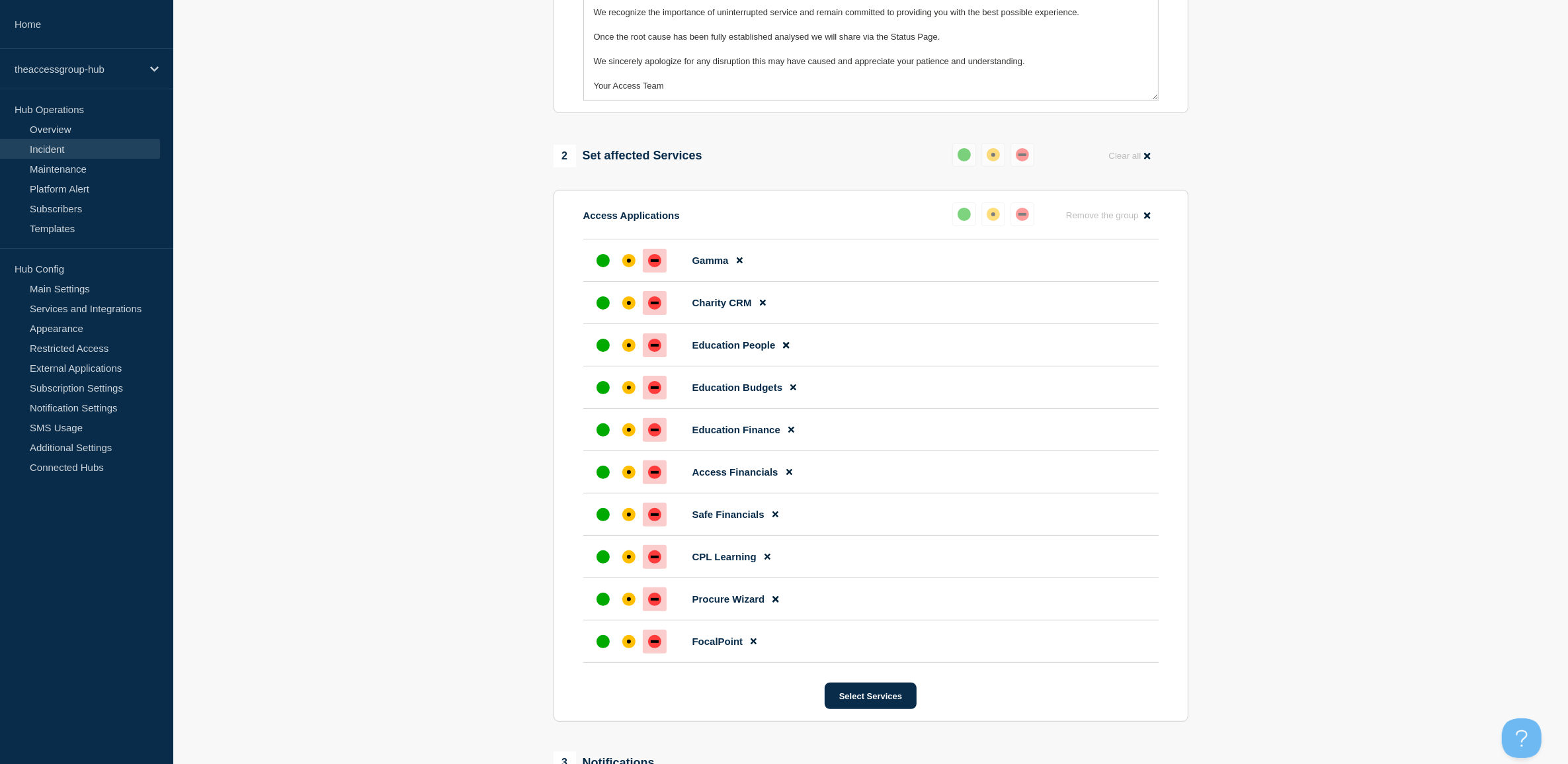
scroll to position [414, 0]
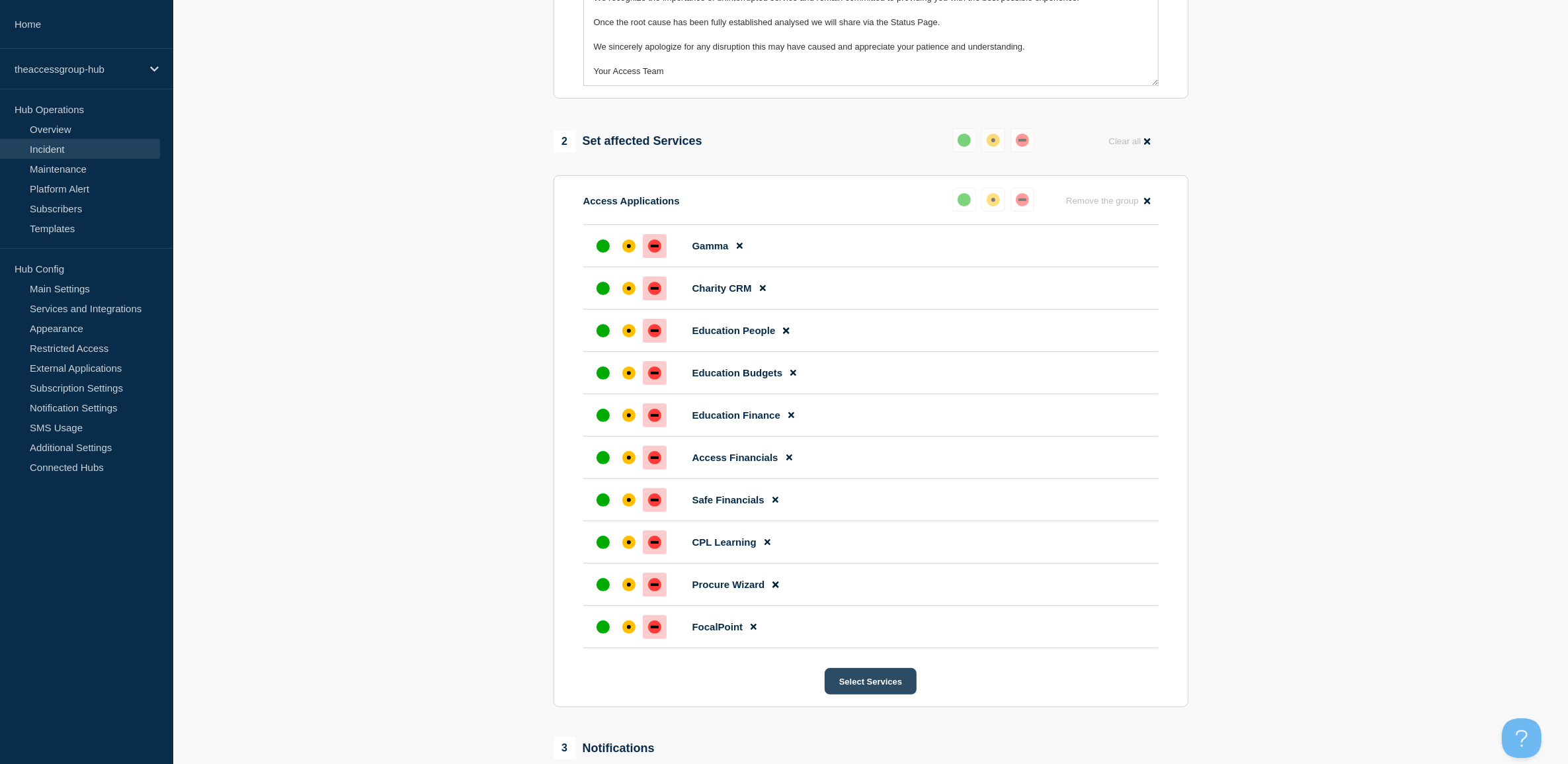
click at [881, 686] on button "Select Services" at bounding box center [870, 682] width 92 height 26
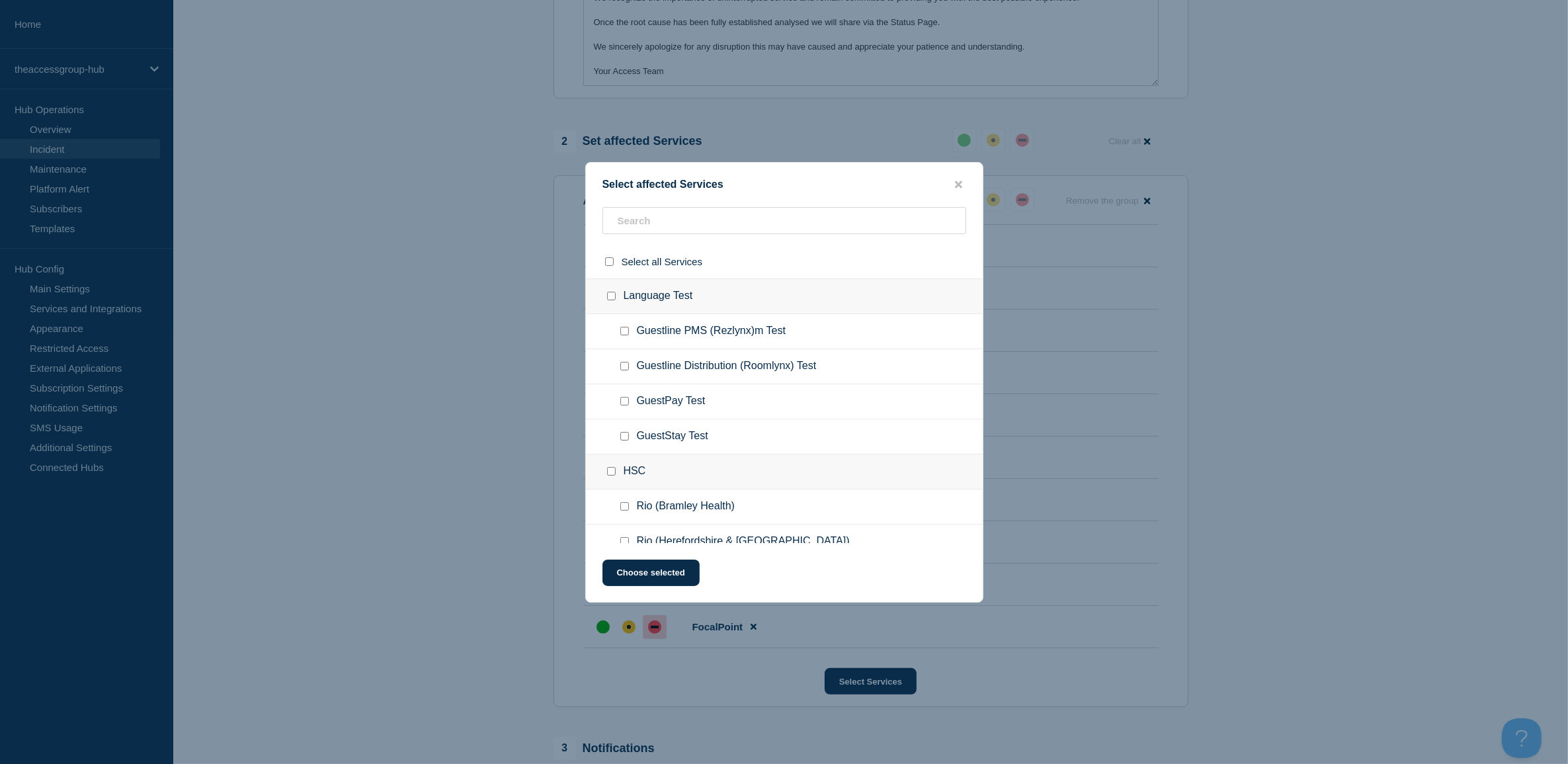
click at [731, 352] on ul "Guestline Distribution (Roomlynx) Test" at bounding box center [784, 367] width 397 height 35
click at [697, 229] on input "text" at bounding box center [784, 220] width 364 height 27
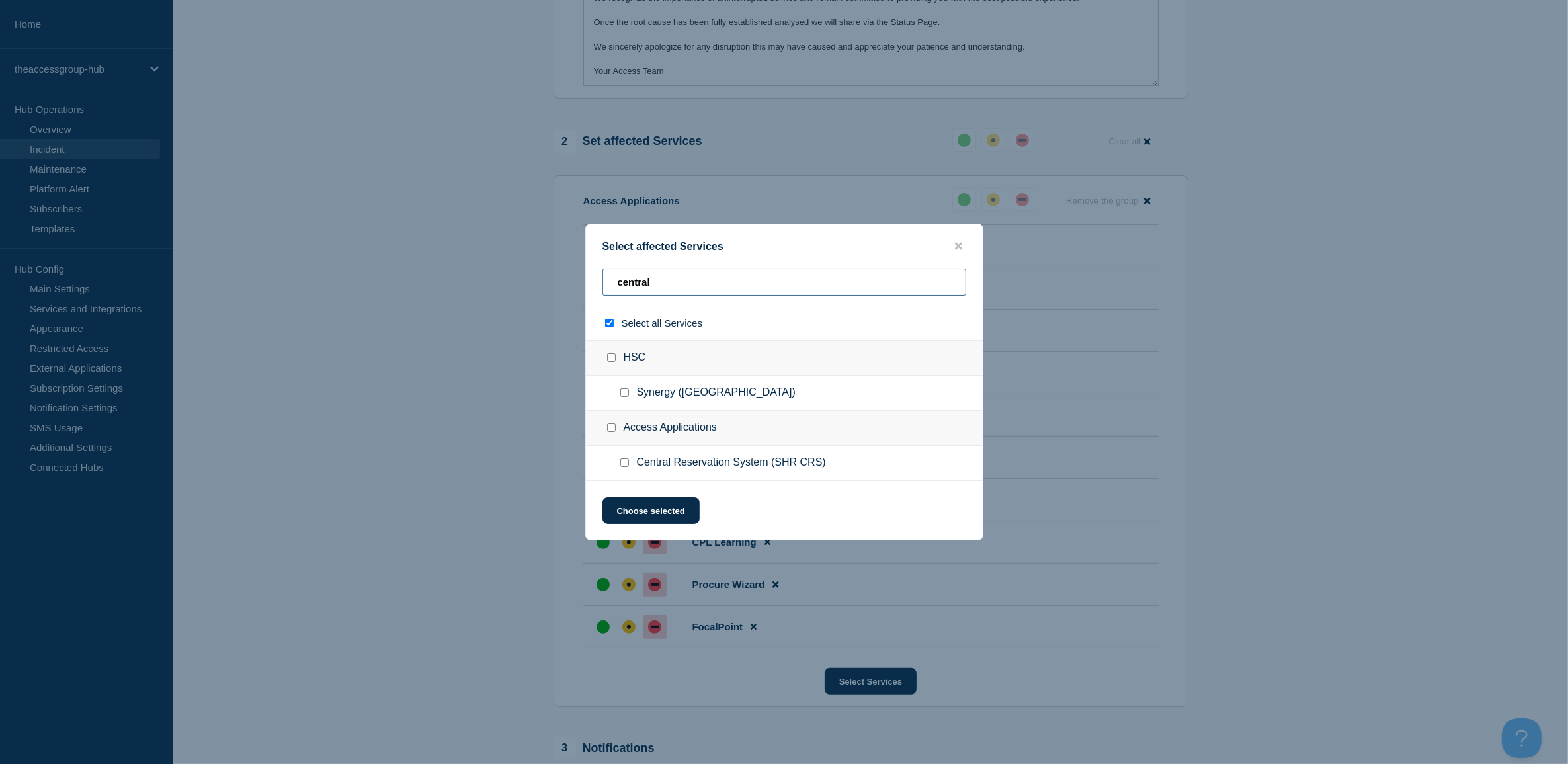
type input "central v"
checkbox input "true"
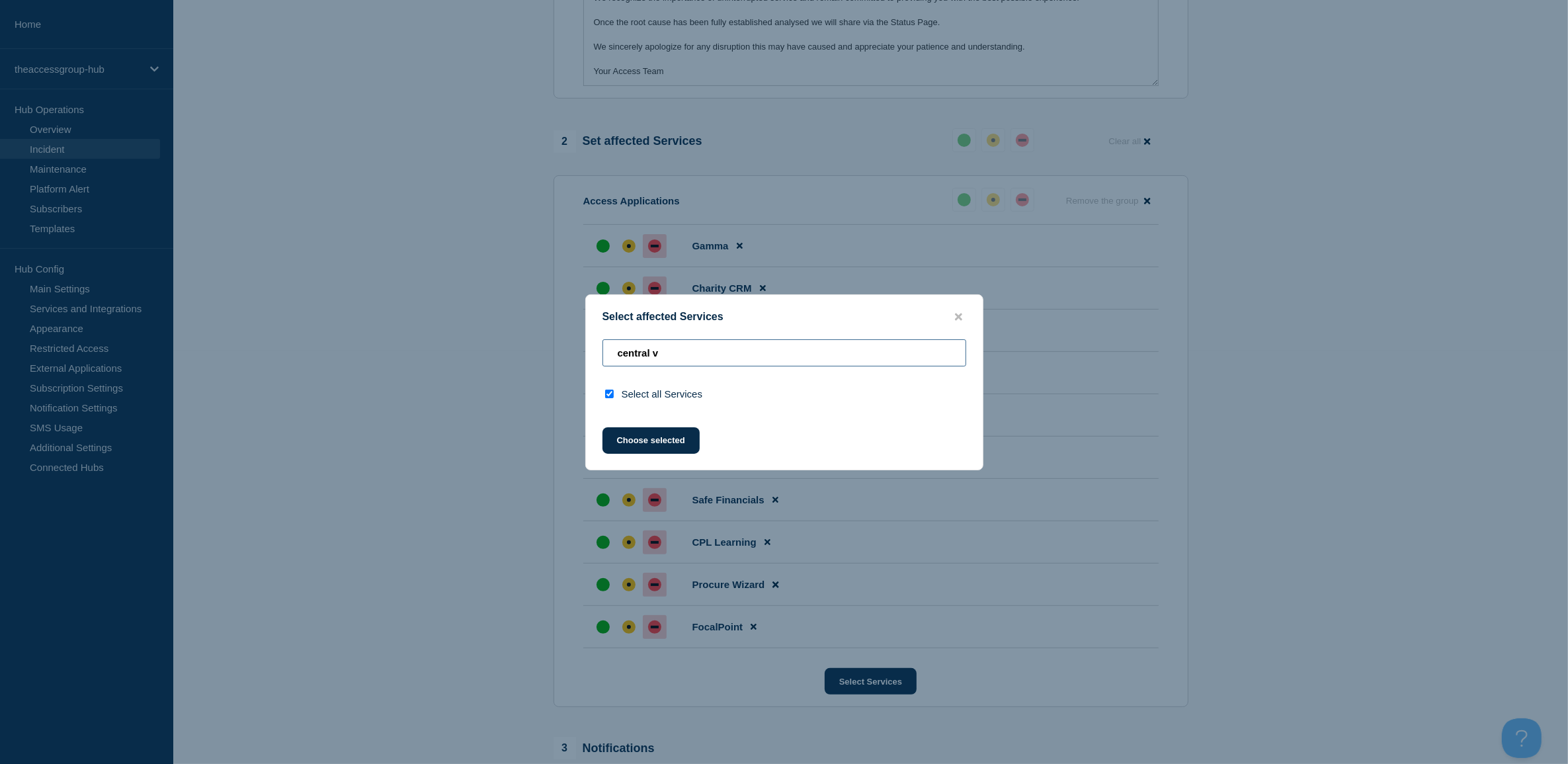
type input "central"
checkbox input "false"
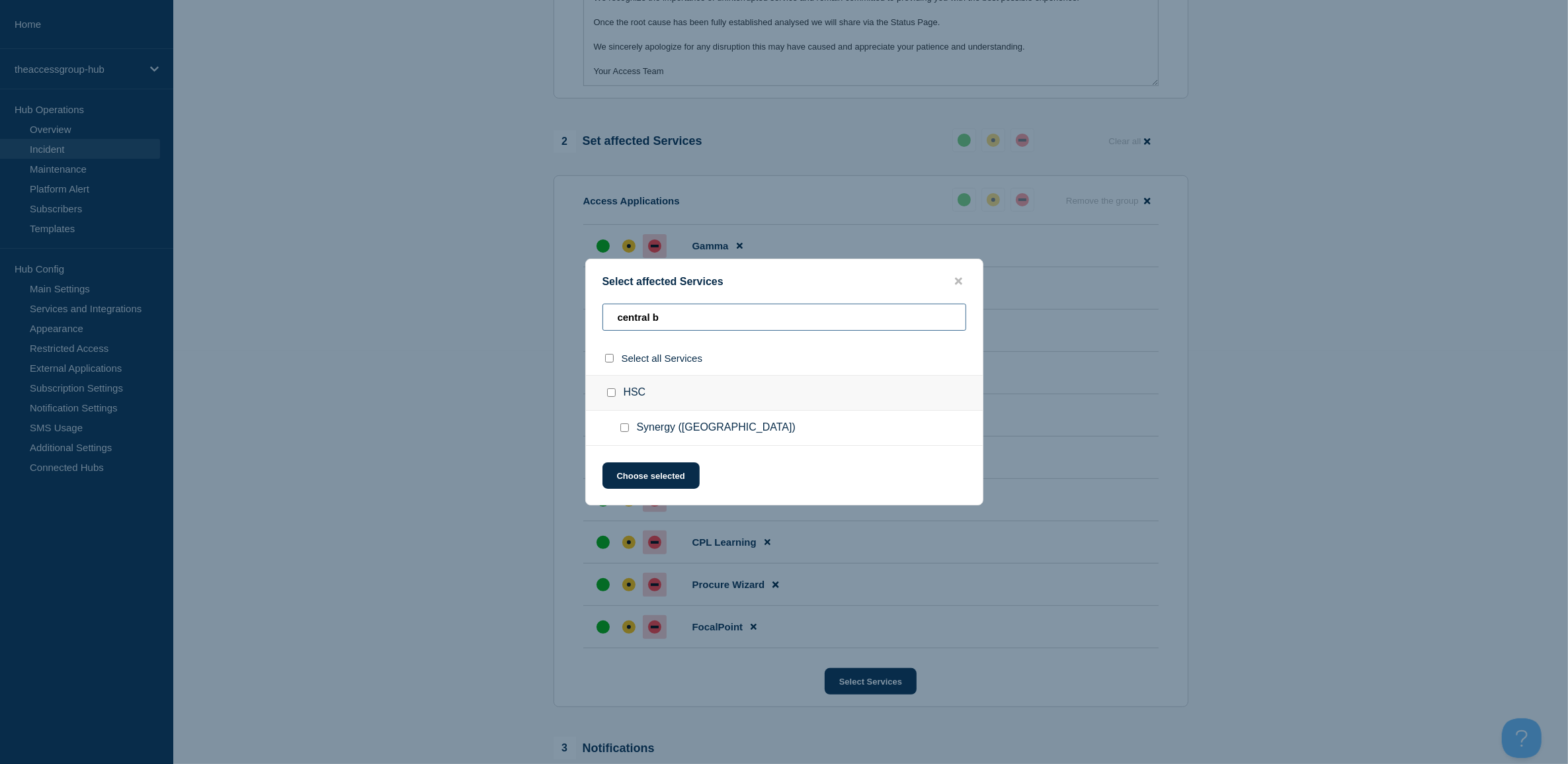
type input "central bu"
checkbox input "true"
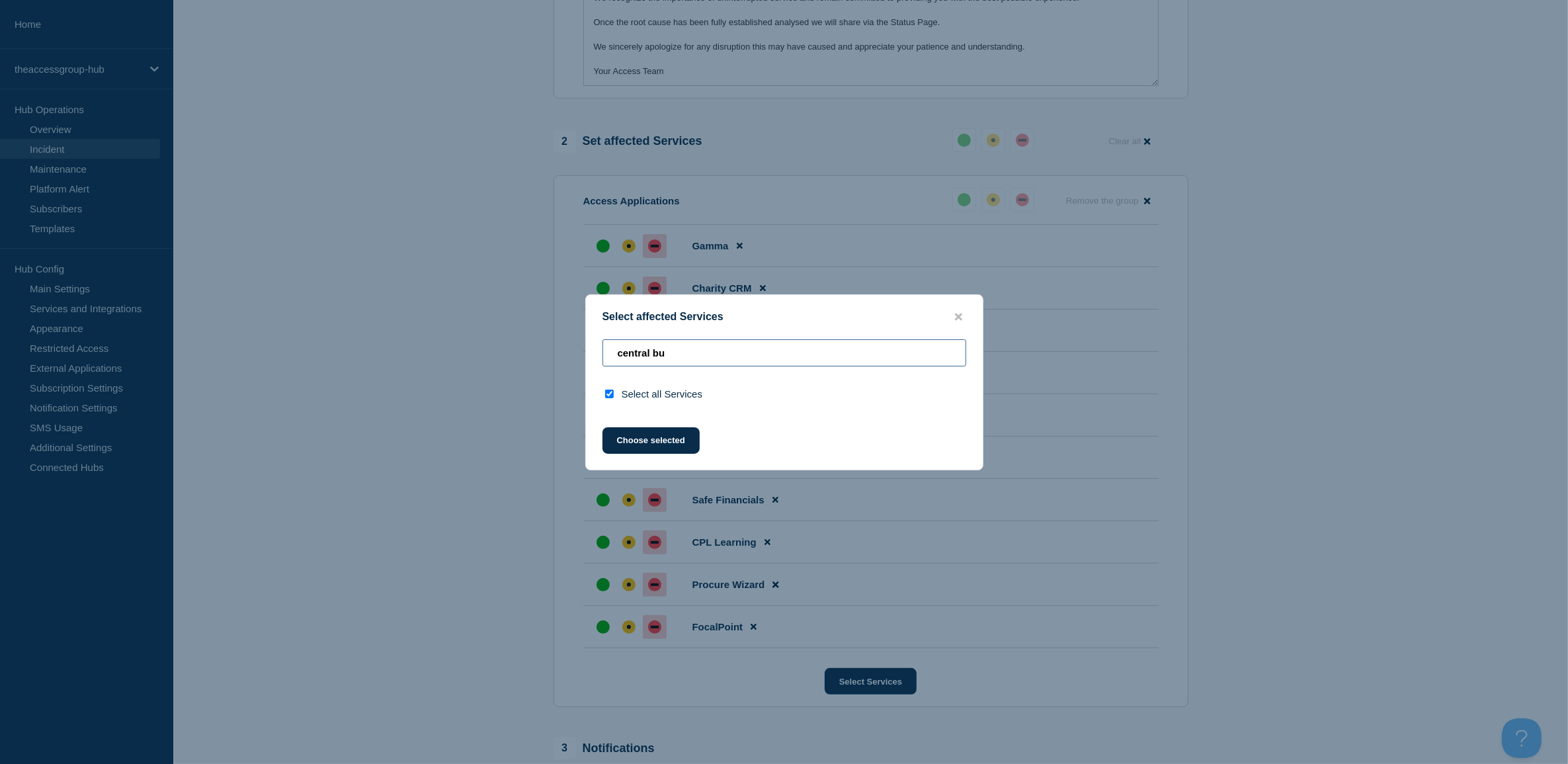
type input "central b"
checkbox input "false"
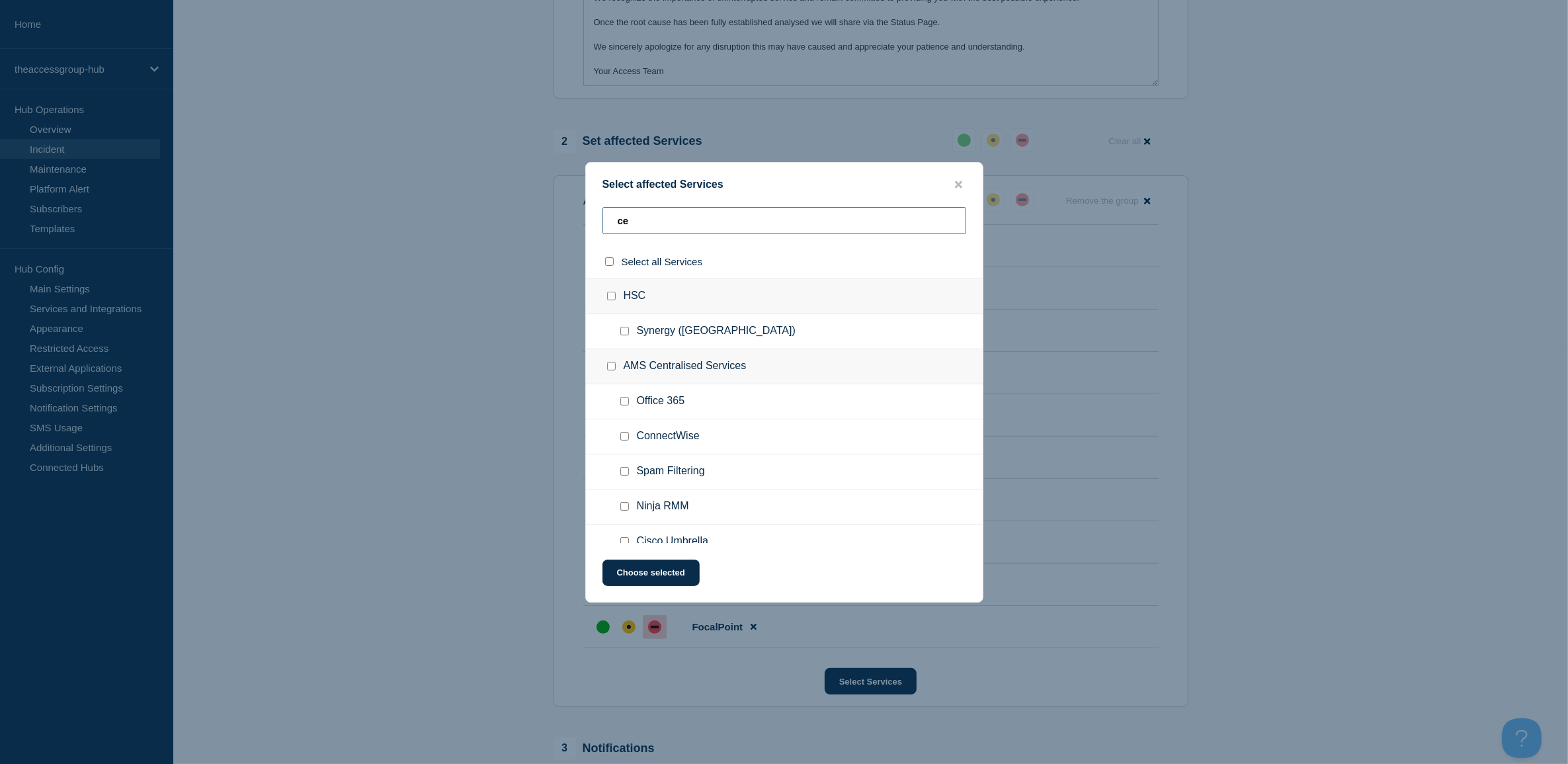
type input "c"
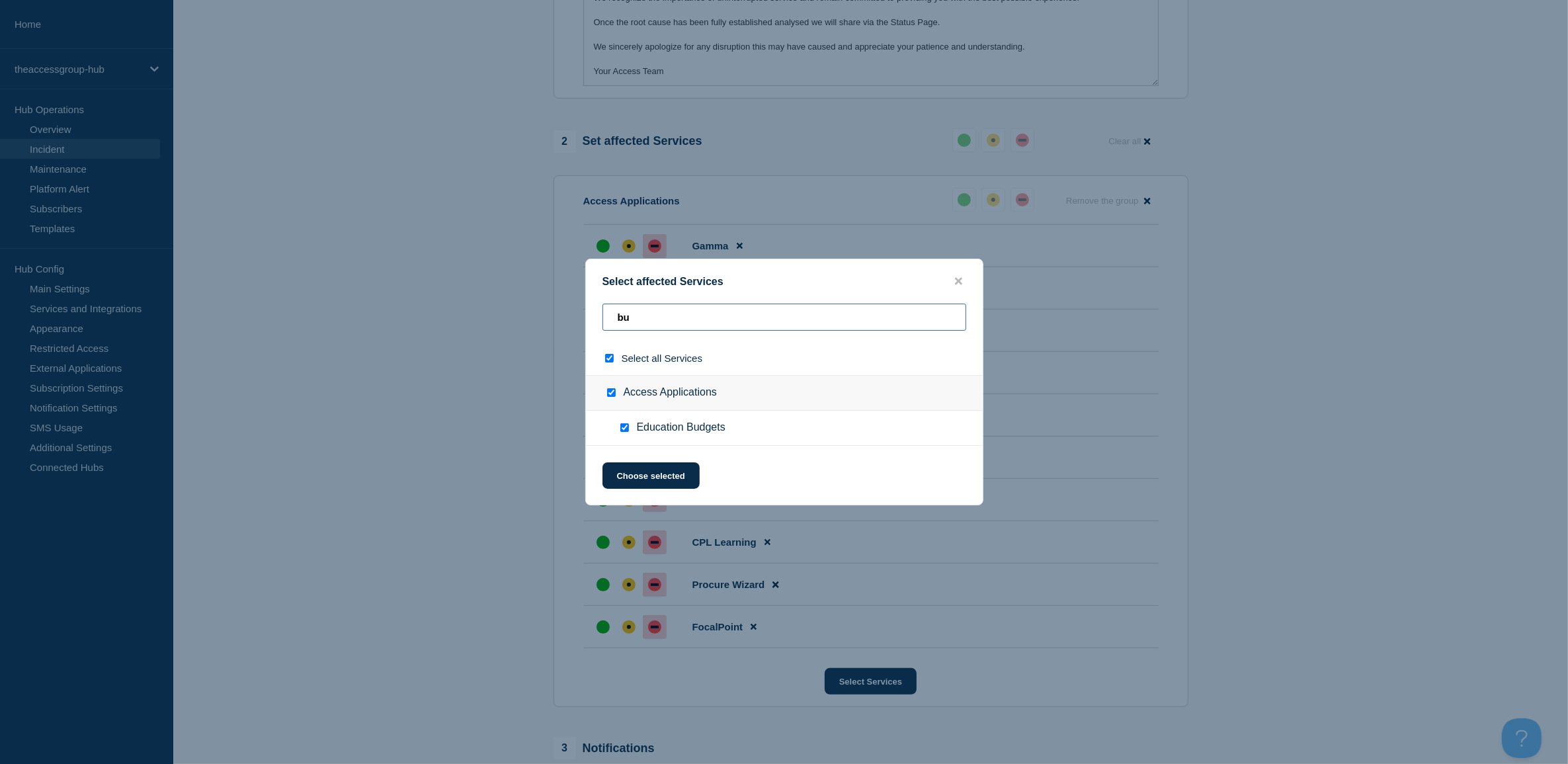
type input "bud"
checkbox input "true"
drag, startPoint x: 679, startPoint y: 319, endPoint x: 526, endPoint y: 282, distance: 157.4
click at [526, 282] on div "Select affected Services budgets Select all Services Access Applications Educat…" at bounding box center [784, 382] width 1568 height 764
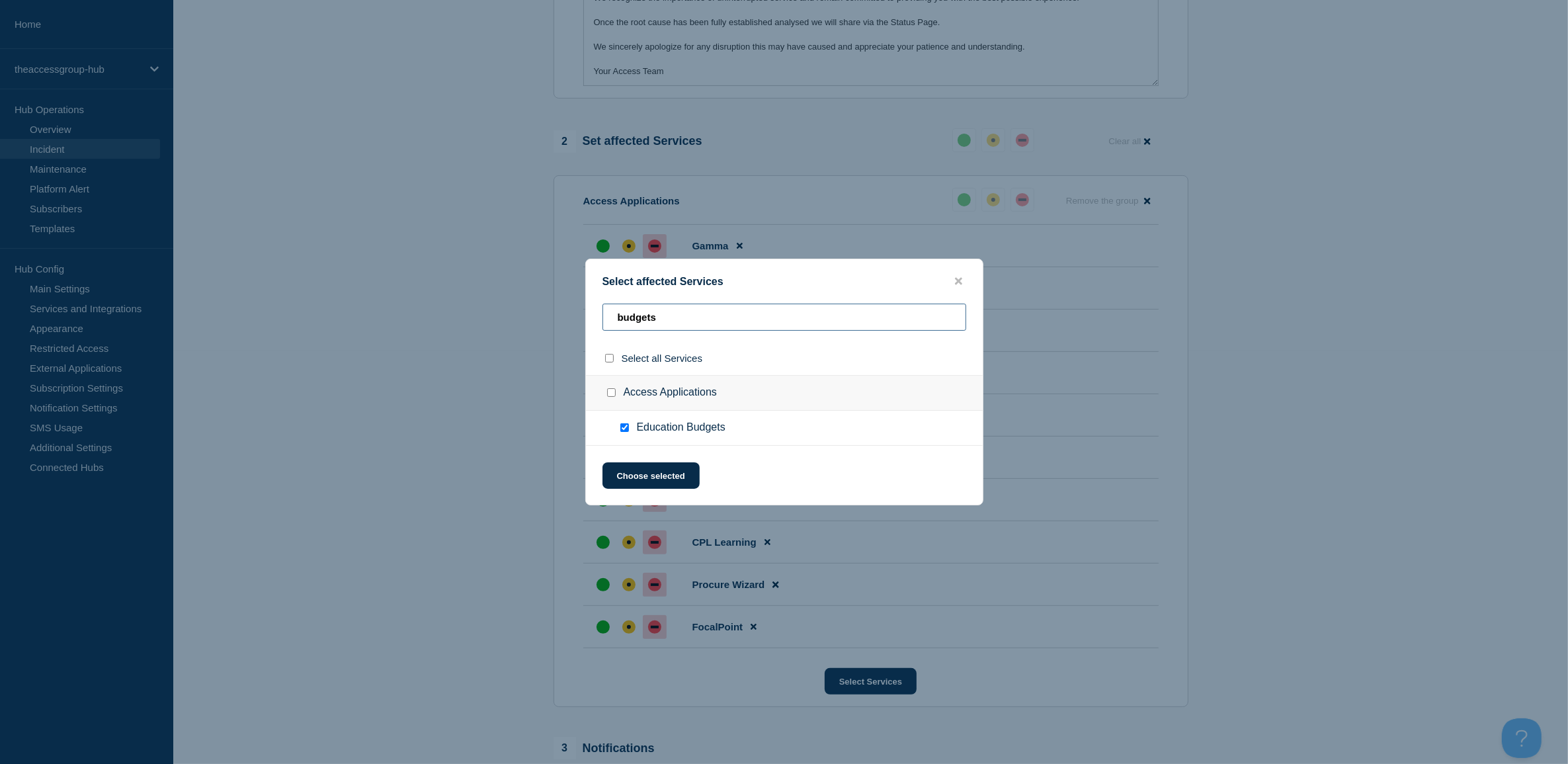
type input "e"
checkbox input "false"
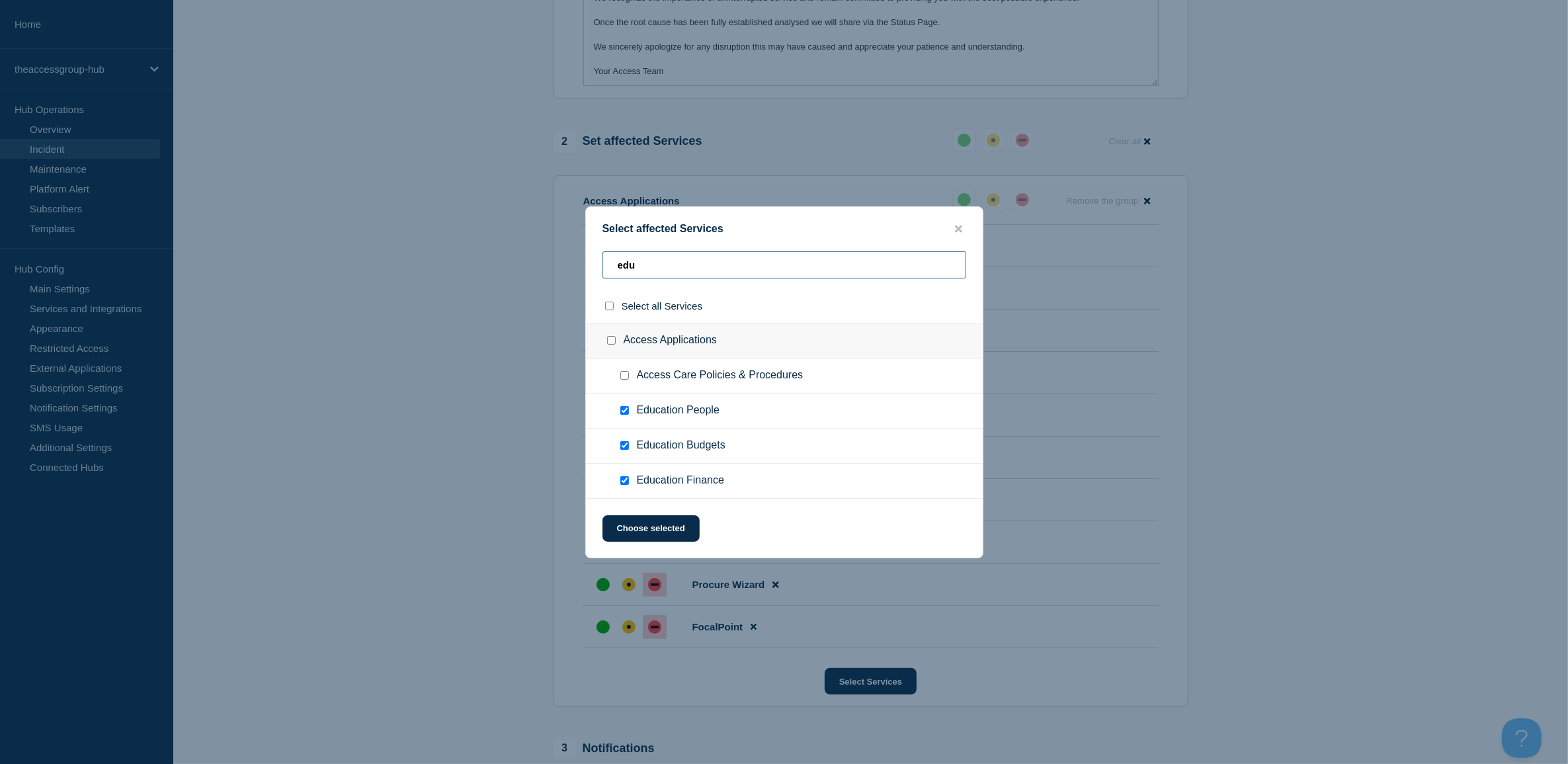
type input "educ"
checkbox input "true"
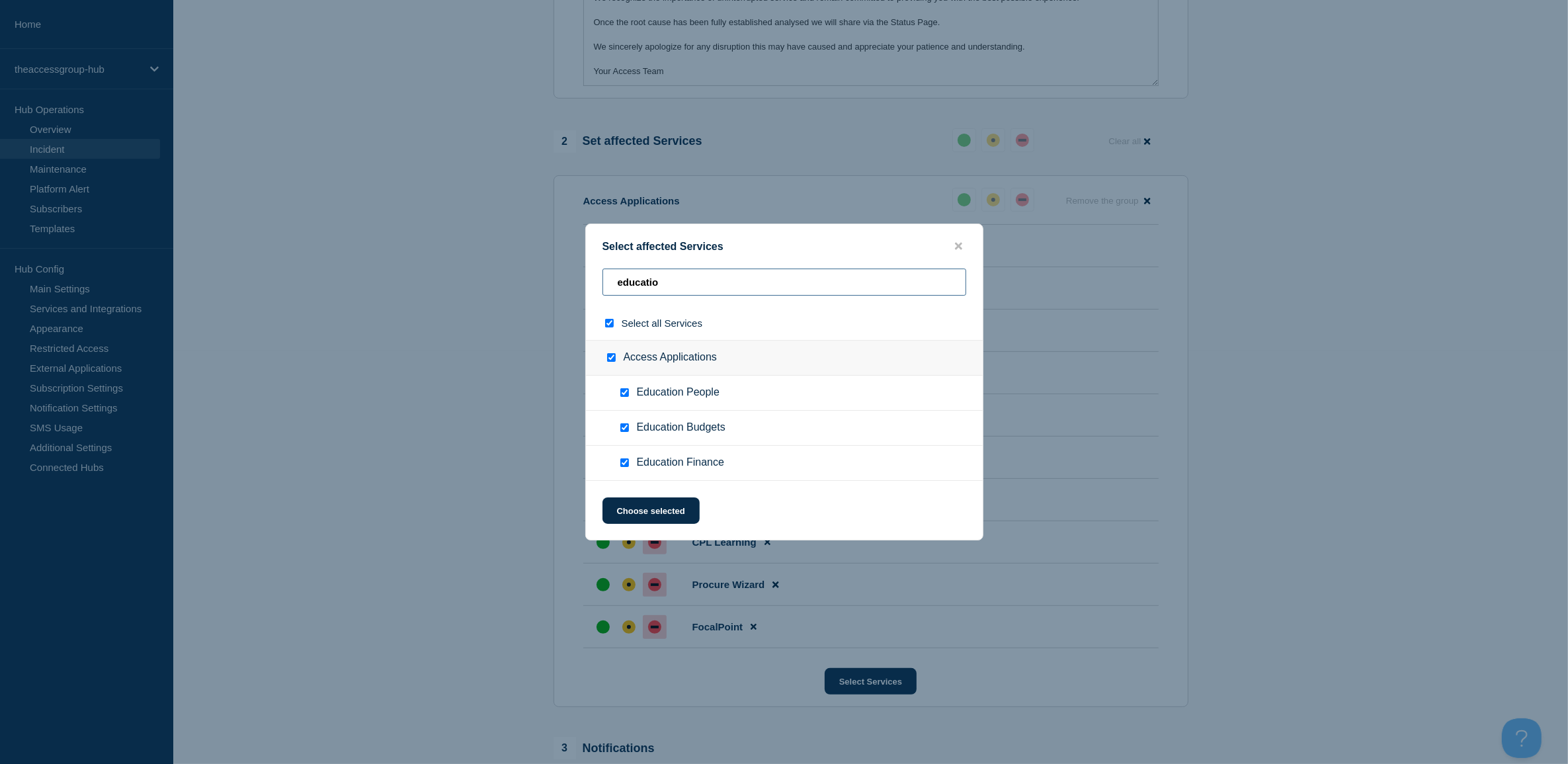
type input "education"
drag, startPoint x: 685, startPoint y: 277, endPoint x: 551, endPoint y: 242, distance: 138.5
click at [535, 253] on div "Select affected Services education Select all Services Access Applications Educ…" at bounding box center [784, 382] width 1568 height 764
checkbox input "false"
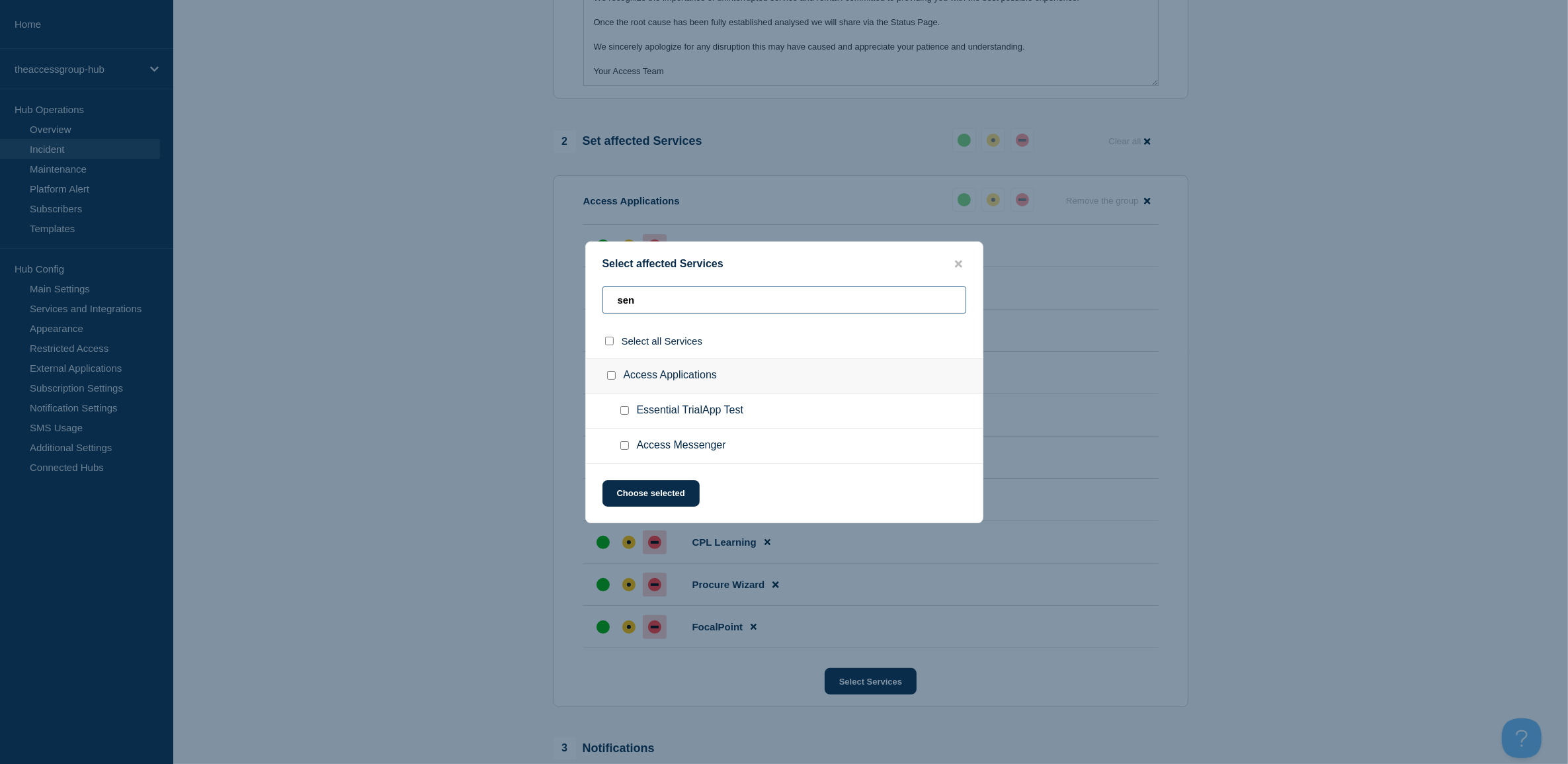
type input "send"
checkbox input "true"
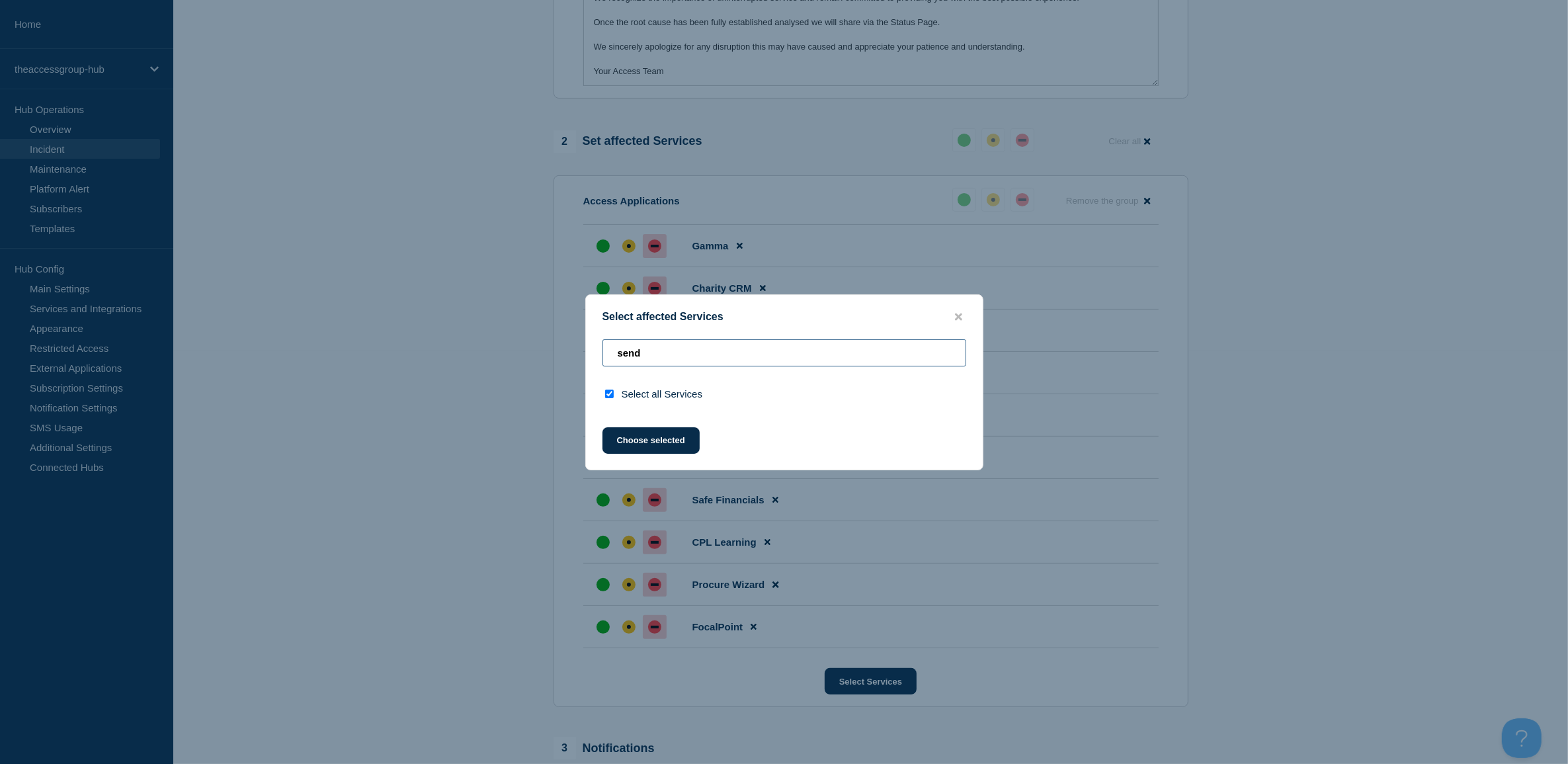
type input "sen"
checkbox input "false"
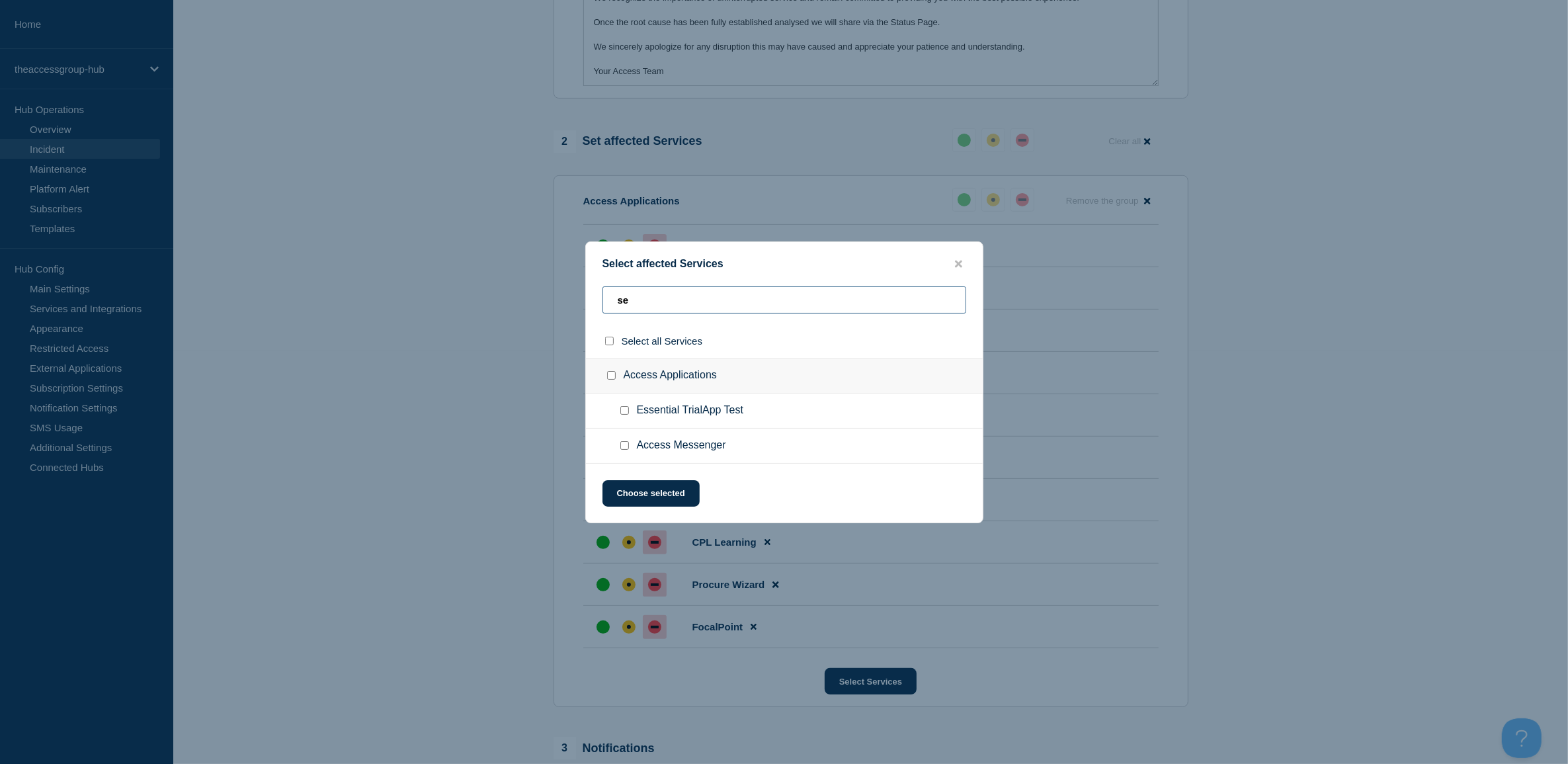
type input "s"
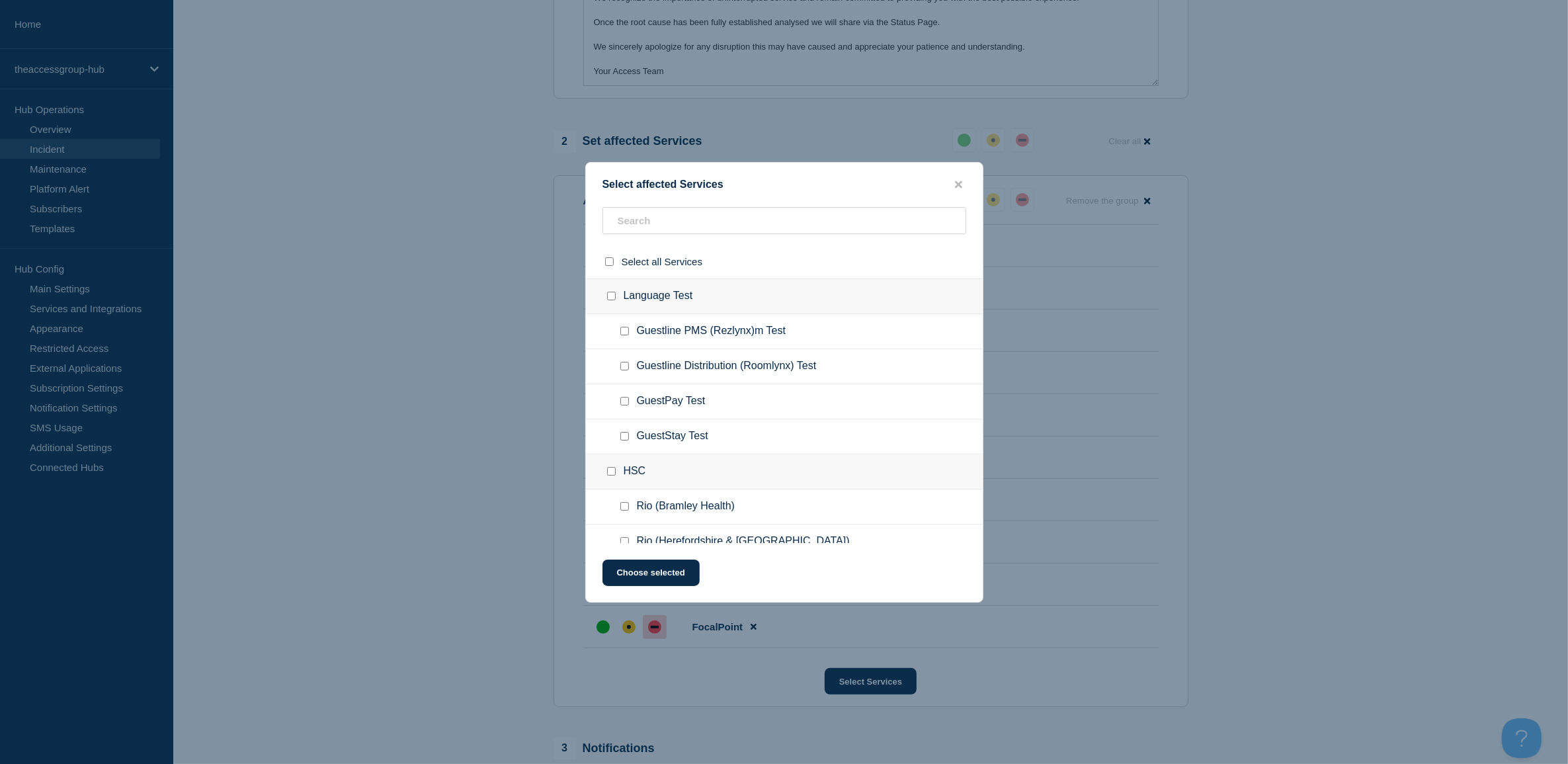
drag, startPoint x: 961, startPoint y: 188, endPoint x: 930, endPoint y: 271, distance: 88.6
click at [961, 188] on icon "close button" at bounding box center [959, 184] width 8 height 10
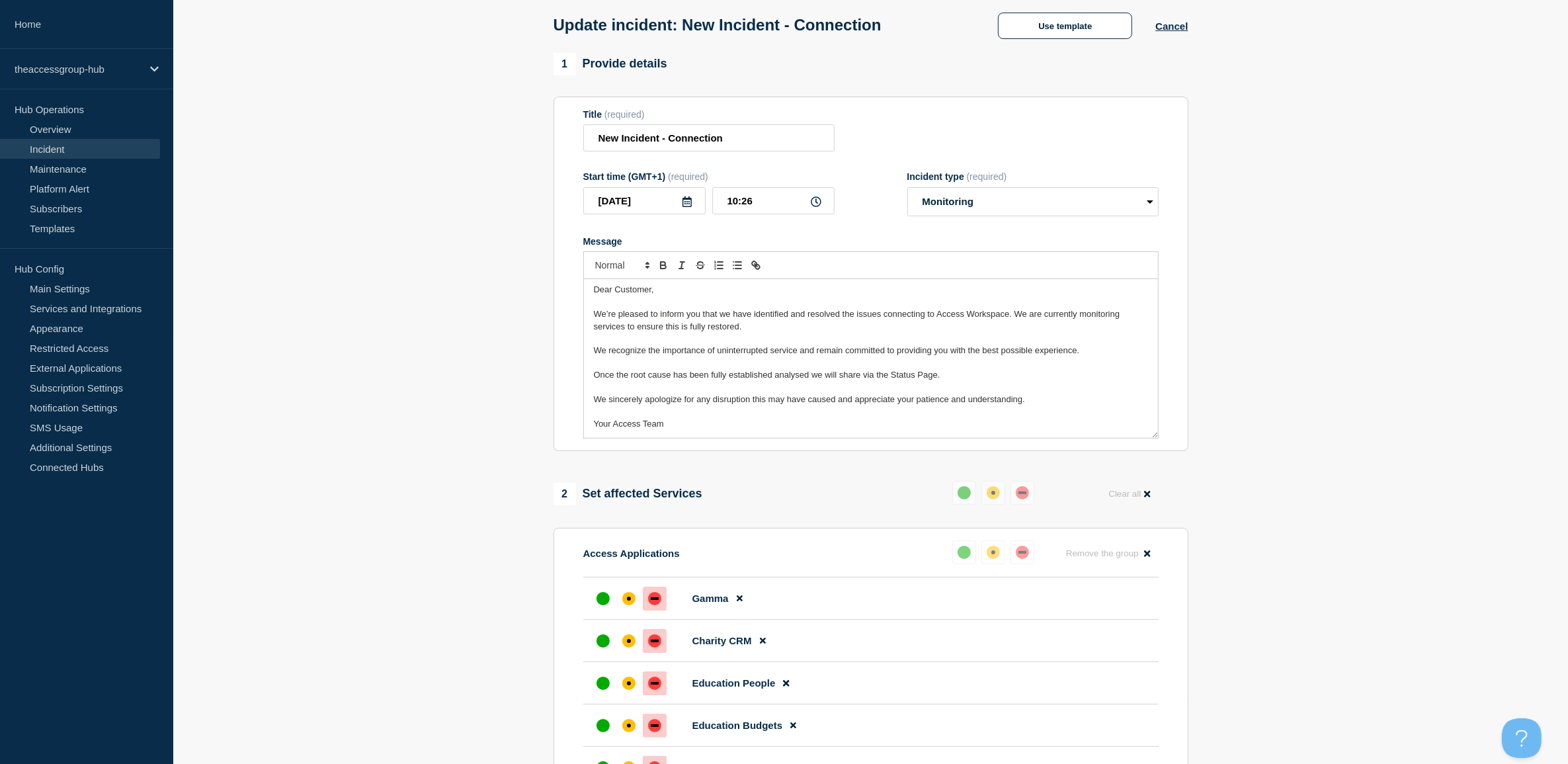
scroll to position [0, 0]
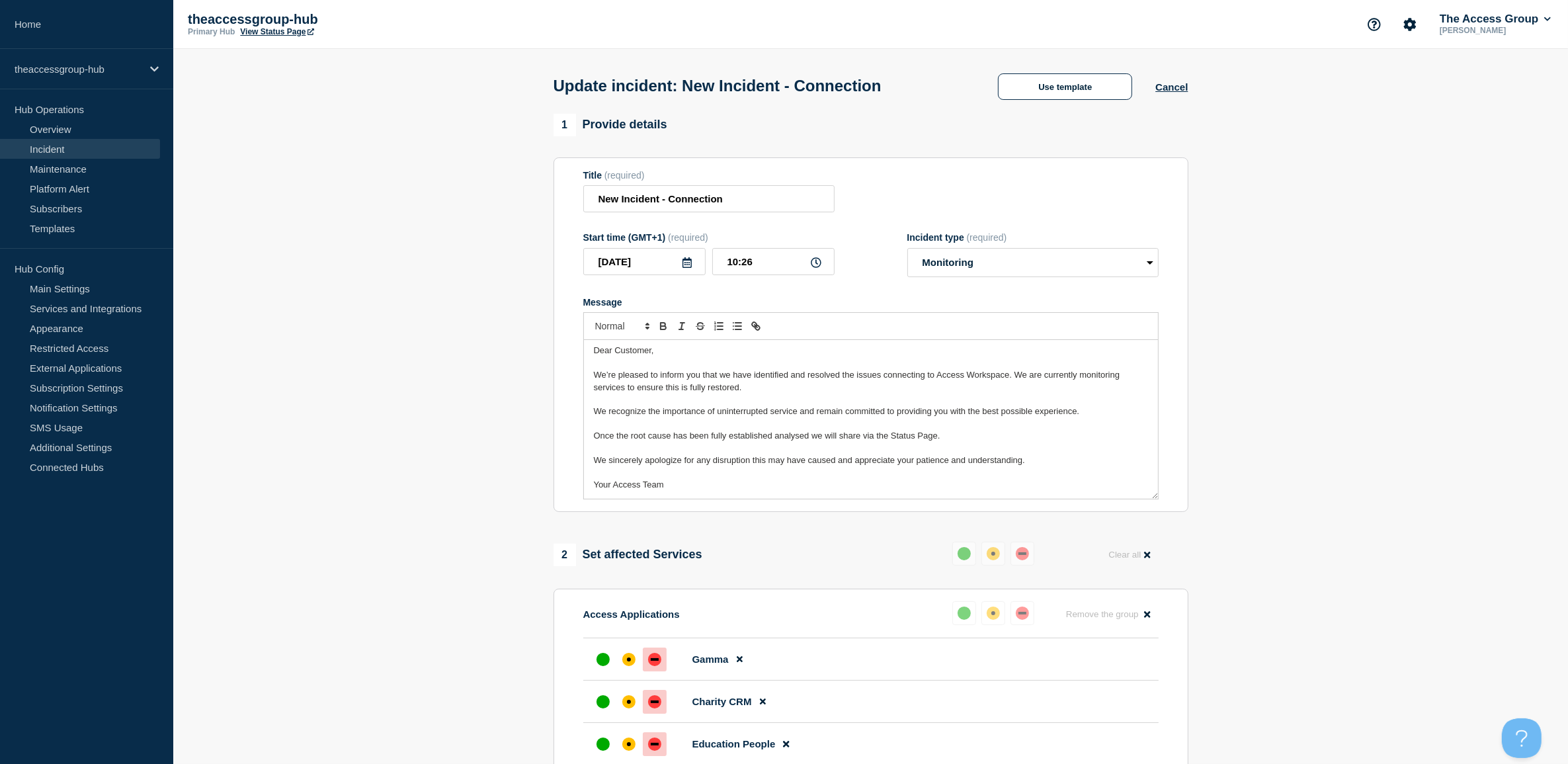
click at [992, 375] on span "We’re pleased to inform you that we have identified and resolved the issues con…" at bounding box center [858, 381] width 528 height 22
drag, startPoint x: 972, startPoint y: 376, endPoint x: 992, endPoint y: 376, distance: 20.0
click at [972, 376] on span "We’re pleased to inform you that we have identified and resolved the issues con…" at bounding box center [866, 381] width 544 height 22
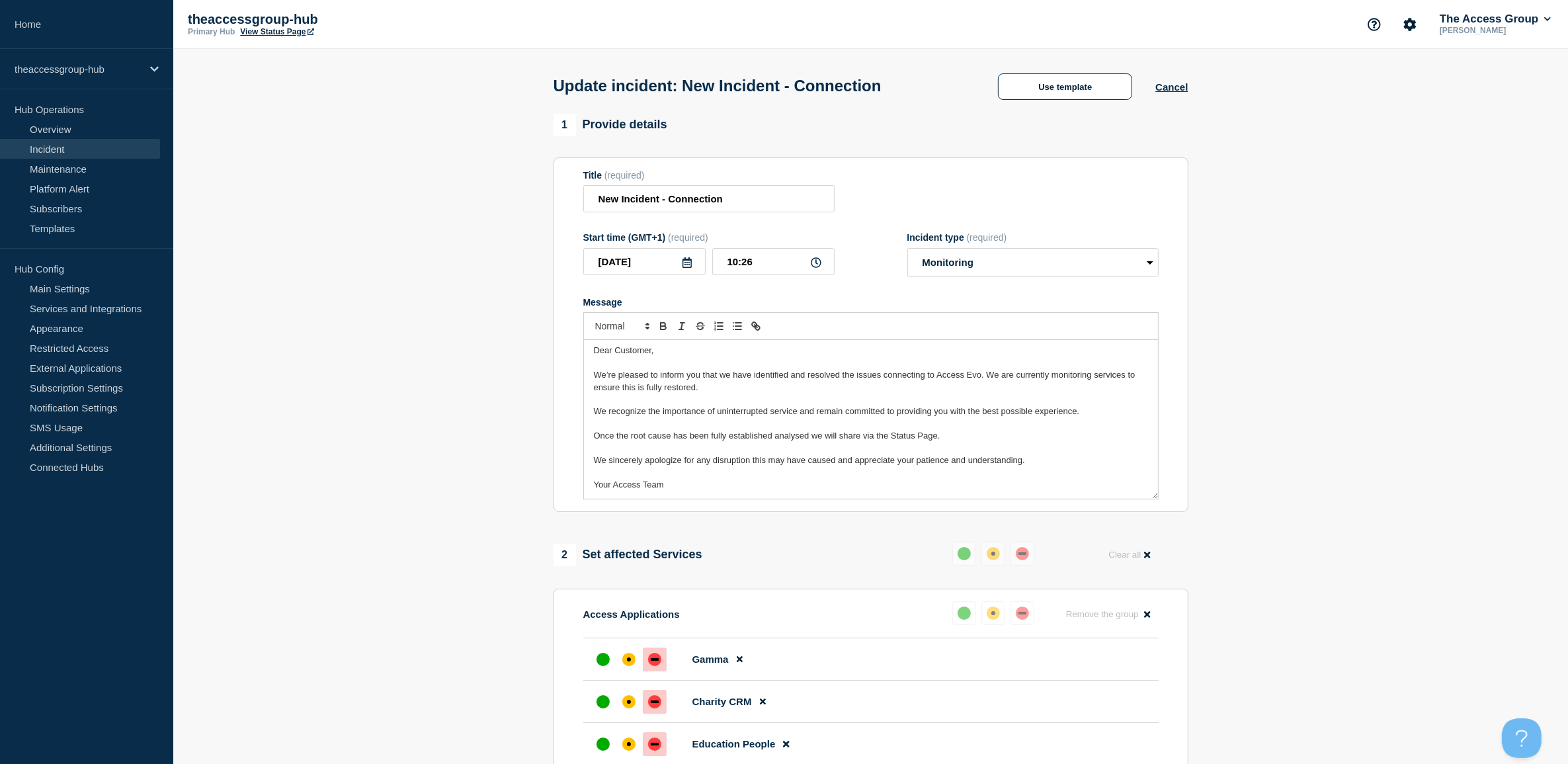
click at [968, 377] on span "We’re pleased to inform you that we have identified and resolved the issues con…" at bounding box center [866, 381] width 544 height 22
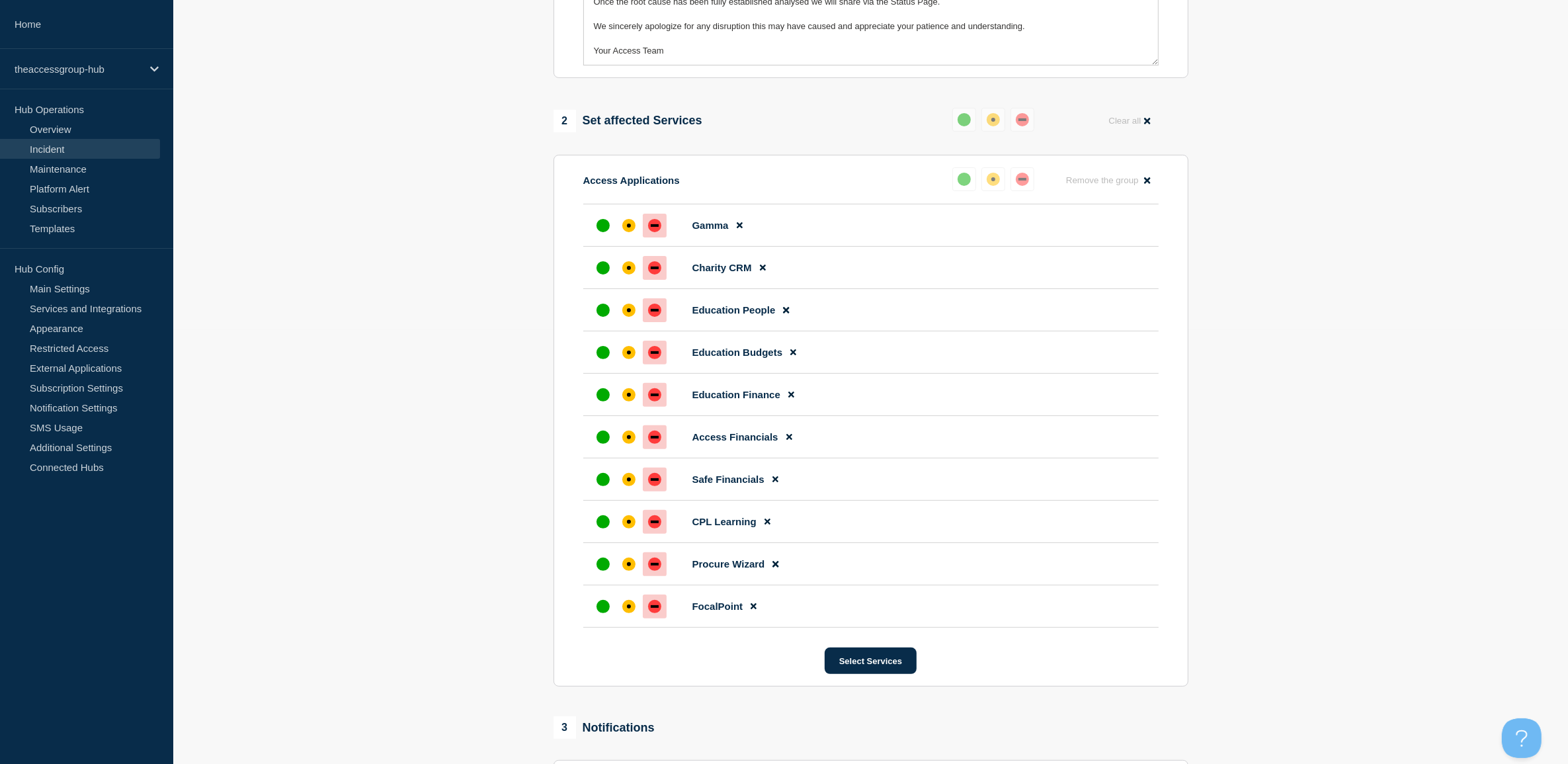
scroll to position [0, 0]
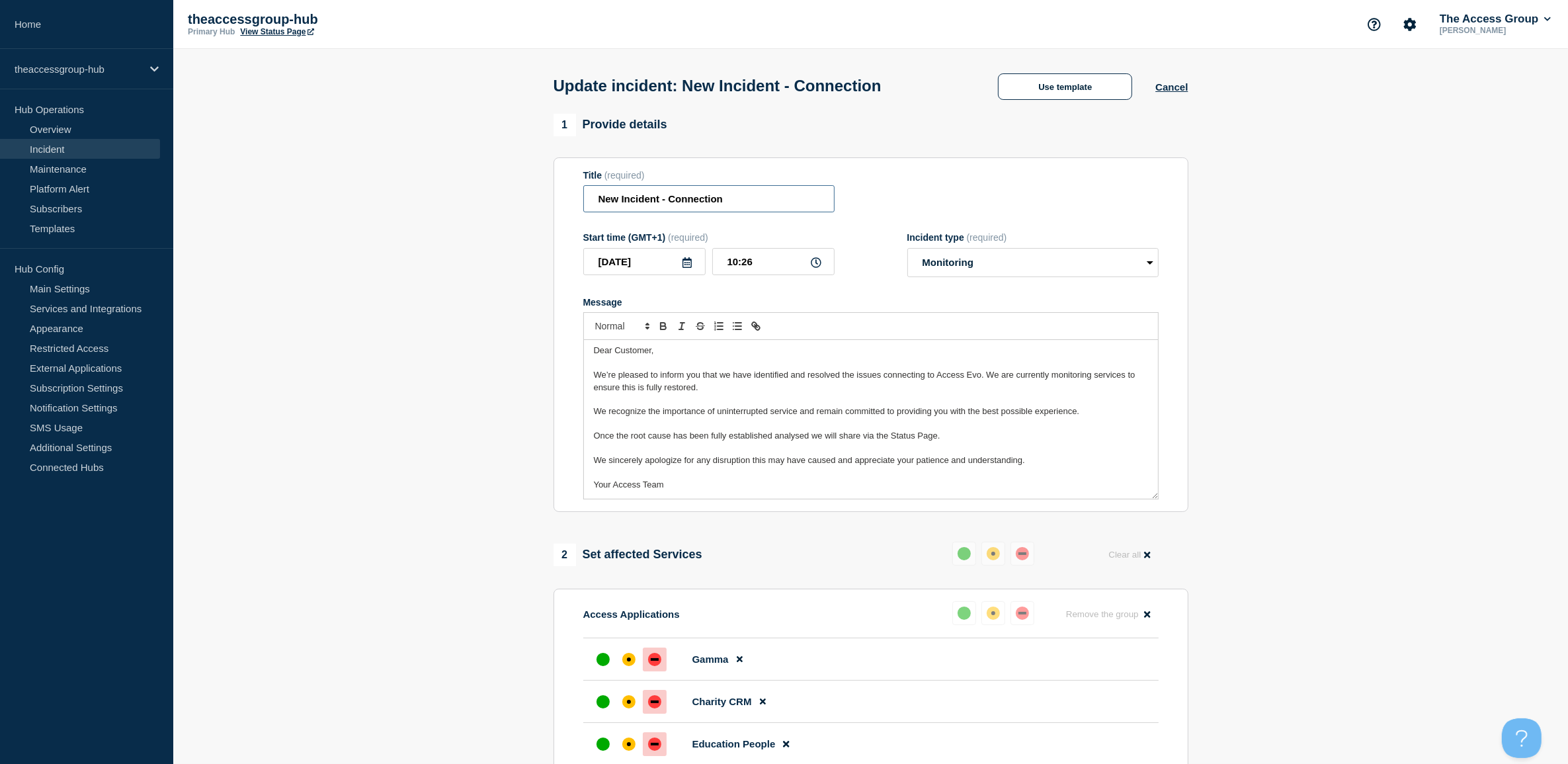
click at [604, 194] on input "New Incident - Connection" at bounding box center [708, 199] width 251 height 27
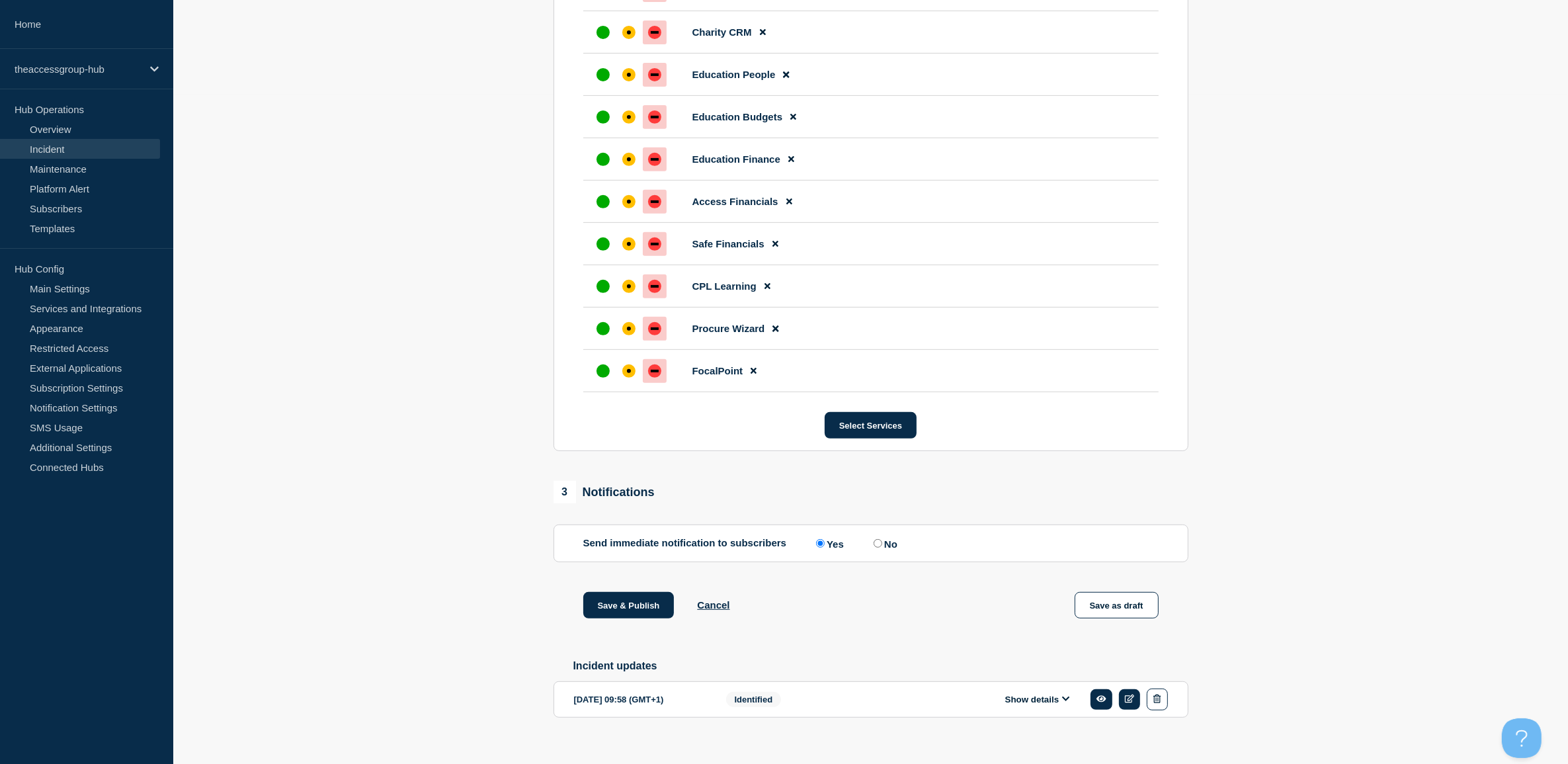
scroll to position [693, 0]
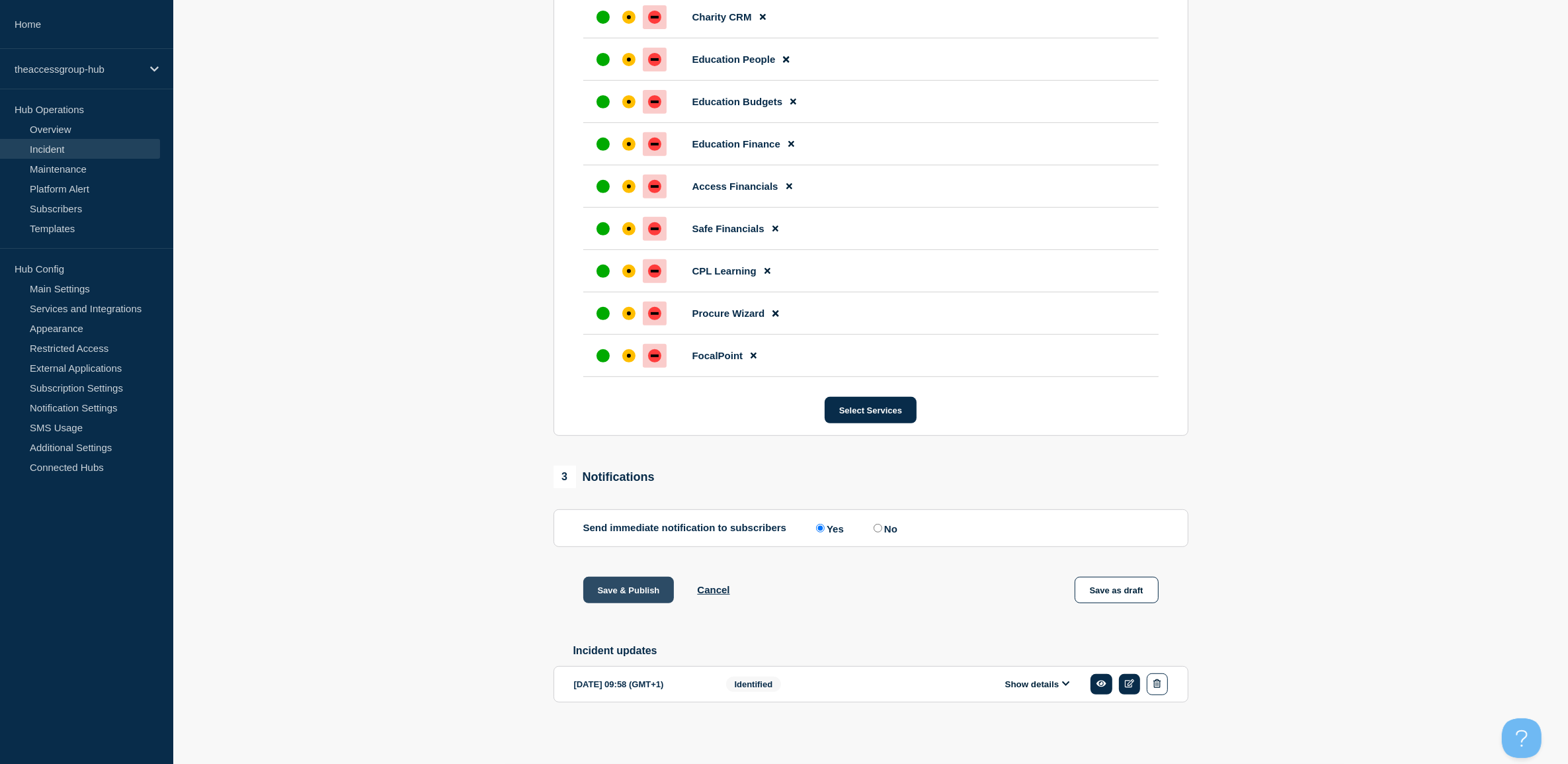
type input "Incident - Connection"
click at [638, 588] on button "Save & Publish" at bounding box center [629, 590] width 91 height 26
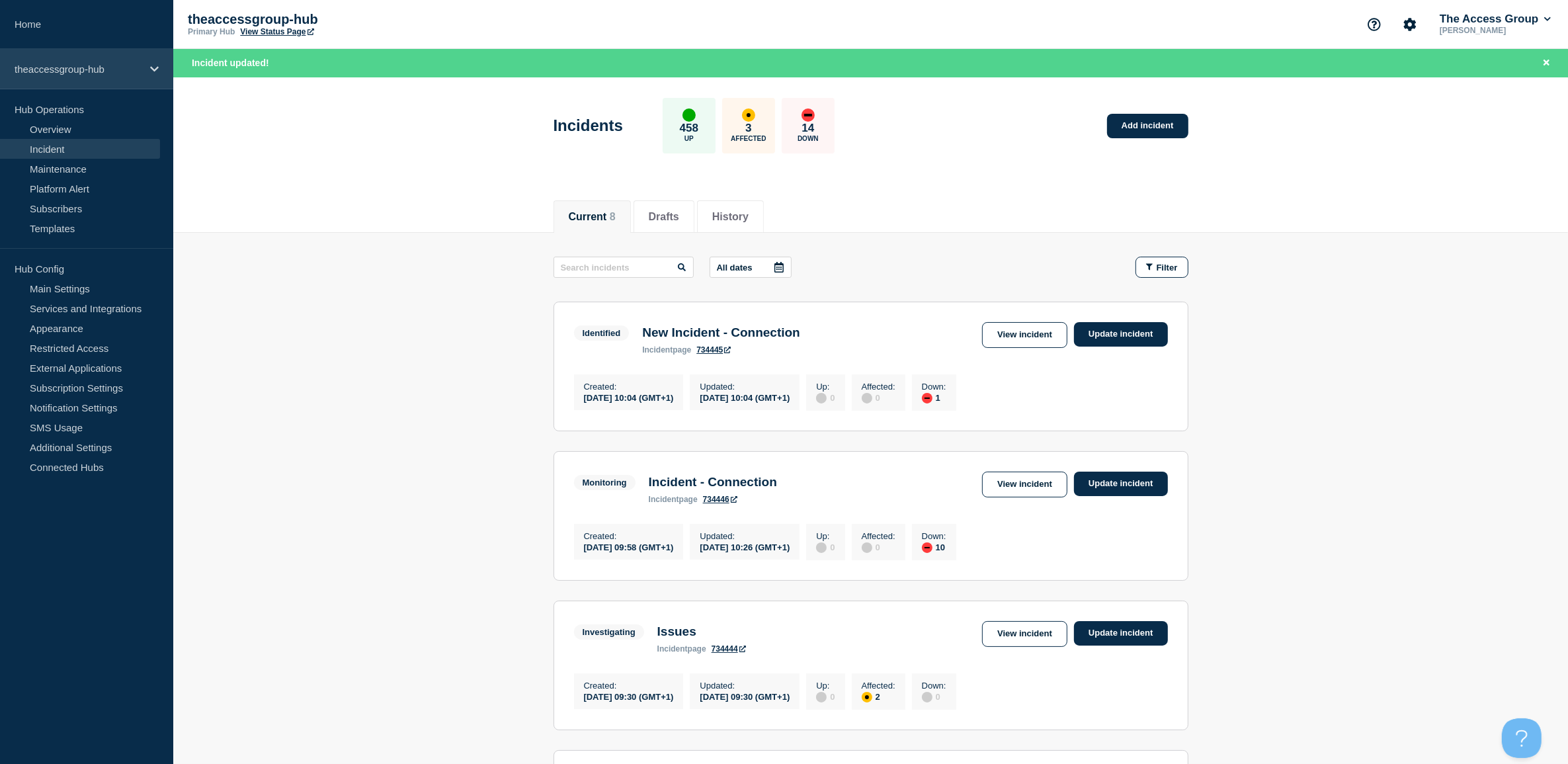
click at [70, 73] on p "theaccessgroup-hub" at bounding box center [78, 69] width 127 height 11
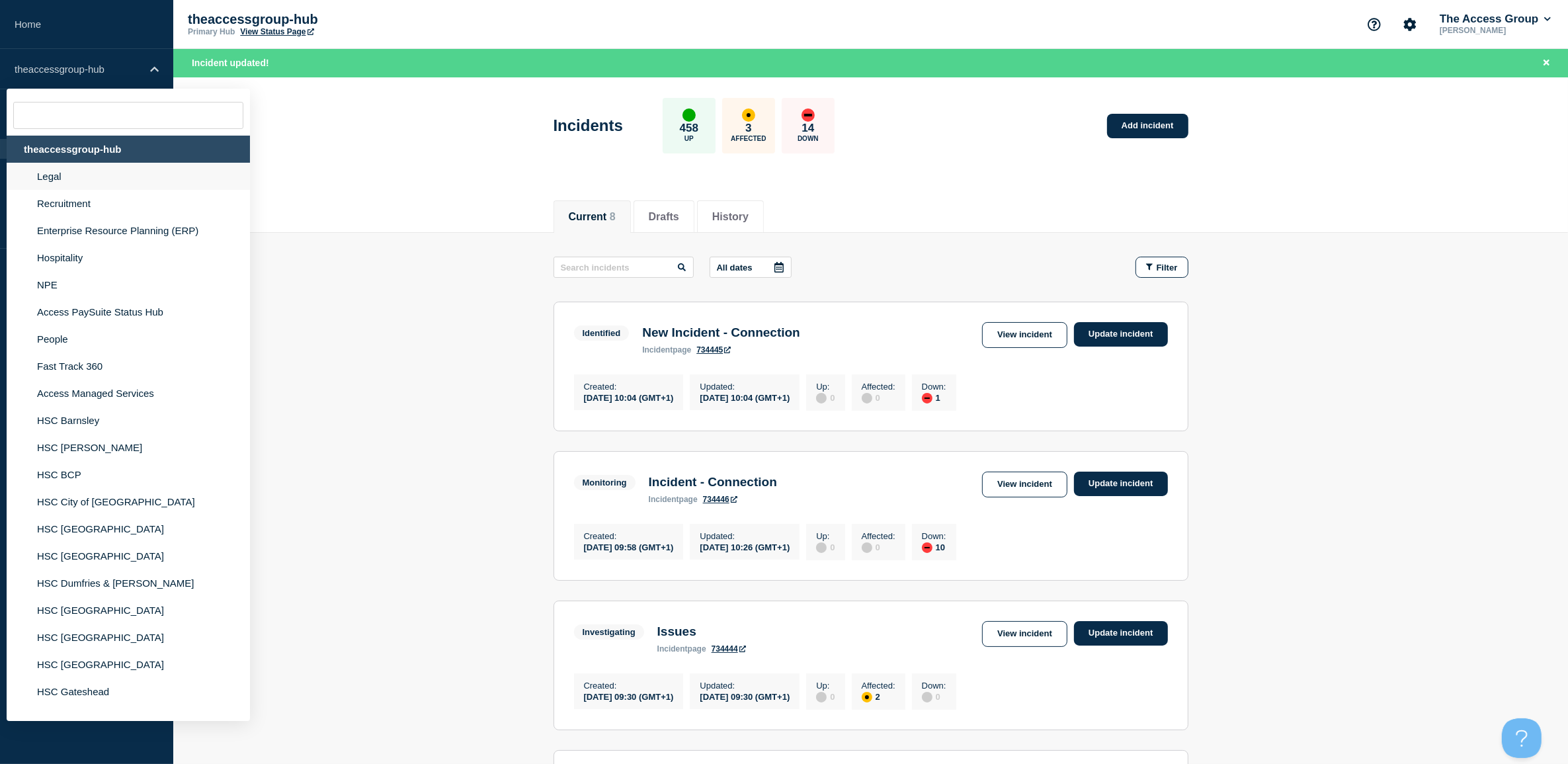
click at [73, 175] on li "Legal" at bounding box center [129, 176] width 243 height 27
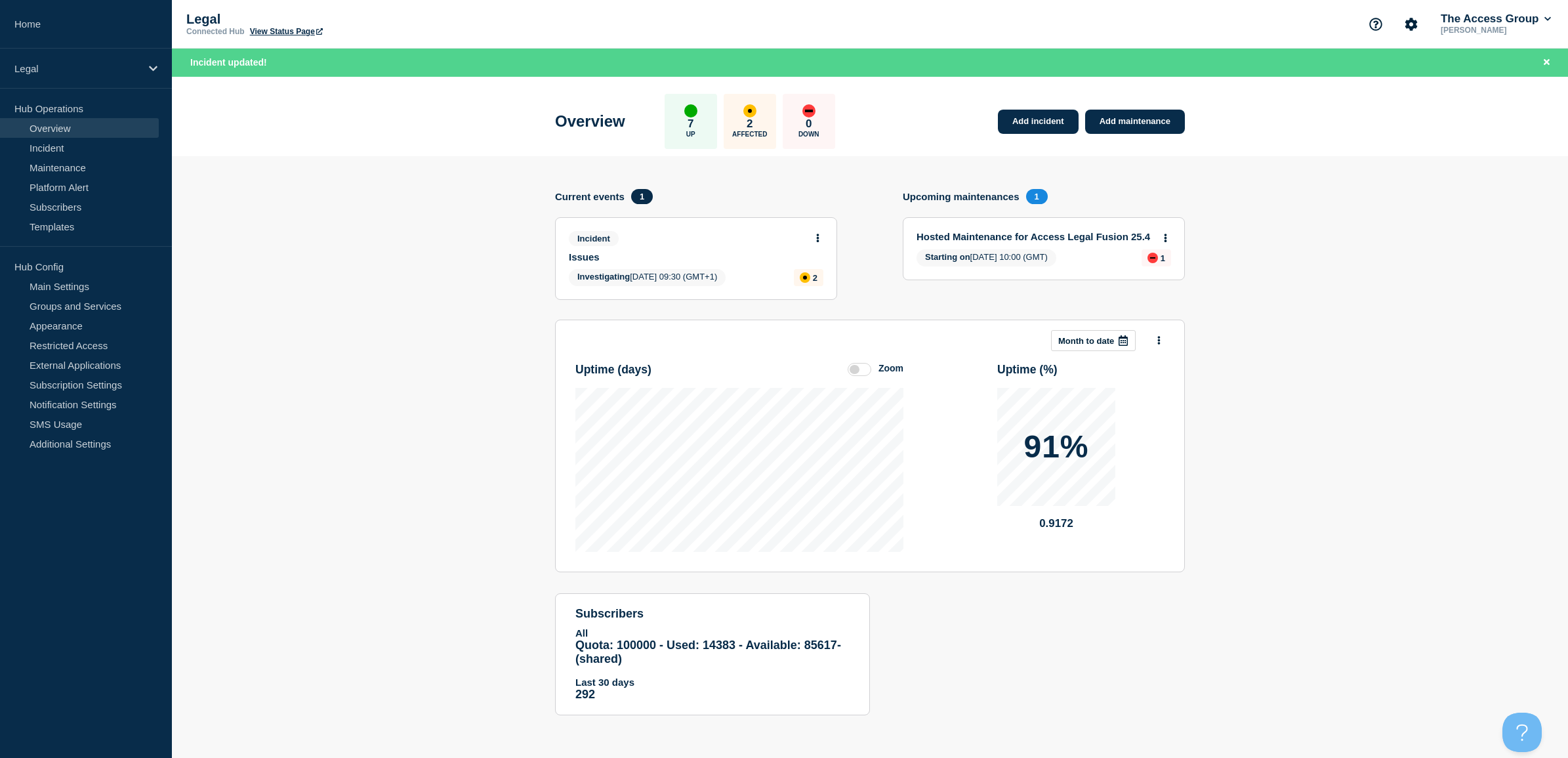
click at [752, 111] on div "affected" at bounding box center [750, 111] width 4 height 4
click at [65, 152] on link "Incident" at bounding box center [79, 148] width 159 height 20
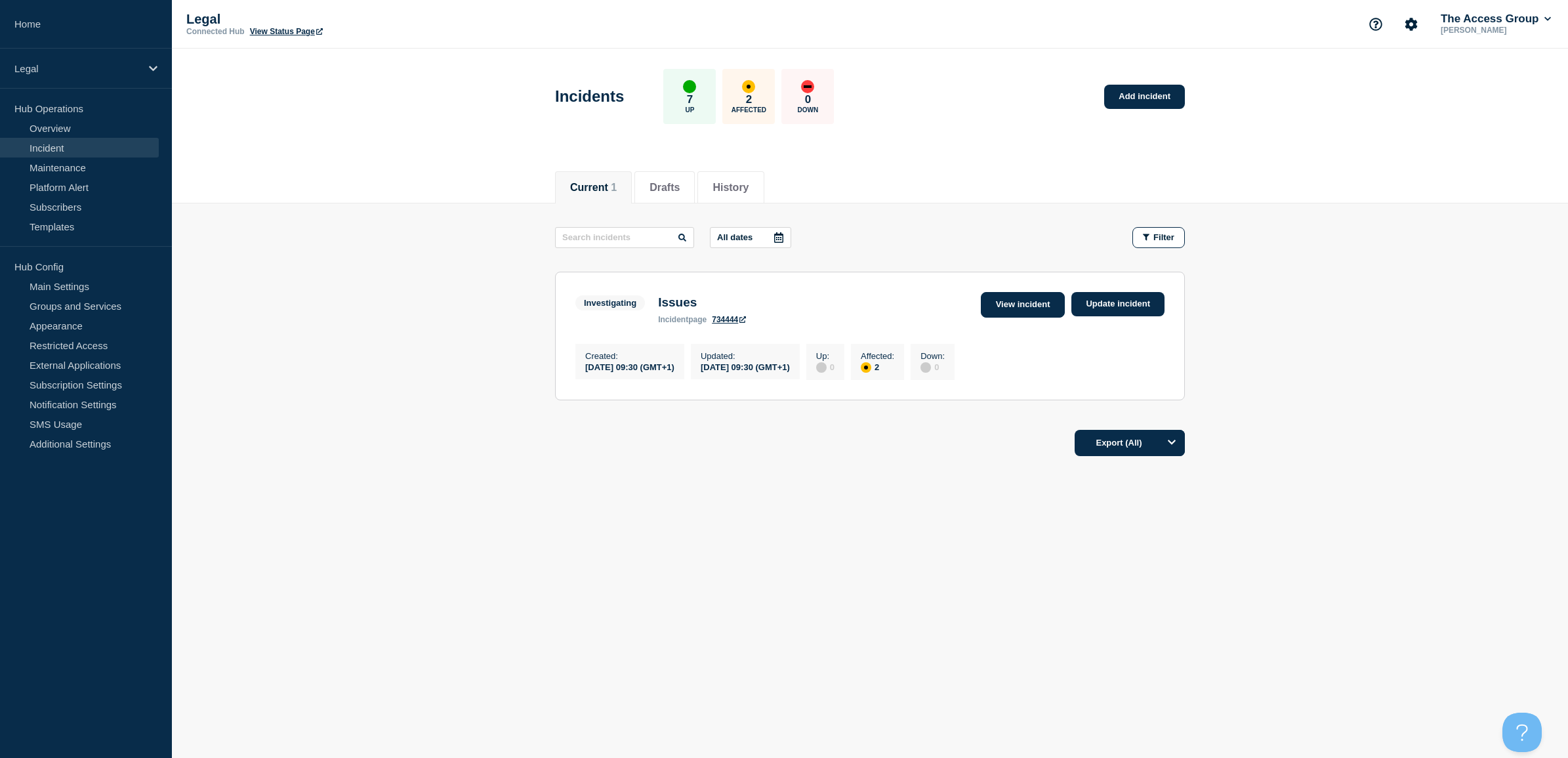
click at [1001, 303] on link "View incident" at bounding box center [1022, 304] width 84 height 25
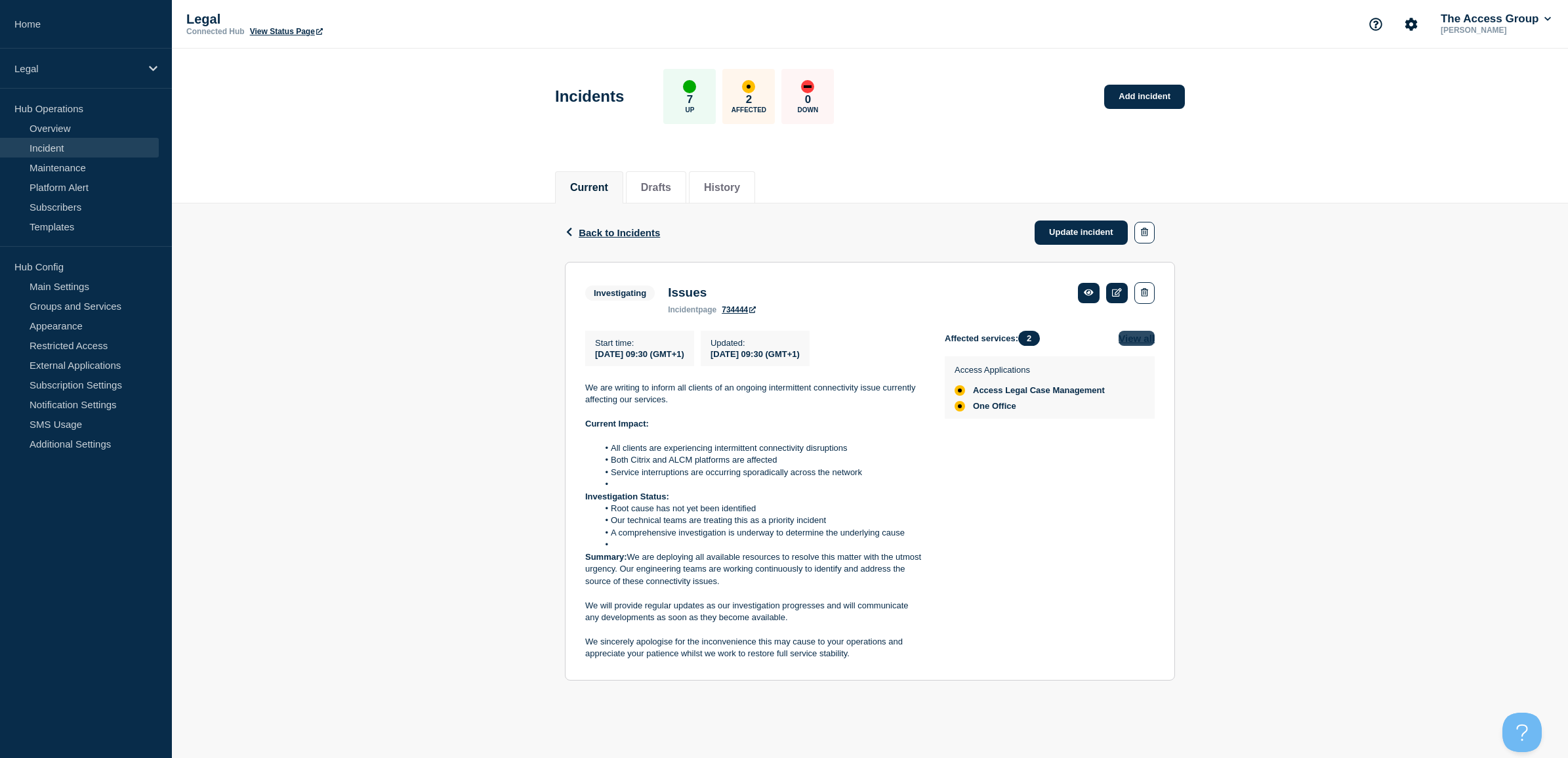
click at [1135, 338] on button "View all" at bounding box center [1136, 338] width 36 height 15
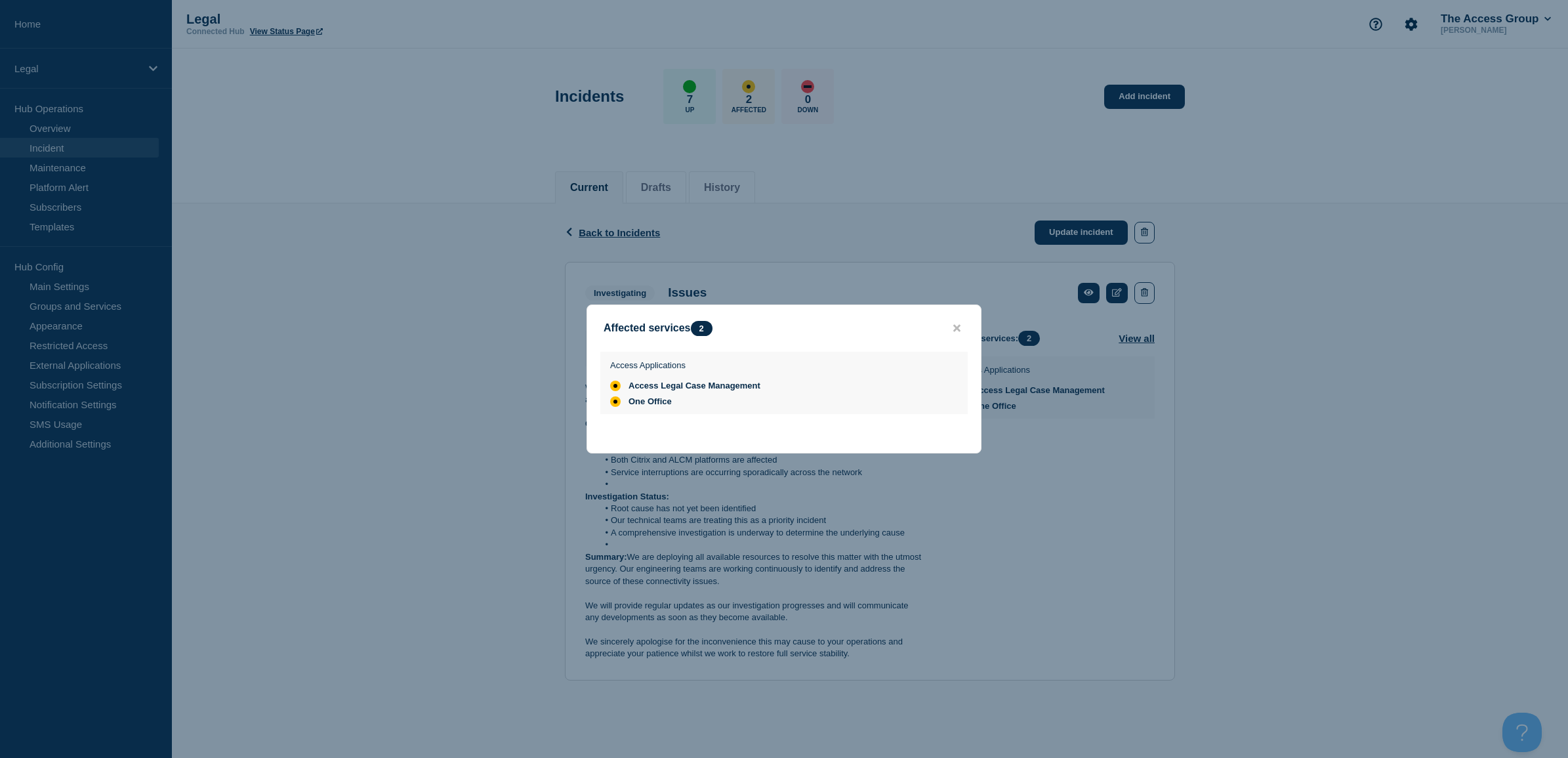
click at [950, 328] on button "close button" at bounding box center [957, 328] width 15 height 12
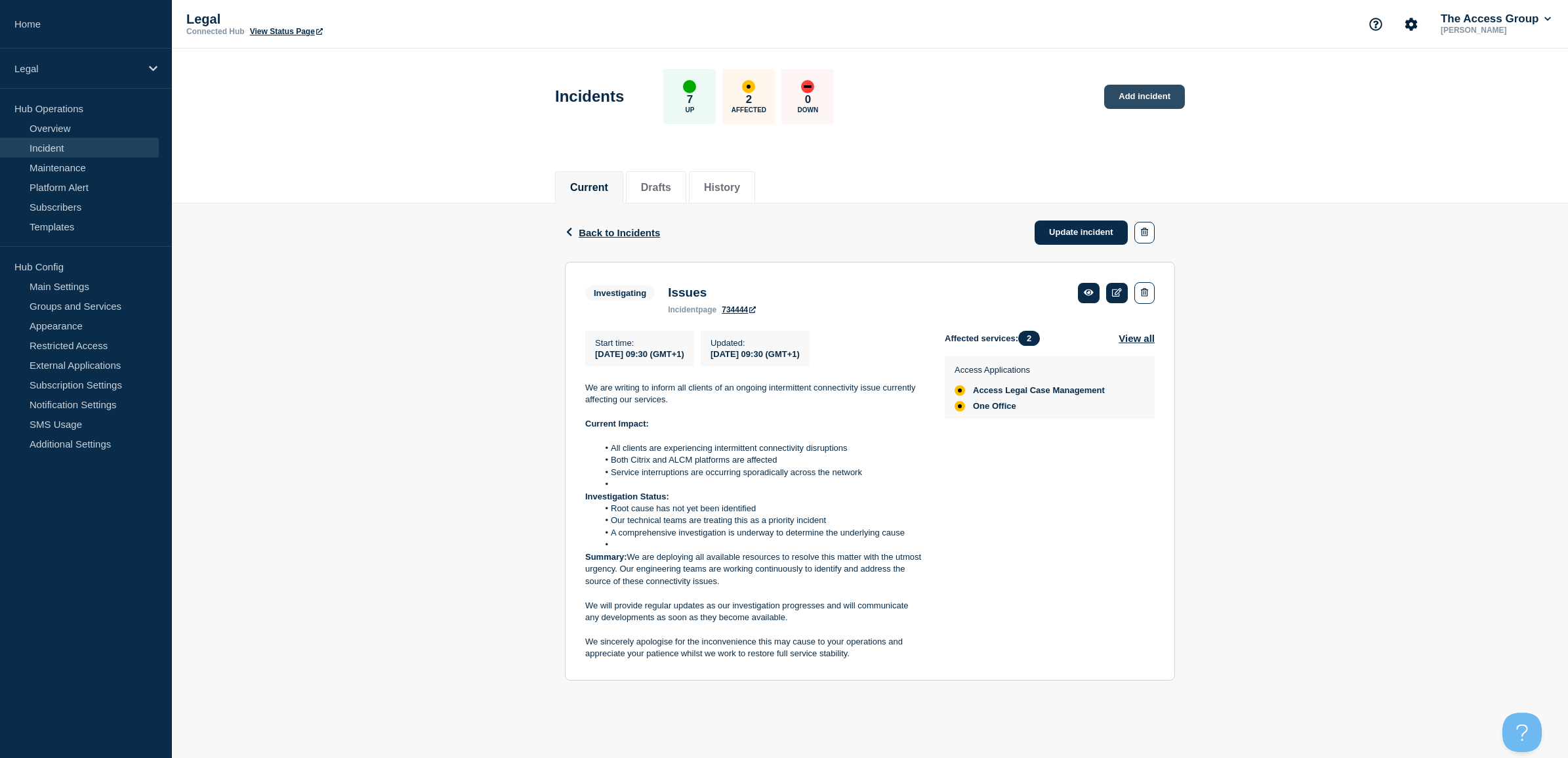
click at [1125, 98] on link "Add incident" at bounding box center [1145, 96] width 81 height 24
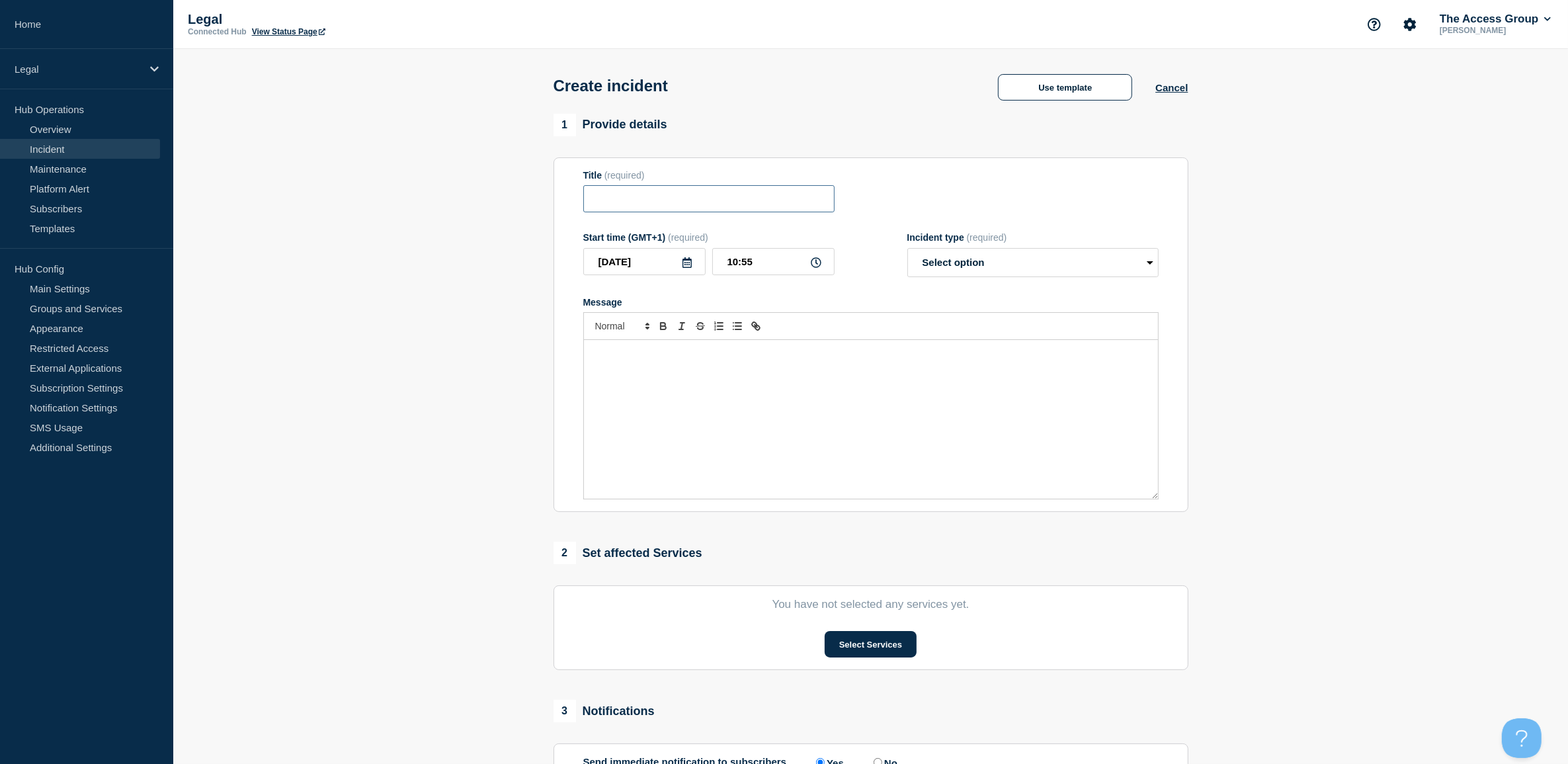
click at [710, 197] on input "Title" at bounding box center [708, 199] width 251 height 27
click at [1053, 93] on button "Use template" at bounding box center [1065, 87] width 134 height 26
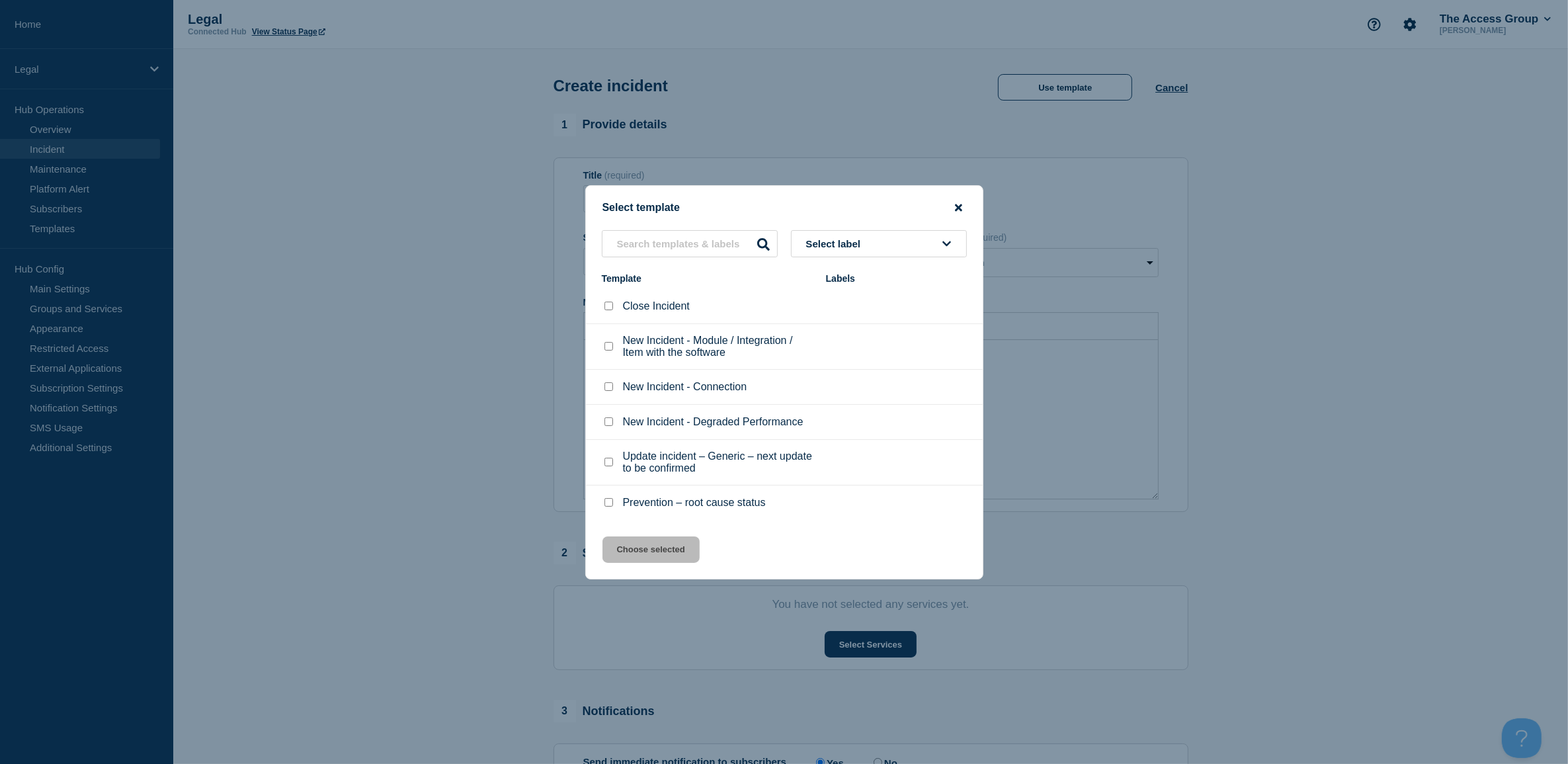
click at [961, 208] on icon "close button" at bounding box center [959, 207] width 8 height 8
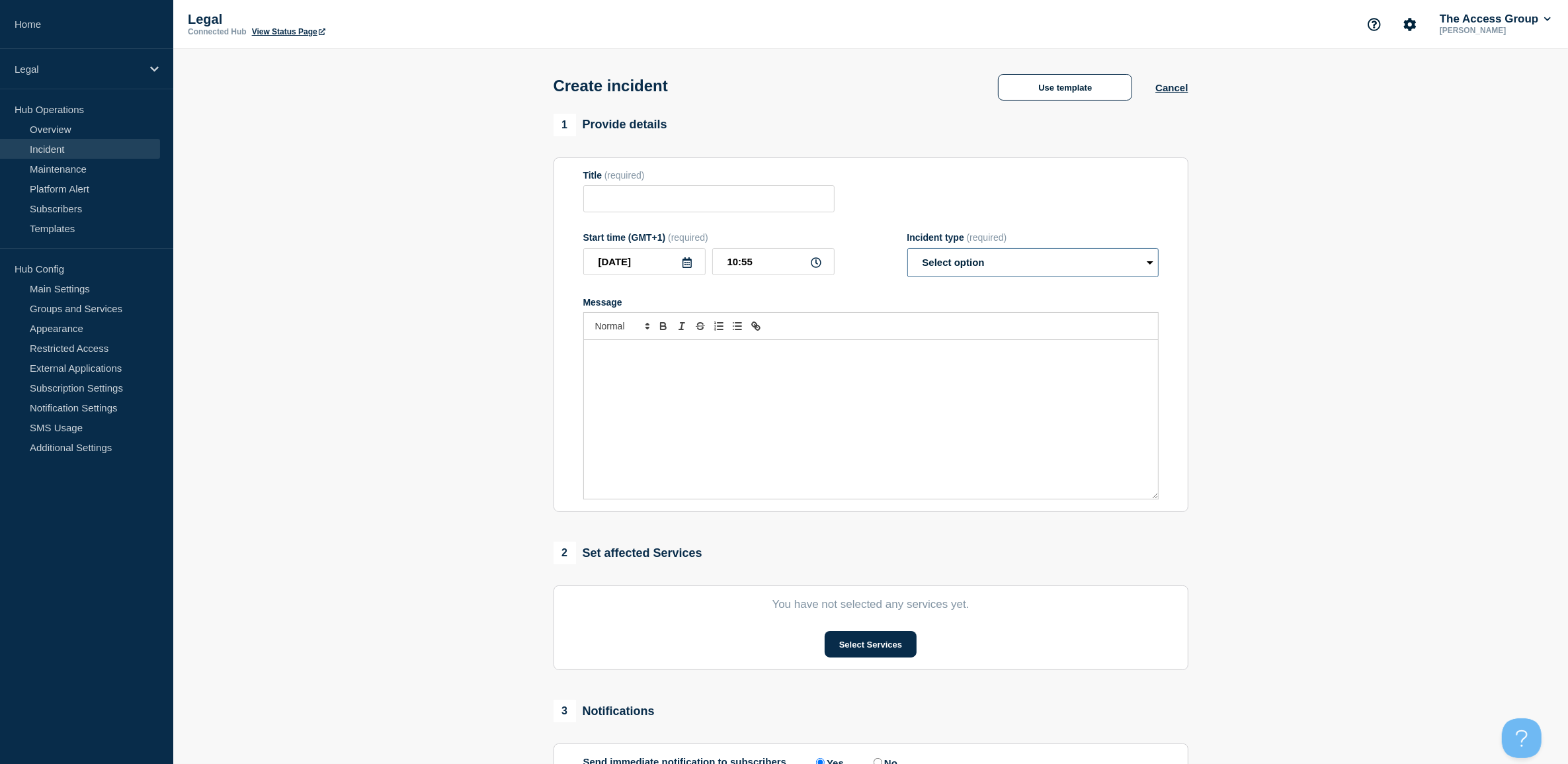
click at [1057, 275] on select "Select option Investigating Identified Monitoring" at bounding box center [1033, 263] width 251 height 29
select select "monitoring"
click at [907, 251] on select "Select option Investigating Identified Monitoring" at bounding box center [1033, 263] width 251 height 29
click at [725, 206] on input "Title" at bounding box center [708, 199] width 251 height 27
click at [1048, 93] on button "Use template" at bounding box center [1065, 87] width 134 height 26
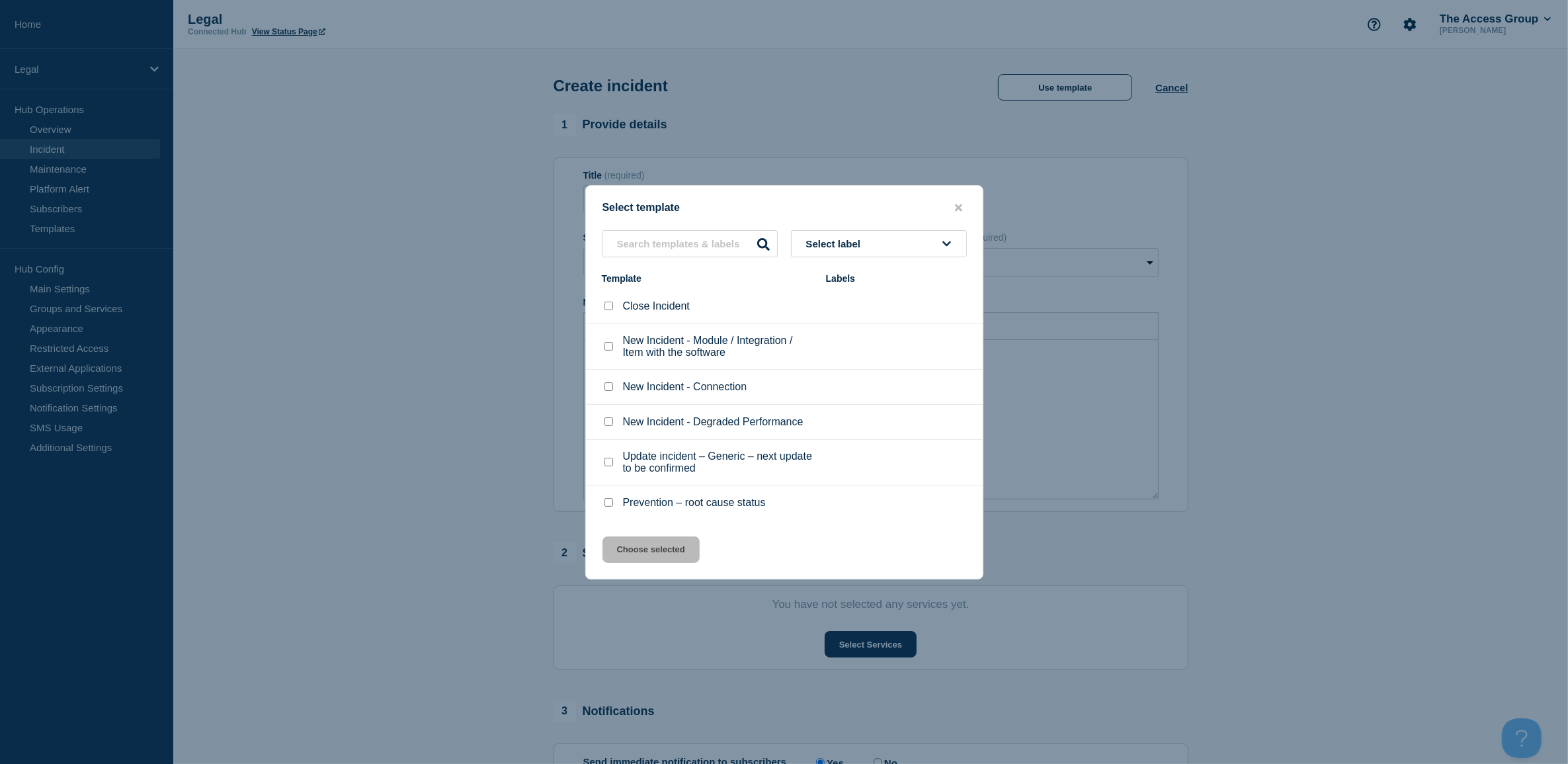
click at [609, 466] on input "Update incident – Generic – next update to be confirmed checkbox" at bounding box center [609, 462] width 8 height 8
checkbox input "true"
click at [957, 203] on icon "close button" at bounding box center [959, 208] width 8 height 10
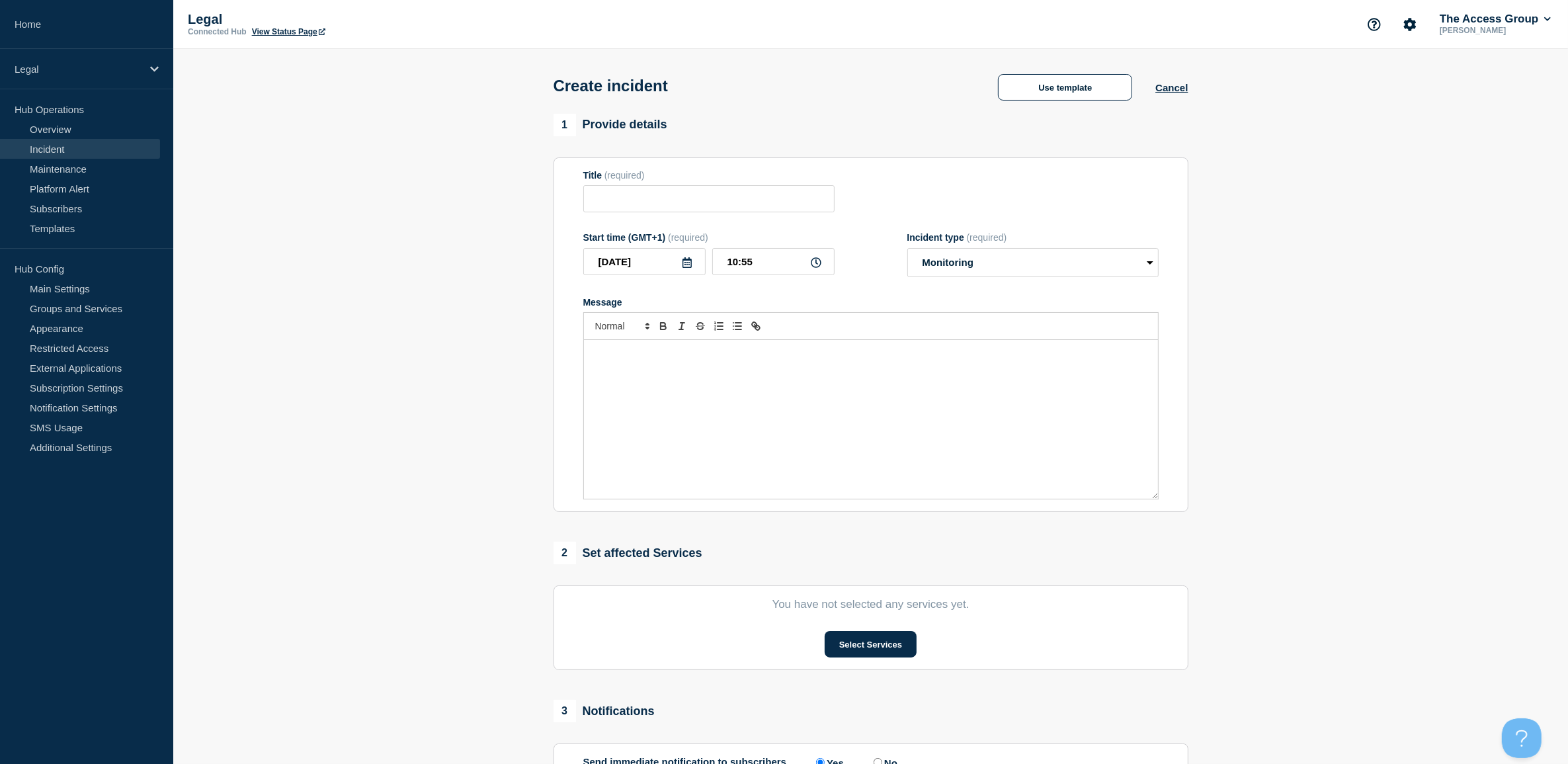
click at [890, 392] on div "Message" at bounding box center [871, 419] width 574 height 158
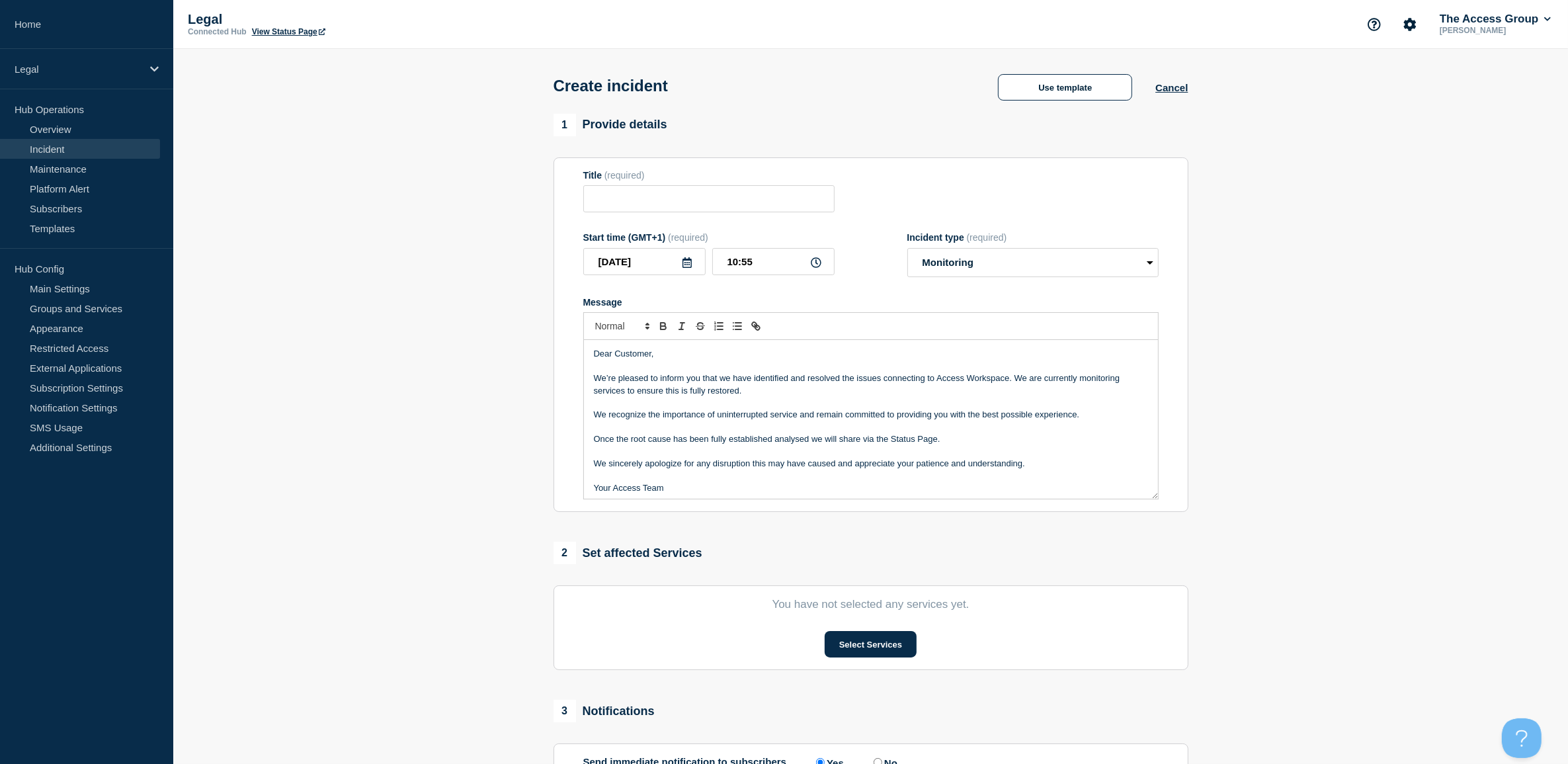
click at [600, 219] on form "Title (required) Start time (GMT+1) (required) [DATE] 10:55 Incident type (requ…" at bounding box center [871, 335] width 575 height 330
click at [599, 207] on input "Title" at bounding box center [708, 199] width 251 height 27
type input "I"
type input "C"
type input "Unable to Connect"
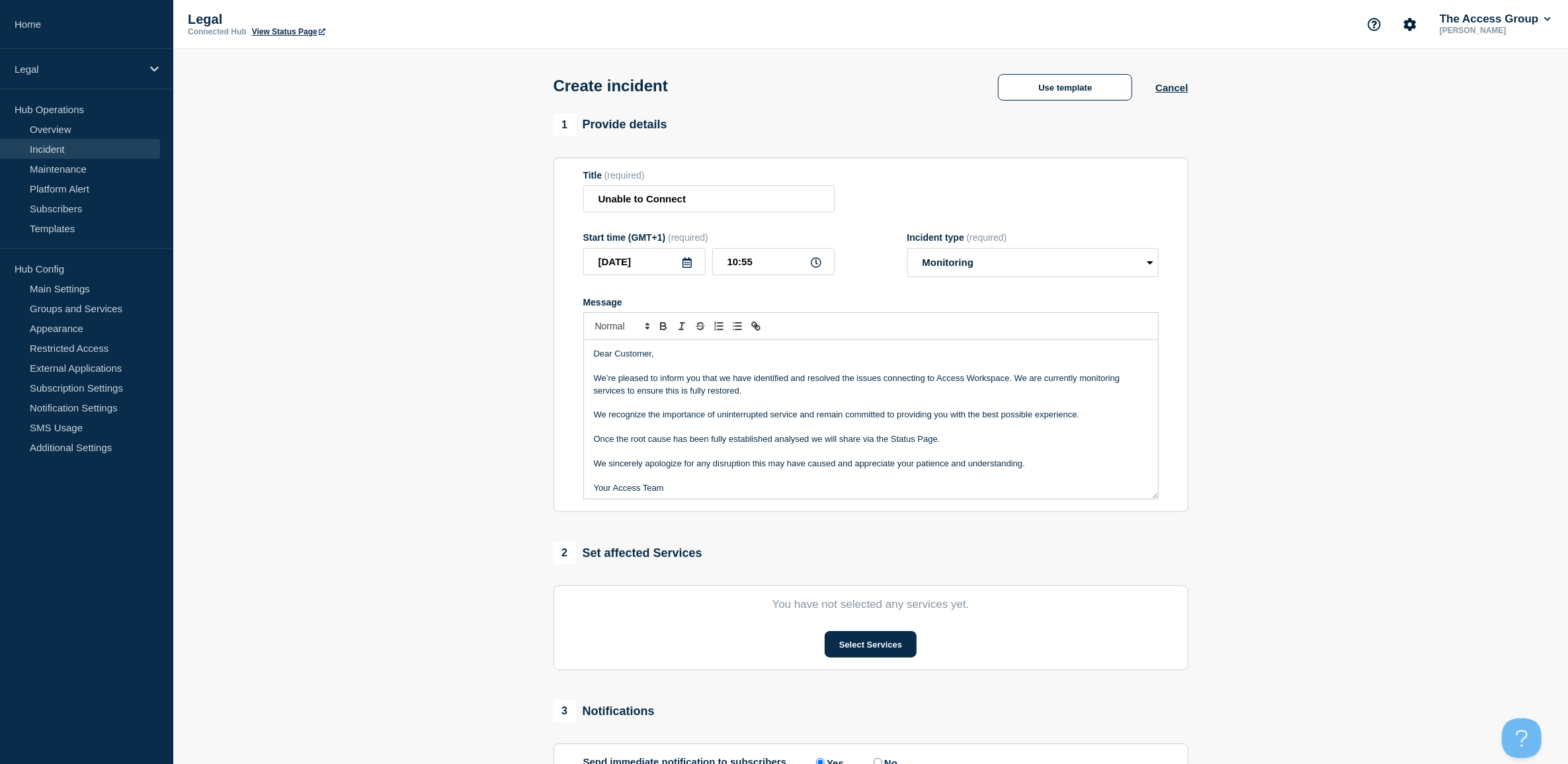
click at [815, 264] on icon at bounding box center [815, 262] width 10 height 10
click at [806, 264] on input "10:55" at bounding box center [773, 262] width 122 height 27
drag, startPoint x: 806, startPoint y: 264, endPoint x: 602, endPoint y: 259, distance: 204.1
click at [583, 257] on div "[DATE] 10:55" at bounding box center [708, 262] width 251 height 27
drag, startPoint x: 791, startPoint y: 257, endPoint x: 780, endPoint y: 262, distance: 12.1
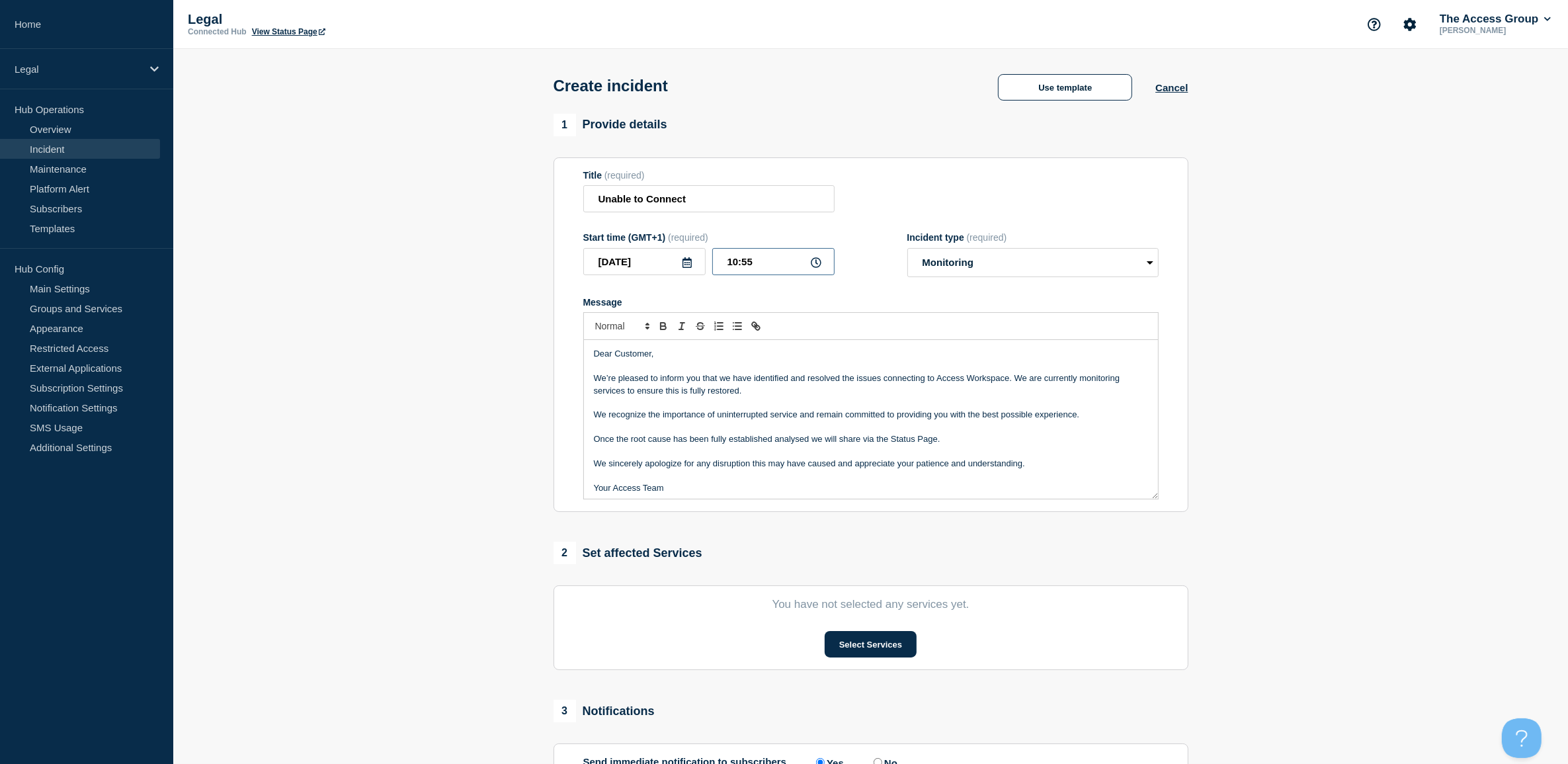
click at [791, 257] on input "10:55" at bounding box center [773, 262] width 122 height 27
click at [777, 264] on input "10:55" at bounding box center [773, 262] width 122 height 27
type input "10:11"
drag, startPoint x: 596, startPoint y: 376, endPoint x: 759, endPoint y: 395, distance: 164.1
click at [759, 395] on p "We’re pleased to inform you that we have identified and resolved the issues con…" at bounding box center [871, 384] width 554 height 24
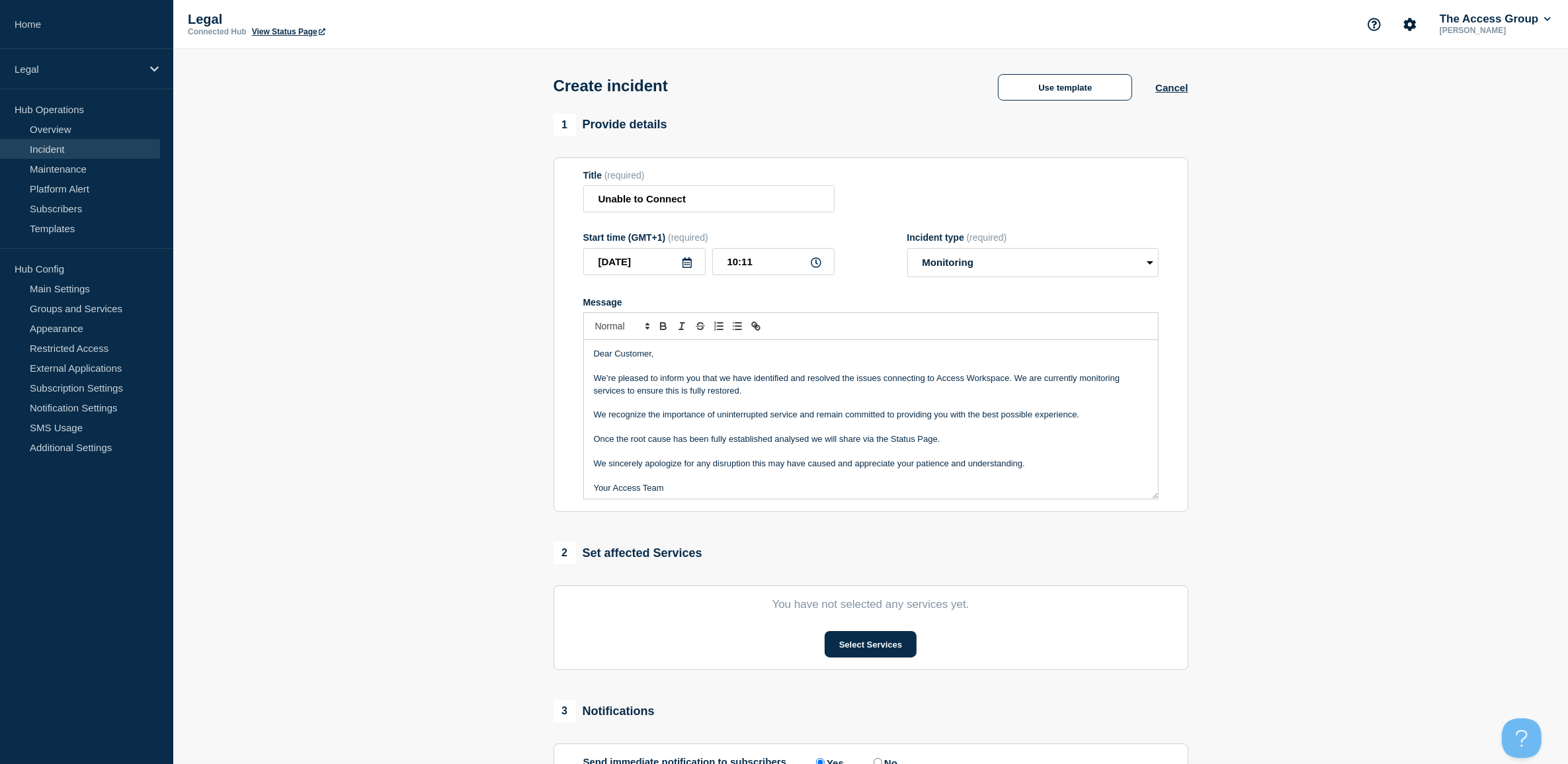
click at [709, 358] on p "Dear Customer," at bounding box center [871, 354] width 554 height 12
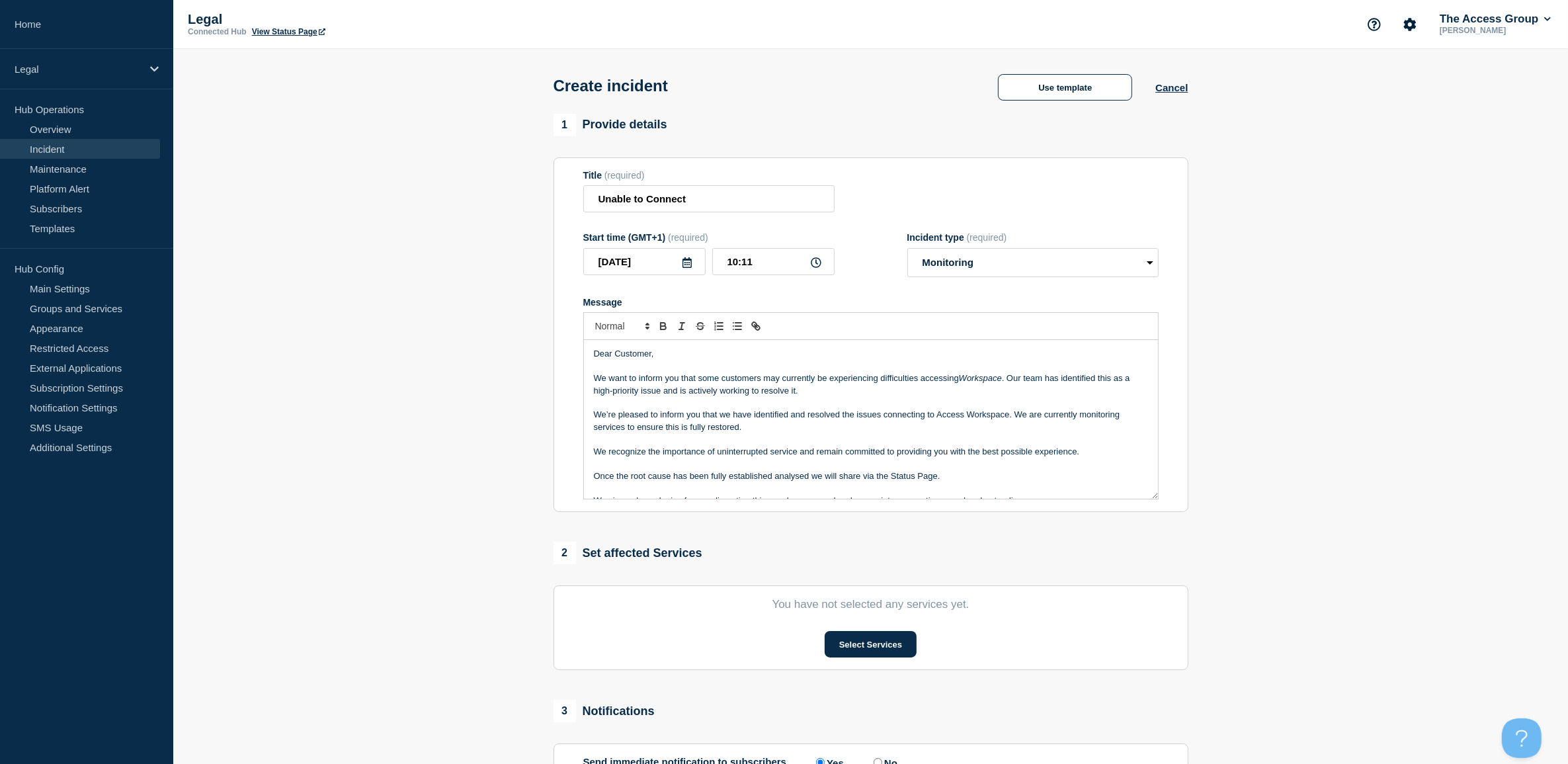
click at [774, 381] on p "We want to inform you that some customers may currently be experiencing difficu…" at bounding box center [871, 384] width 554 height 24
click at [897, 379] on em "Workspace" at bounding box center [914, 378] width 43 height 10
drag, startPoint x: 1020, startPoint y: 394, endPoint x: 1014, endPoint y: 376, distance: 19.0
click at [1014, 376] on p "We want to inform you that some customers experiencing difficulties accessing A…" at bounding box center [871, 384] width 554 height 24
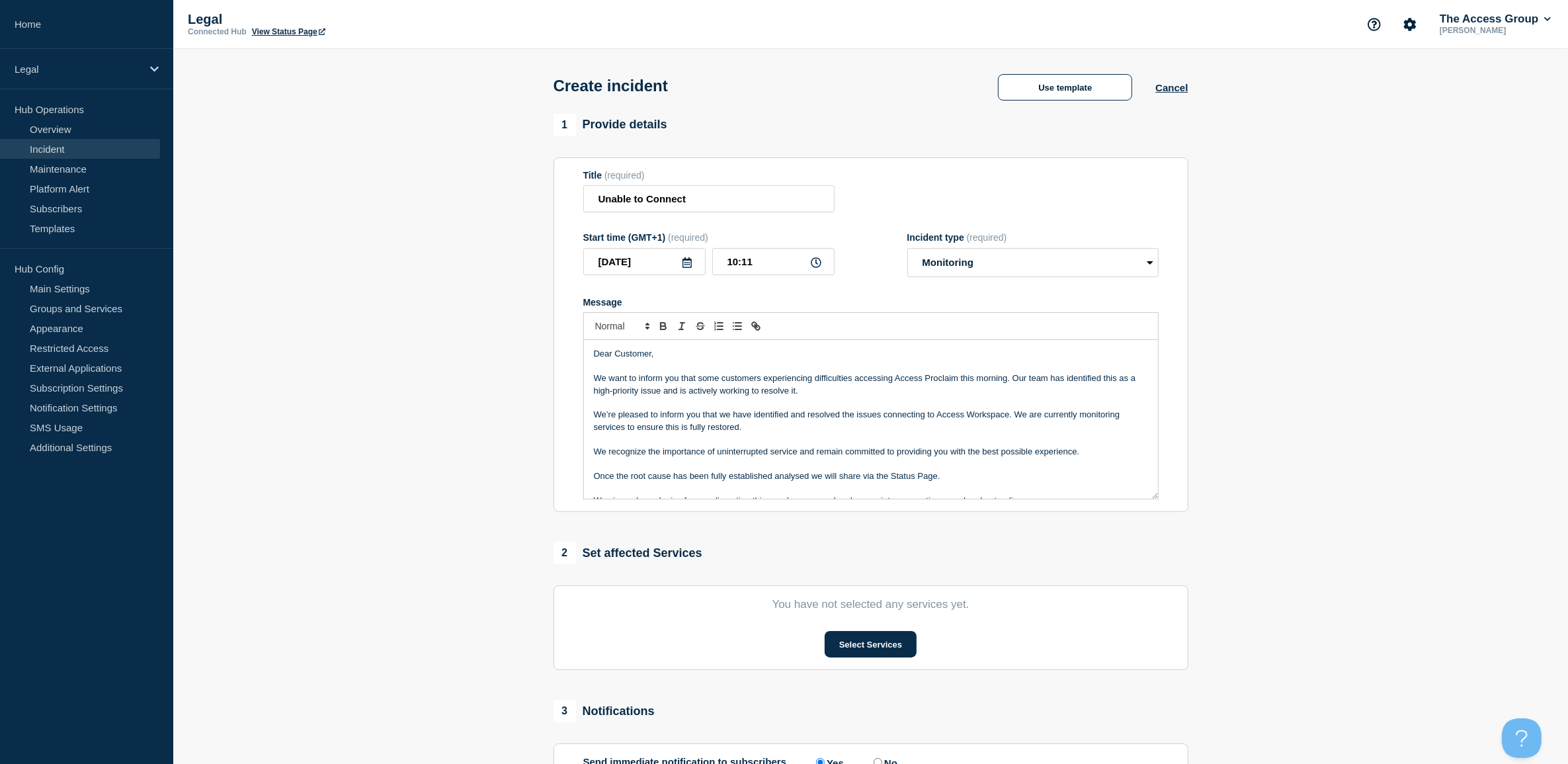
click at [592, 420] on div "Dear Customer, We want to inform you that some customers experiencing difficult…" at bounding box center [871, 419] width 574 height 158
click at [828, 399] on p "Message" at bounding box center [871, 403] width 554 height 12
click at [828, 392] on p "We want to inform you that some customers experiencing difficulties accessing A…" at bounding box center [871, 384] width 554 height 24
click at [1053, 379] on p "We want to inform you that some customers experiencing difficulties accessing A…" at bounding box center [871, 384] width 554 height 24
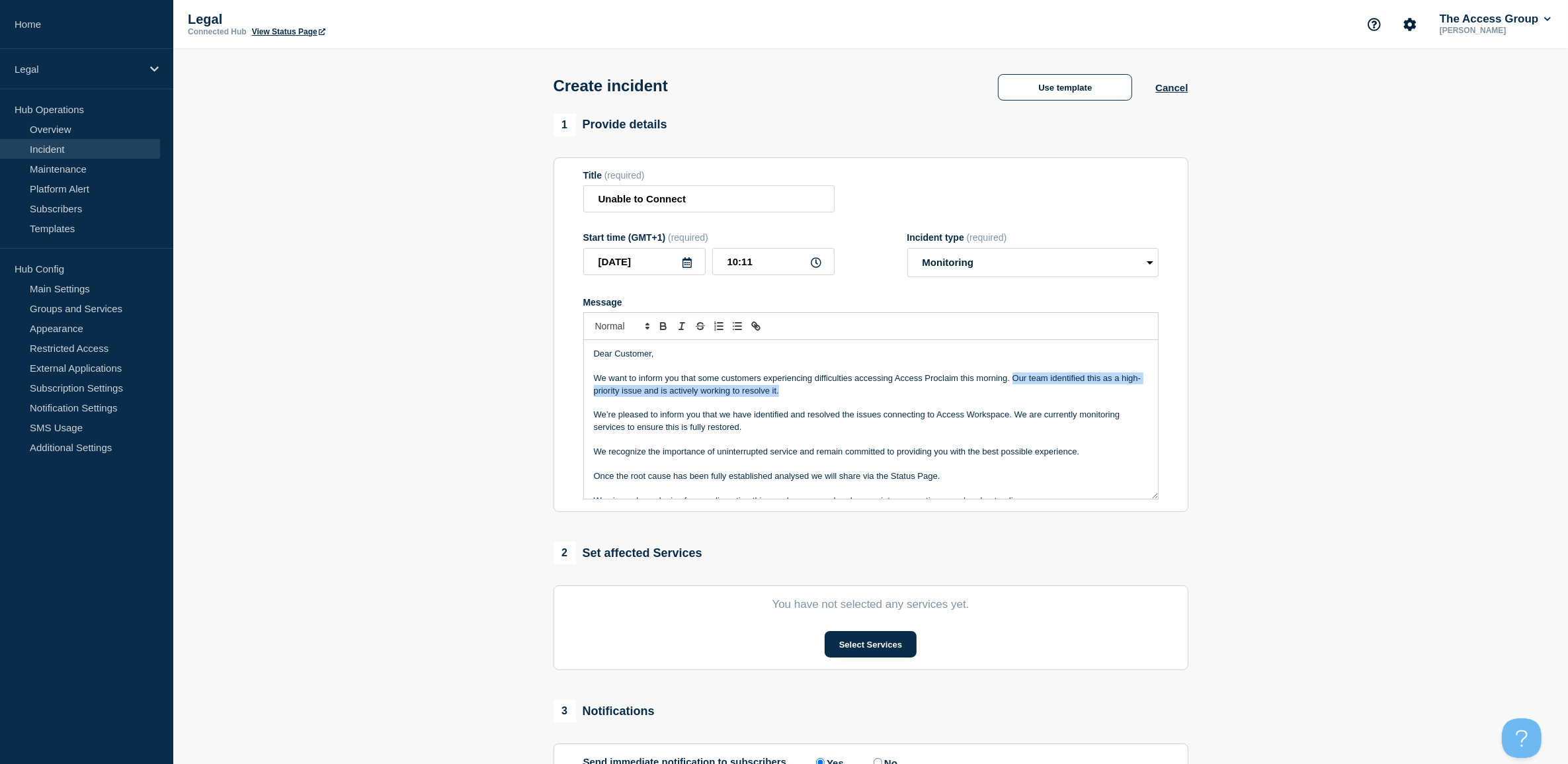
drag, startPoint x: 1015, startPoint y: 381, endPoint x: 1024, endPoint y: 389, distance: 12.0
click at [1024, 389] on p "We want to inform you that some customers experiencing difficulties accessing A…" at bounding box center [871, 384] width 554 height 24
drag, startPoint x: 604, startPoint y: 392, endPoint x: 596, endPoint y: 408, distance: 17.9
click at [596, 408] on p "Message" at bounding box center [871, 403] width 554 height 12
click at [596, 394] on p "We want to inform you that some customers experiencing difficulties accessing A…" at bounding box center [871, 384] width 554 height 24
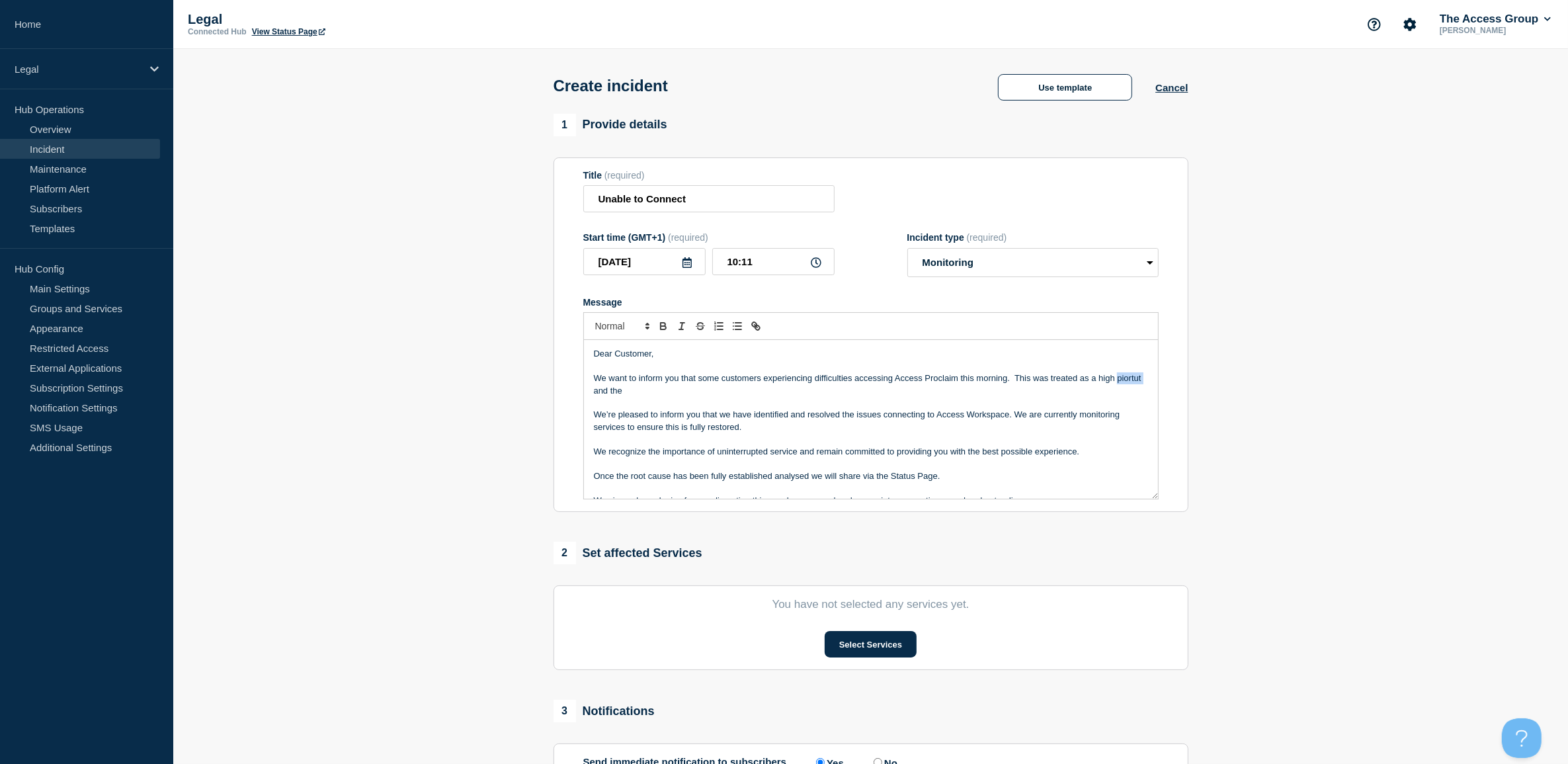
click at [596, 394] on p "We want to inform you that some customers experiencing difficulties accessing A…" at bounding box center [871, 384] width 554 height 24
click at [695, 402] on p "Message" at bounding box center [871, 403] width 554 height 12
drag, startPoint x: 669, startPoint y: 396, endPoint x: 623, endPoint y: 392, distance: 46.2
click at [623, 392] on p "We want to inform you that some customers experiencing difficulties accessing A…" at bounding box center [871, 384] width 554 height 24
click at [1055, 378] on p "We want to inform you that some customers experiencing difficulties accessing A…" at bounding box center [871, 384] width 554 height 24
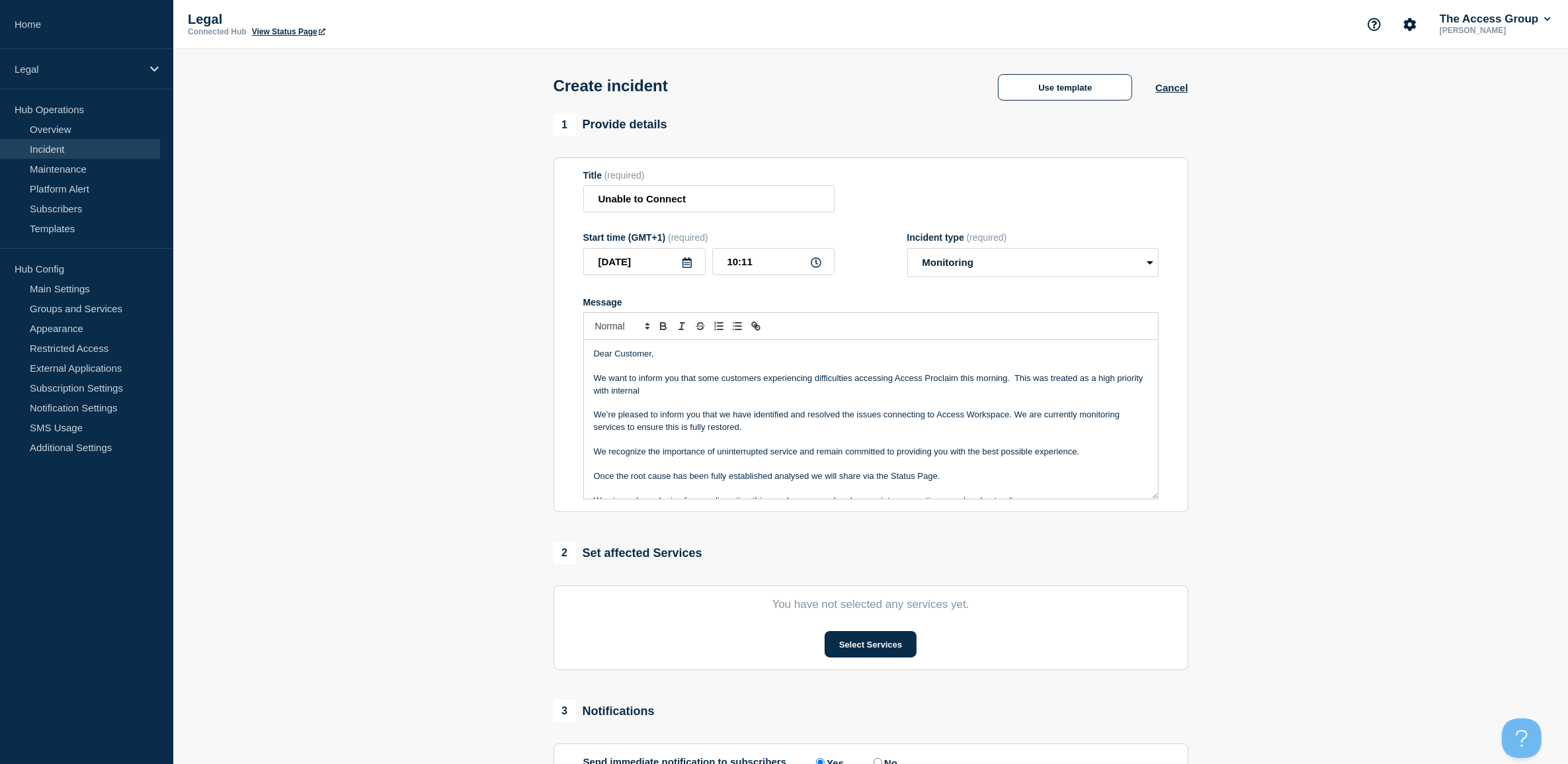
click at [1055, 378] on p "We want to inform you that some customers experiencing difficulties accessing A…" at bounding box center [871, 384] width 554 height 24
click at [943, 377] on p "We want to inform you that some customers experiencing difficulties accessing A…" at bounding box center [871, 384] width 554 height 24
click at [736, 397] on p "We want to inform you that some customers experiencing difficulties accessing A…" at bounding box center [871, 384] width 554 height 24
click at [797, 391] on p "We want to inform you that some customers experiencing difficulties accessing A…" at bounding box center [871, 384] width 554 height 24
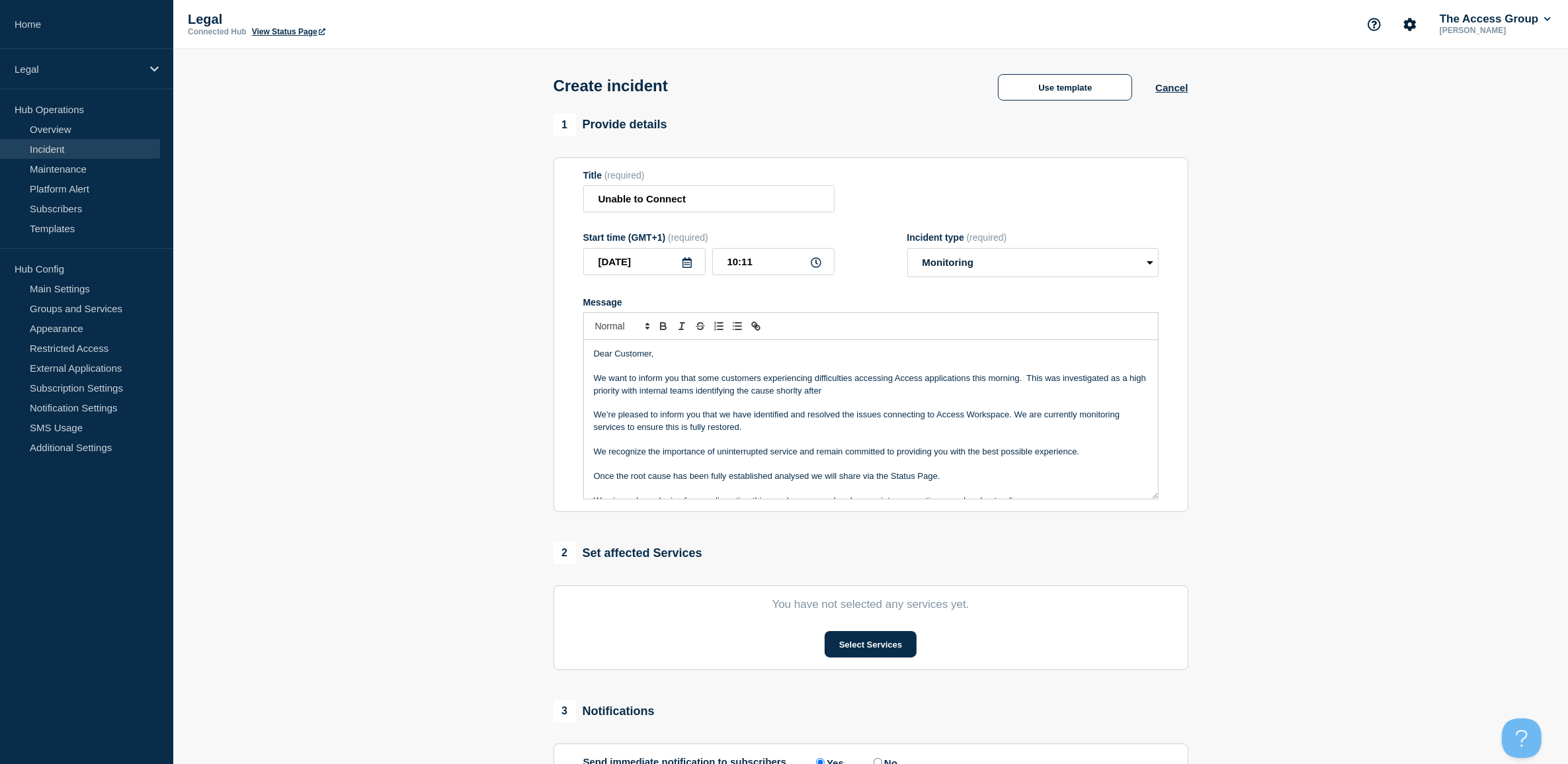
click at [797, 391] on p "We want to inform you that some customers experiencing difficulties accessing A…" at bounding box center [871, 384] width 554 height 24
click at [772, 392] on p "We want to inform you that some customers experiencing difficulties accessing A…" at bounding box center [871, 384] width 554 height 24
drag, startPoint x: 596, startPoint y: 418, endPoint x: 683, endPoint y: 418, distance: 87.0
click at [683, 418] on p "We’re pleased to inform you that we have identified and resolved the issues con…" at bounding box center [871, 421] width 554 height 24
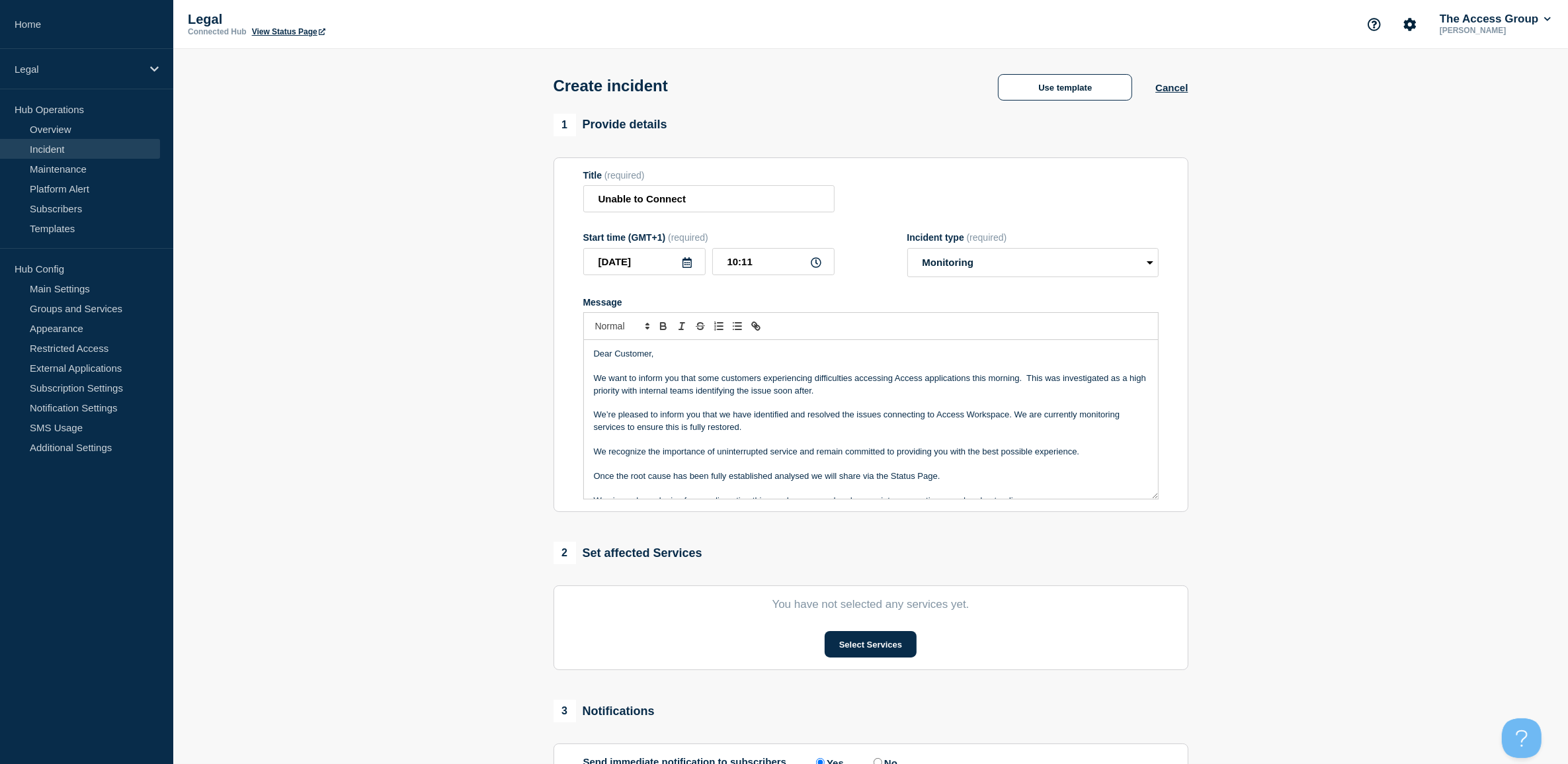
click at [718, 418] on p "We’re pleased to inform you that we have identified and resolved the issues con…" at bounding box center [871, 421] width 554 height 24
drag, startPoint x: 721, startPoint y: 415, endPoint x: 1007, endPoint y: 415, distance: 286.0
click at [1007, 415] on p "We’re pleased to inform you that we have identified and resolved the issues con…" at bounding box center [871, 421] width 554 height 24
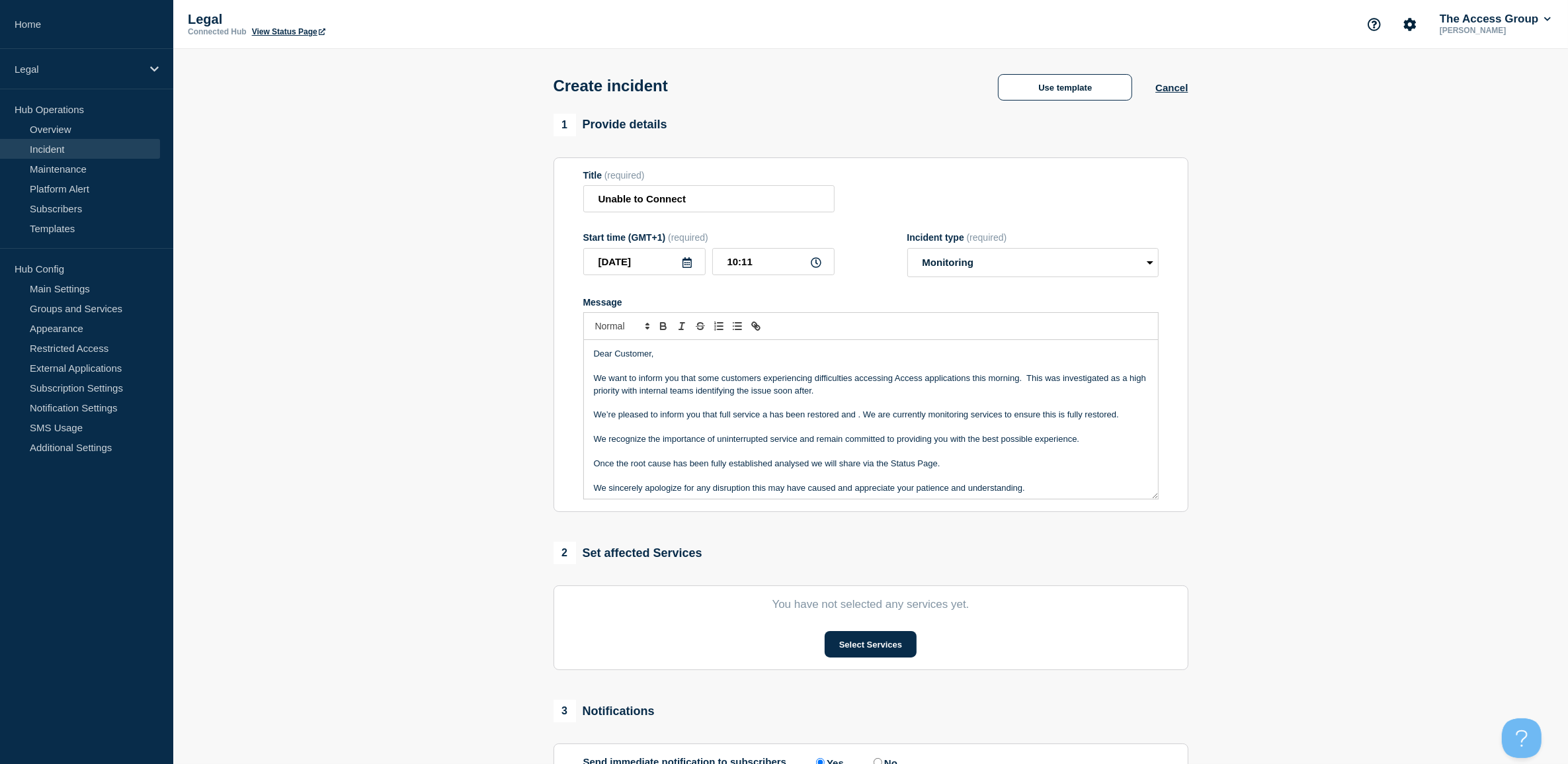
click at [767, 418] on p "We’re pleased to inform you that full service a has been restored and . We are …" at bounding box center [871, 415] width 554 height 12
drag, startPoint x: 851, startPoint y: 417, endPoint x: 861, endPoint y: 415, distance: 10.2
click at [861, 415] on p "We’re pleased to inform you that full service has been restored and . We are cu…" at bounding box center [871, 415] width 554 height 12
click at [719, 417] on p "We’re pleased to inform you that full service has been restored and we are curr…" at bounding box center [871, 415] width 554 height 12
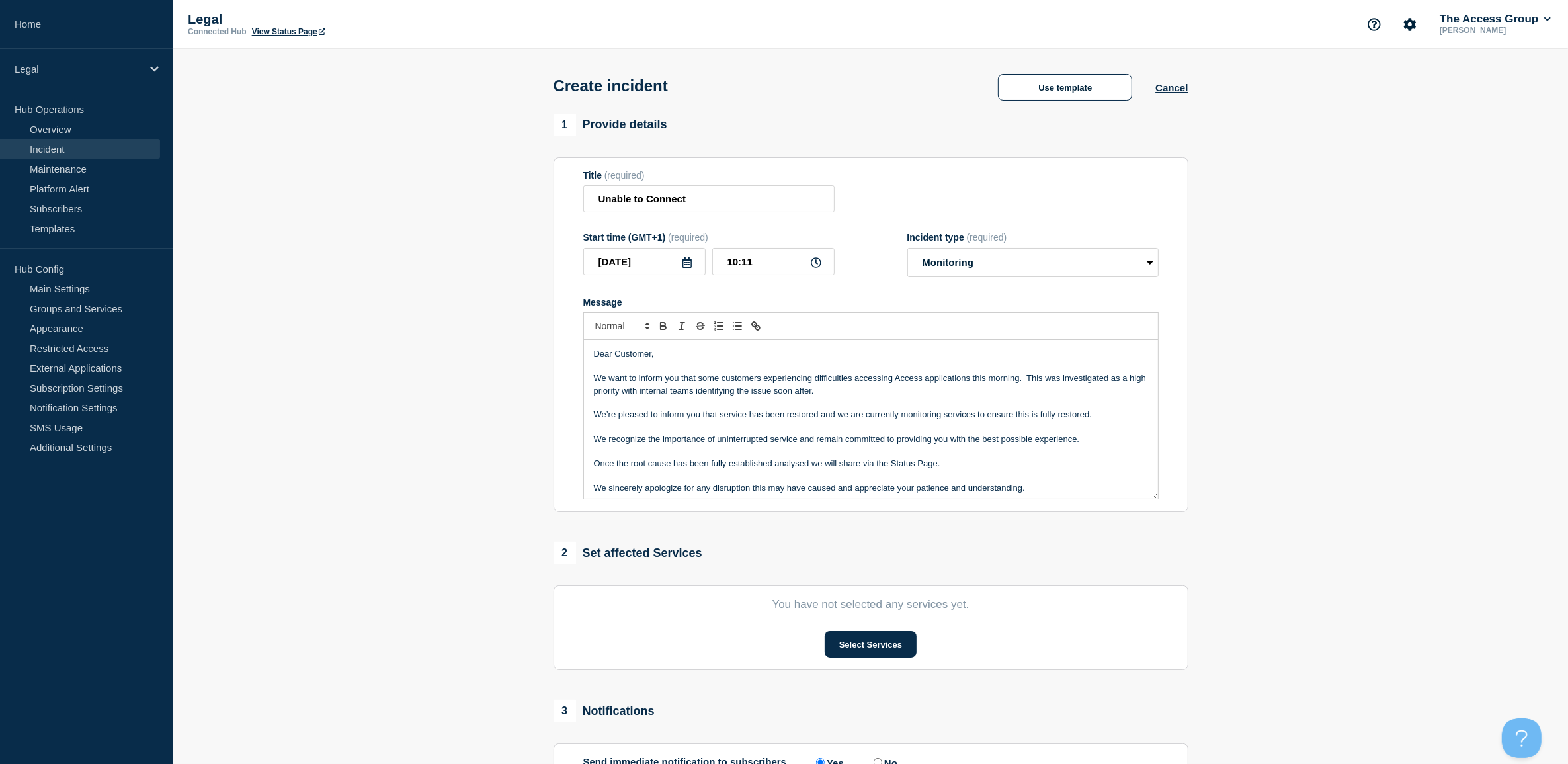
click at [764, 385] on p "We want to inform you that some customers experiencing difficulties accessing A…" at bounding box center [871, 384] width 554 height 24
click at [774, 395] on p "We want to inform you that some customers experienced difficulties accessing Ac…" at bounding box center [871, 384] width 554 height 24
click at [788, 415] on p "We’re pleased to inform you that service has been restored and we are currently…" at bounding box center [871, 415] width 554 height 12
drag, startPoint x: 996, startPoint y: 417, endPoint x: 1107, endPoint y: 412, distance: 111.1
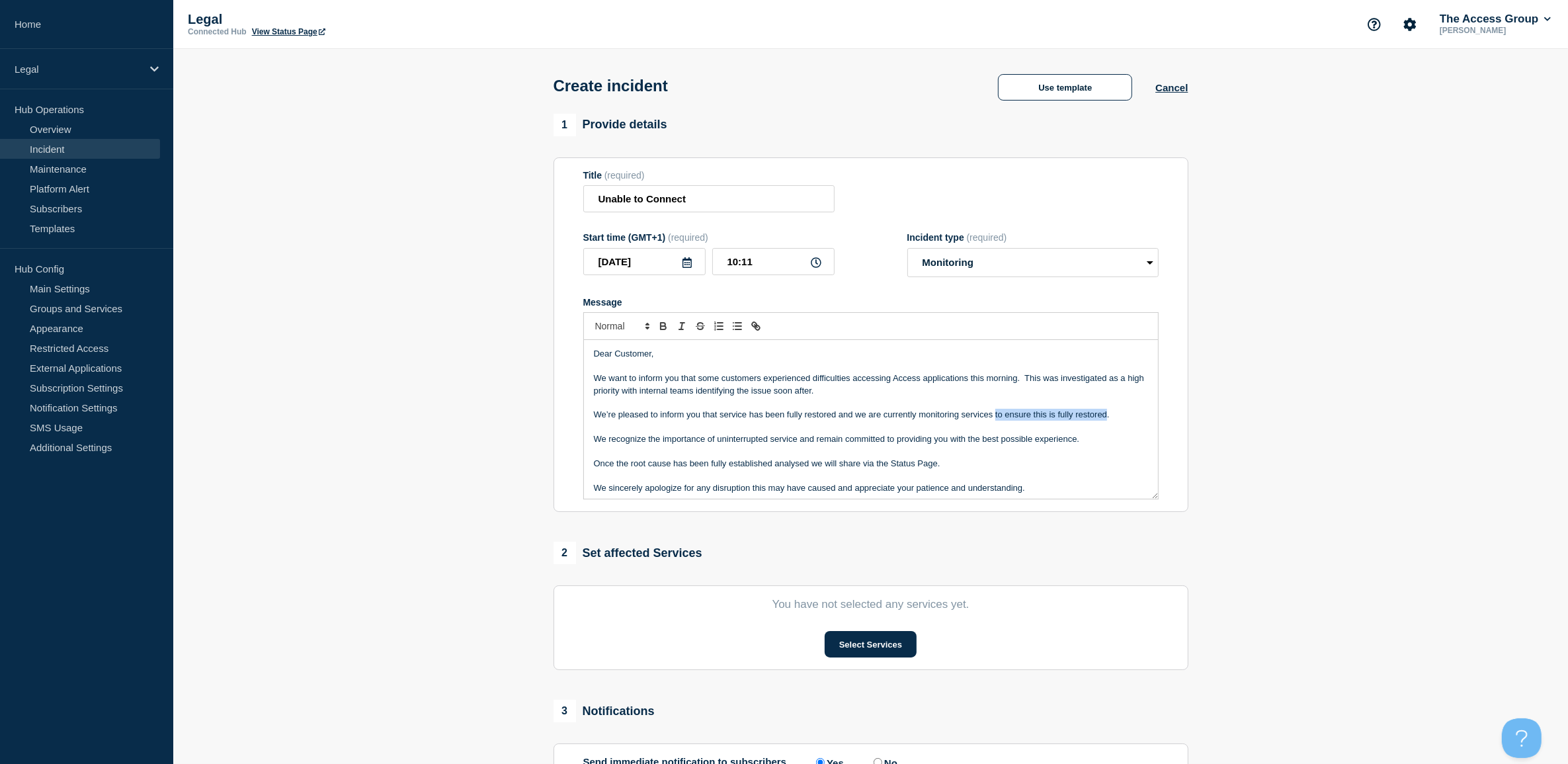
click at [1107, 412] on p "We’re pleased to inform you that service has been fully restored and we are cur…" at bounding box center [871, 415] width 554 height 12
click at [755, 433] on p "Message" at bounding box center [871, 427] width 554 height 12
click at [777, 468] on p "Once the root cause has been fully established analysed we will share via the S…" at bounding box center [871, 464] width 554 height 12
click at [988, 464] on p "Once the root cause has been fully established and analysed we will share via t…" at bounding box center [871, 464] width 554 height 12
click at [855, 639] on button "Select Services" at bounding box center [870, 644] width 92 height 26
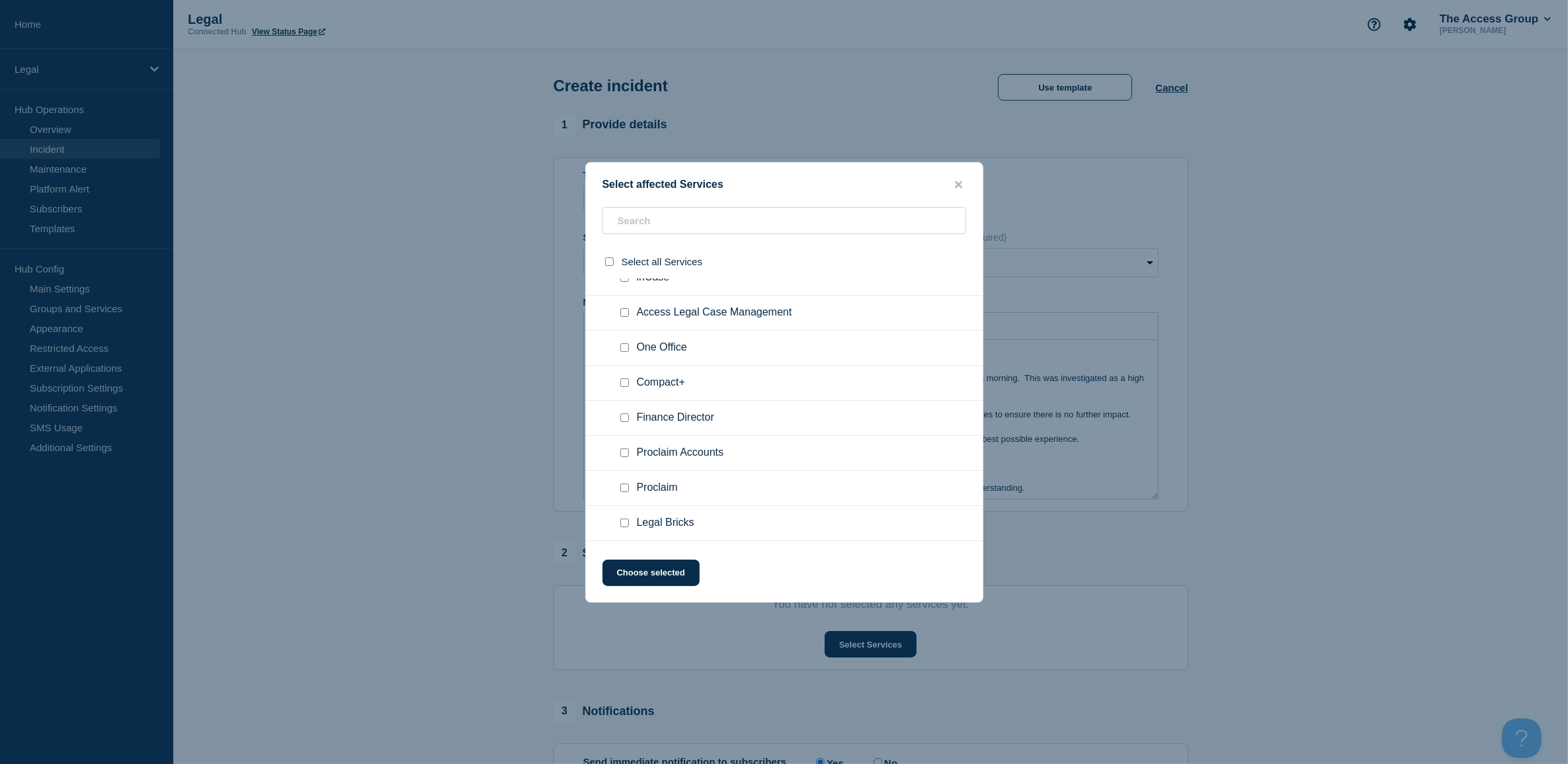
scroll to position [83, 0]
click at [623, 460] on input "Proclaim checkbox" at bounding box center [625, 459] width 8 height 8
checkbox input "true"
click at [626, 531] on input "Legal Fusion checkbox" at bounding box center [625, 529] width 8 height 8
checkbox input "true"
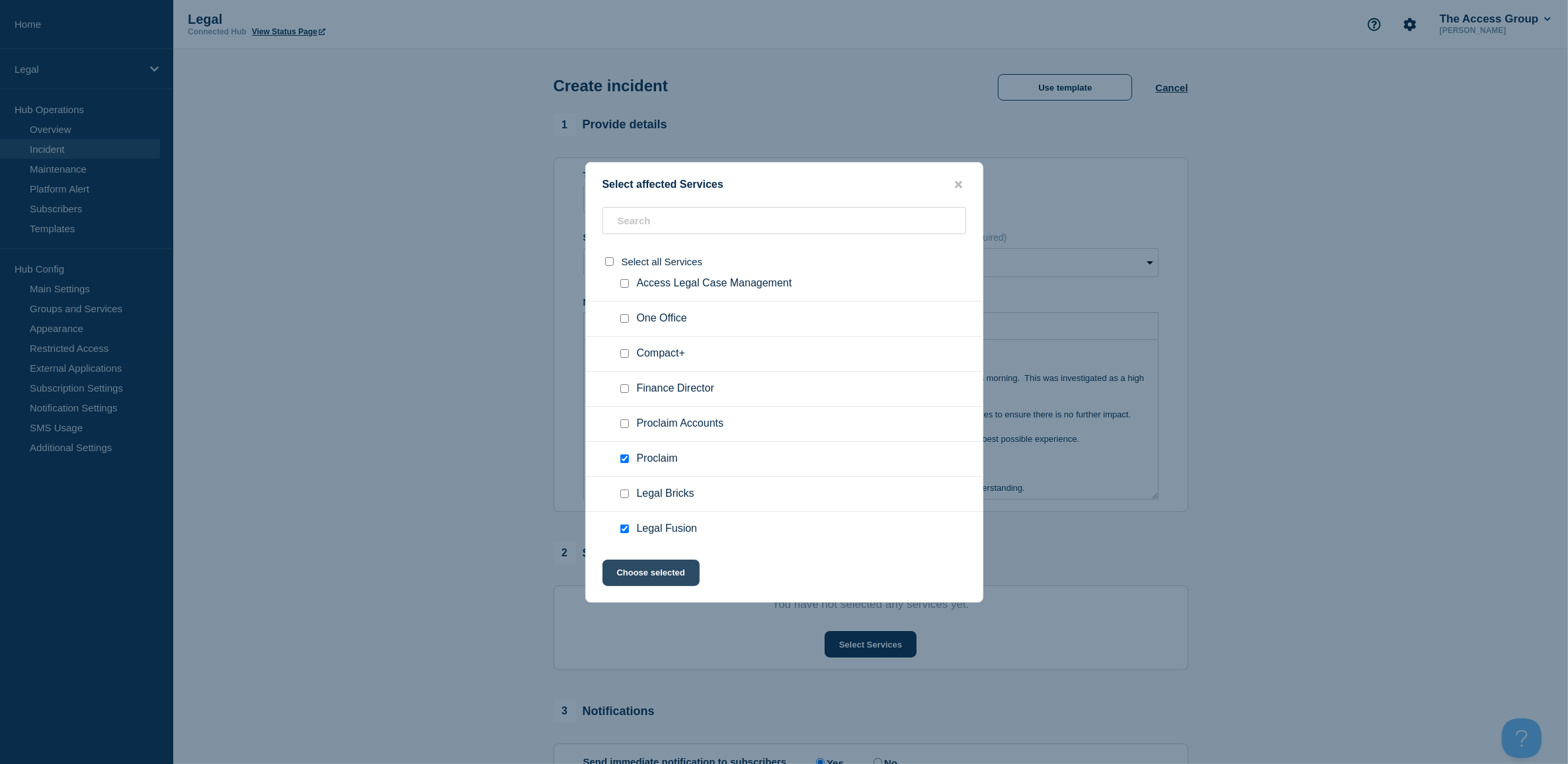
click at [634, 567] on button "Choose selected" at bounding box center [651, 573] width 98 height 26
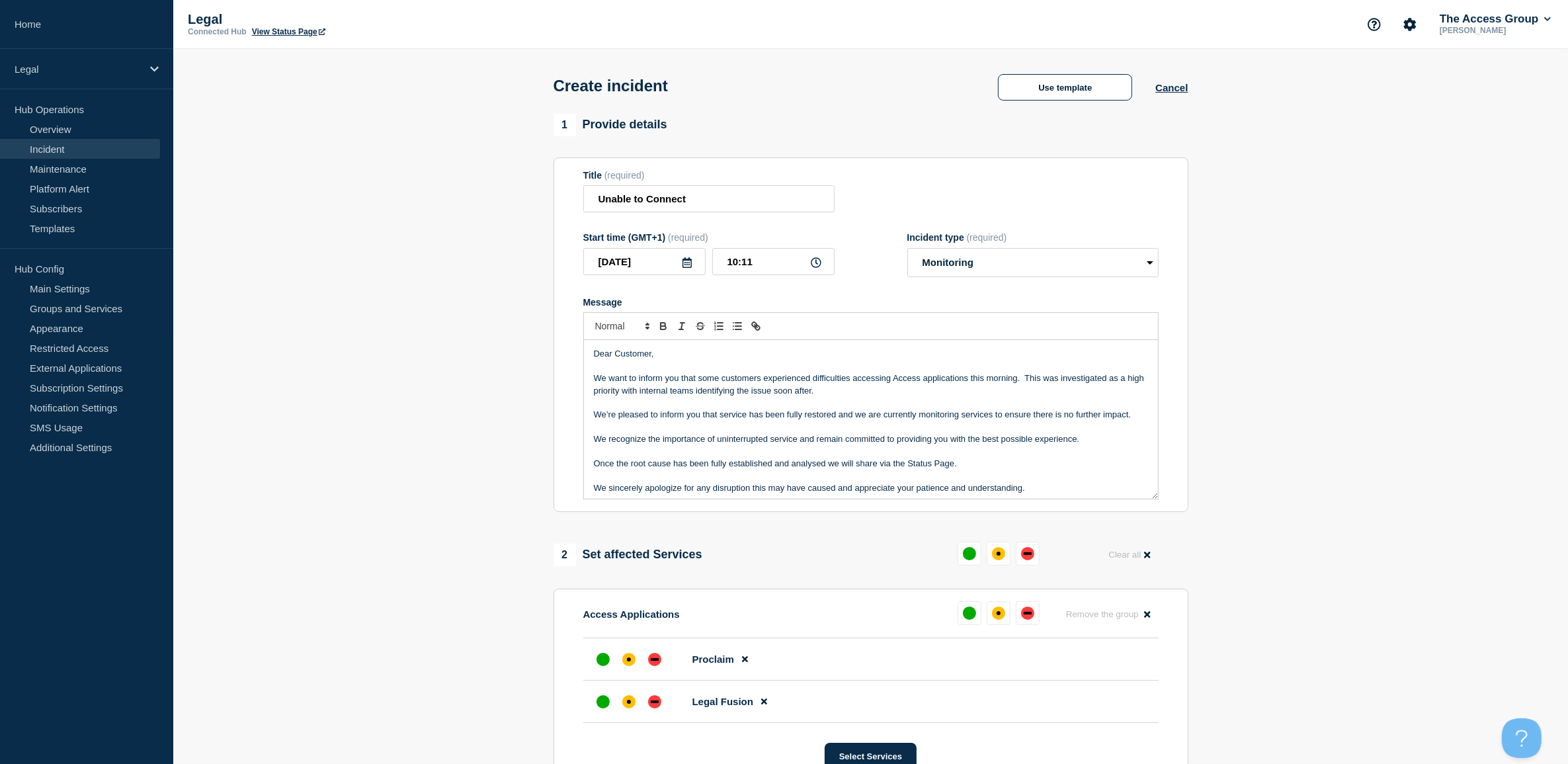
click at [1428, 535] on section "1 Provide details Title (required) Unable to Connect Start time (GMT+1) (requir…" at bounding box center [871, 548] width 1394 height 869
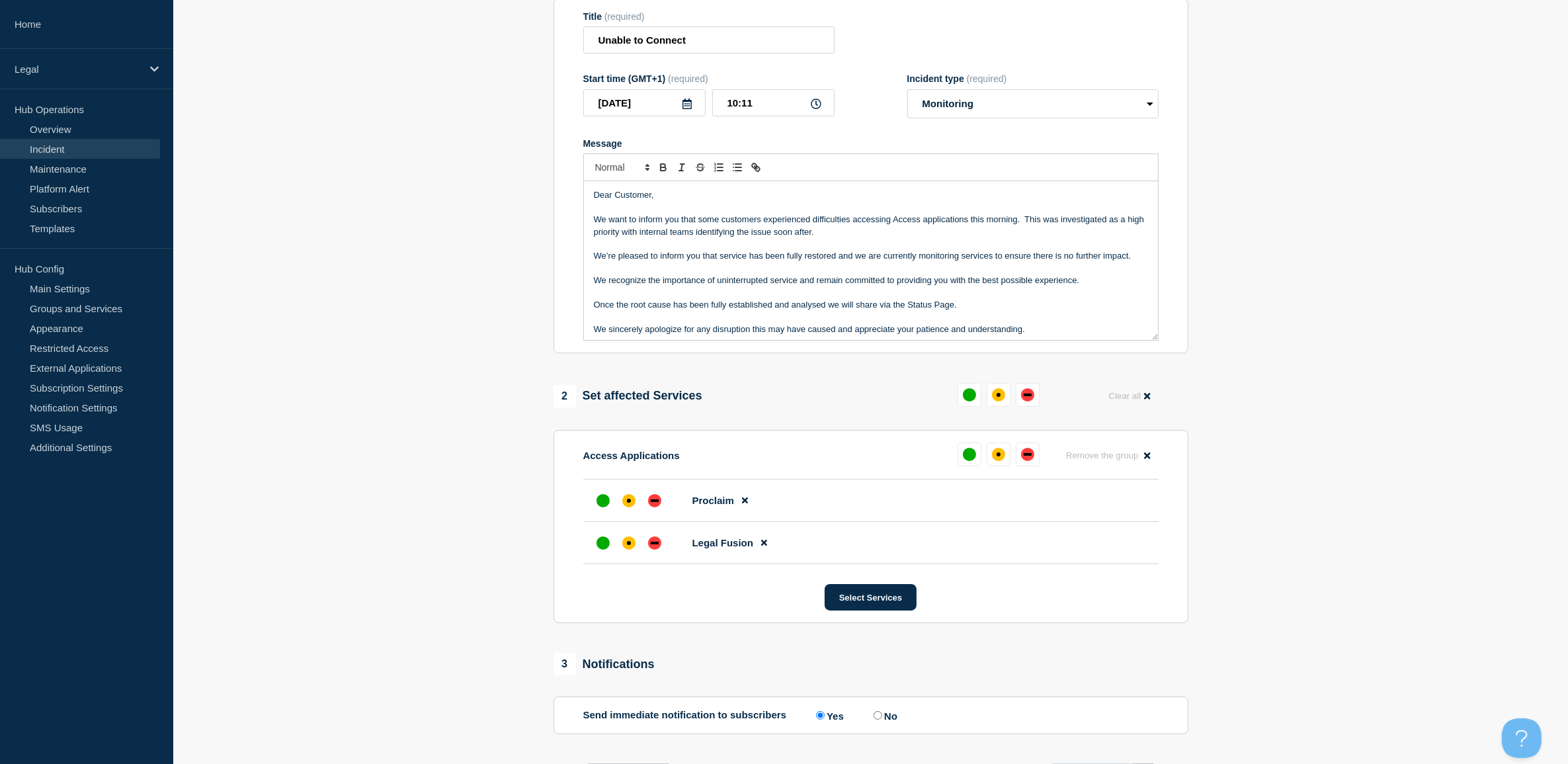
scroll to position [165, 0]
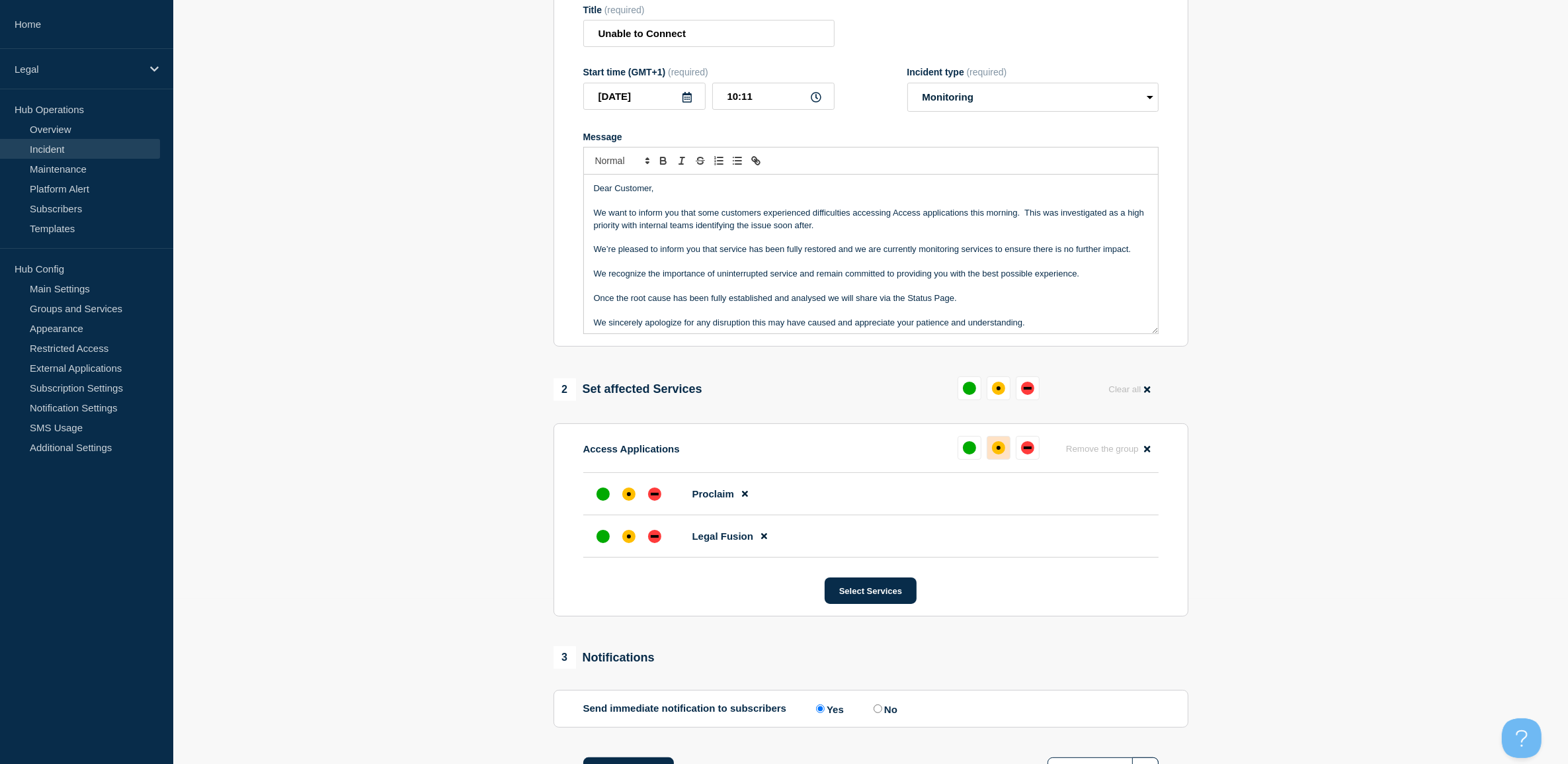
click at [997, 448] on div "affected" at bounding box center [999, 448] width 4 height 4
click at [1303, 388] on section "1 Provide details Title (required) Unable to Connect Start time (GMT+1) (requir…" at bounding box center [871, 383] width 1394 height 869
click at [688, 224] on p "We want to inform you that some customers experienced difficulties accessing Ac…" at bounding box center [871, 219] width 554 height 24
click at [906, 236] on p "Message" at bounding box center [871, 237] width 554 height 12
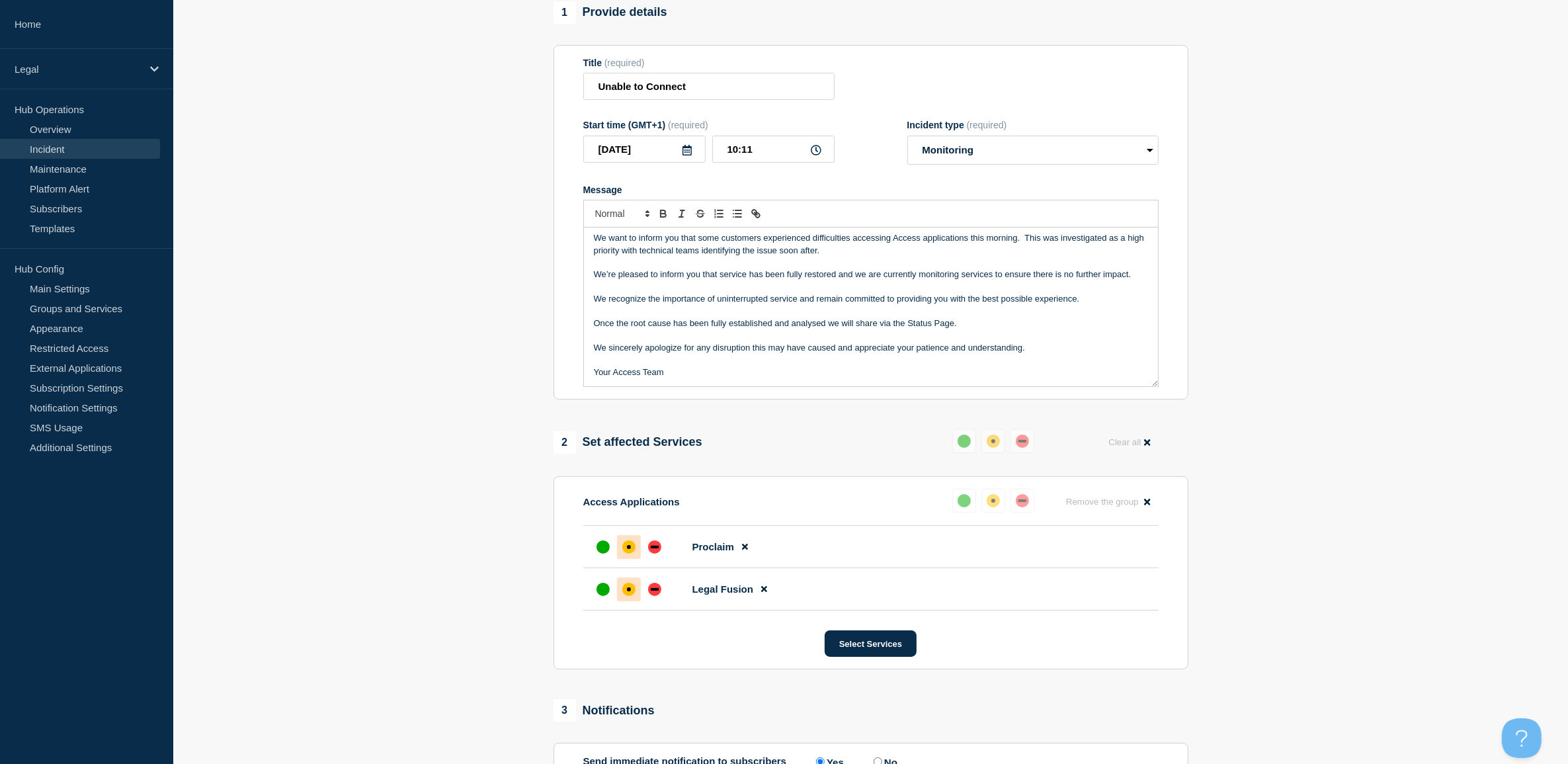
scroll to position [276, 0]
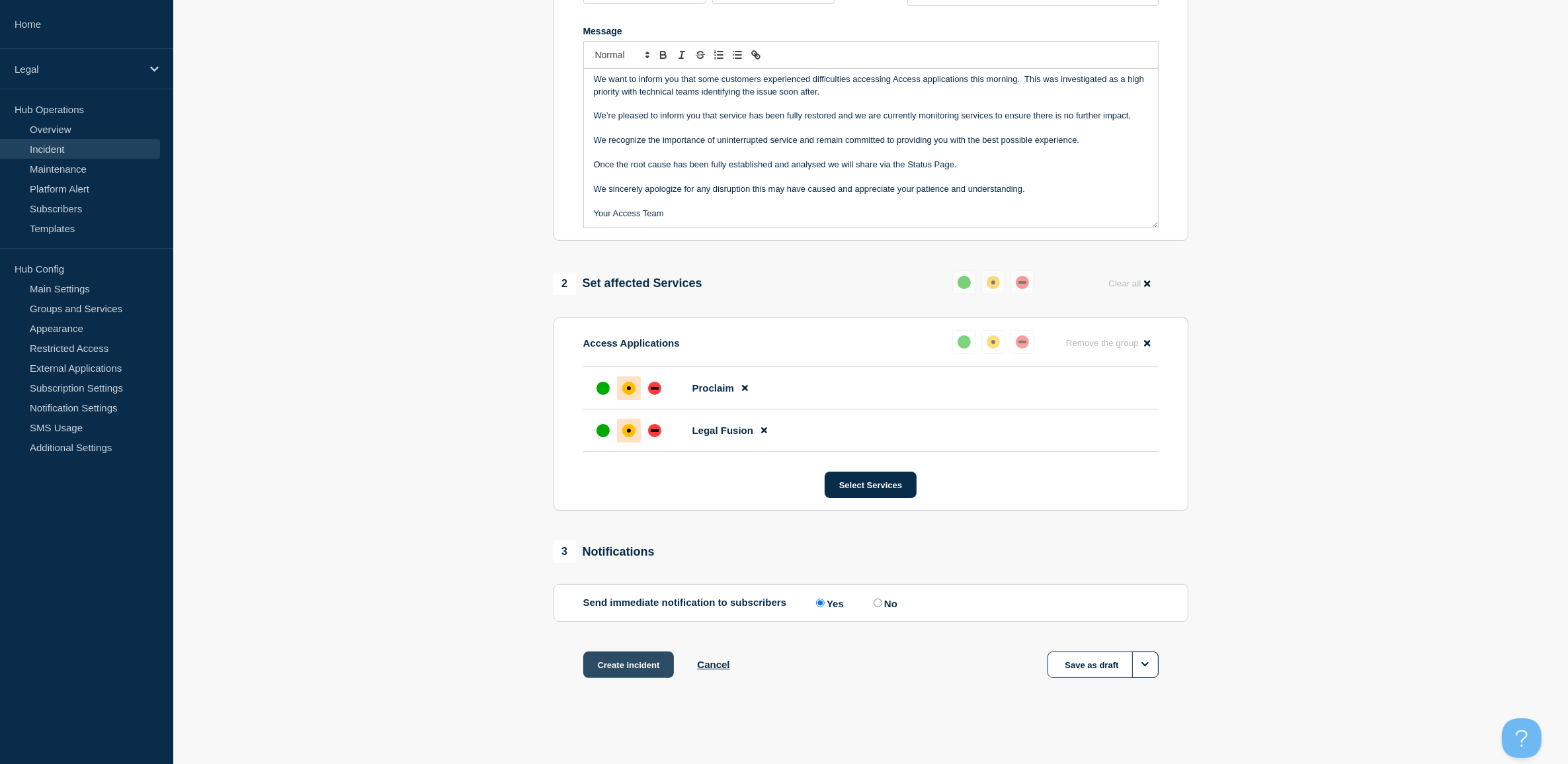
click at [636, 660] on button "Create incident" at bounding box center [629, 665] width 91 height 26
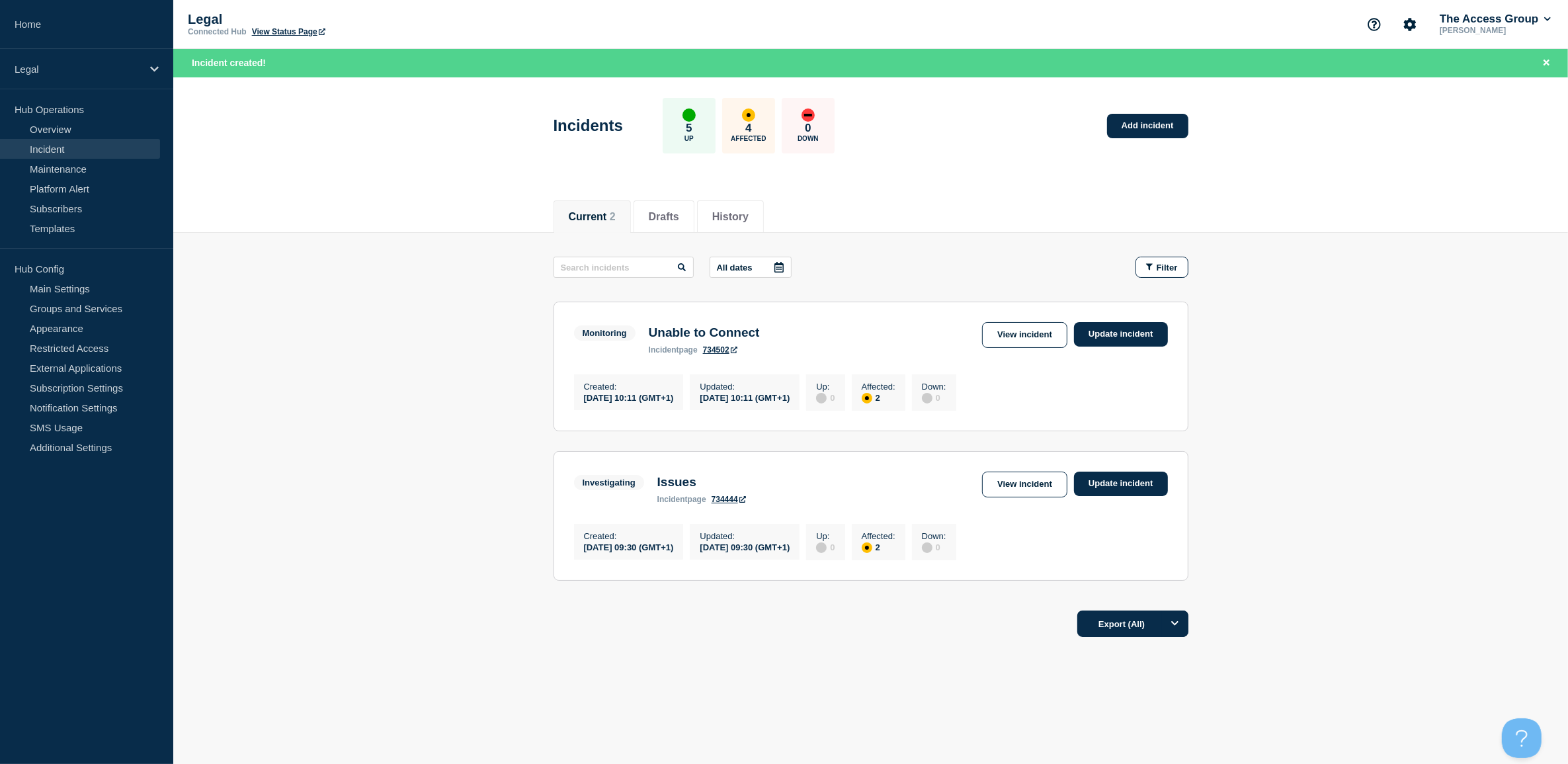
click at [47, 152] on link "Incident" at bounding box center [80, 149] width 160 height 20
click at [1402, 536] on main "All dates Filter Monitoring 2 Affected Unable to Connect Created [DATE] 10:11 (…" at bounding box center [871, 417] width 1394 height 368
click at [60, 61] on div "Legal" at bounding box center [86, 69] width 174 height 40
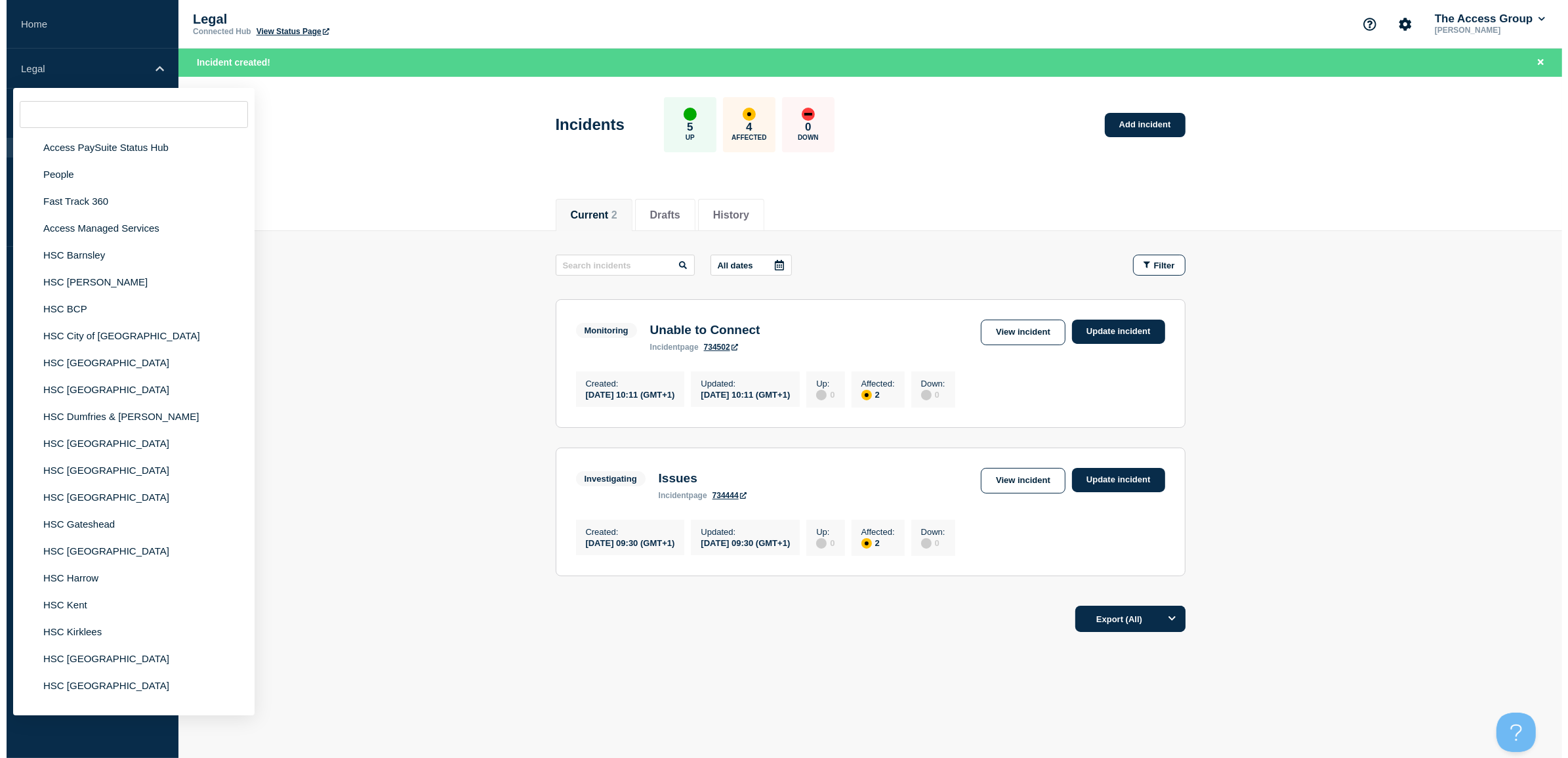
scroll to position [164, 0]
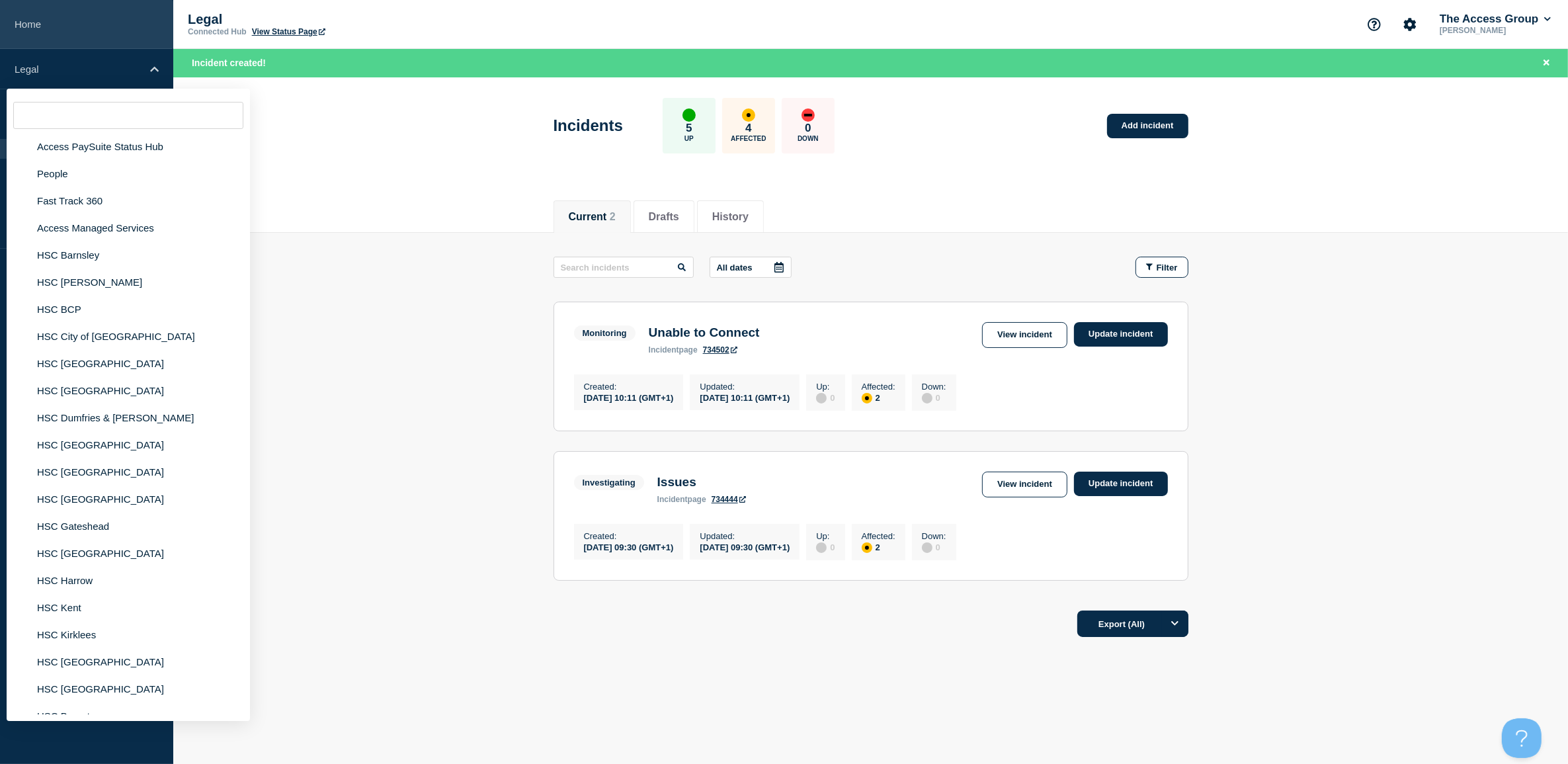
click at [43, 19] on link "Home" at bounding box center [86, 24] width 174 height 49
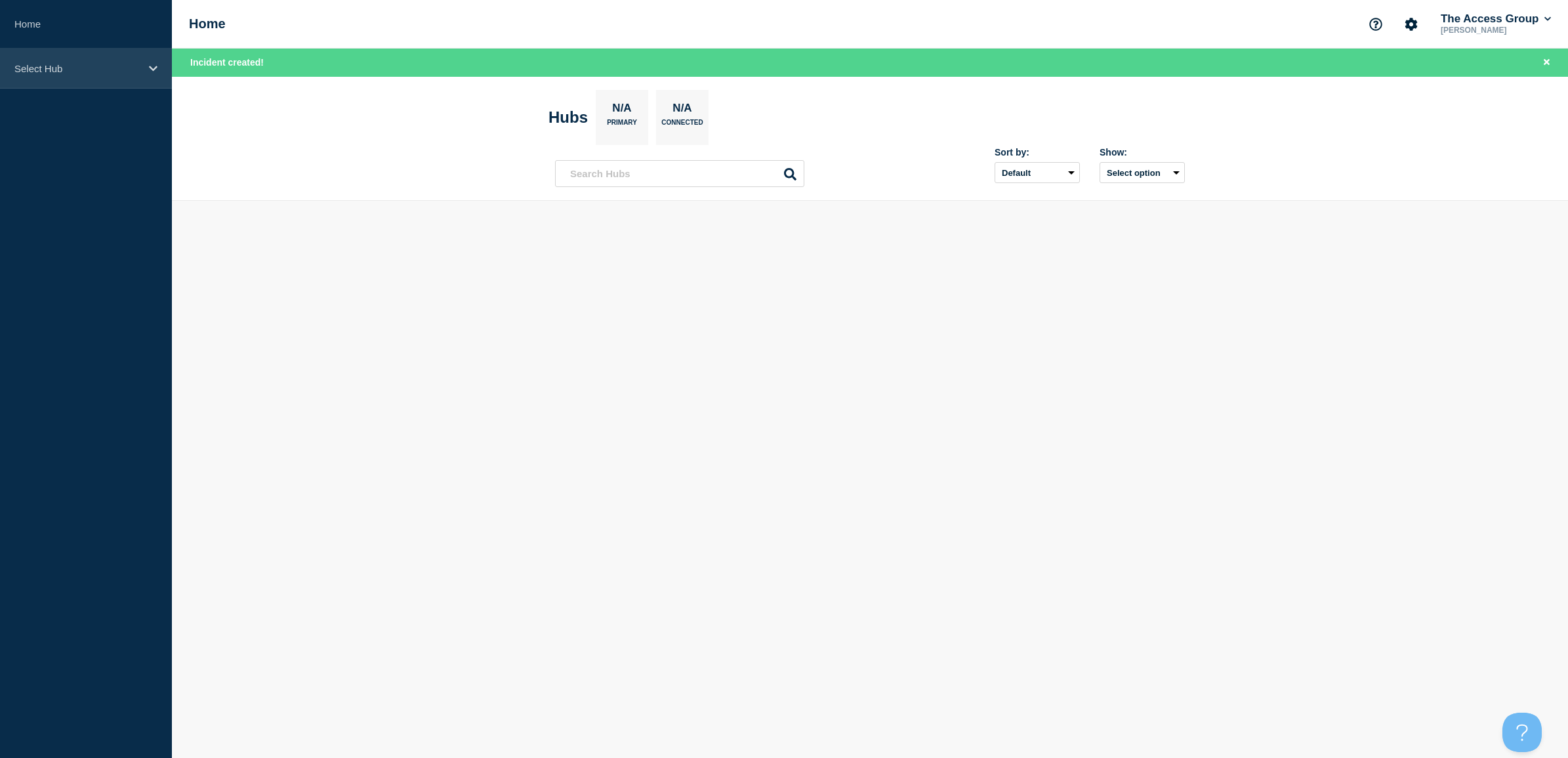
click at [69, 67] on p "Select Hub" at bounding box center [78, 69] width 126 height 11
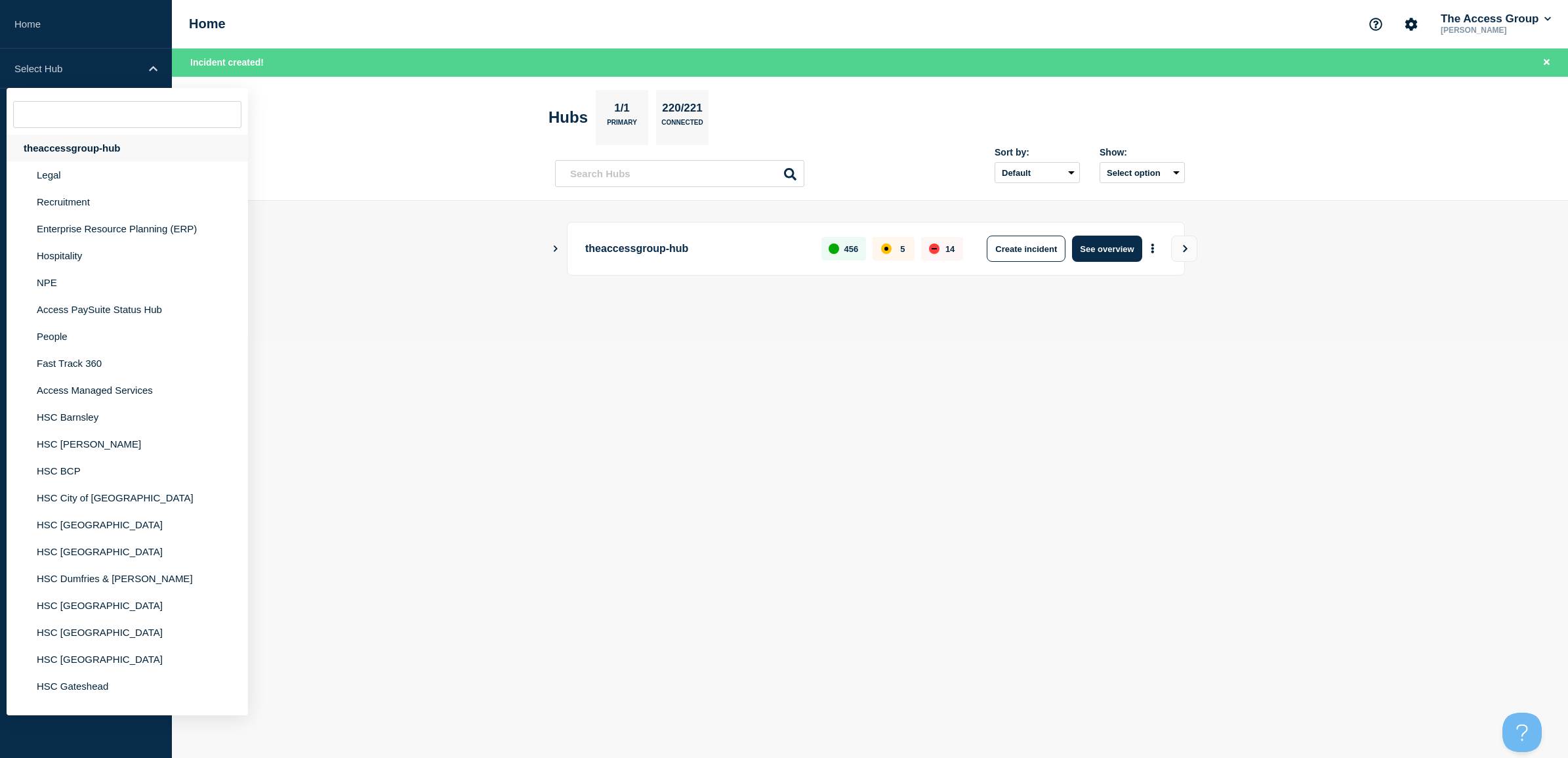
click at [57, 152] on div "theaccessgroup-hub" at bounding box center [128, 148] width 242 height 27
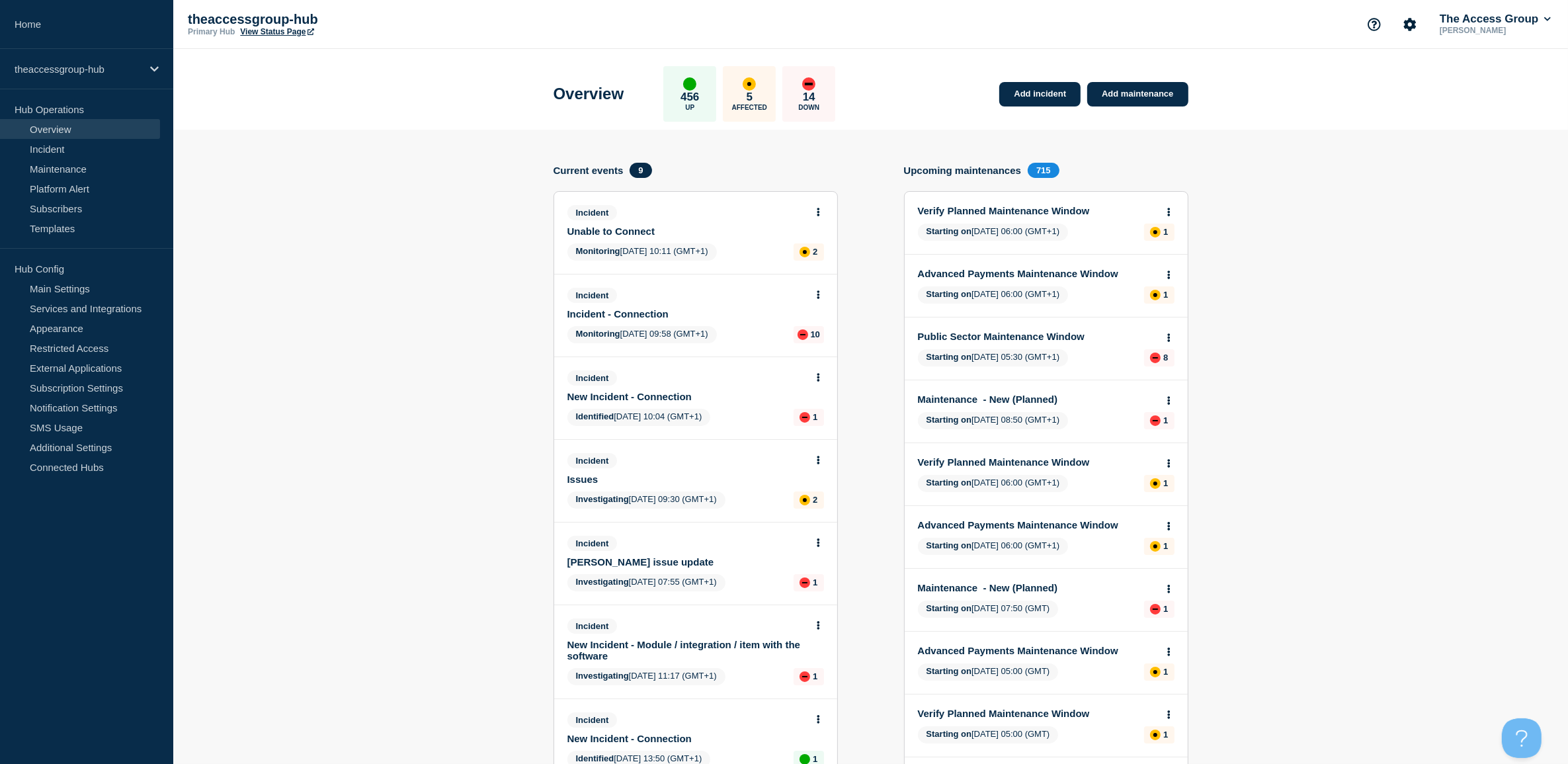
click at [623, 313] on link "Incident - Connection" at bounding box center [686, 314] width 239 height 11
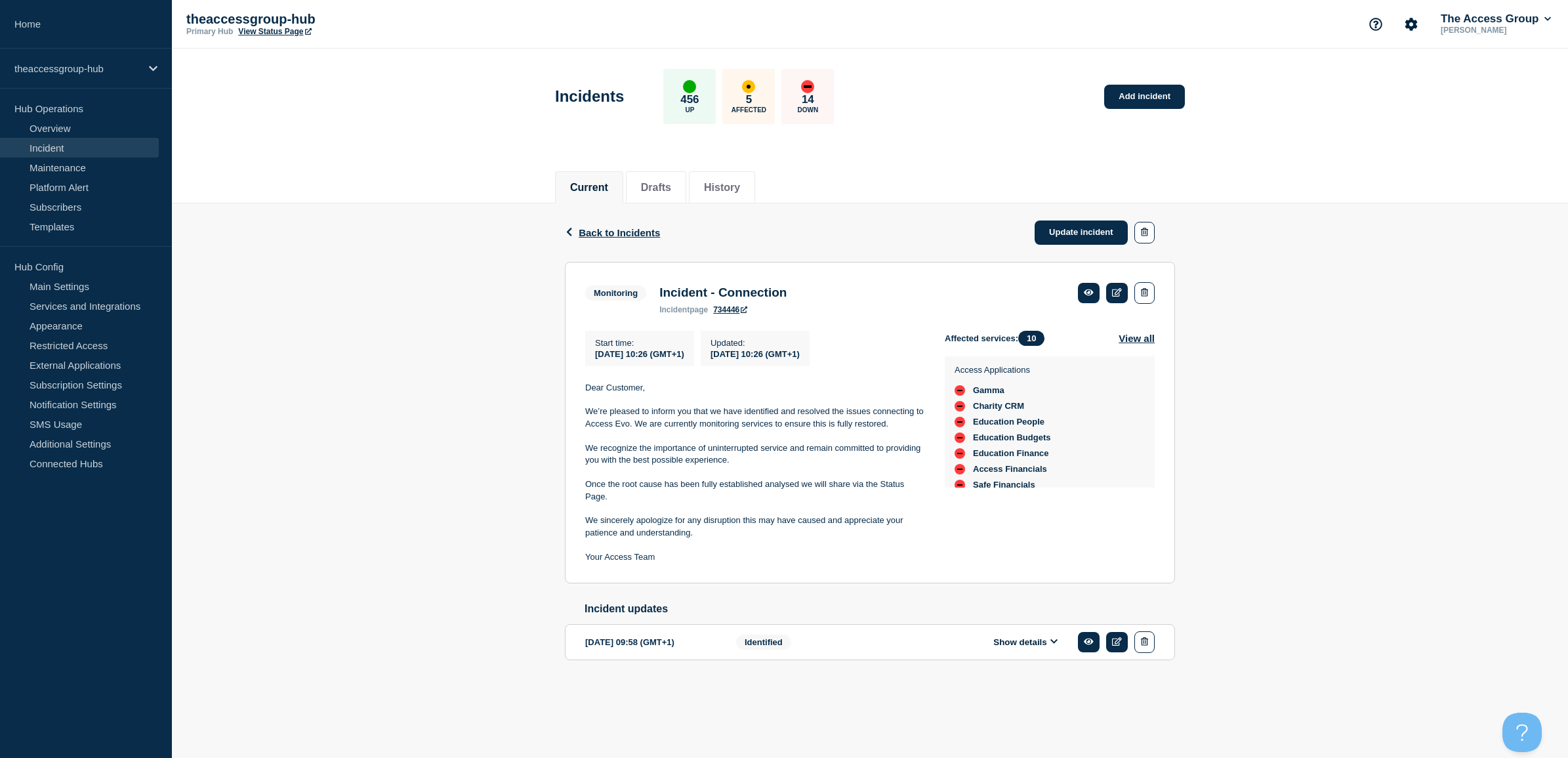
click at [725, 310] on link "734446" at bounding box center [730, 310] width 34 height 9
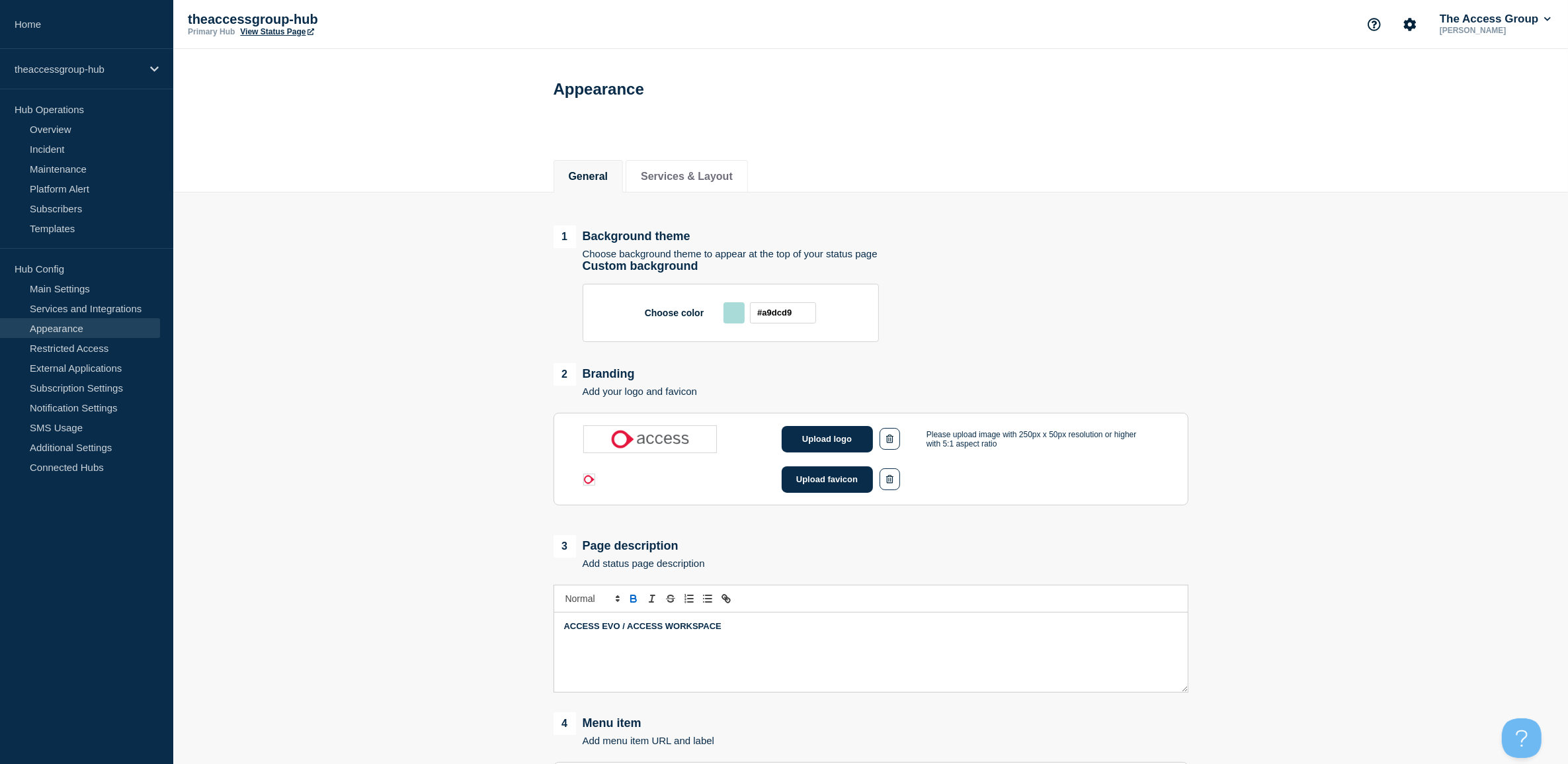
drag, startPoint x: 86, startPoint y: 147, endPoint x: 442, endPoint y: 277, distance: 379.0
click at [86, 147] on link "Incident" at bounding box center [80, 149] width 160 height 20
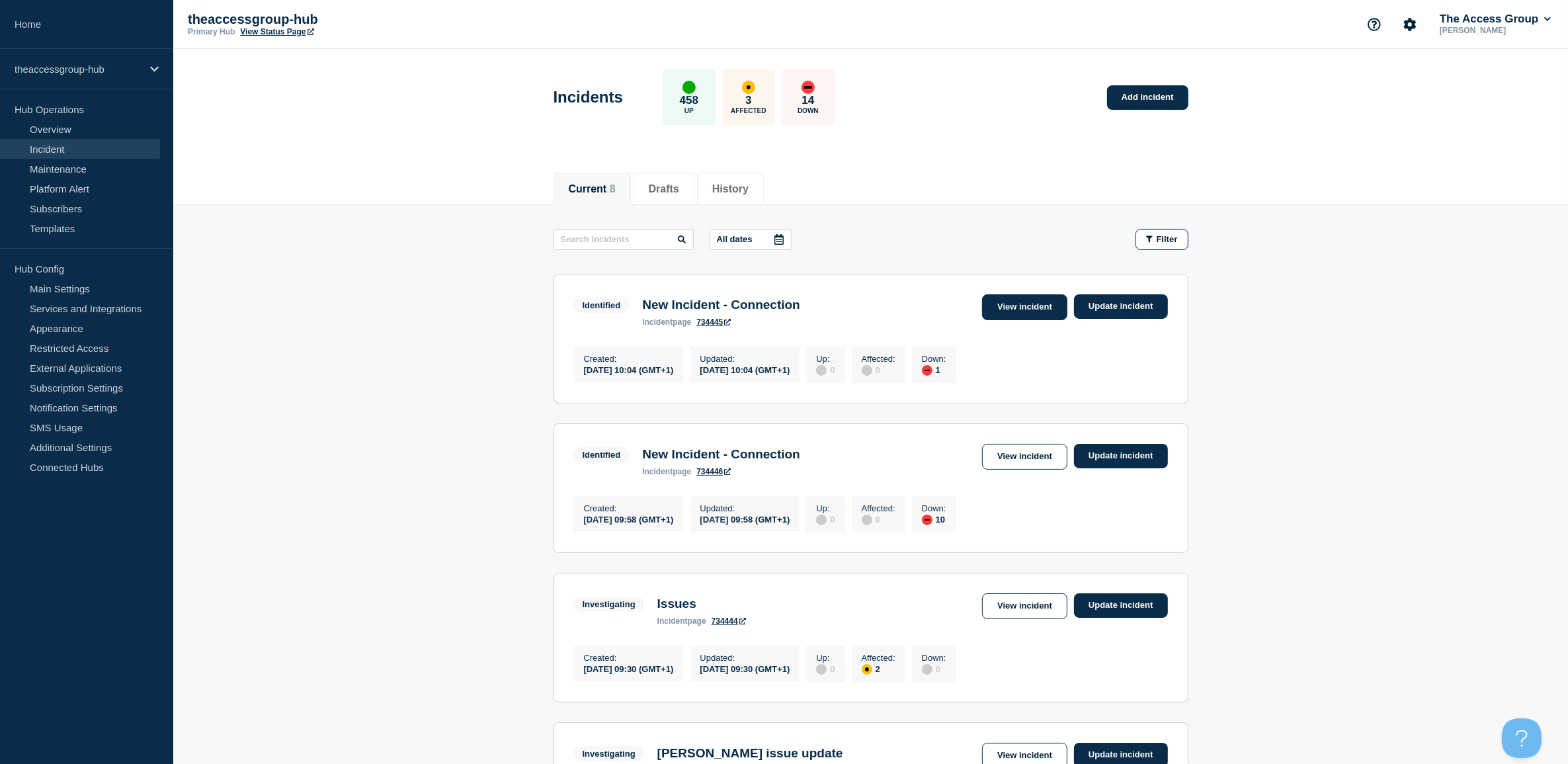
click at [990, 305] on link "View incident" at bounding box center [1024, 307] width 85 height 26
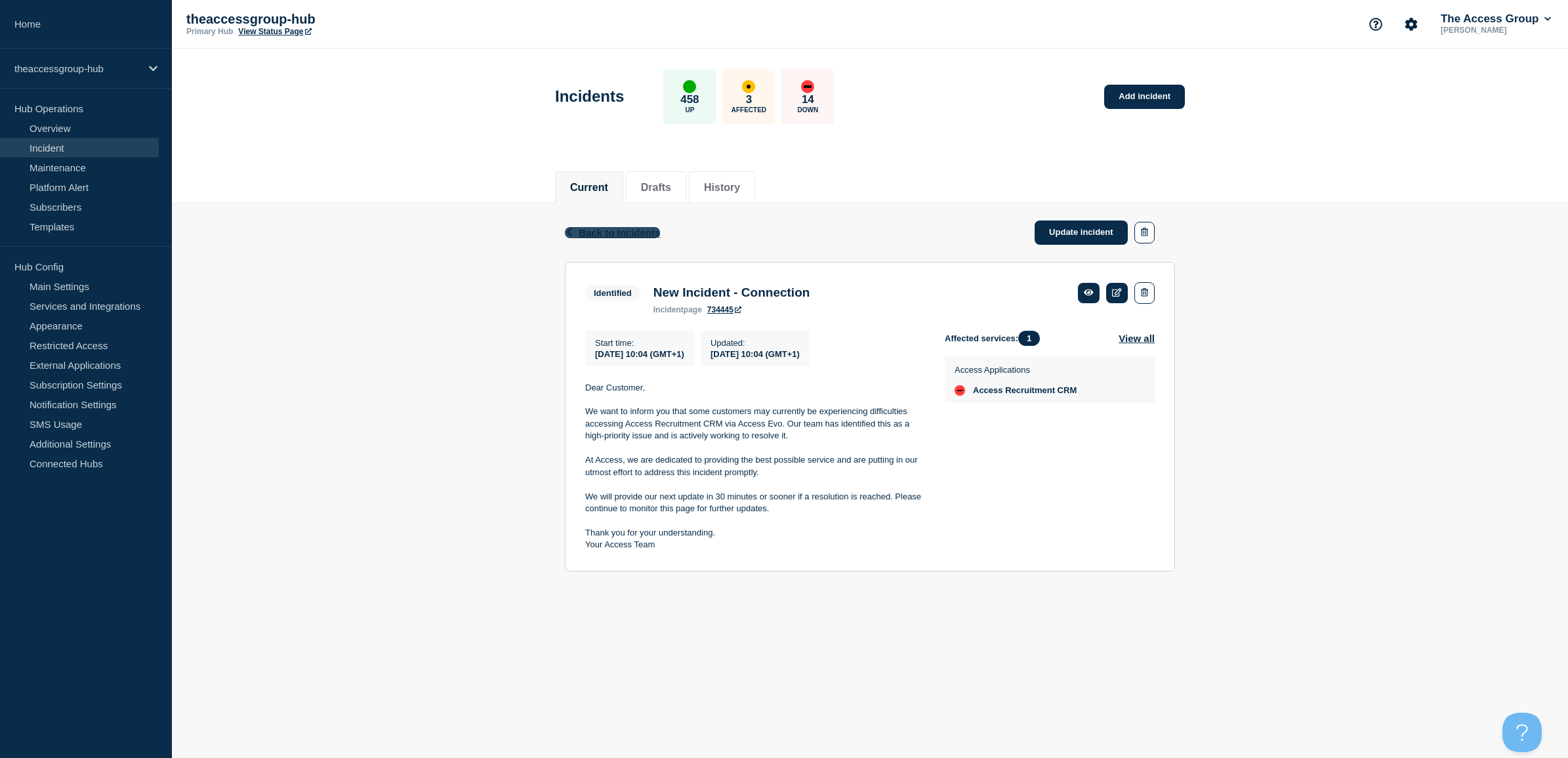
click at [601, 238] on span "Back to Incidents" at bounding box center [619, 233] width 82 height 11
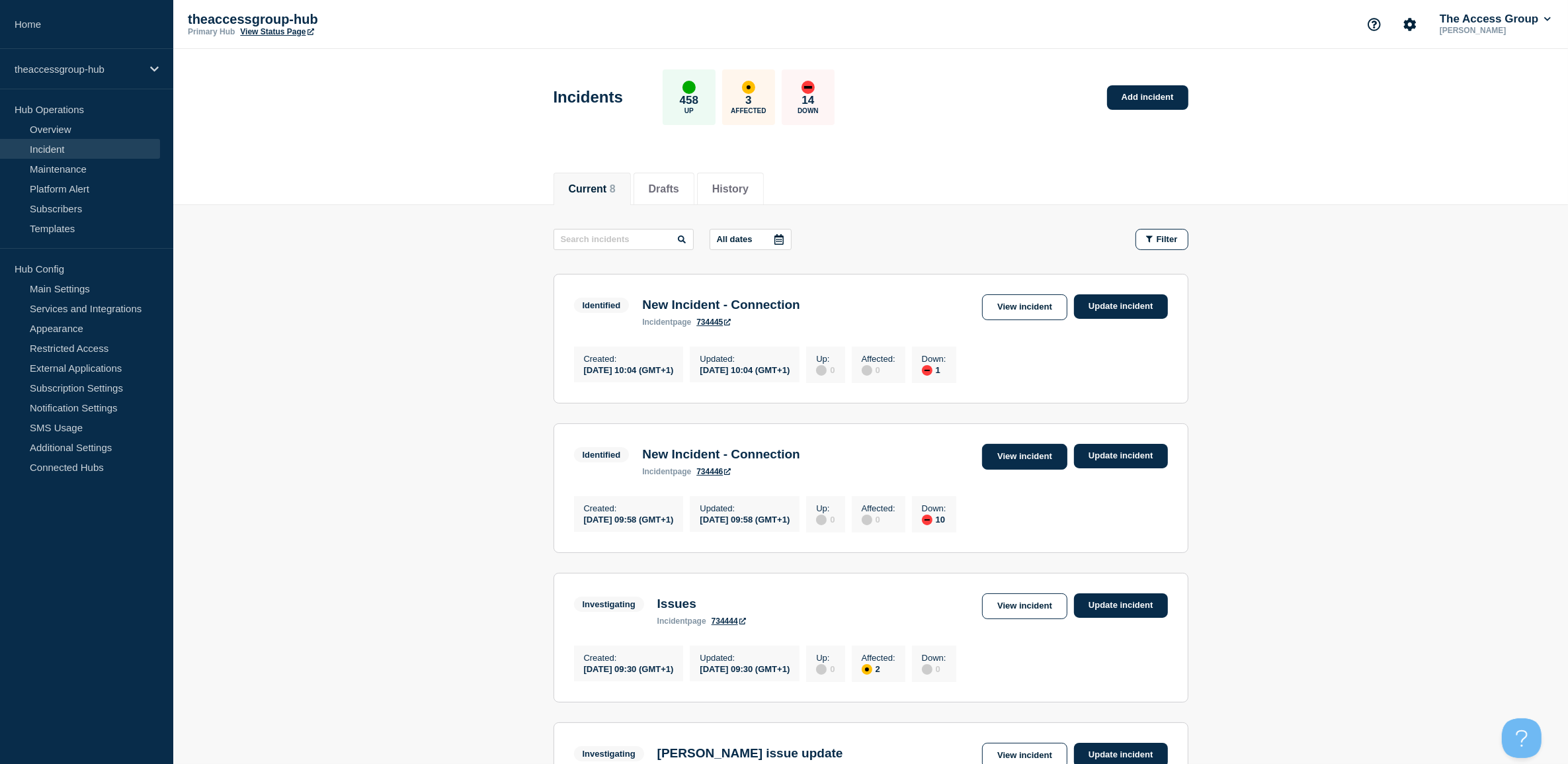
click at [1050, 464] on link "View incident" at bounding box center [1024, 457] width 85 height 26
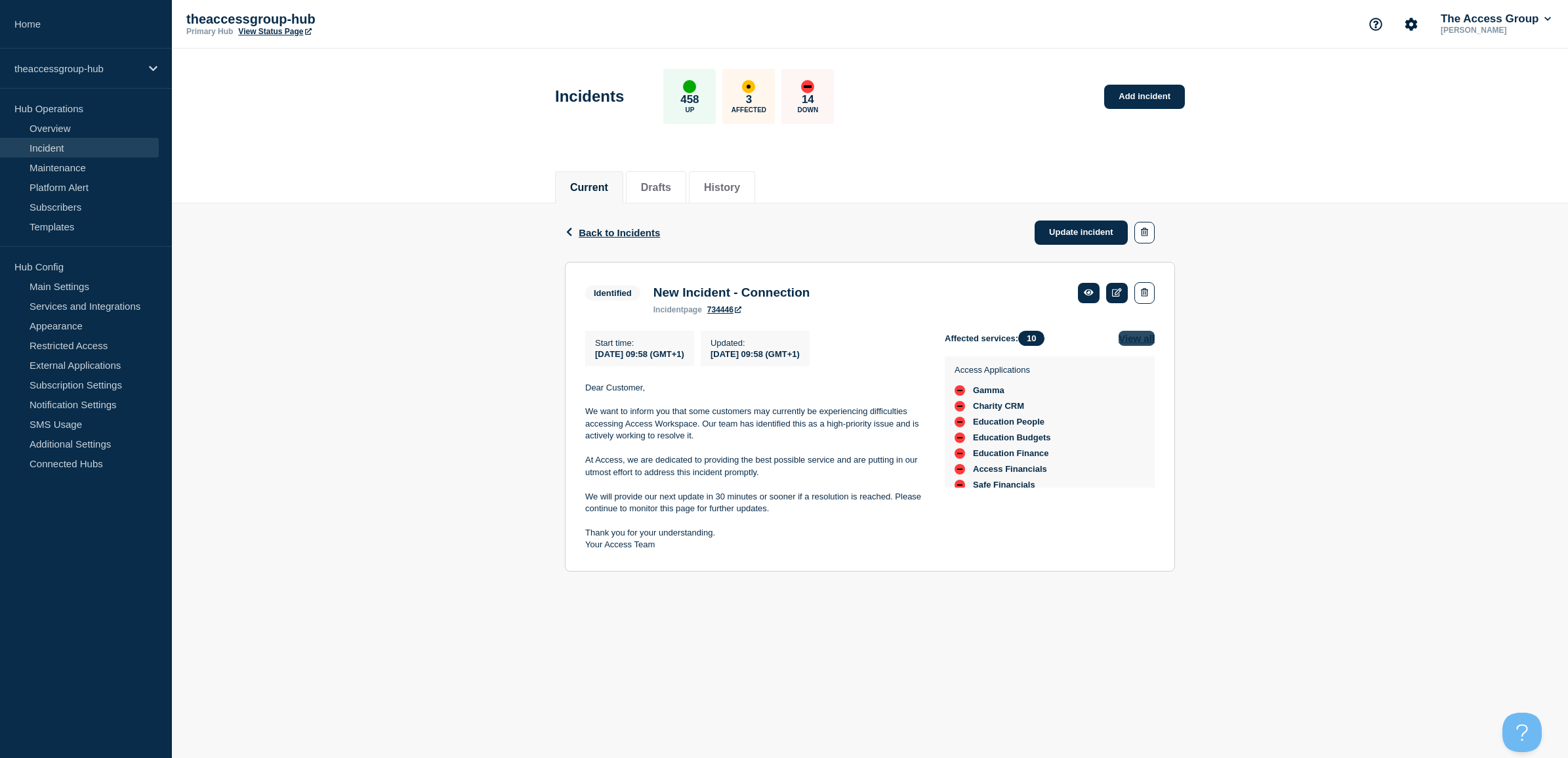
click at [1145, 336] on button "View all" at bounding box center [1136, 338] width 36 height 15
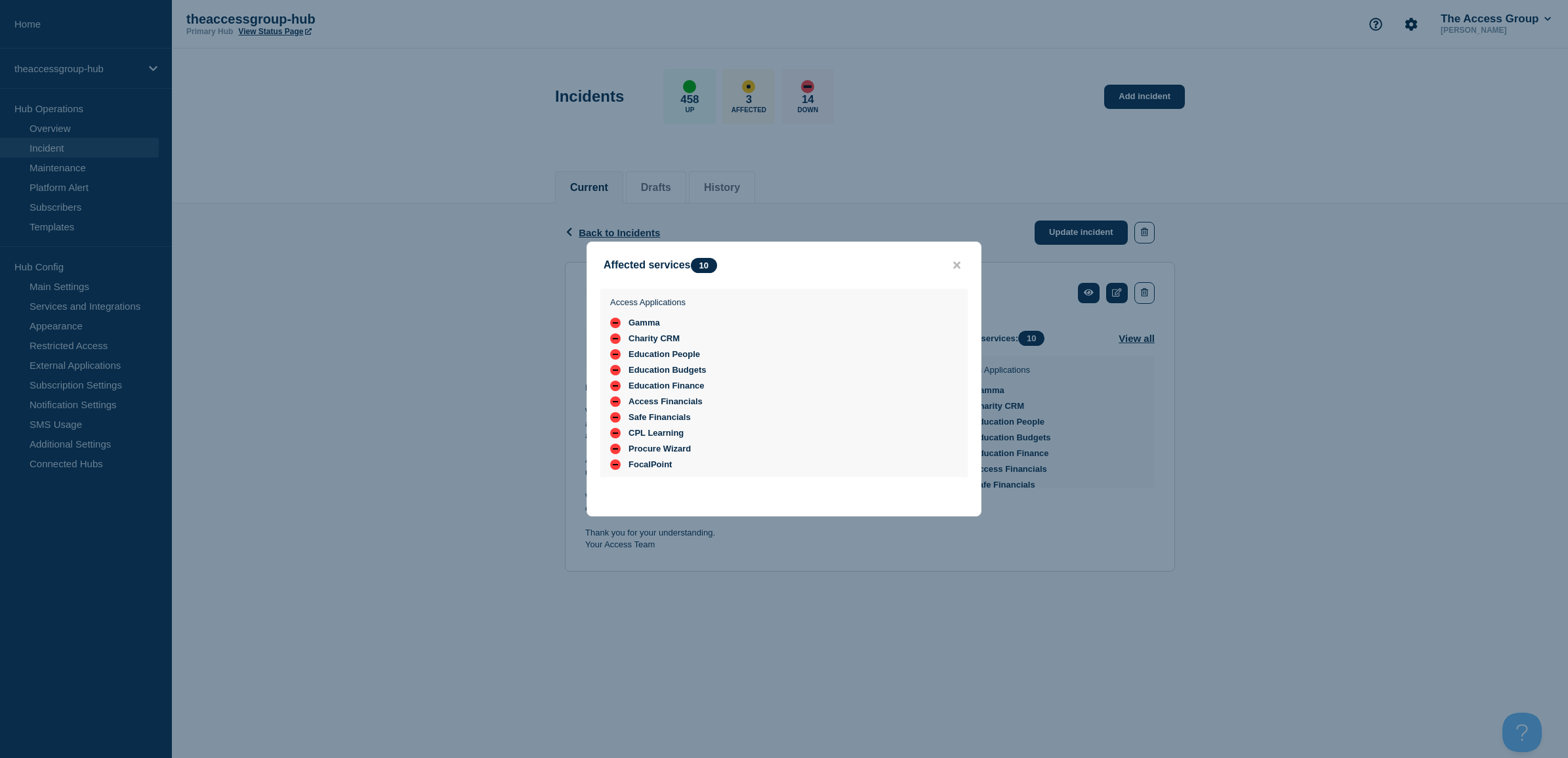
click at [962, 262] on button "close button" at bounding box center [957, 266] width 15 height 12
